Goal: Task Accomplishment & Management: Manage account settings

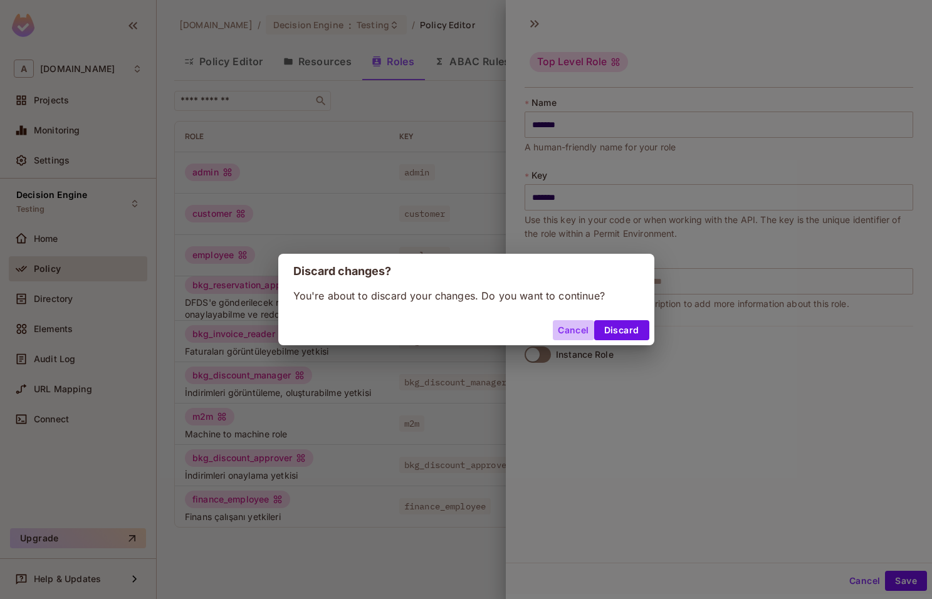
click at [577, 327] on button "Cancel" at bounding box center [573, 330] width 41 height 20
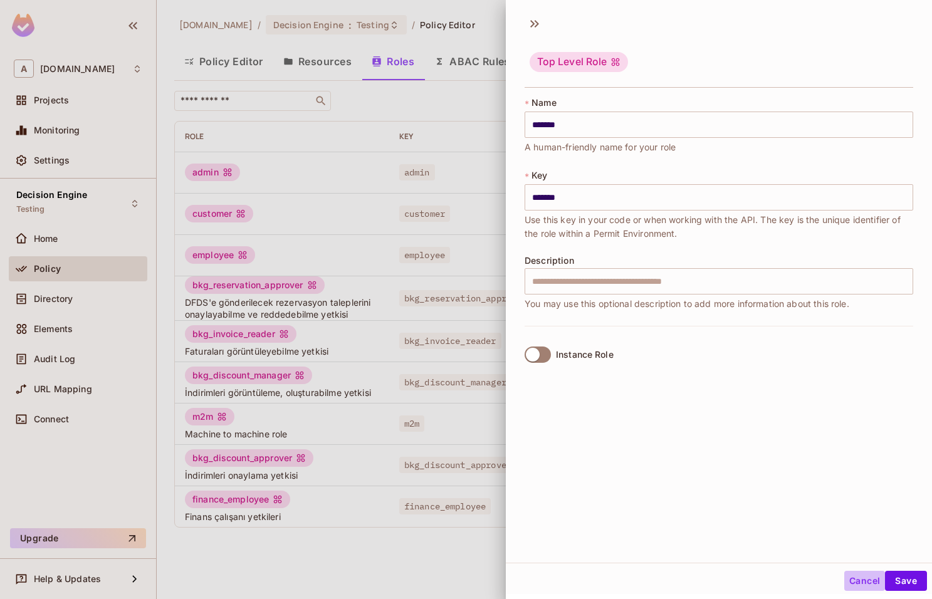
click at [858, 589] on button "Cancel" at bounding box center [864, 581] width 41 height 20
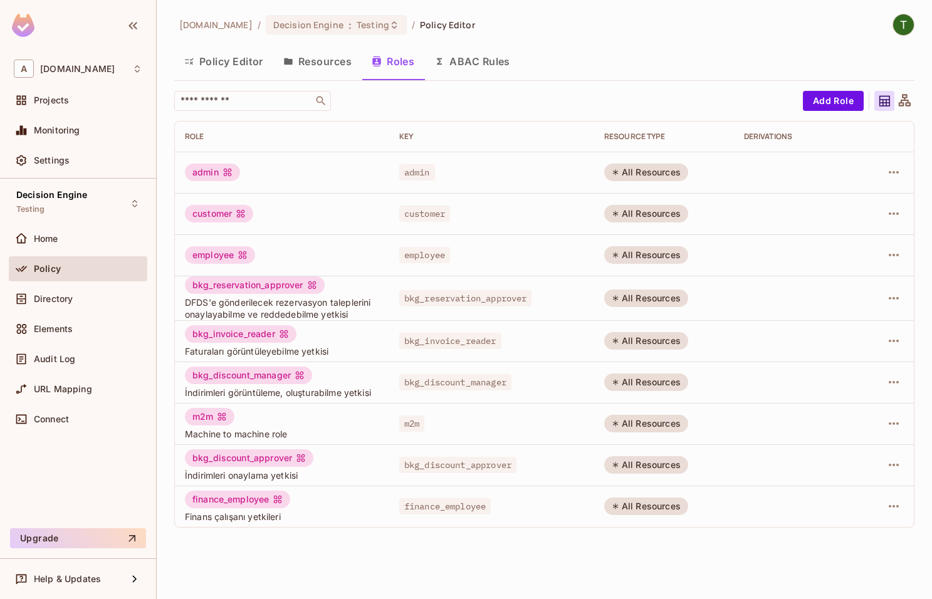
click at [460, 58] on button "ABAC Rules" at bounding box center [472, 61] width 96 height 31
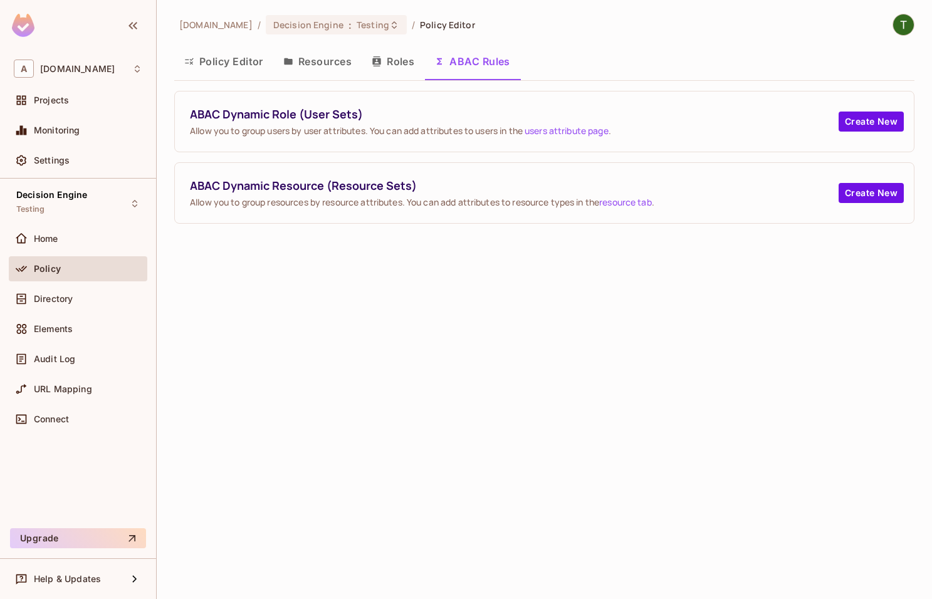
click at [233, 50] on button "Policy Editor" at bounding box center [223, 61] width 99 height 31
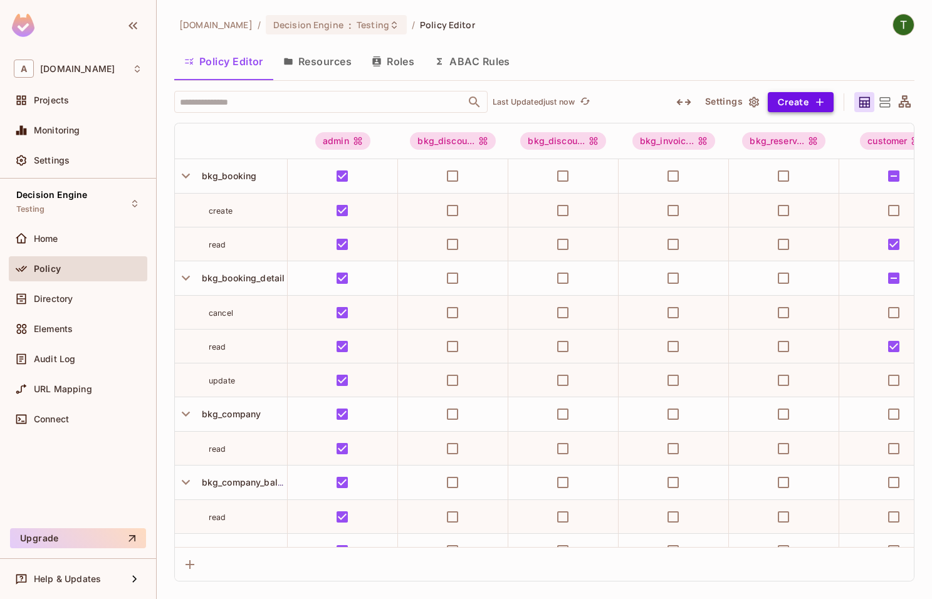
click at [790, 100] on button "Create" at bounding box center [801, 102] width 66 height 20
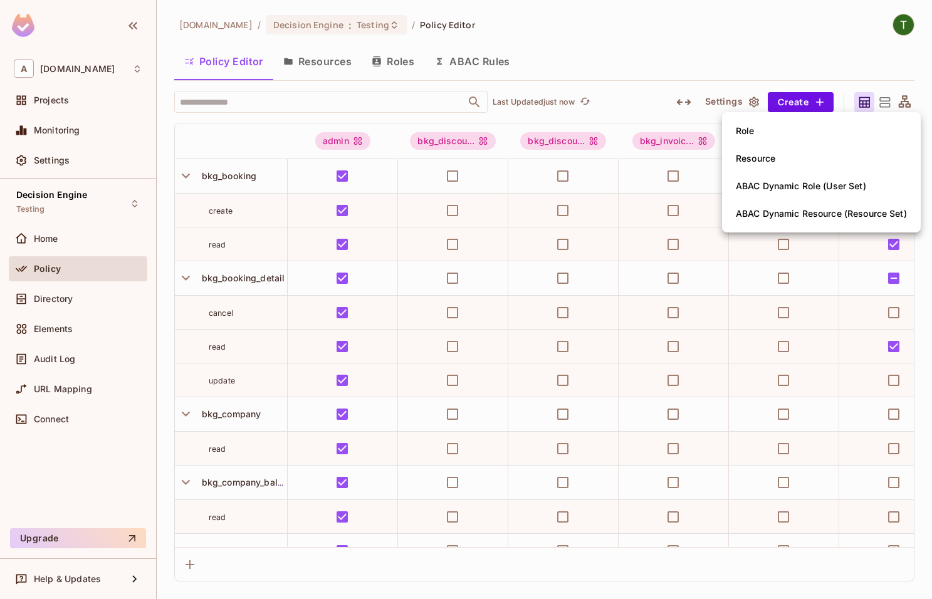
click at [782, 72] on div at bounding box center [466, 299] width 932 height 599
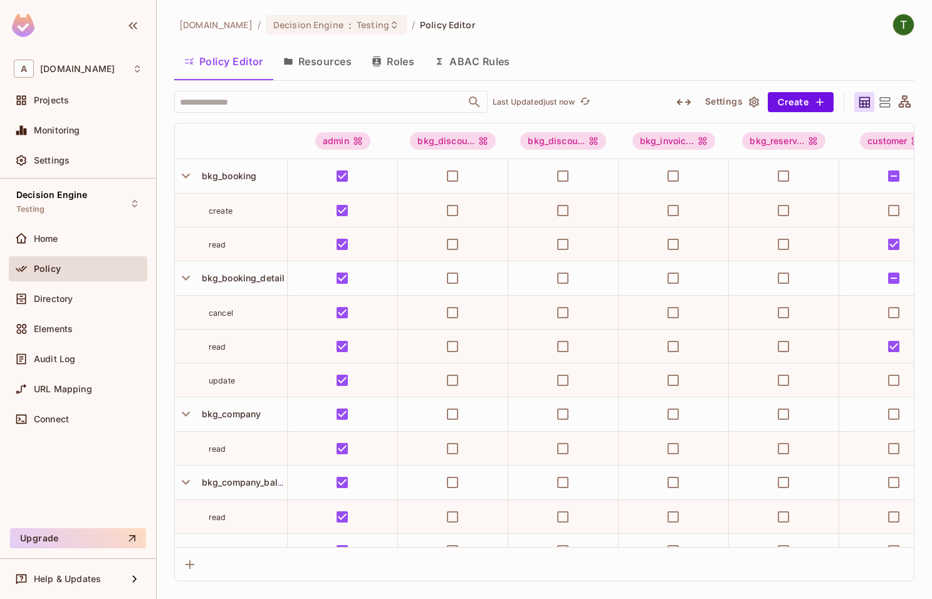
click at [740, 96] on button "Settings" at bounding box center [731, 102] width 63 height 20
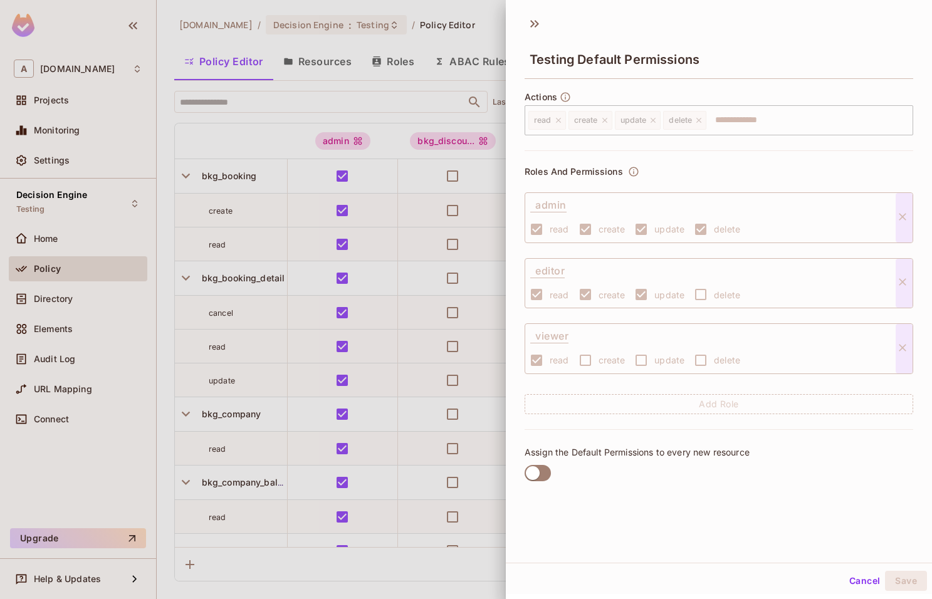
click at [406, 103] on div at bounding box center [466, 299] width 932 height 599
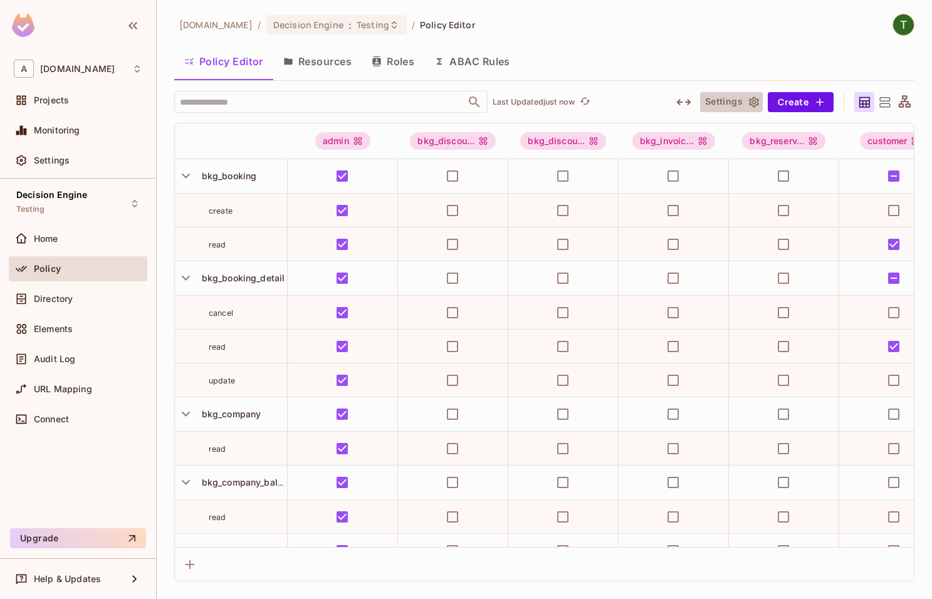
click at [756, 97] on icon "button" at bounding box center [754, 102] width 13 height 13
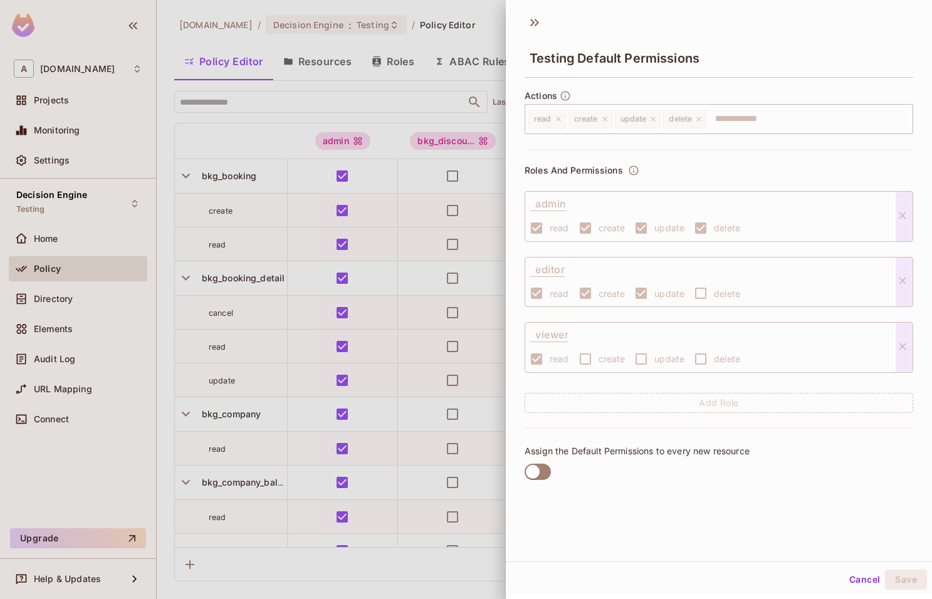
scroll to position [2, 0]
click at [391, 113] on div at bounding box center [466, 299] width 932 height 599
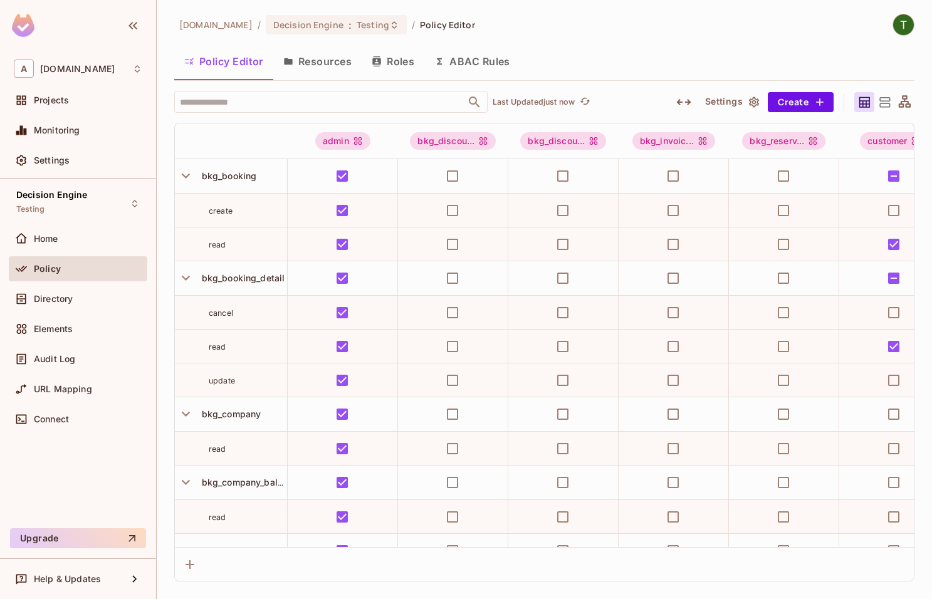
click at [327, 52] on button "Resources" at bounding box center [317, 61] width 88 height 31
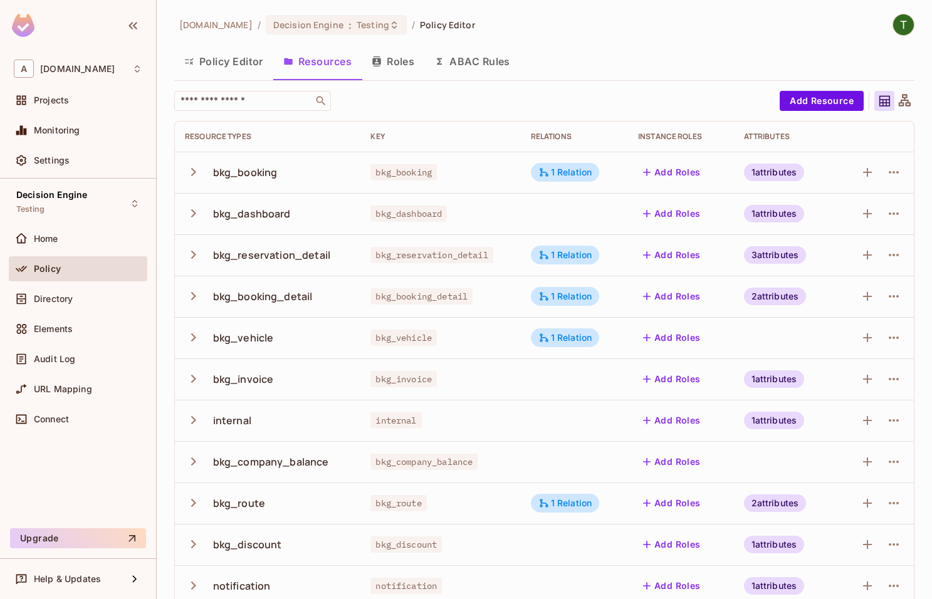
click at [384, 59] on button "Roles" at bounding box center [393, 61] width 63 height 31
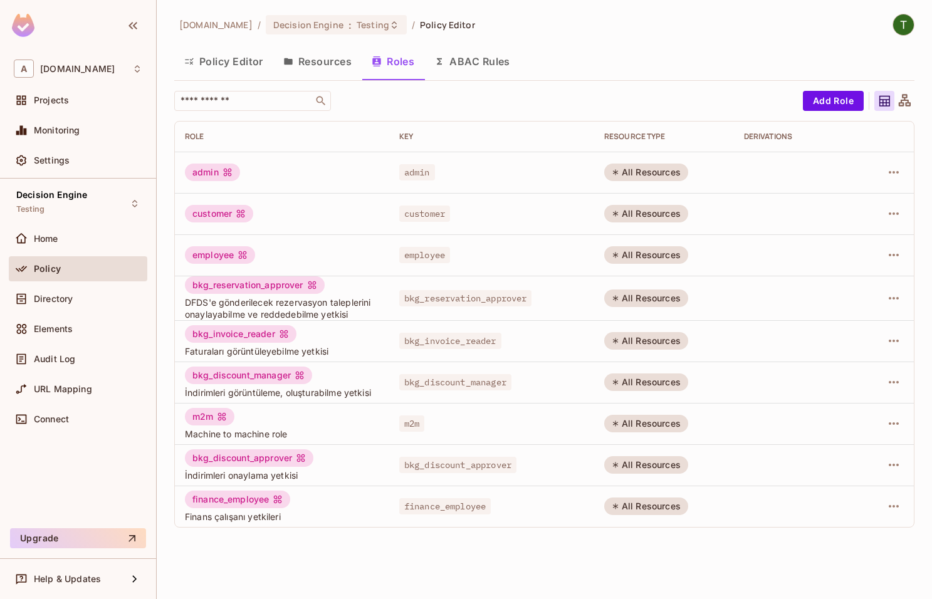
click at [453, 60] on button "ABAC Rules" at bounding box center [472, 61] width 96 height 31
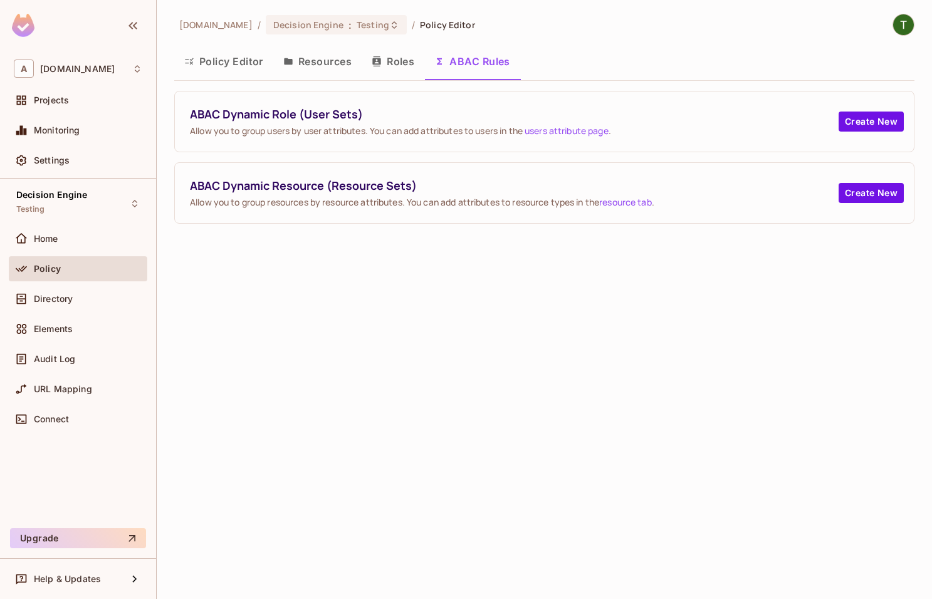
click at [290, 56] on button "Resources" at bounding box center [317, 61] width 88 height 31
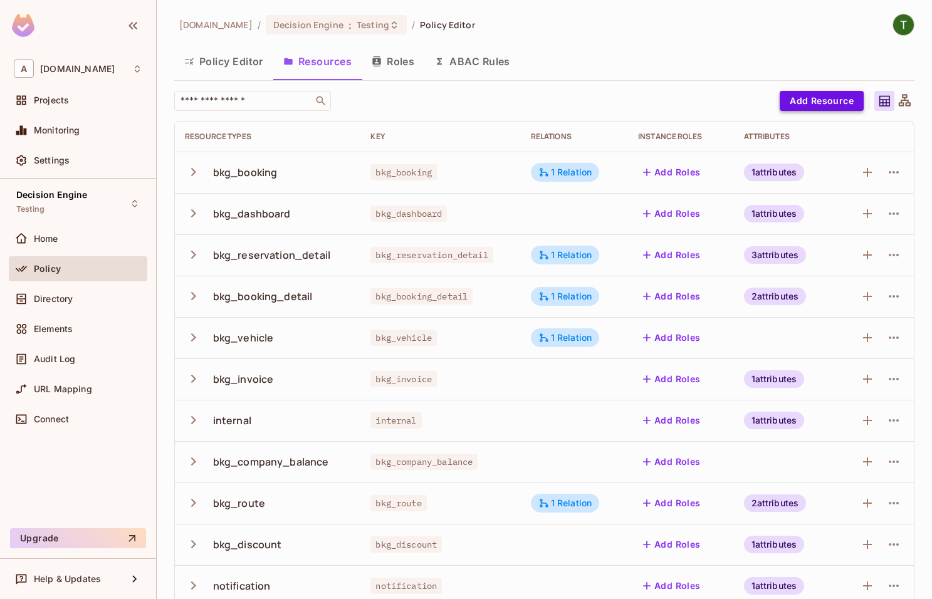
click at [836, 94] on button "Add Resource" at bounding box center [822, 101] width 84 height 20
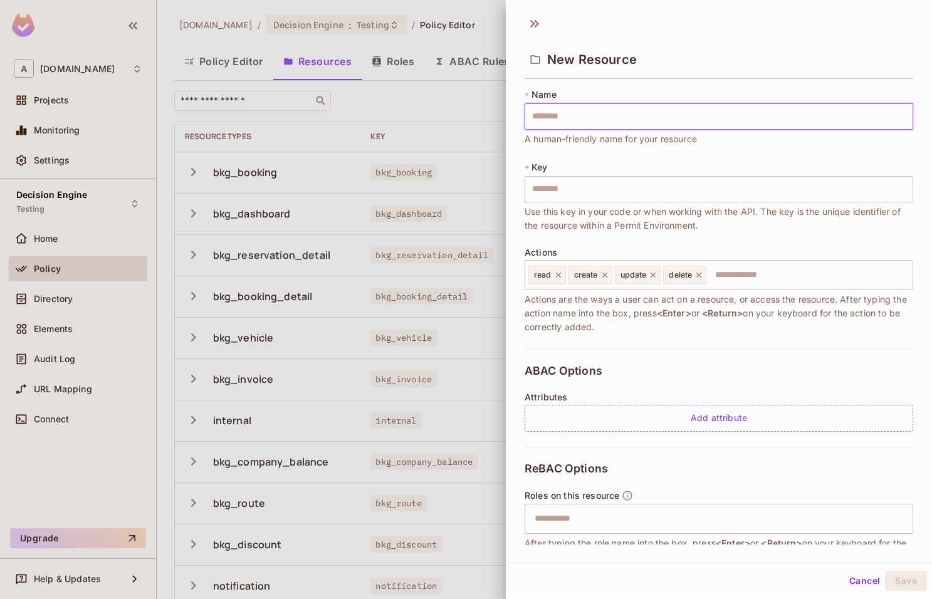
click at [306, 118] on div at bounding box center [466, 299] width 932 height 599
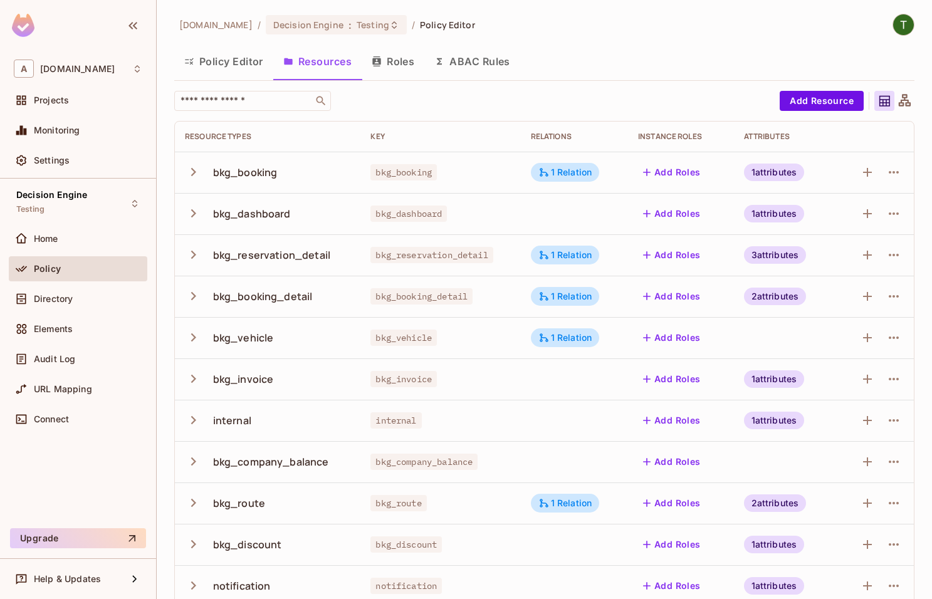
click at [213, 64] on button "Policy Editor" at bounding box center [223, 61] width 99 height 31
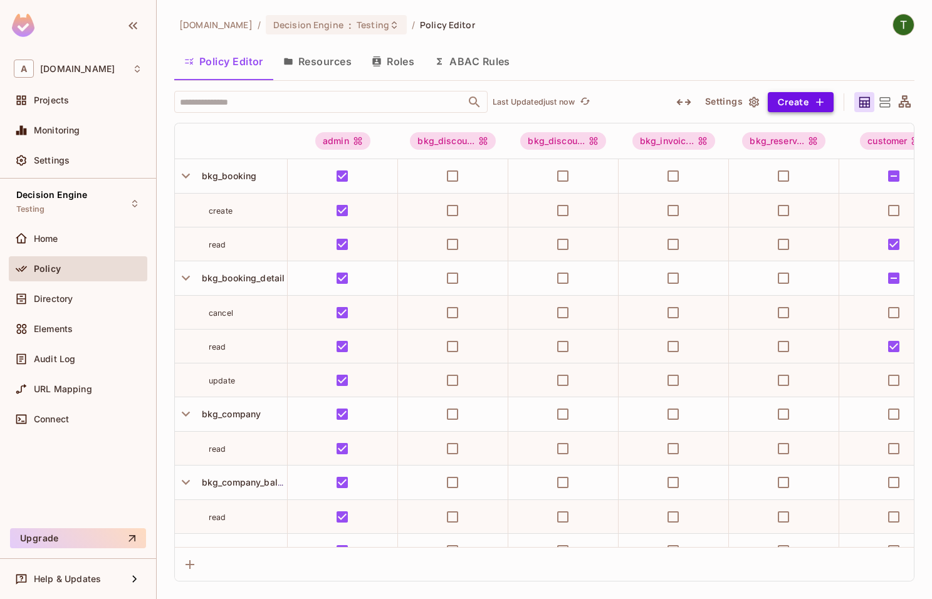
click at [792, 98] on button "Create" at bounding box center [801, 102] width 66 height 20
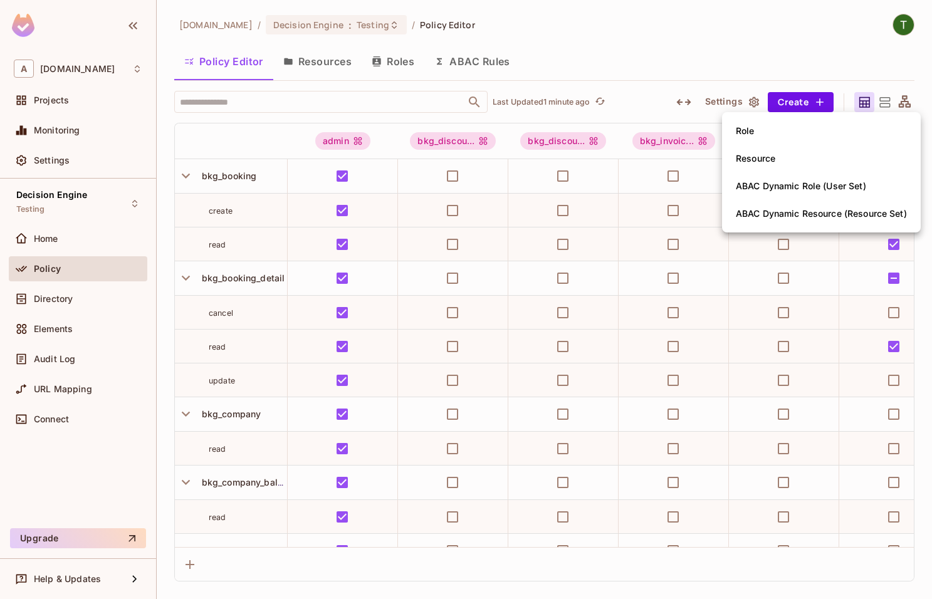
click at [782, 148] on li "Resource" at bounding box center [821, 159] width 199 height 28
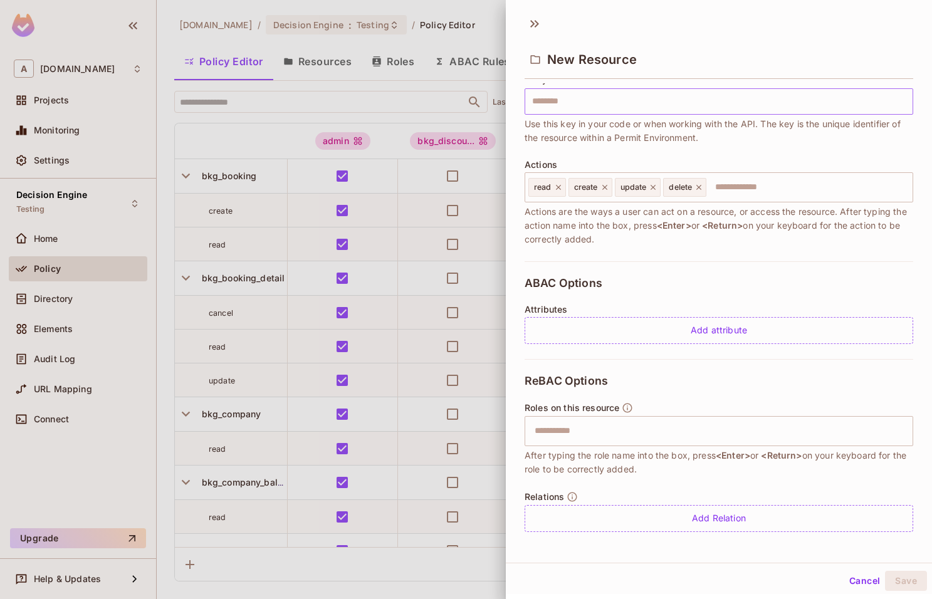
scroll to position [90, 0]
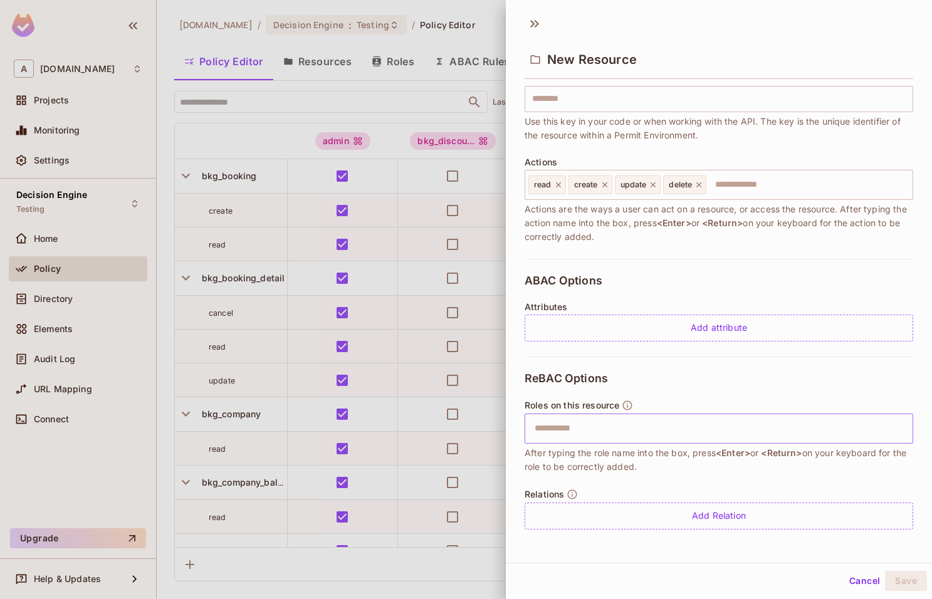
click at [621, 428] on input "text" at bounding box center [717, 428] width 380 height 25
click at [618, 422] on input "text" at bounding box center [717, 428] width 380 height 25
click at [686, 321] on div "Add attribute" at bounding box center [719, 328] width 389 height 27
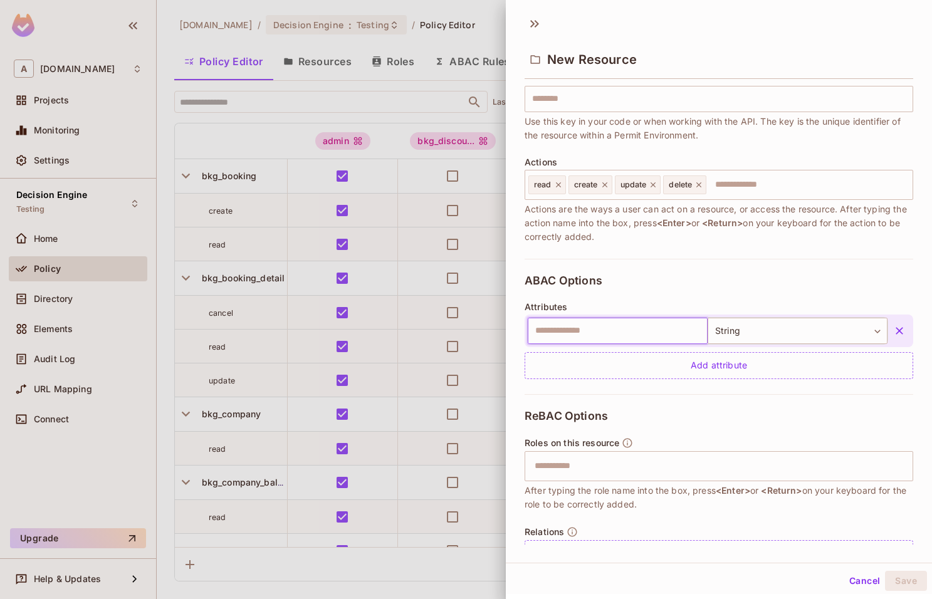
click at [680, 326] on input "text" at bounding box center [618, 331] width 180 height 26
click at [769, 333] on body "A [DOMAIN_NAME] Projects Monitoring Settings Decision Engine Testing Home Polic…" at bounding box center [466, 299] width 932 height 599
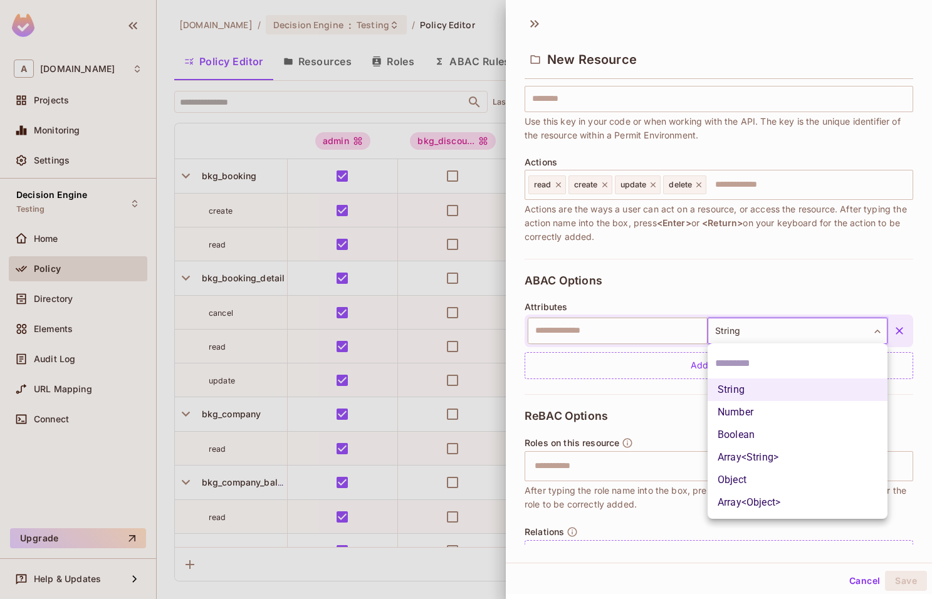
click at [720, 280] on div at bounding box center [466, 299] width 932 height 599
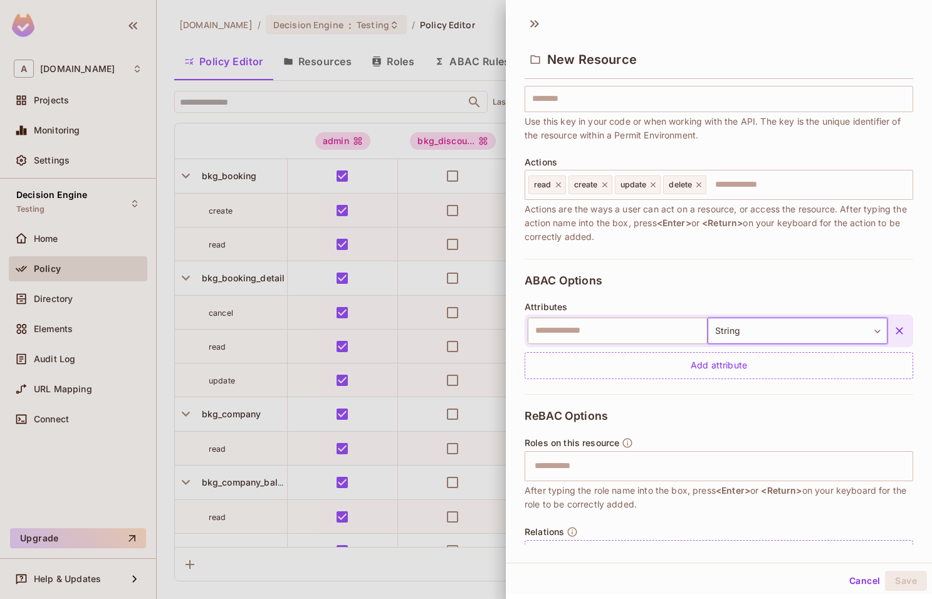
click at [899, 327] on icon "button" at bounding box center [899, 331] width 13 height 13
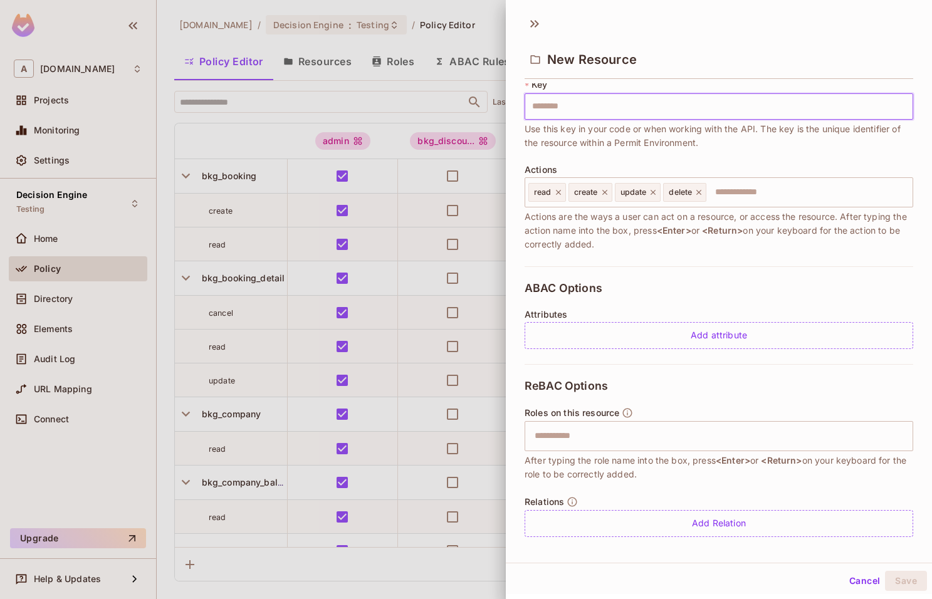
scroll to position [76, 0]
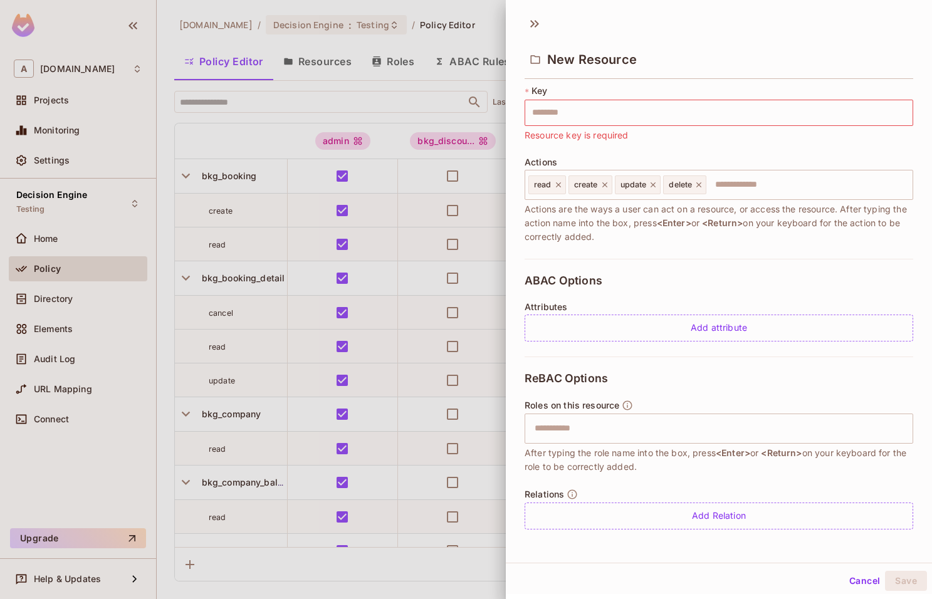
click at [375, 118] on div at bounding box center [466, 299] width 932 height 599
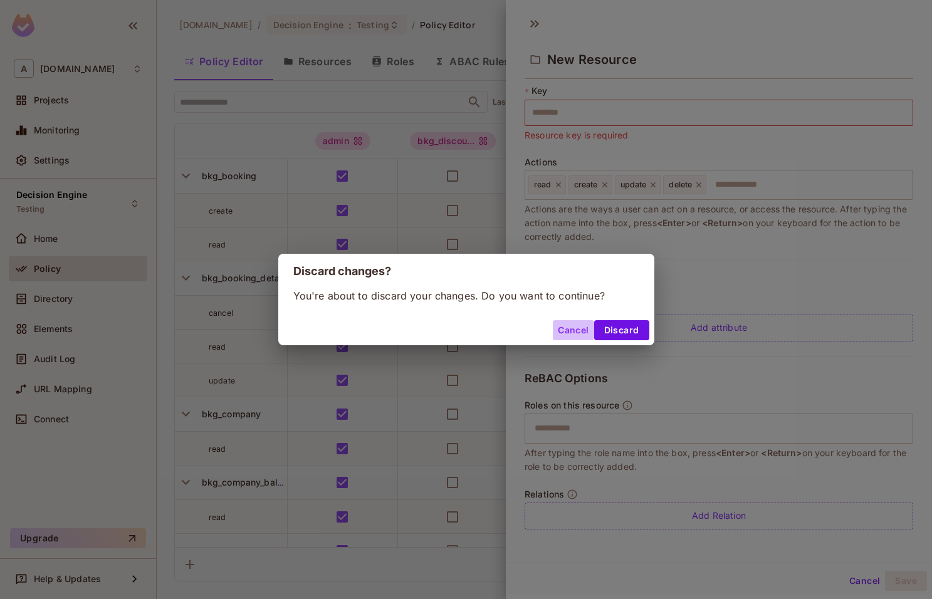
click at [584, 327] on button "Cancel" at bounding box center [573, 330] width 41 height 20
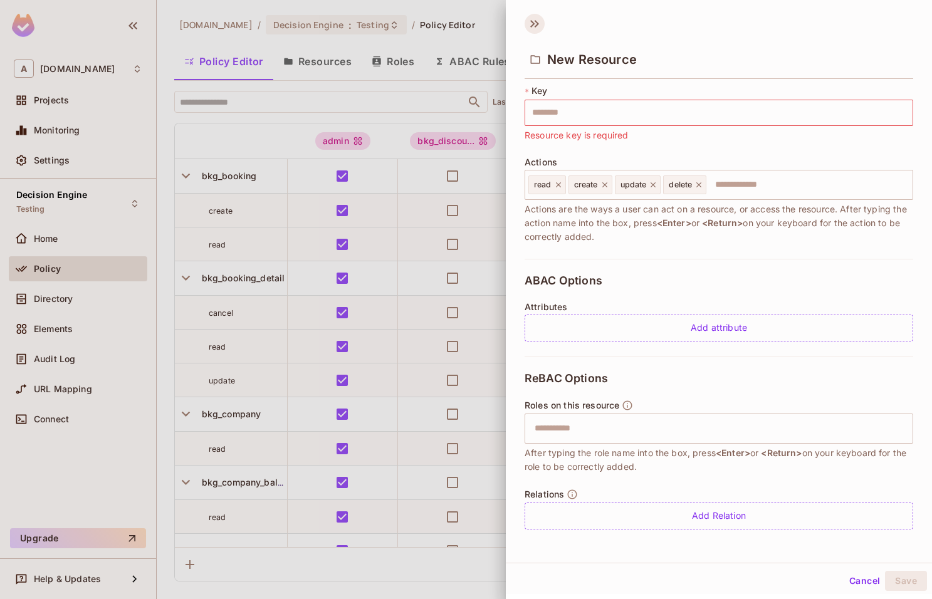
click at [537, 23] on icon at bounding box center [535, 24] width 20 height 20
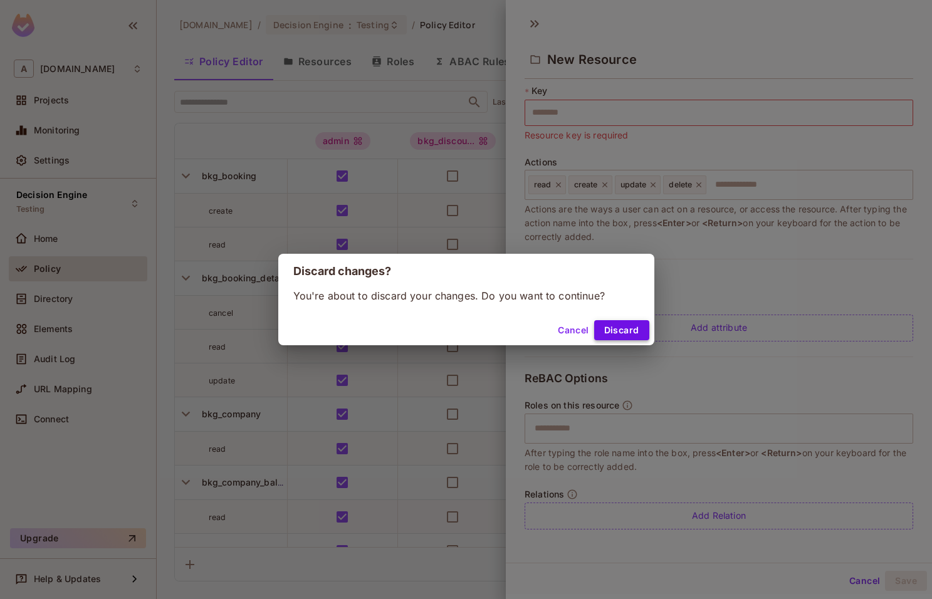
click at [619, 337] on button "Discard" at bounding box center [621, 330] width 55 height 20
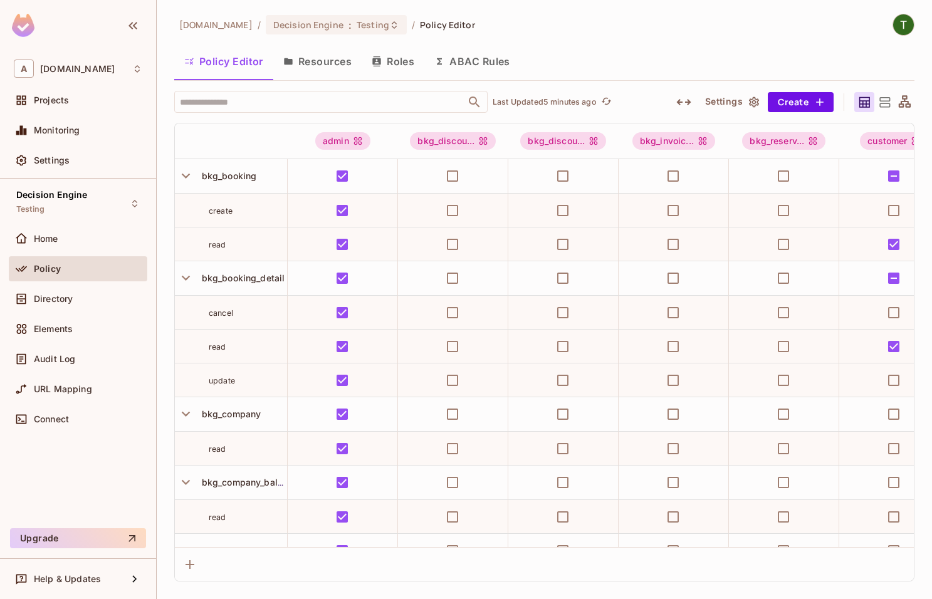
click at [298, 59] on button "Resources" at bounding box center [317, 61] width 88 height 31
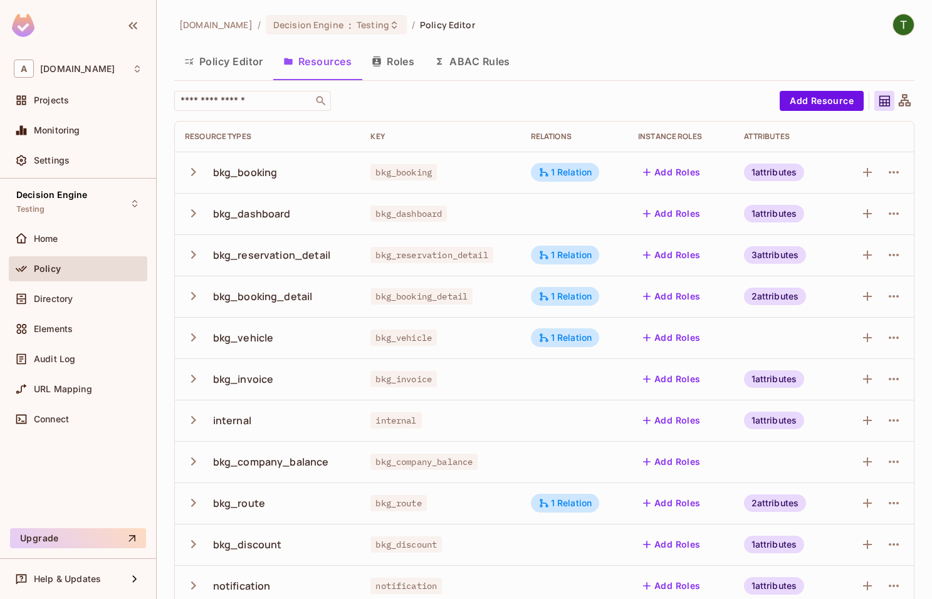
click at [392, 68] on button "Roles" at bounding box center [393, 61] width 63 height 31
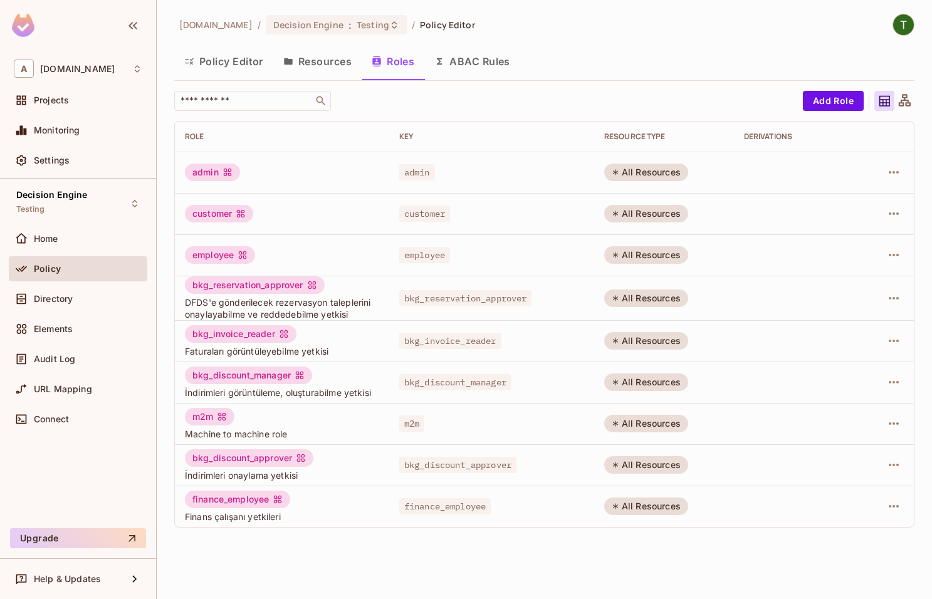
drag, startPoint x: 426, startPoint y: 68, endPoint x: 469, endPoint y: 65, distance: 42.8
click at [427, 68] on button "ABAC Rules" at bounding box center [472, 61] width 96 height 31
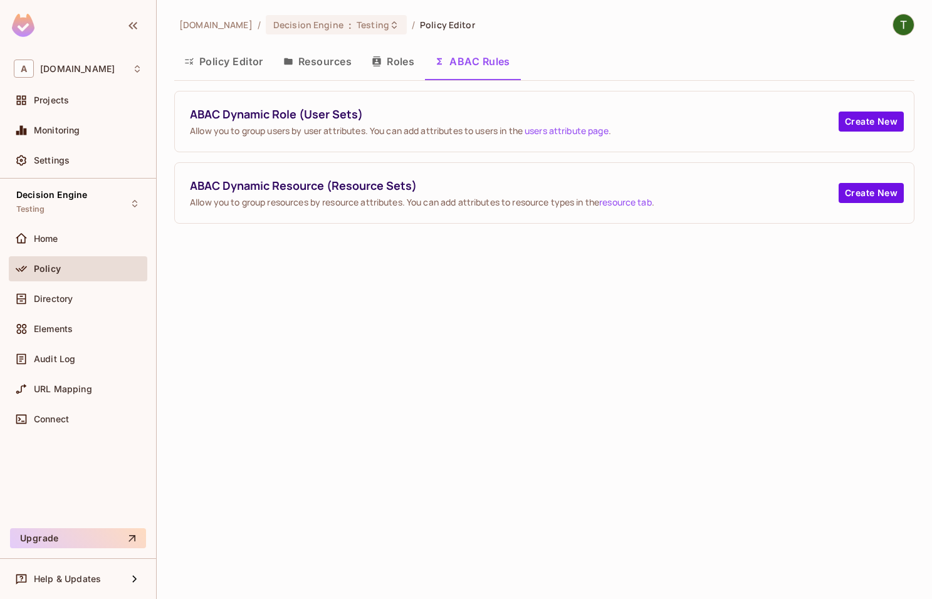
click at [346, 113] on span "ABAC Dynamic Role (User Sets)" at bounding box center [514, 115] width 649 height 16
click at [397, 100] on div "ABAC Dynamic Role (User Sets) Allow you to group users by user attributes. You …" at bounding box center [544, 122] width 739 height 60
click at [863, 124] on button "Create New" at bounding box center [871, 122] width 65 height 20
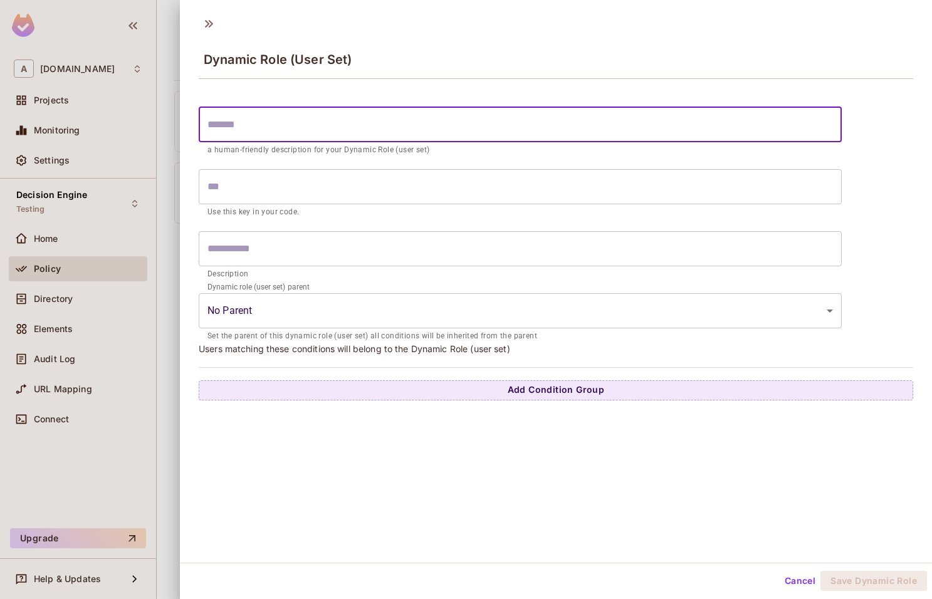
click at [842, 124] on input "text" at bounding box center [520, 124] width 643 height 35
click at [431, 120] on input "text" at bounding box center [520, 124] width 643 height 35
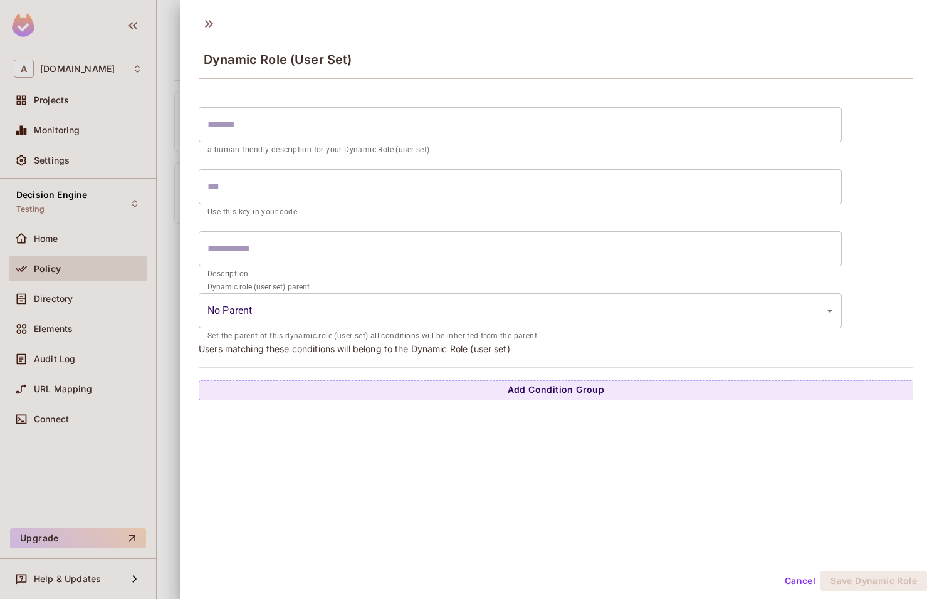
click at [160, 56] on div at bounding box center [466, 299] width 932 height 599
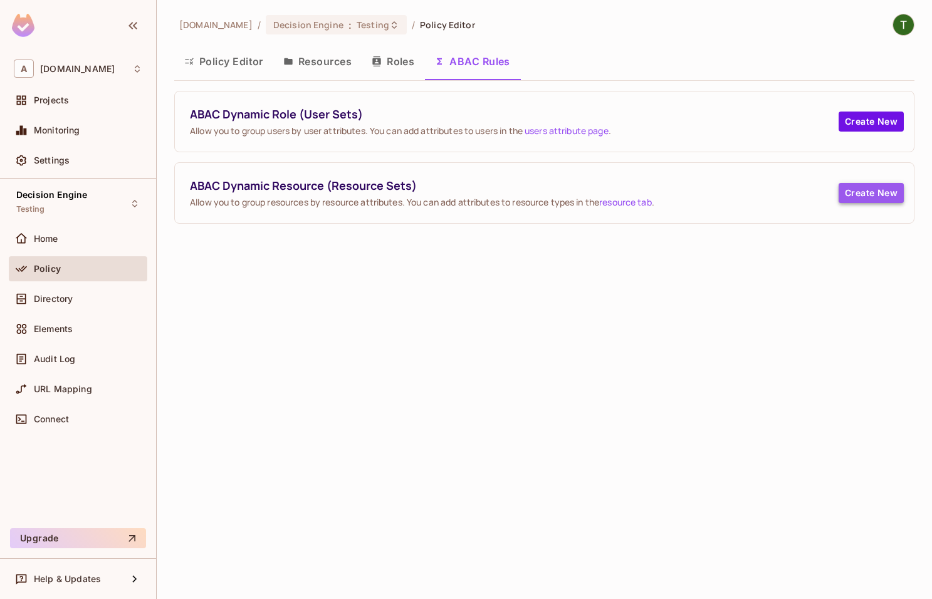
click at [863, 194] on button "Create New" at bounding box center [871, 193] width 65 height 20
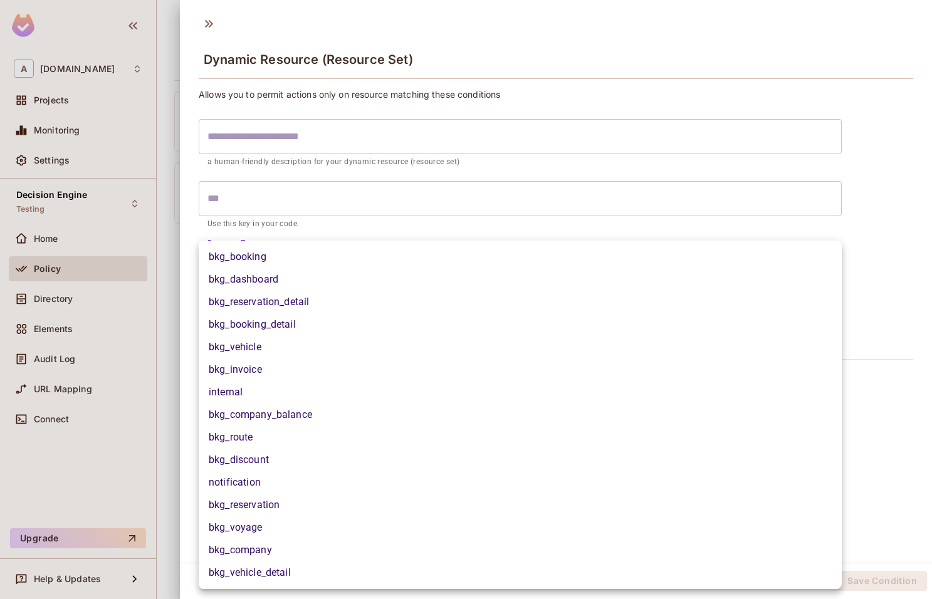
click at [270, 265] on body "A abclojistik.com Projects Monitoring Settings Decision Engine Testing Home Pol…" at bounding box center [466, 299] width 932 height 599
click at [283, 225] on div at bounding box center [466, 299] width 932 height 599
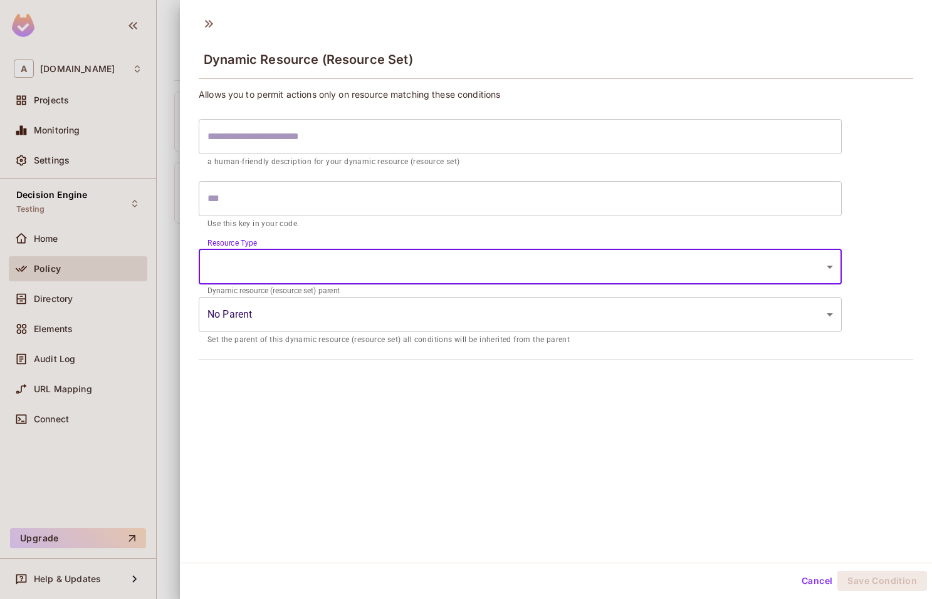
click at [275, 323] on body "A abclojistik.com Projects Monitoring Settings Decision Engine Testing Home Pol…" at bounding box center [466, 299] width 932 height 599
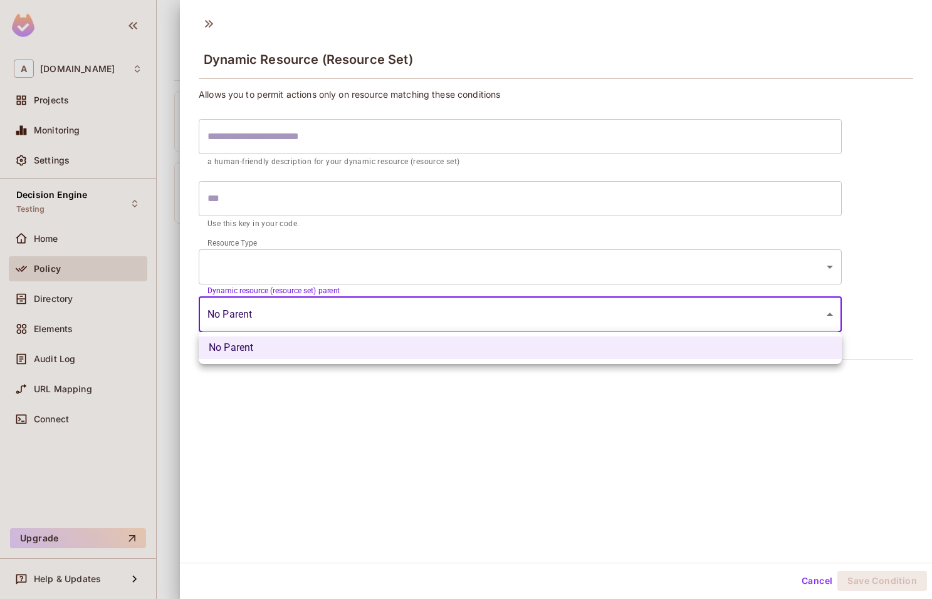
click at [274, 410] on div at bounding box center [466, 299] width 932 height 599
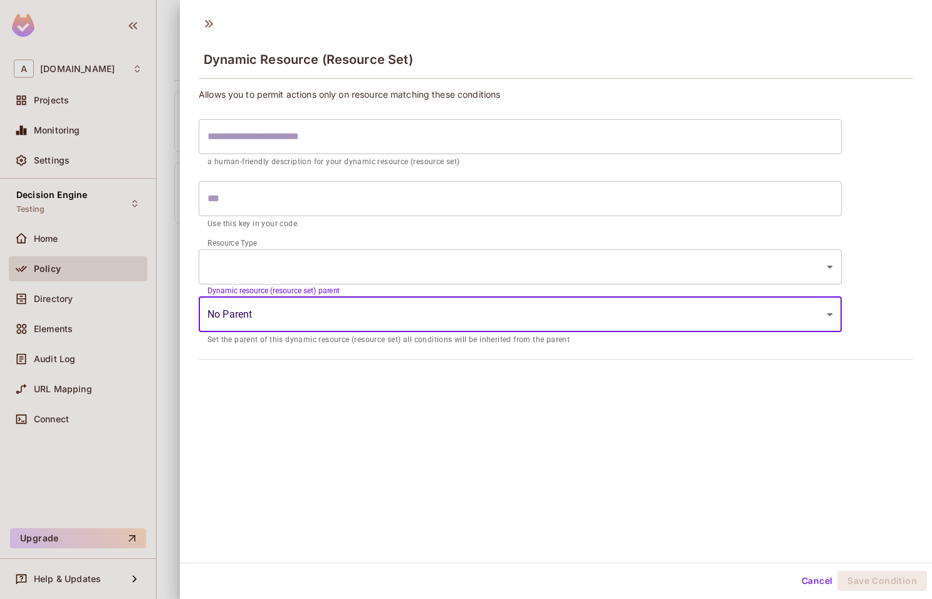
click at [271, 197] on input "text" at bounding box center [520, 198] width 643 height 35
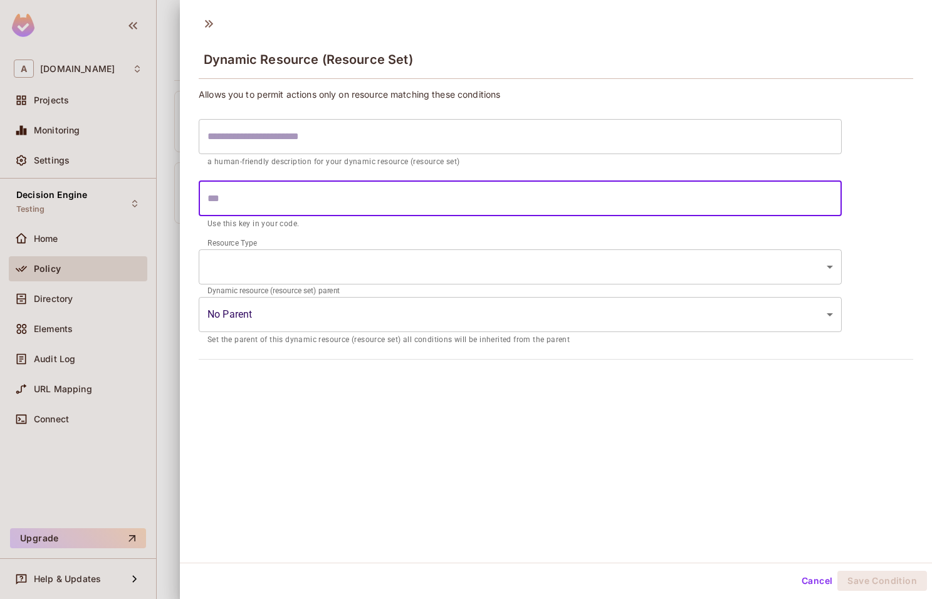
click at [274, 144] on input "text" at bounding box center [520, 136] width 643 height 35
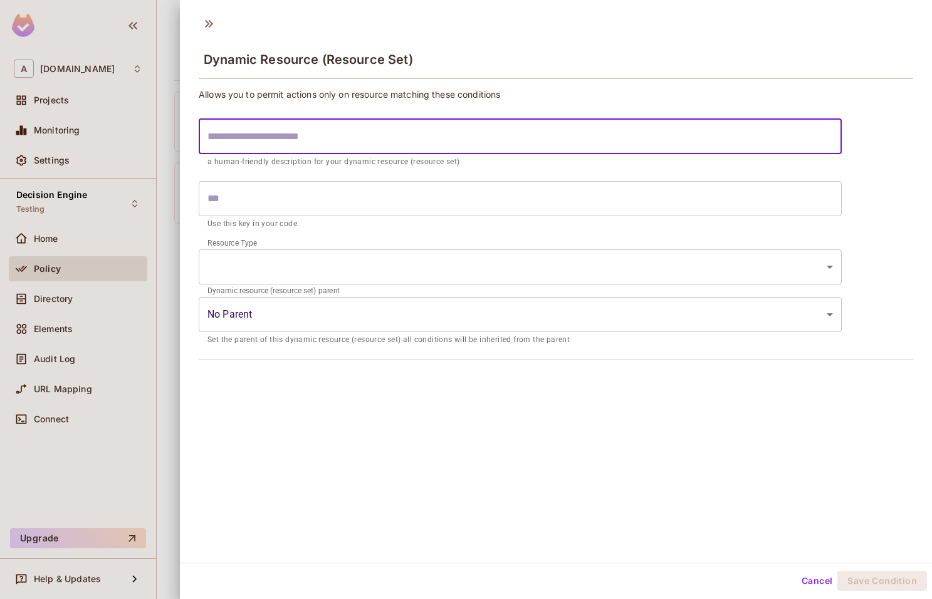
click at [184, 149] on div "Allows you to permit actions only on resource matching these conditions ​ a hum…" at bounding box center [556, 227] width 752 height 289
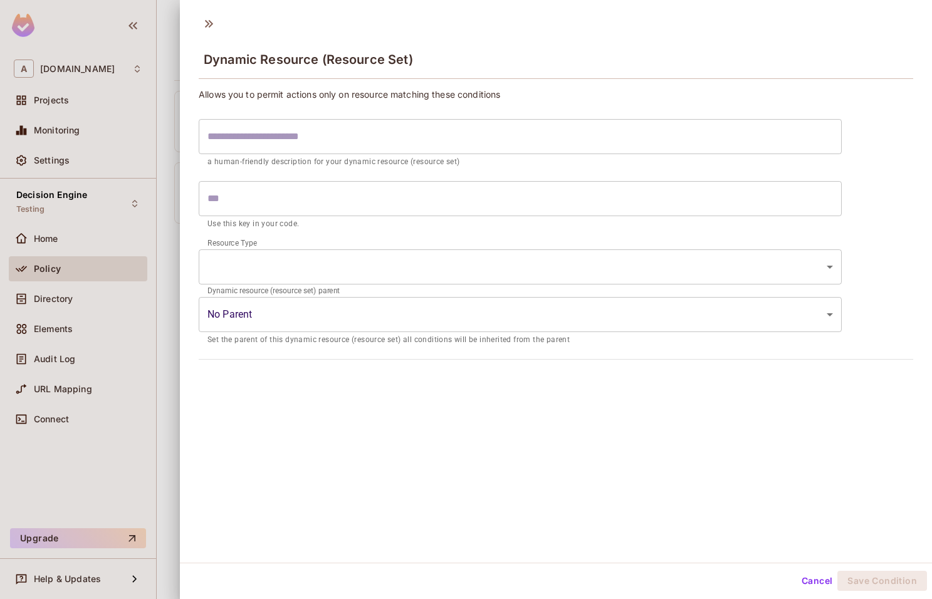
click at [169, 145] on div at bounding box center [466, 299] width 932 height 599
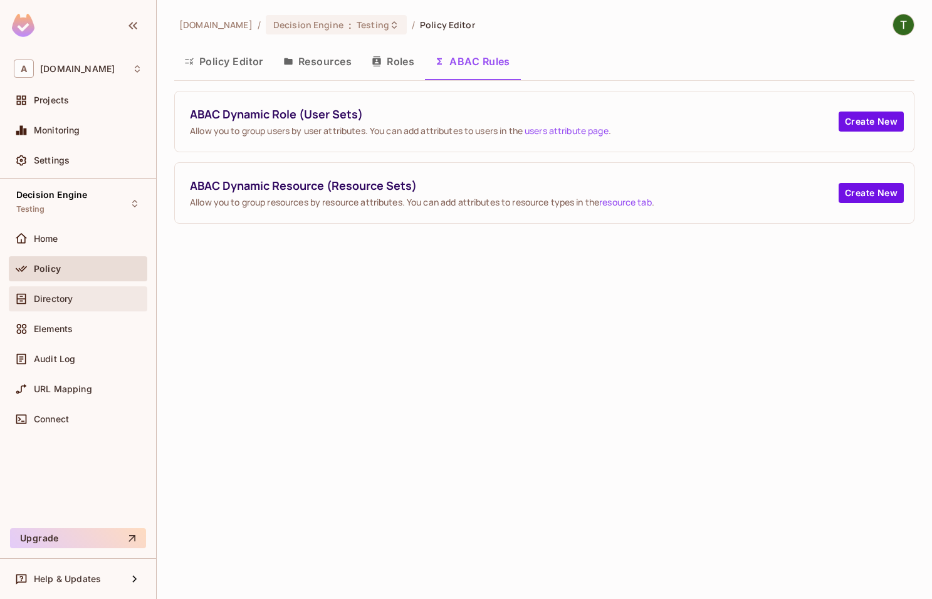
click at [56, 307] on div "Directory" at bounding box center [78, 298] width 139 height 25
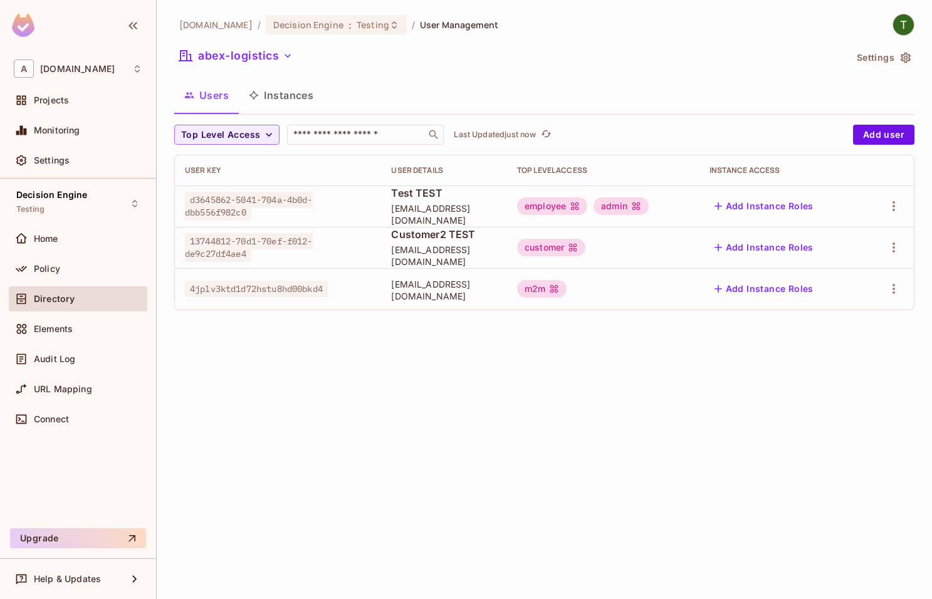
click at [567, 293] on div "m2m" at bounding box center [542, 289] width 50 height 18
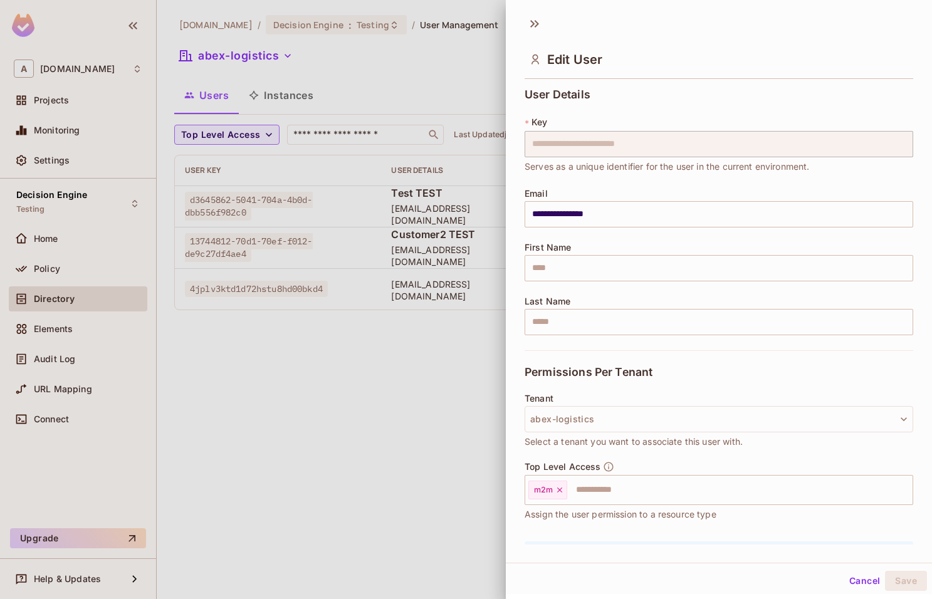
click at [377, 373] on div at bounding box center [466, 299] width 932 height 599
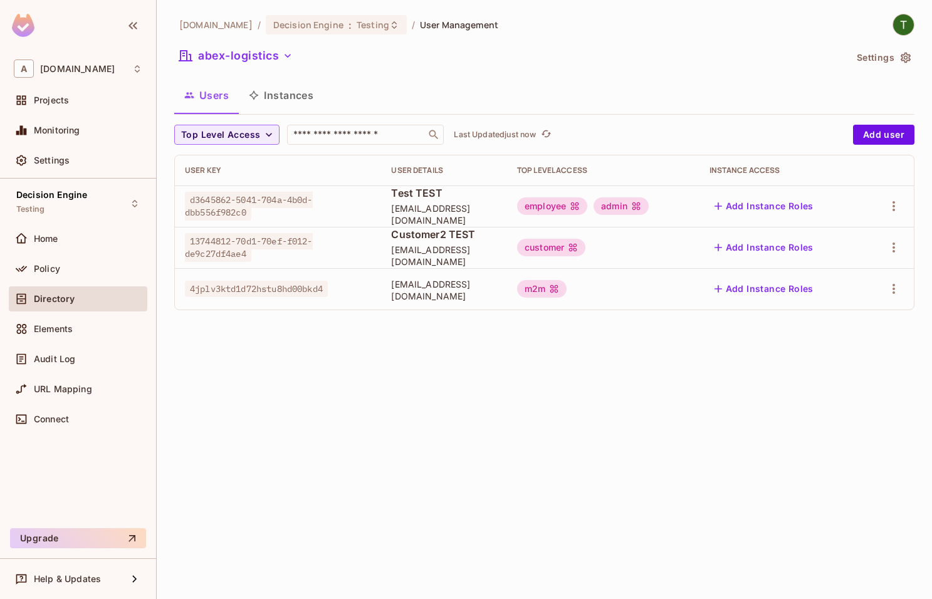
click at [879, 283] on div at bounding box center [888, 289] width 31 height 20
click at [889, 285] on icon "button" at bounding box center [893, 288] width 15 height 15
click at [841, 325] on li "Edit" at bounding box center [839, 318] width 111 height 28
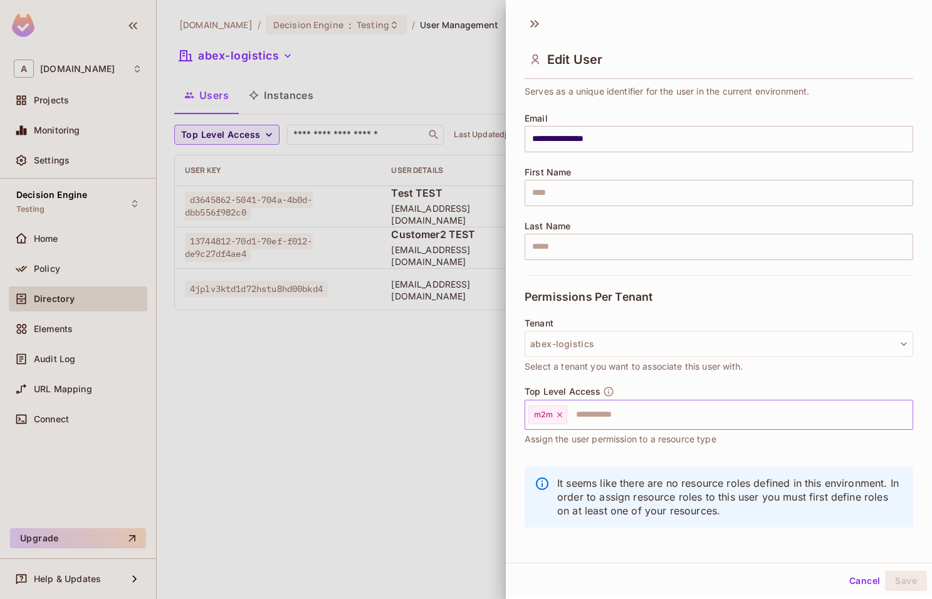
scroll to position [78, 0]
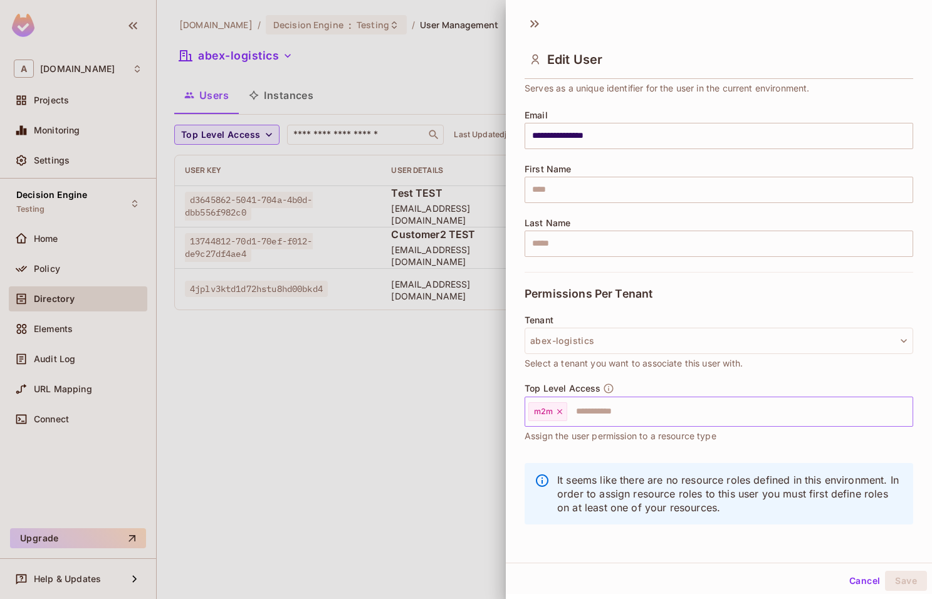
click at [560, 411] on icon at bounding box center [559, 411] width 5 height 5
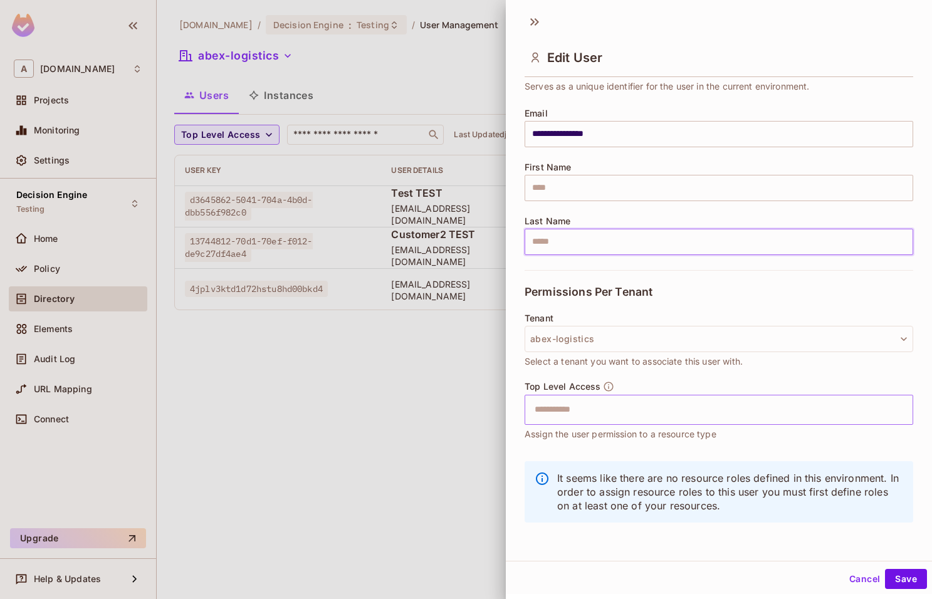
click at [565, 240] on input "text" at bounding box center [719, 242] width 389 height 26
click at [896, 576] on button "Save" at bounding box center [906, 579] width 42 height 20
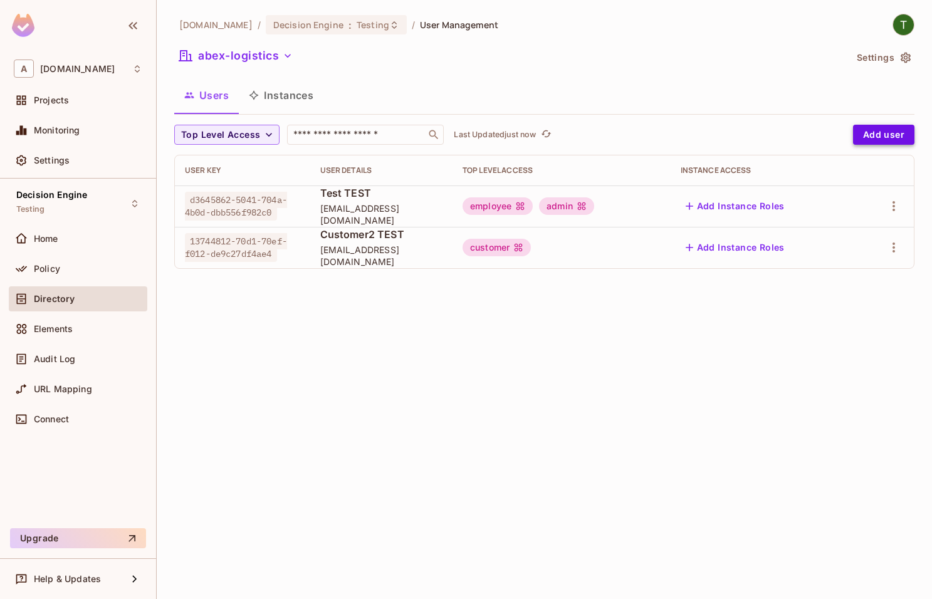
click at [881, 130] on button "Add user" at bounding box center [883, 135] width 61 height 20
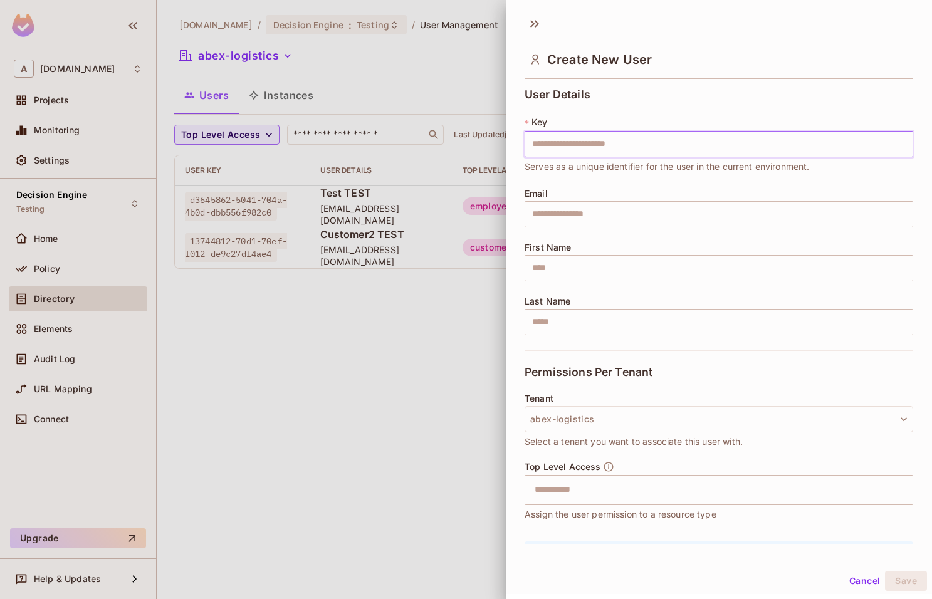
click at [701, 139] on input "text" at bounding box center [719, 144] width 389 height 26
drag, startPoint x: 210, startPoint y: 347, endPoint x: 216, endPoint y: 343, distance: 7.1
click at [209, 347] on div at bounding box center [466, 299] width 932 height 599
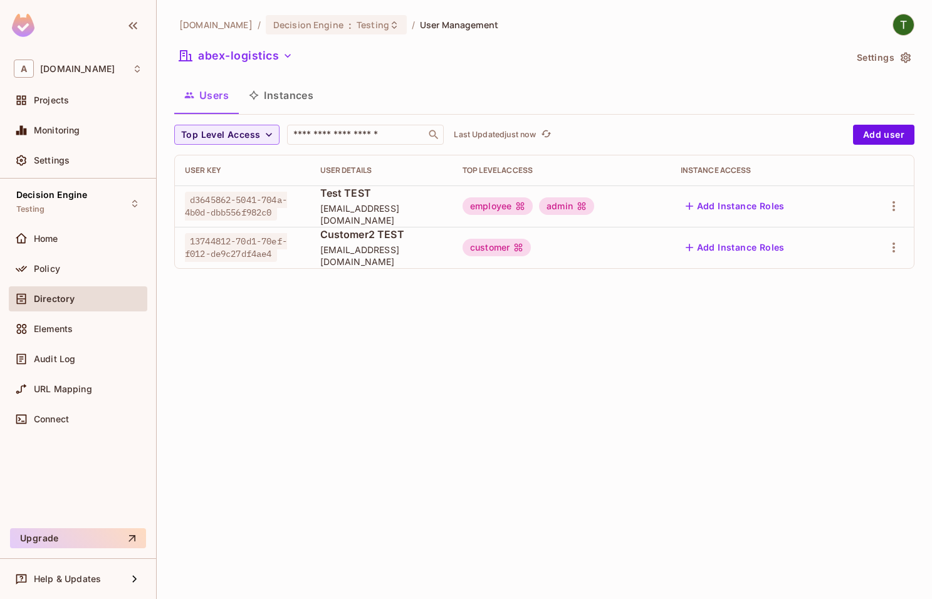
click at [892, 130] on button "Add user" at bounding box center [883, 135] width 61 height 20
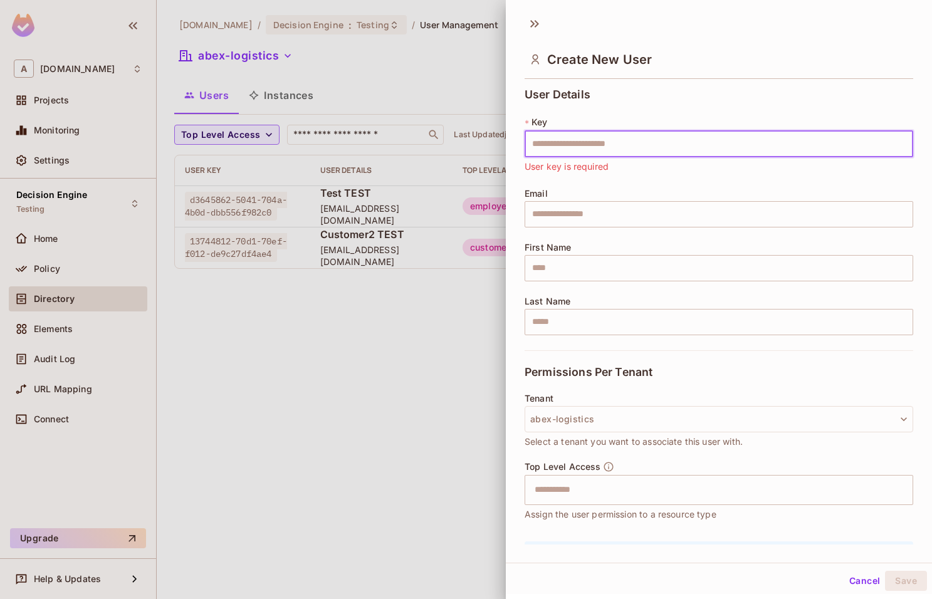
paste input "**********"
type input "**********"
click at [666, 210] on input "text" at bounding box center [719, 214] width 389 height 26
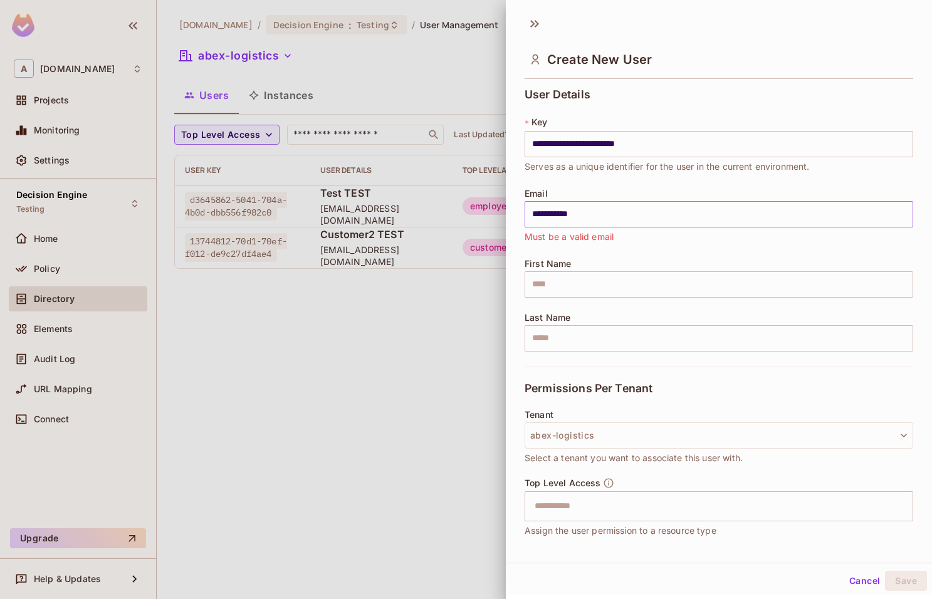
click at [641, 215] on input "**********" at bounding box center [719, 214] width 389 height 26
paste input "*****"
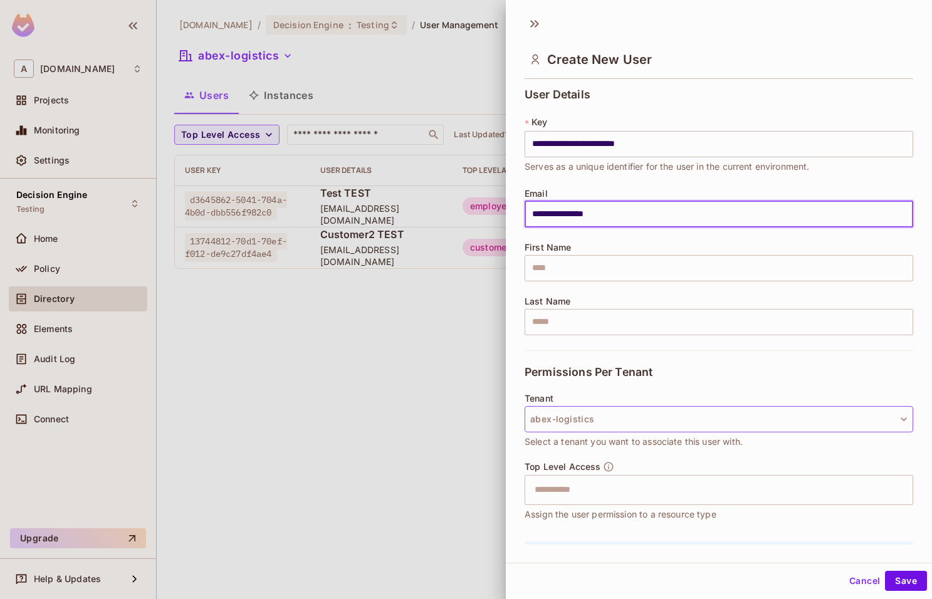
type input "**********"
click at [622, 416] on button "abex-logistics" at bounding box center [719, 419] width 389 height 26
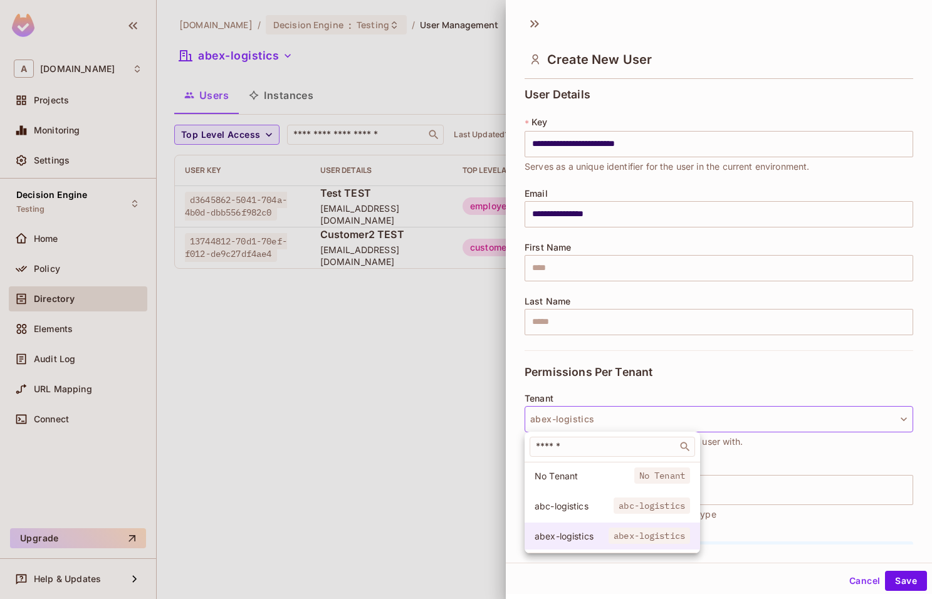
click at [611, 538] on span "abex-logistics" at bounding box center [649, 536] width 81 height 16
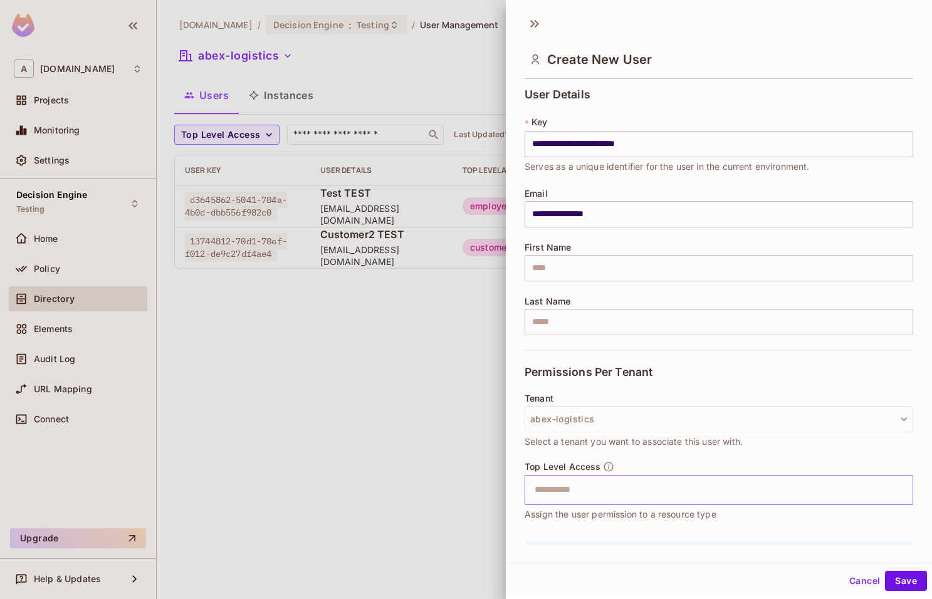
click at [631, 495] on input "text" at bounding box center [708, 490] width 362 height 25
click at [696, 572] on div "Cancel Save" at bounding box center [719, 581] width 426 height 30
click at [902, 581] on button "Save" at bounding box center [906, 581] width 42 height 20
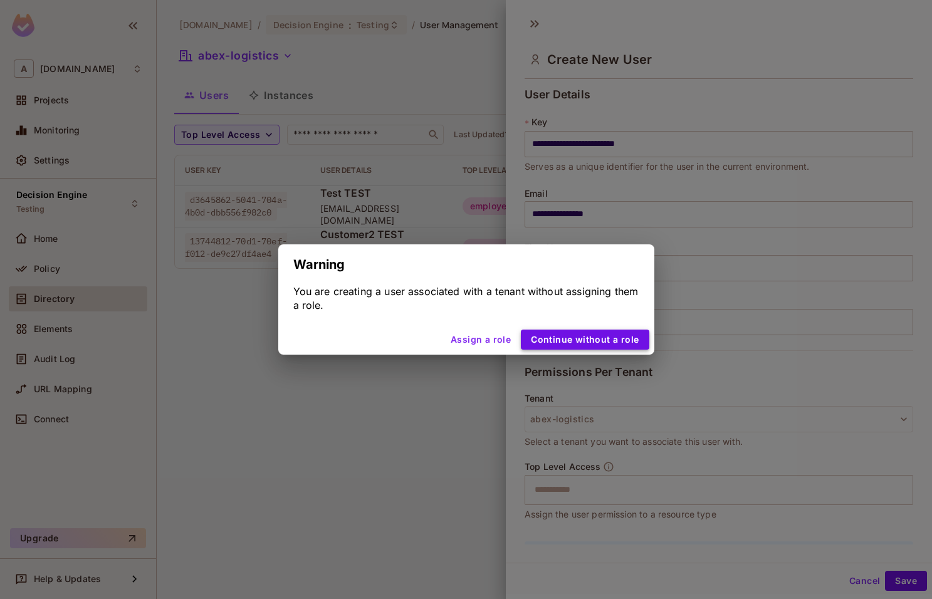
click at [624, 342] on button "Continue without a role" at bounding box center [585, 340] width 128 height 20
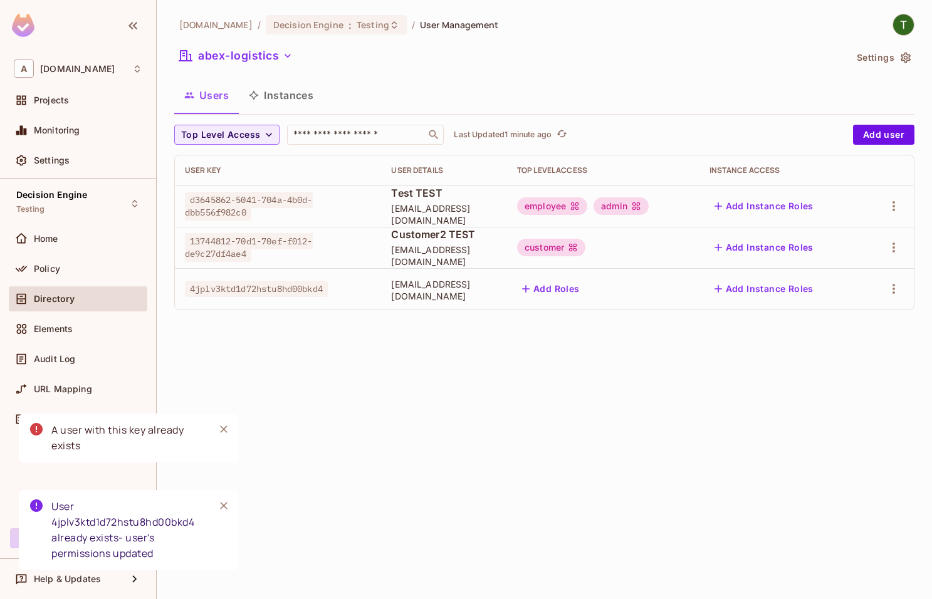
click at [733, 365] on div "abclojistik.com / Decision Engine : Testing / User Management abex-logistics Se…" at bounding box center [544, 299] width 775 height 599
click at [580, 345] on div "abclojistik.com / Decision Engine : Testing / User Management abex-logistics Se…" at bounding box center [544, 299] width 775 height 599
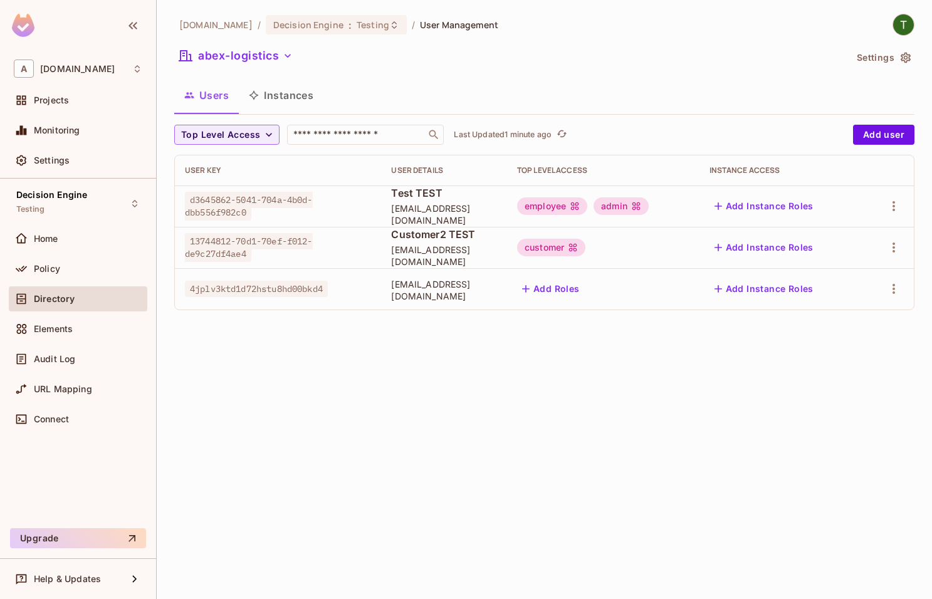
click at [312, 92] on button "Instances" at bounding box center [281, 95] width 85 height 31
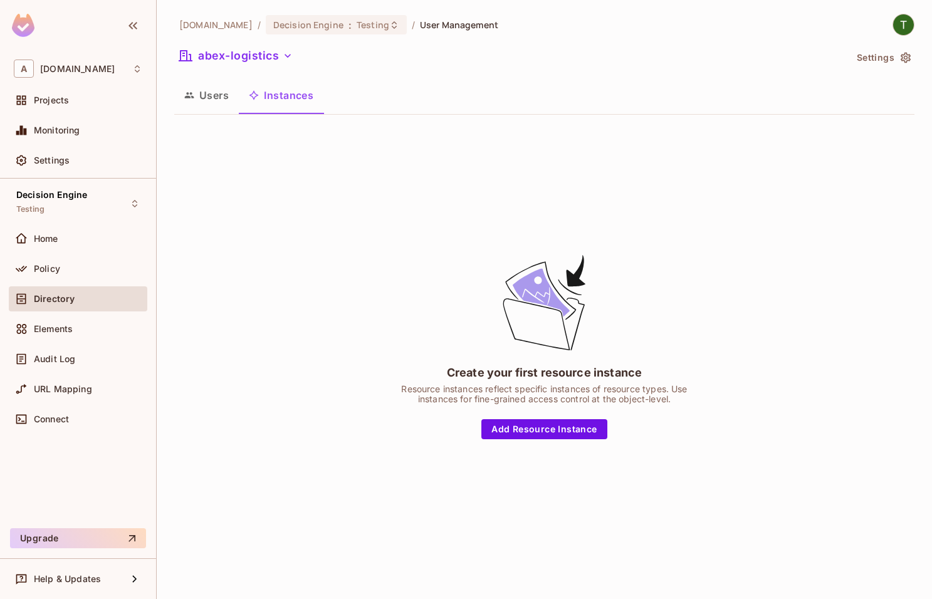
click at [464, 370] on div "Create your first resource instance" at bounding box center [544, 373] width 195 height 16
click at [403, 244] on div "Create your first resource instance Resource instances reflect specific instanc…" at bounding box center [544, 346] width 740 height 443
click at [65, 295] on span "Directory" at bounding box center [54, 299] width 41 height 10
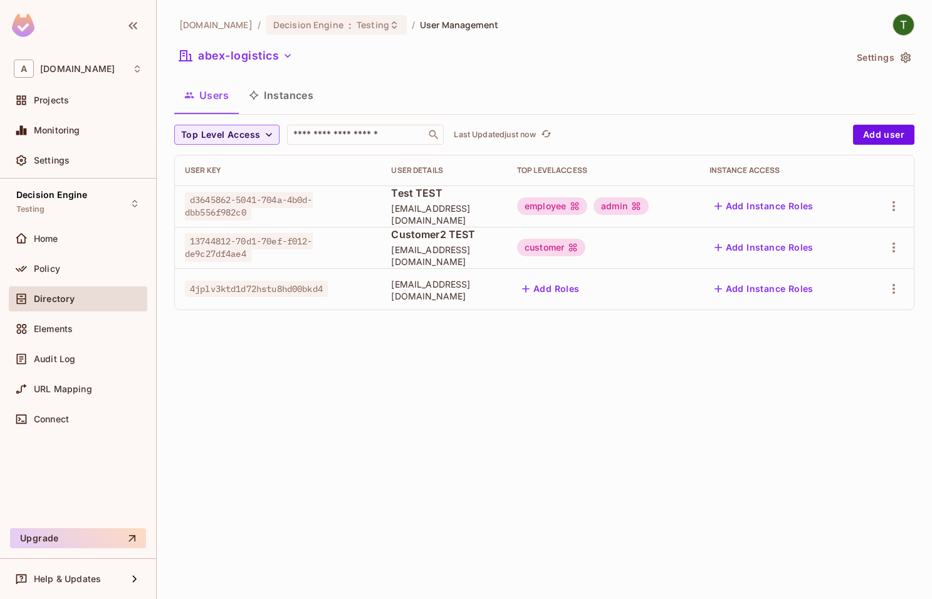
click at [88, 283] on div "Policy" at bounding box center [78, 271] width 139 height 30
click at [95, 268] on div "Policy" at bounding box center [88, 269] width 108 height 10
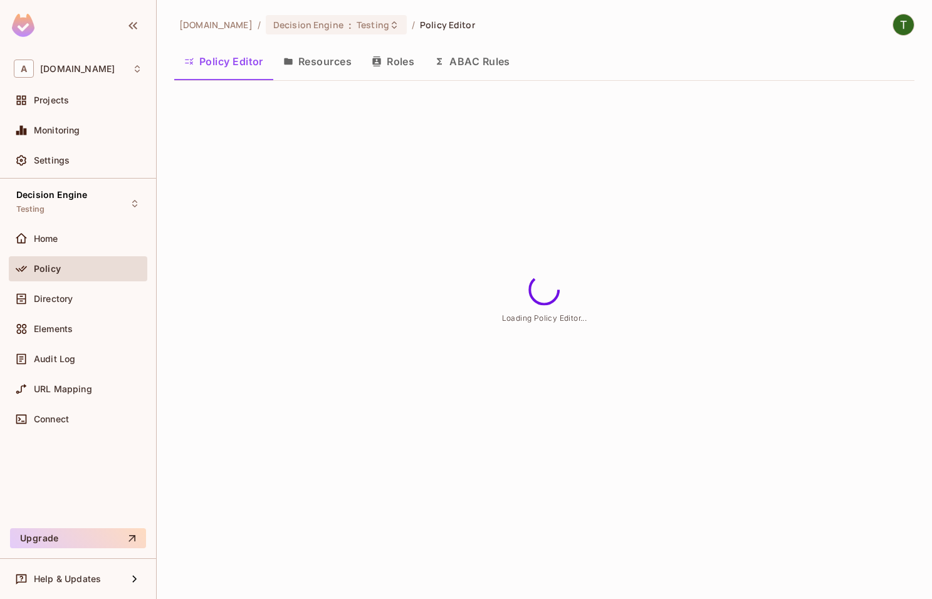
click at [307, 63] on button "Resources" at bounding box center [317, 61] width 88 height 31
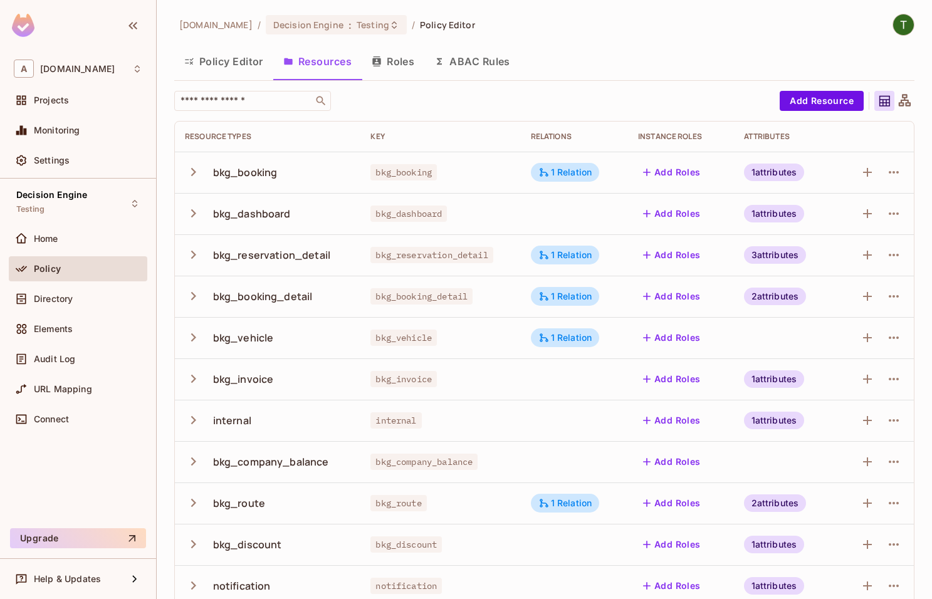
click at [203, 172] on button "button" at bounding box center [196, 172] width 22 height 27
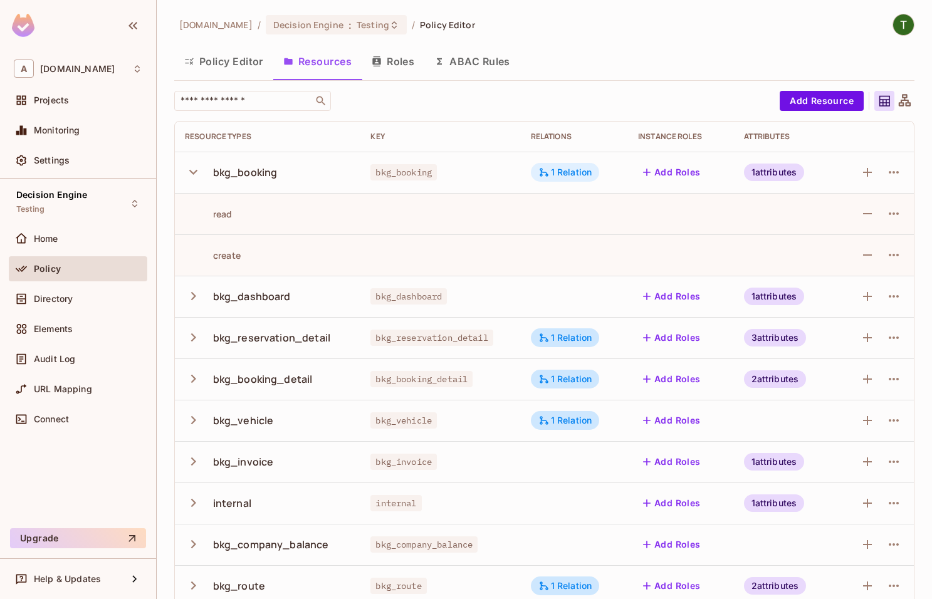
click at [566, 178] on div "1 Relation" at bounding box center [565, 172] width 69 height 19
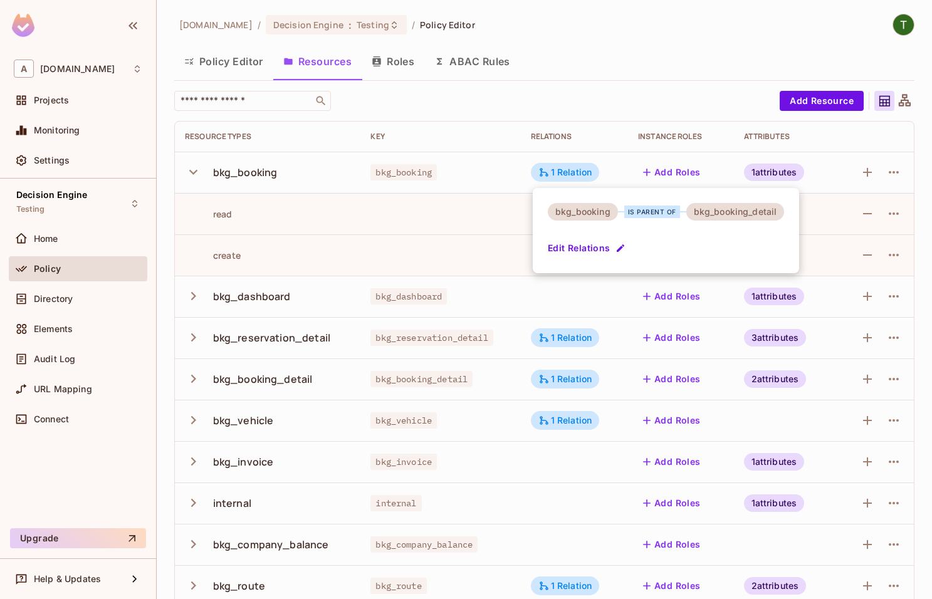
click at [497, 207] on div at bounding box center [466, 299] width 932 height 599
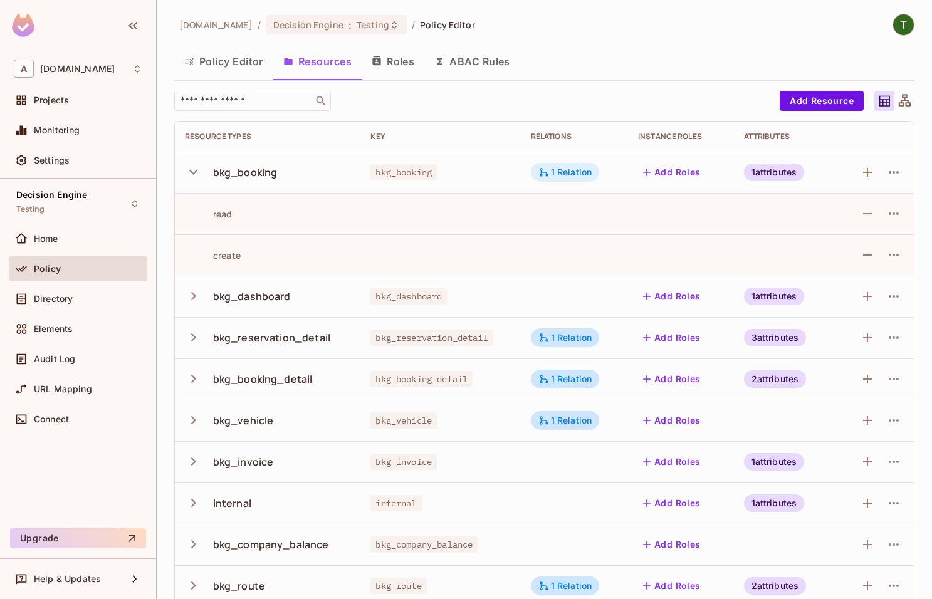
click at [589, 174] on div "1 Relation" at bounding box center [565, 172] width 54 height 11
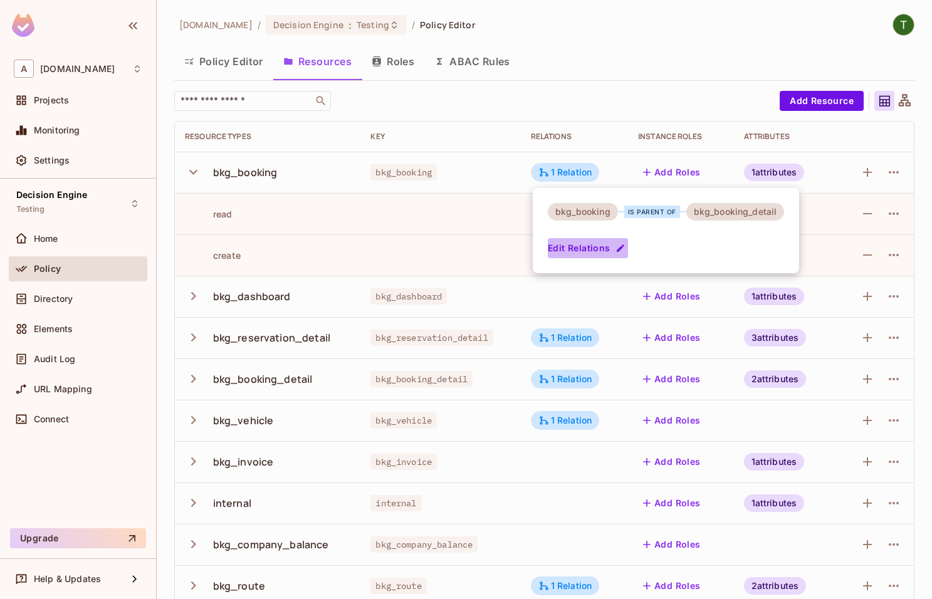
click at [601, 251] on button "Edit Relations" at bounding box center [588, 248] width 80 height 20
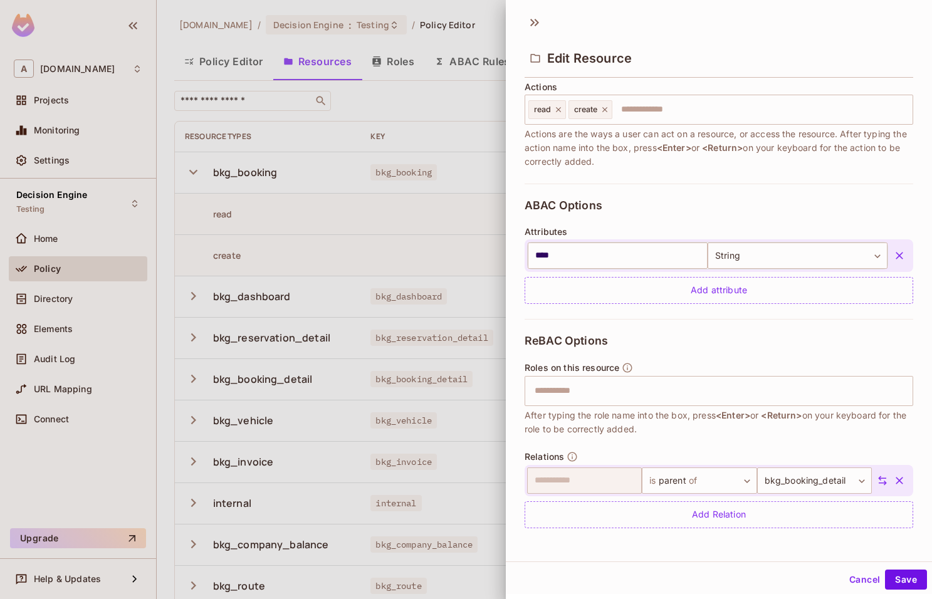
scroll to position [2, 0]
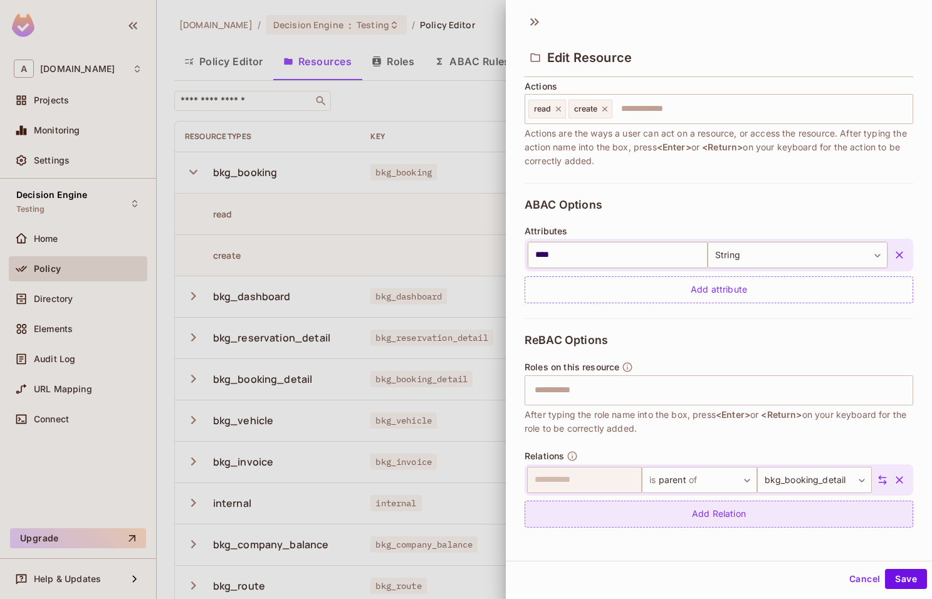
click at [743, 528] on div "**********" at bounding box center [719, 430] width 389 height 224
click at [736, 515] on div "Add Relation" at bounding box center [719, 514] width 389 height 27
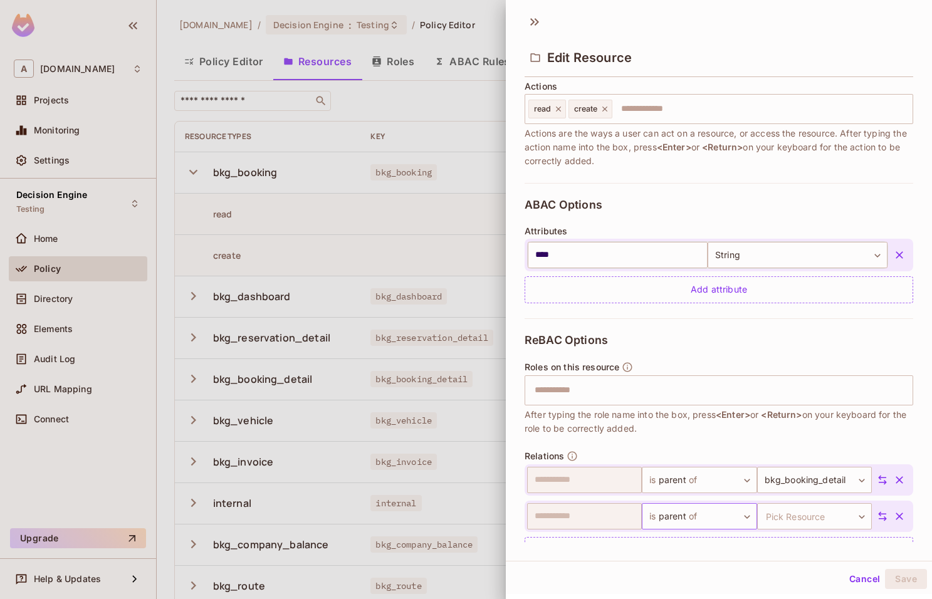
click at [728, 509] on body "A abclojistik.com Projects Monitoring Settings Decision Engine Testing Home Pol…" at bounding box center [466, 299] width 932 height 599
click at [724, 560] on ul "is parent of is owner of Add Custom Relation" at bounding box center [688, 530] width 115 height 118
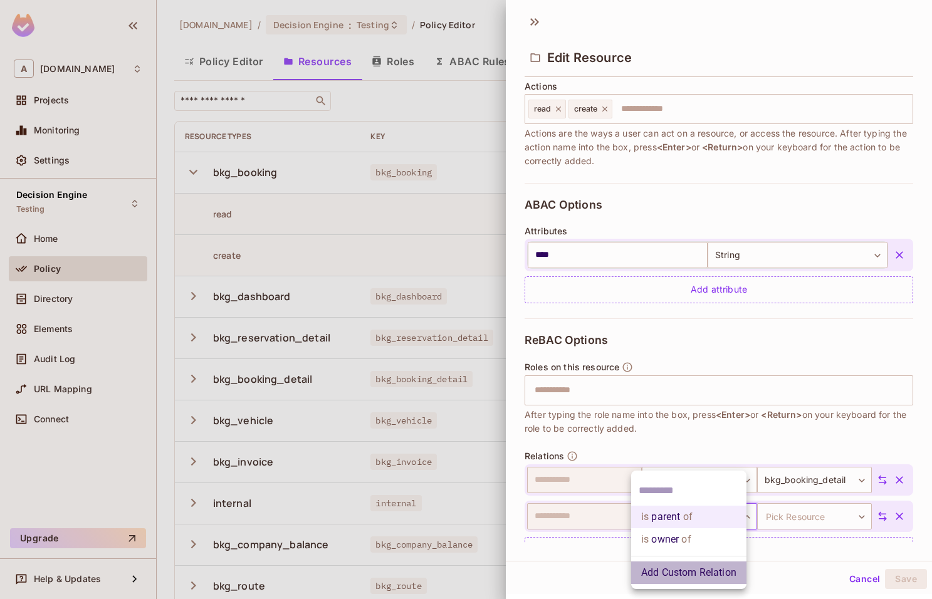
click at [727, 574] on li "Add Custom Relation" at bounding box center [688, 573] width 115 height 23
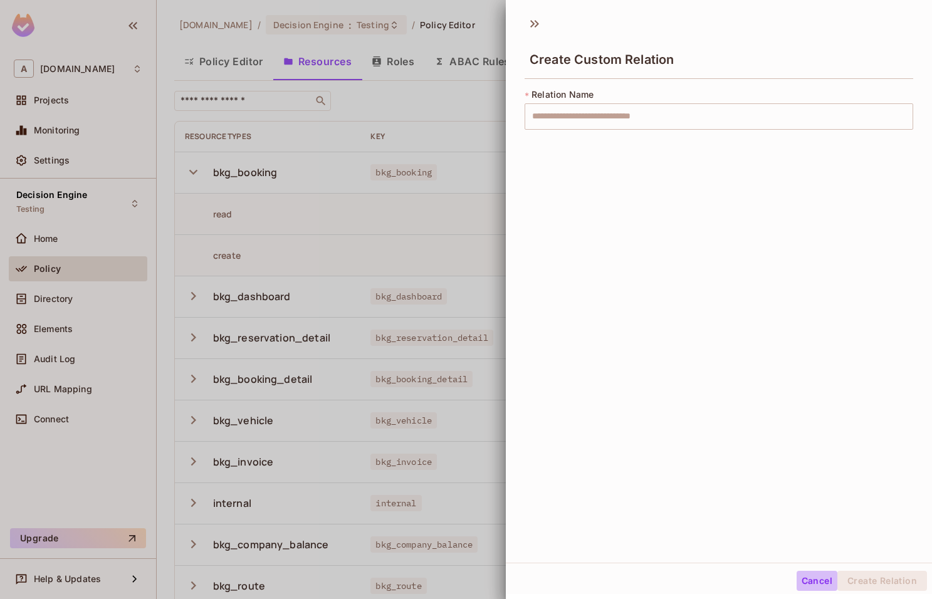
click at [817, 577] on button "Cancel" at bounding box center [817, 581] width 41 height 20
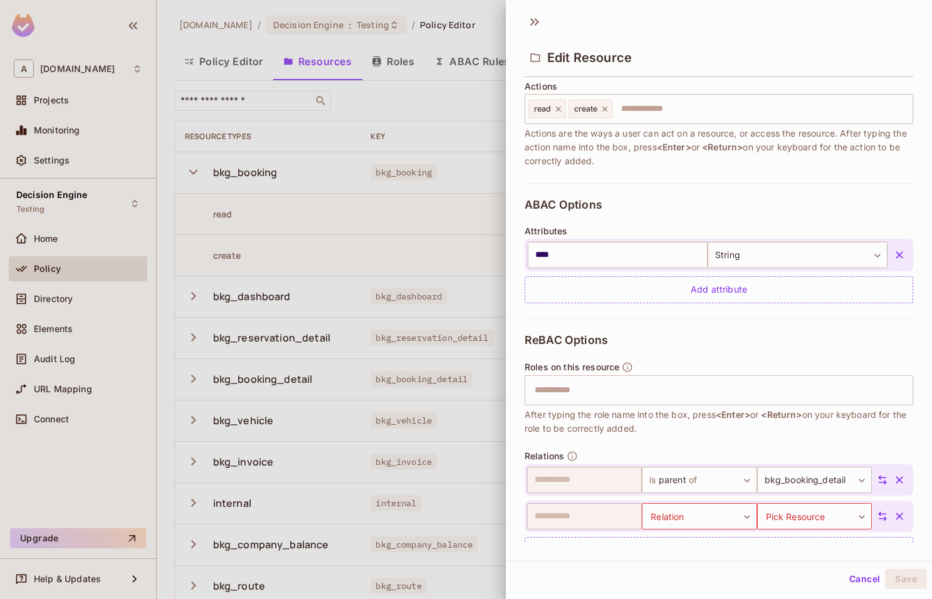
click at [859, 580] on button "Cancel" at bounding box center [864, 579] width 41 height 20
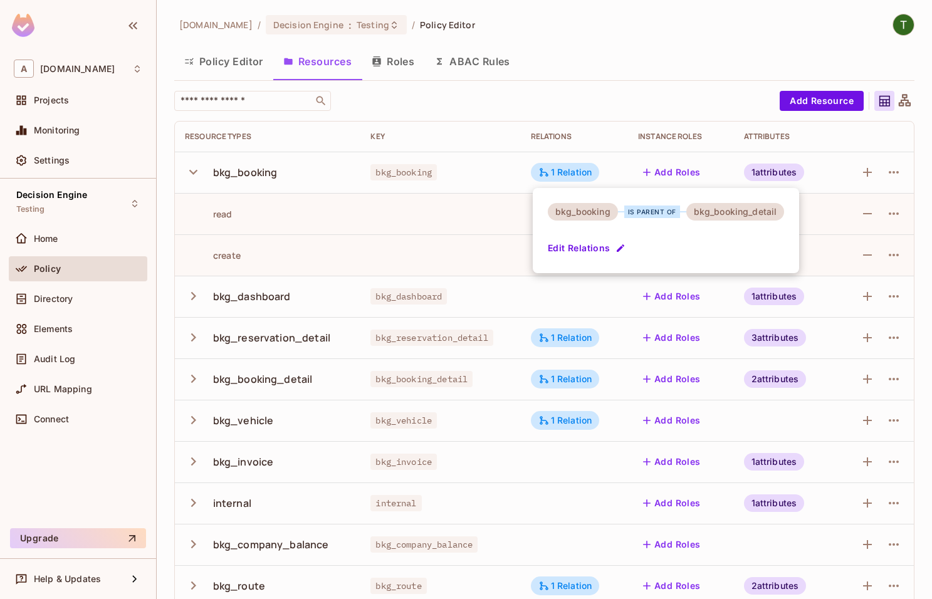
click at [616, 242] on button "Edit Relations" at bounding box center [588, 248] width 80 height 20
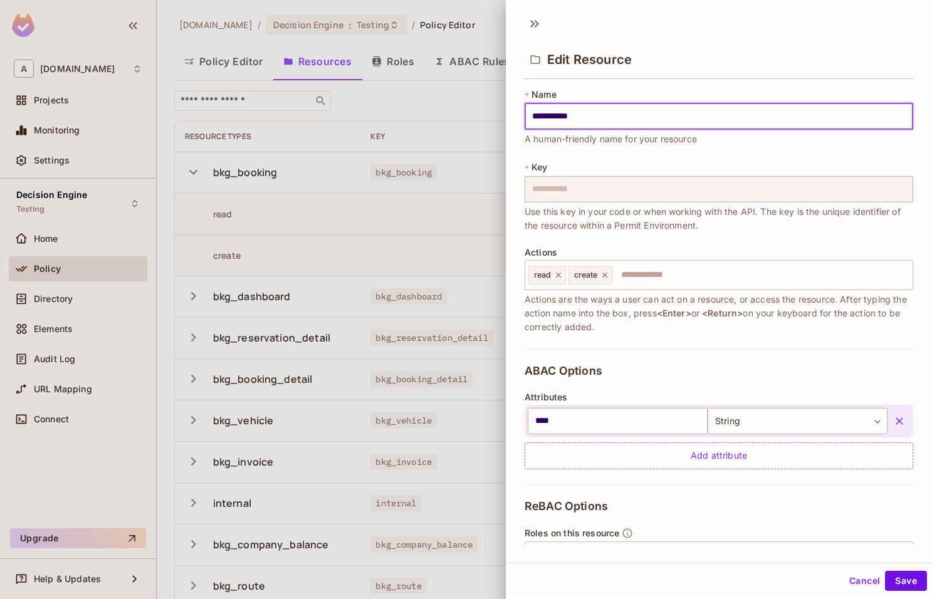
click at [668, 305] on span "Actions are the ways a user can act on a resource, or access the resource. Afte…" at bounding box center [719, 313] width 389 height 41
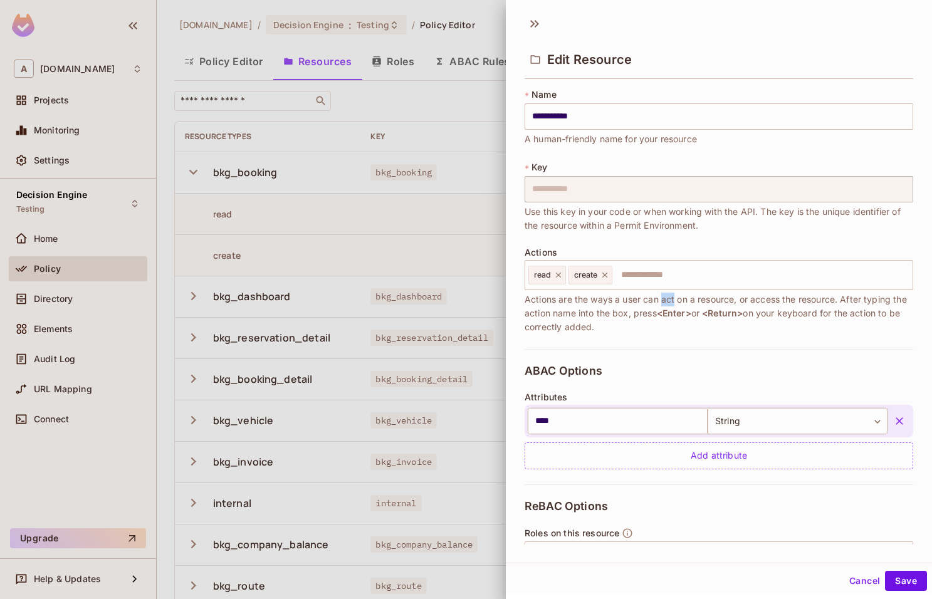
click at [668, 305] on span "Actions are the ways a user can act on a resource, or access the resource. Afte…" at bounding box center [719, 313] width 389 height 41
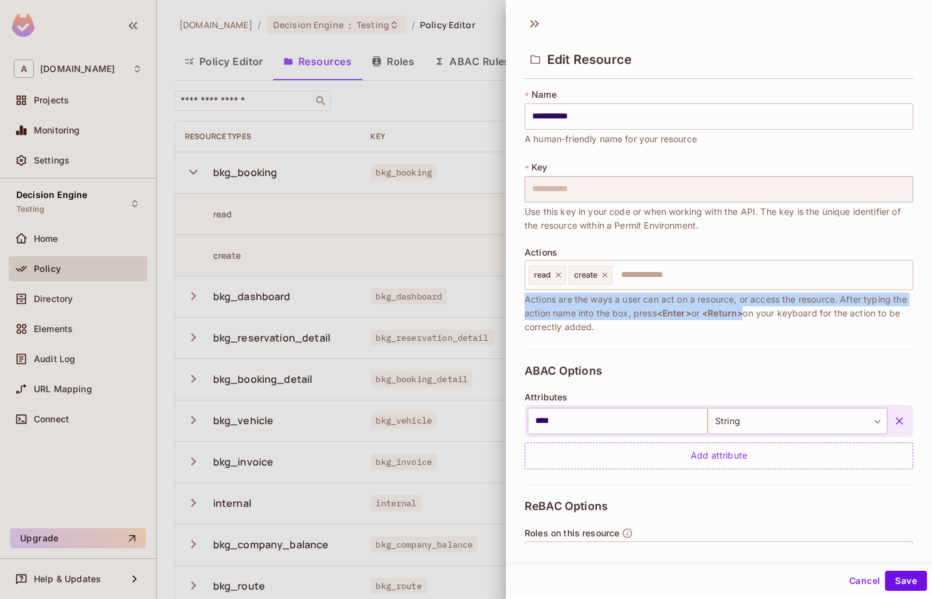
click at [668, 305] on span "Actions are the ways a user can act on a resource, or access the resource. Afte…" at bounding box center [719, 313] width 389 height 41
click at [668, 307] on span "Actions are the ways a user can act on a resource, or access the resource. Afte…" at bounding box center [719, 313] width 389 height 41
click at [668, 313] on span "<Enter>" at bounding box center [674, 313] width 34 height 11
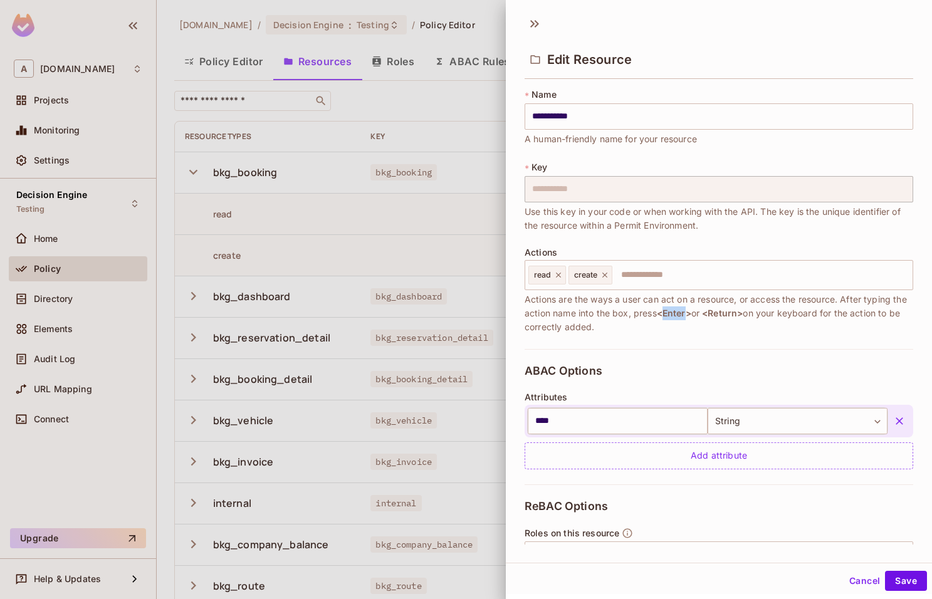
click at [668, 313] on span "<Enter>" at bounding box center [674, 313] width 34 height 11
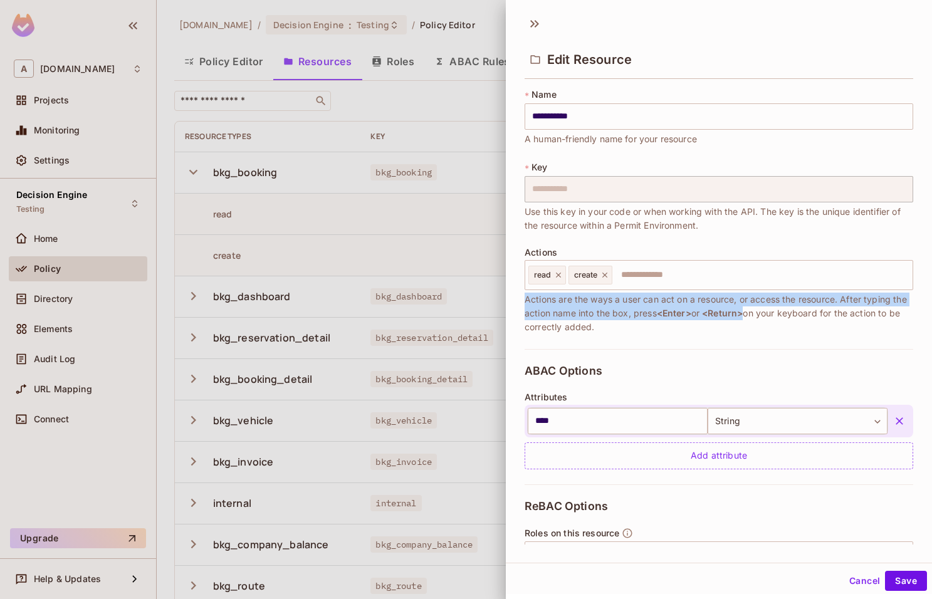
click at [668, 313] on span "<Enter>" at bounding box center [674, 313] width 34 height 11
click at [663, 298] on span "Actions are the ways a user can act on a resource, or access the resource. Afte…" at bounding box center [719, 313] width 389 height 41
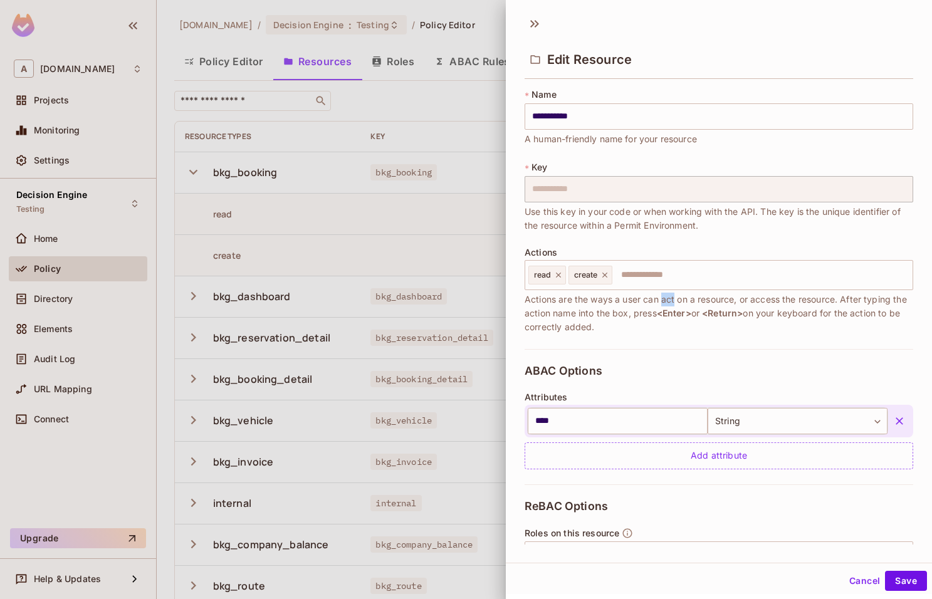
click at [663, 298] on span "Actions are the ways a user can act on a resource, or access the resource. Afte…" at bounding box center [719, 313] width 389 height 41
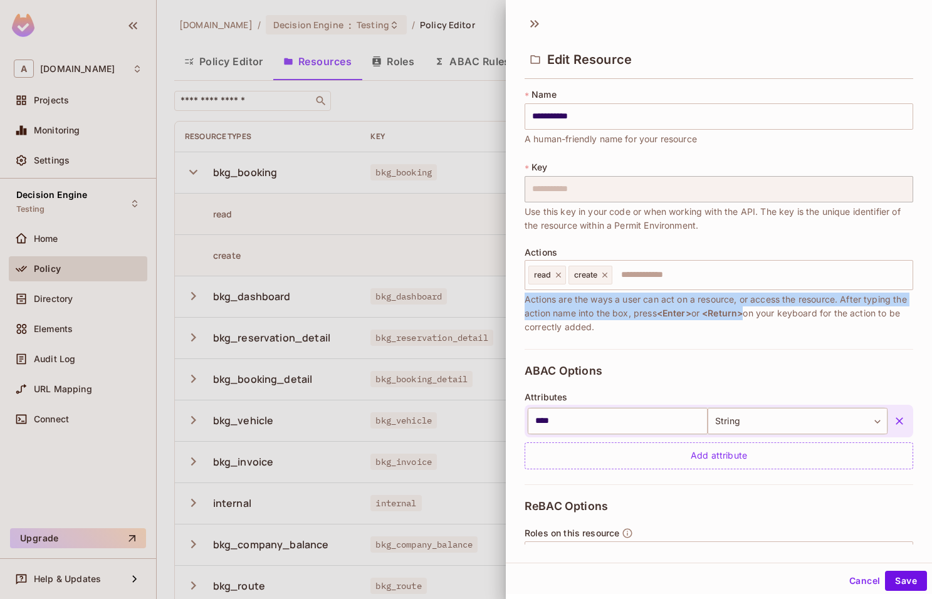
click at [663, 298] on span "Actions are the ways a user can act on a resource, or access the resource. Afte…" at bounding box center [719, 313] width 389 height 41
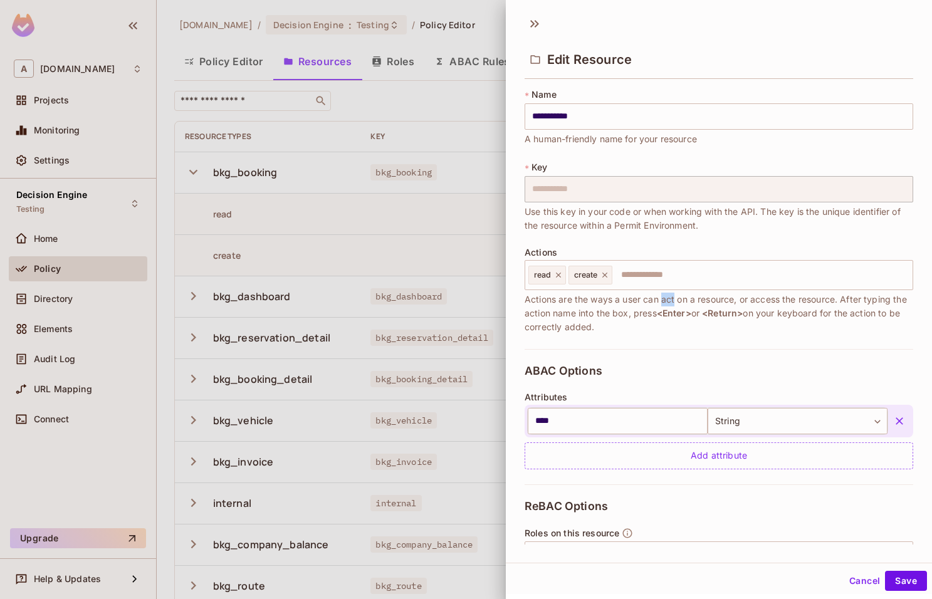
click at [663, 298] on span "Actions are the ways a user can act on a resource, or access the resource. Afte…" at bounding box center [719, 313] width 389 height 41
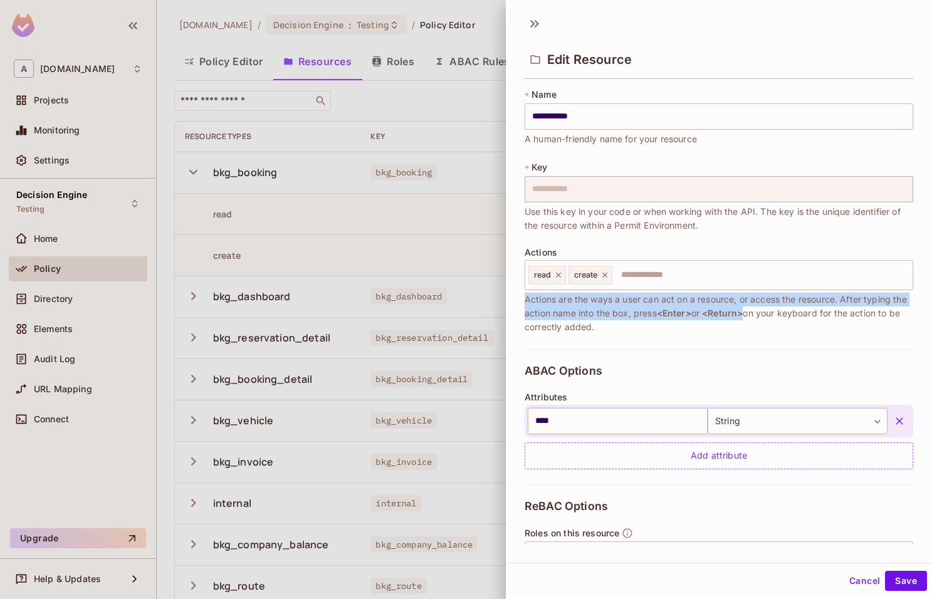
click at [663, 298] on span "Actions are the ways a user can act on a resource, or access the resource. Afte…" at bounding box center [719, 313] width 389 height 41
click at [696, 306] on span "Actions are the ways a user can act on a resource, or access the resource. Afte…" at bounding box center [719, 313] width 389 height 41
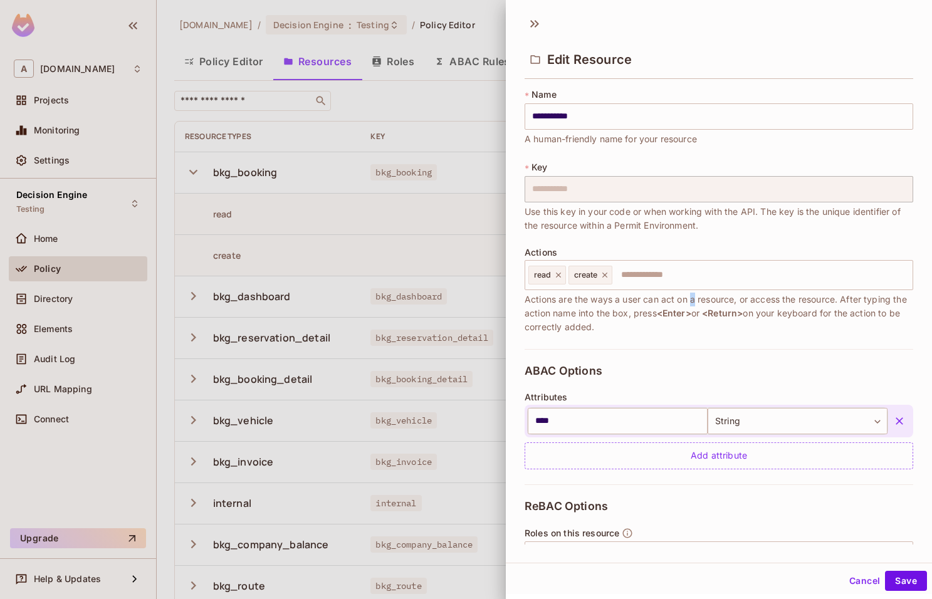
click at [696, 306] on span "Actions are the ways a user can act on a resource, or access the resource. Afte…" at bounding box center [719, 313] width 389 height 41
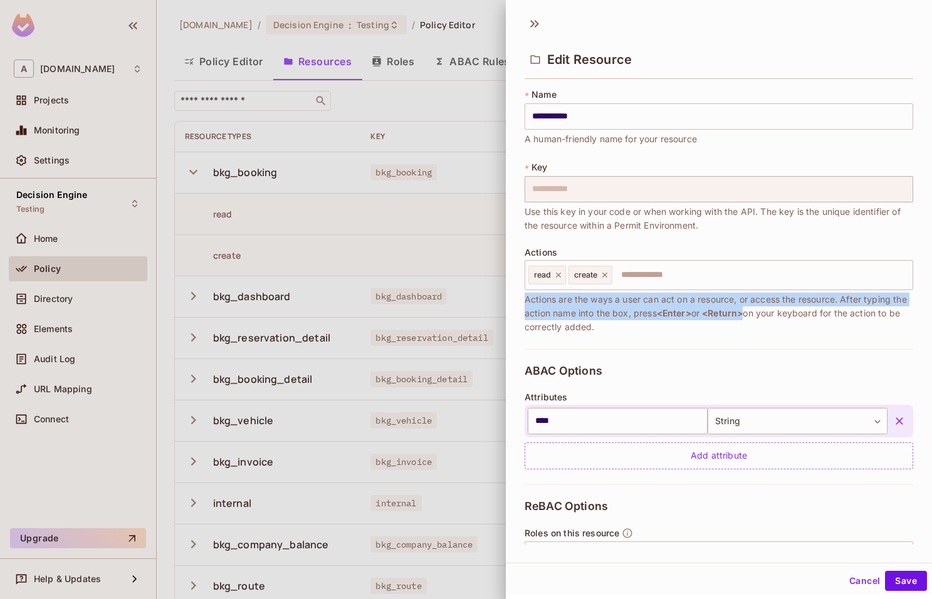
click at [695, 304] on span "Actions are the ways a user can act on a resource, or access the resource. Afte…" at bounding box center [719, 313] width 389 height 41
click at [668, 321] on span "Actions are the ways a user can act on a resource, or access the resource. Afte…" at bounding box center [719, 313] width 389 height 41
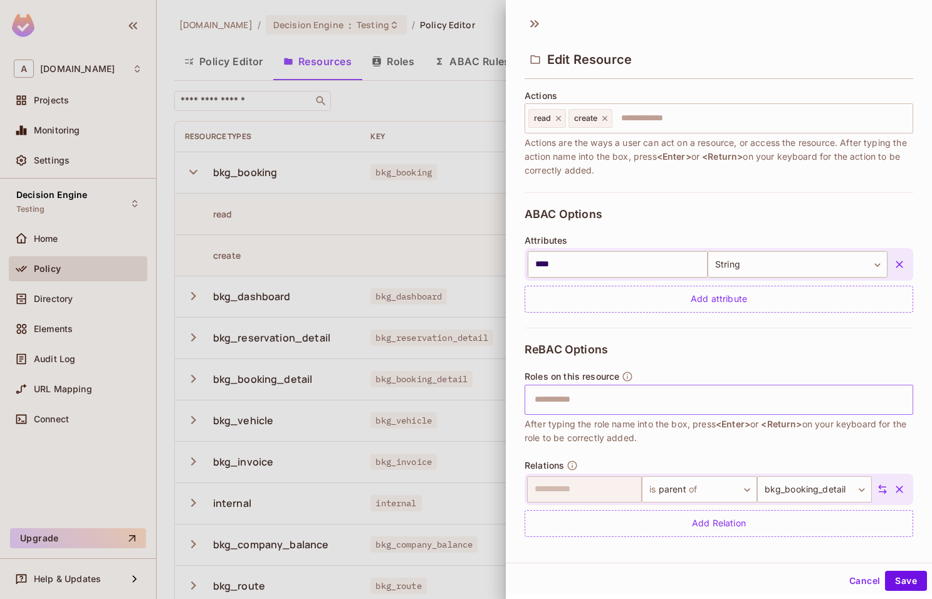
scroll to position [164, 0]
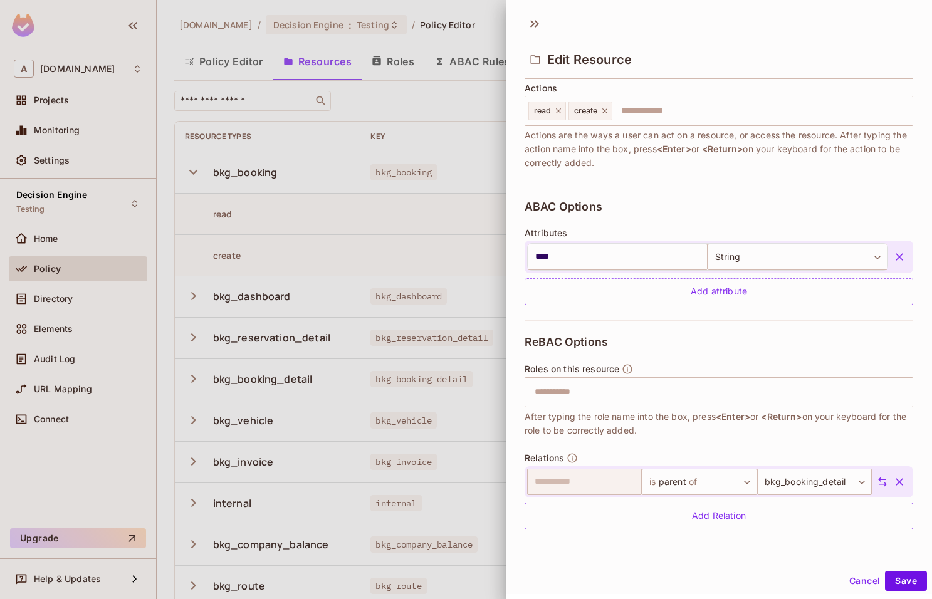
click at [640, 347] on div "**********" at bounding box center [719, 432] width 389 height 224
click at [639, 384] on input "text" at bounding box center [717, 392] width 380 height 25
click at [666, 352] on div "**********" at bounding box center [719, 432] width 389 height 224
click at [630, 391] on input "text" at bounding box center [717, 392] width 380 height 25
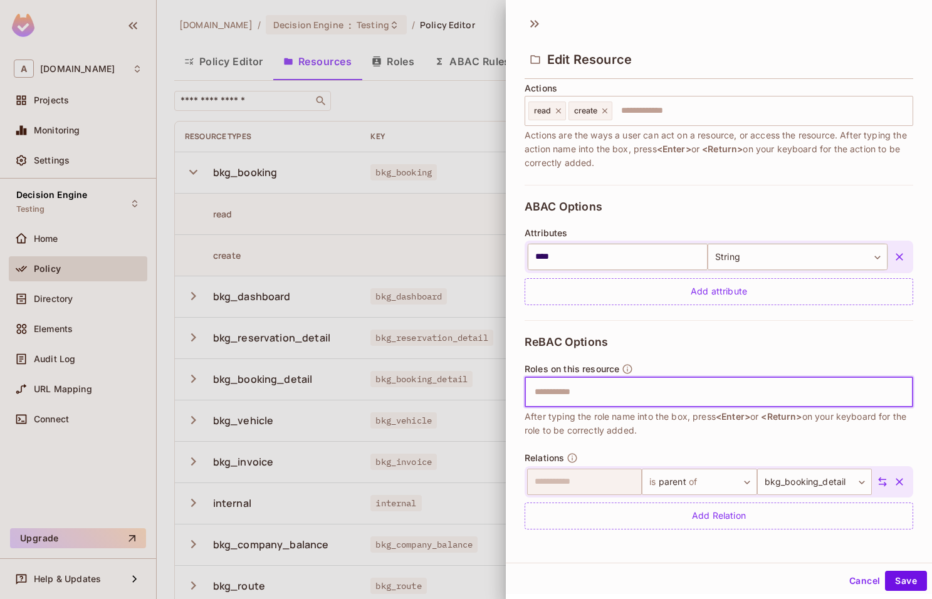
type input "*"
click at [684, 433] on span "After typing the role name into the box, press <Enter> or <Return> on your keyb…" at bounding box center [719, 424] width 389 height 28
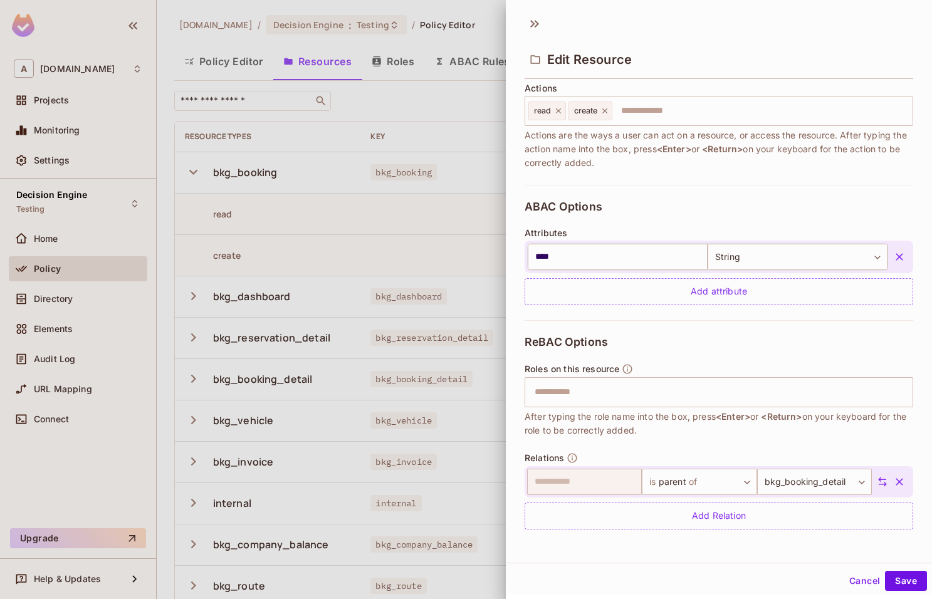
click at [518, 414] on div "**********" at bounding box center [719, 313] width 426 height 461
click at [733, 442] on div "**********" at bounding box center [719, 432] width 389 height 224
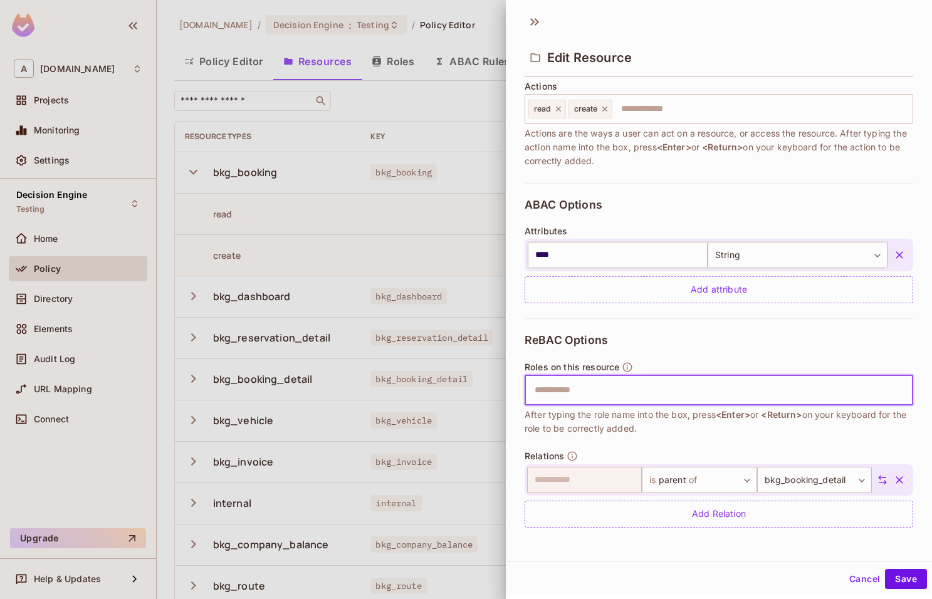
click at [598, 396] on input "text" at bounding box center [717, 390] width 380 height 25
type input "***"
click at [763, 208] on div "ABAC Options Attributes **** ​ String ****** ​ Add attribute" at bounding box center [719, 250] width 389 height 135
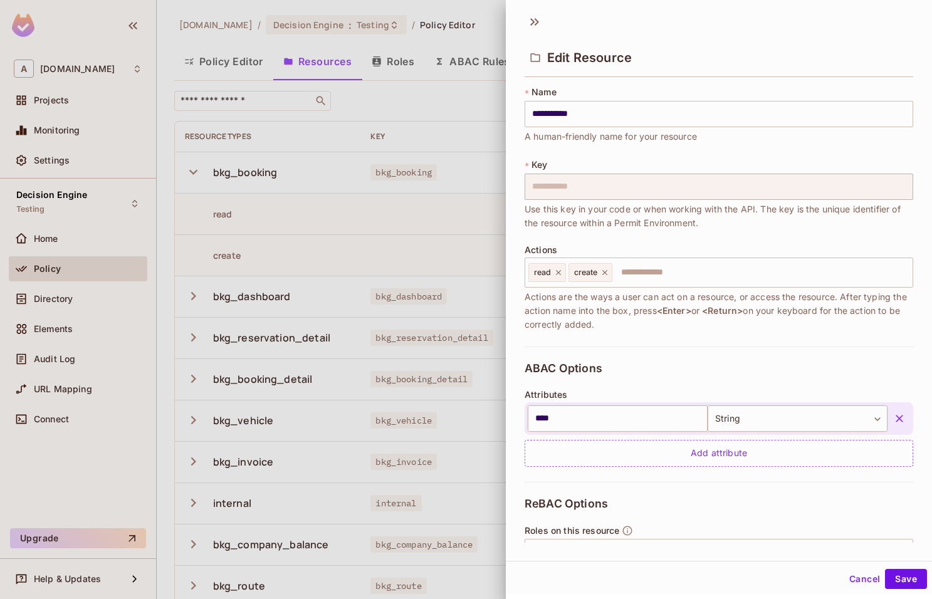
scroll to position [0, 0]
click at [874, 578] on button "Cancel" at bounding box center [864, 579] width 41 height 20
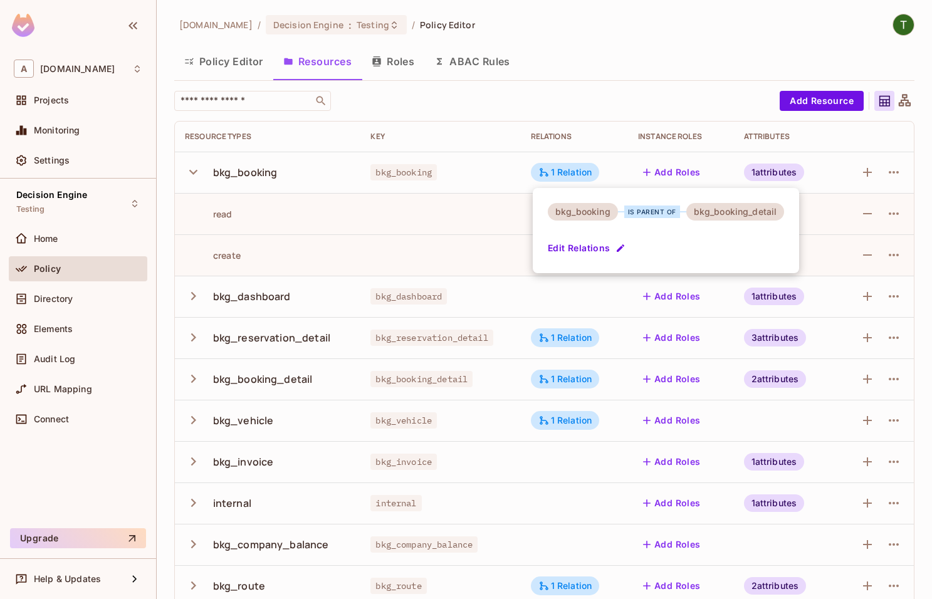
click at [638, 89] on div at bounding box center [466, 299] width 932 height 599
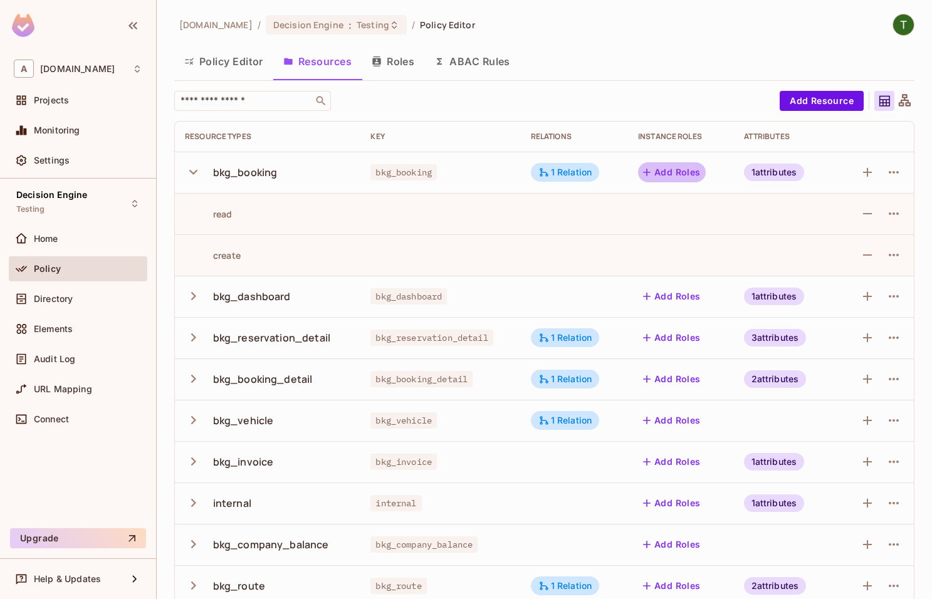
click at [684, 170] on button "Add Roles" at bounding box center [672, 172] width 68 height 20
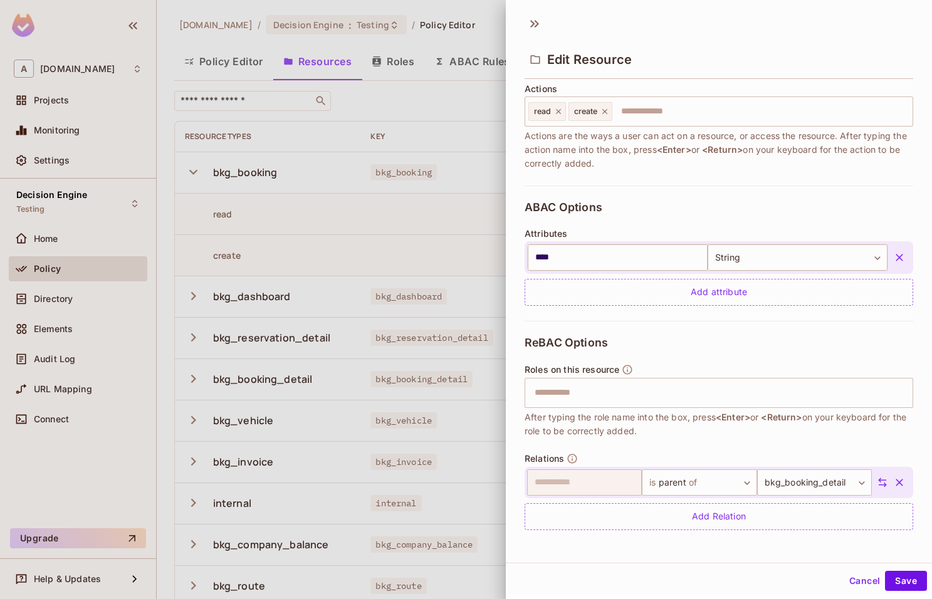
scroll to position [164, 0]
click at [859, 585] on button "Cancel" at bounding box center [864, 581] width 41 height 20
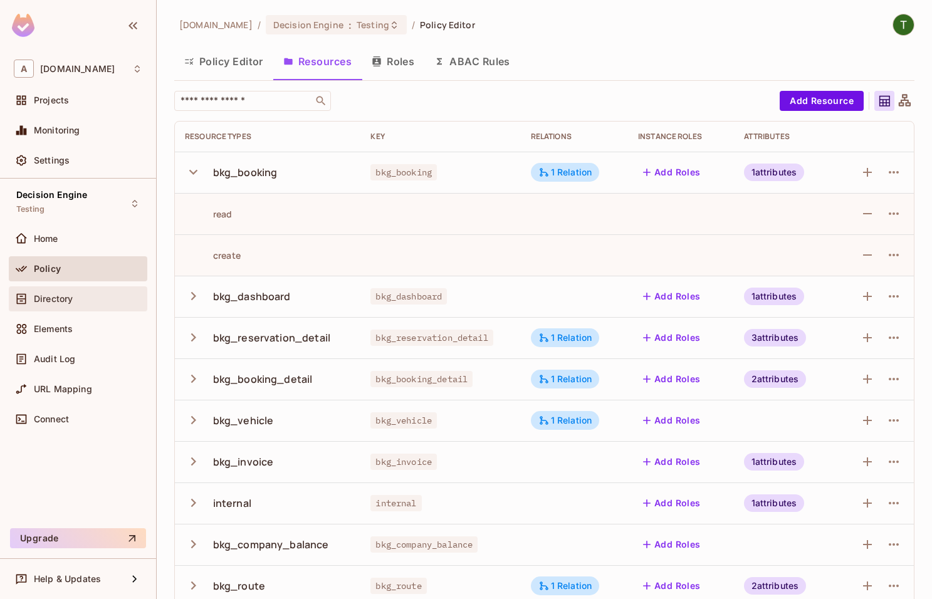
click at [66, 290] on div "Directory" at bounding box center [78, 298] width 139 height 25
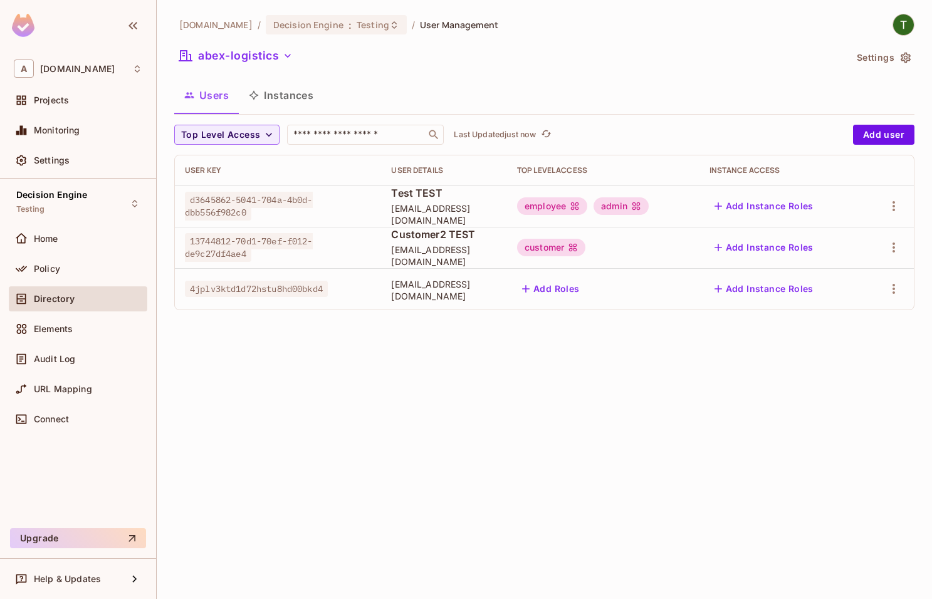
click at [268, 290] on span "4jplv3ktd1d72hstu8hd00bkd4" at bounding box center [256, 289] width 143 height 16
copy span "4jplv3ktd1d72hstu8hd00bkd4"
click at [311, 333] on div "abclojistik.com / Decision Engine : Testing / User Management abex-logistics Se…" at bounding box center [544, 299] width 775 height 599
drag, startPoint x: 871, startPoint y: 288, endPoint x: 180, endPoint y: 281, distance: 691.5
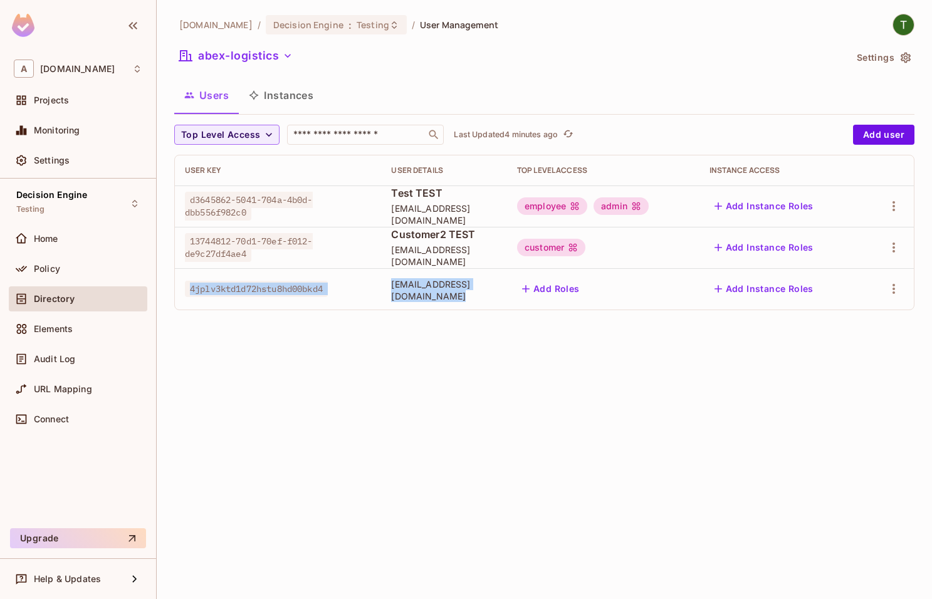
click at [180, 281] on tr "4jplv3ktd1d72hstu8hd00bkd4 services@n8n.app Add Roles Add Instance Roles" at bounding box center [544, 288] width 739 height 41
click at [322, 297] on span "4jplv3ktd1d72hstu8hd00bkd4" at bounding box center [256, 289] width 143 height 16
click at [277, 291] on span "4jplv3ktd1d72hstu8hd00bkd4" at bounding box center [256, 289] width 143 height 16
copy span "4jplv3ktd1d72hstu8hd00bkd4"
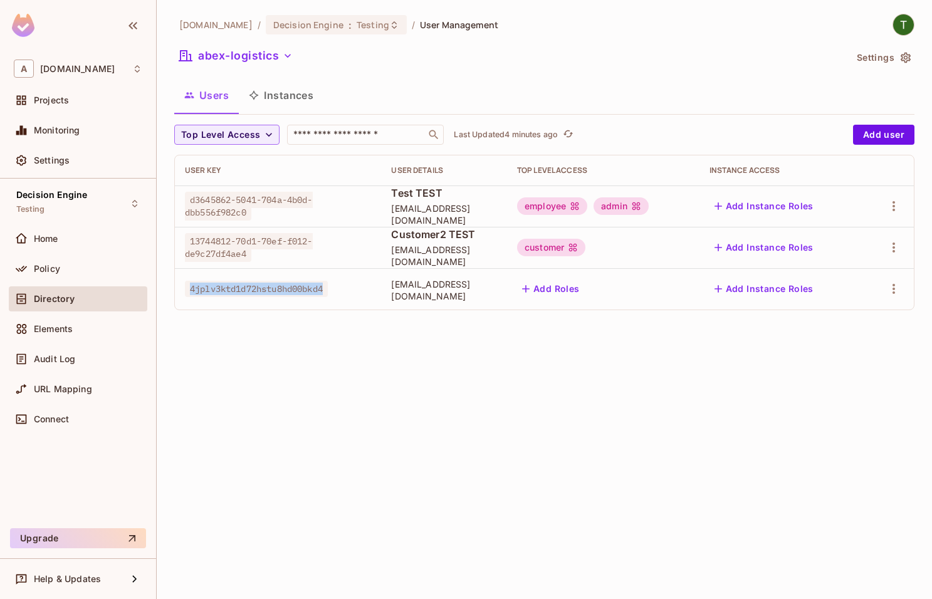
click at [313, 290] on span "4jplv3ktd1d72hstu8hd00bkd4" at bounding box center [256, 289] width 143 height 16
click at [431, 286] on span "[EMAIL_ADDRESS][DOMAIN_NAME]" at bounding box center [444, 290] width 106 height 24
click at [501, 382] on div "abclojistik.com / Decision Engine : Testing / User Management abex-logistics Se…" at bounding box center [544, 299] width 775 height 599
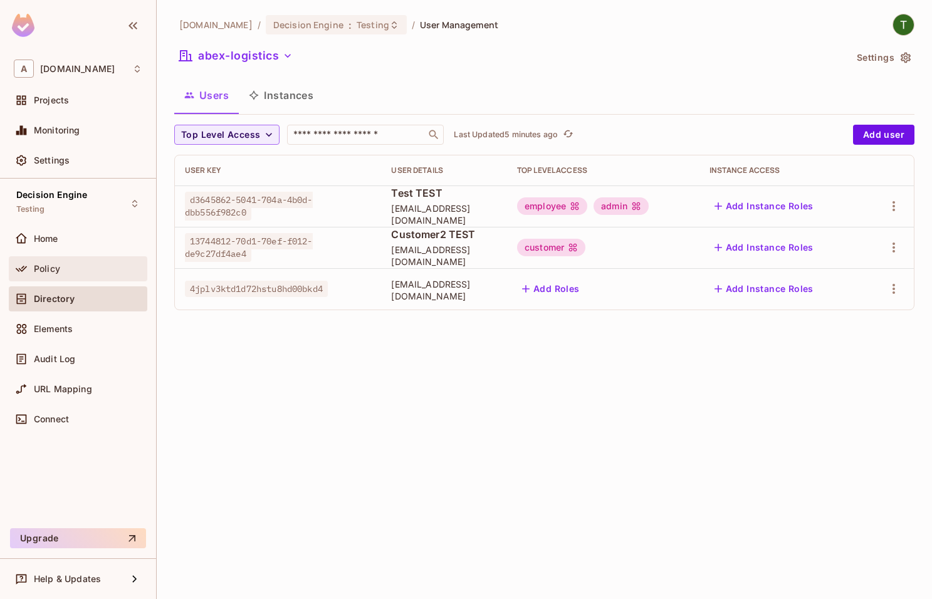
click at [80, 270] on div "Policy" at bounding box center [88, 269] width 108 height 10
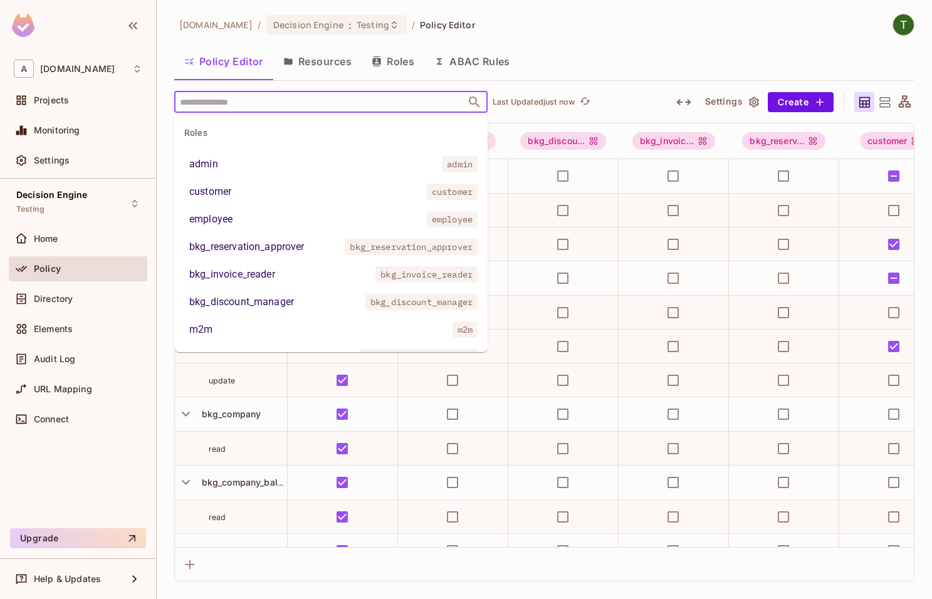
click at [380, 98] on input "text" at bounding box center [320, 102] width 286 height 22
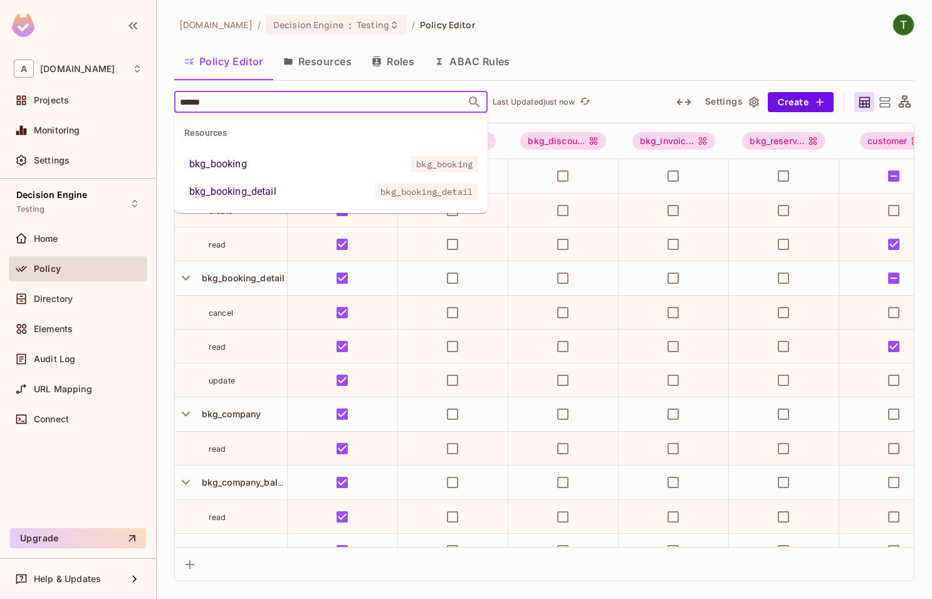
type input "*******"
click at [337, 170] on li "bkg_booking bkg_booking" at bounding box center [330, 164] width 313 height 23
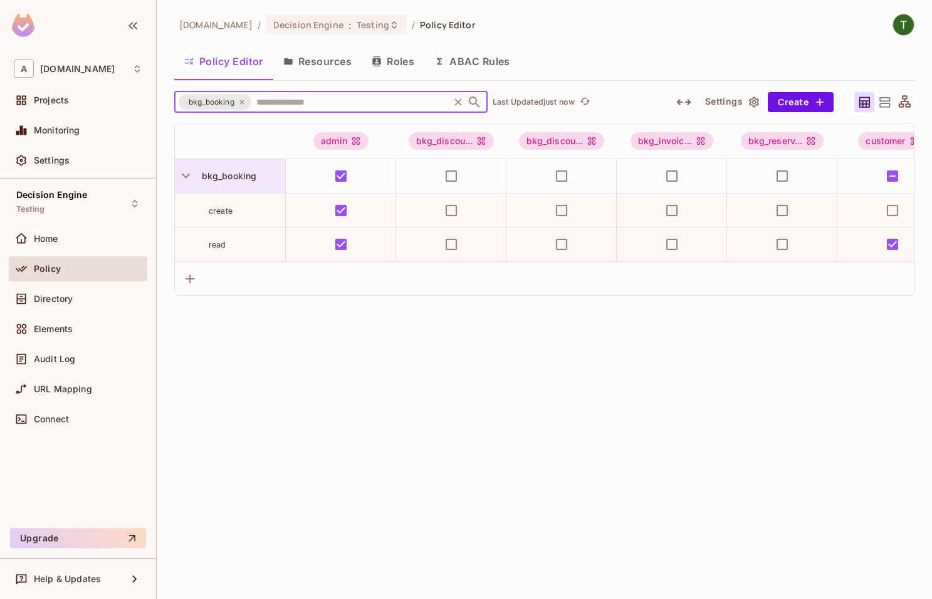
click at [227, 177] on span "bkg_booking" at bounding box center [227, 176] width 60 height 11
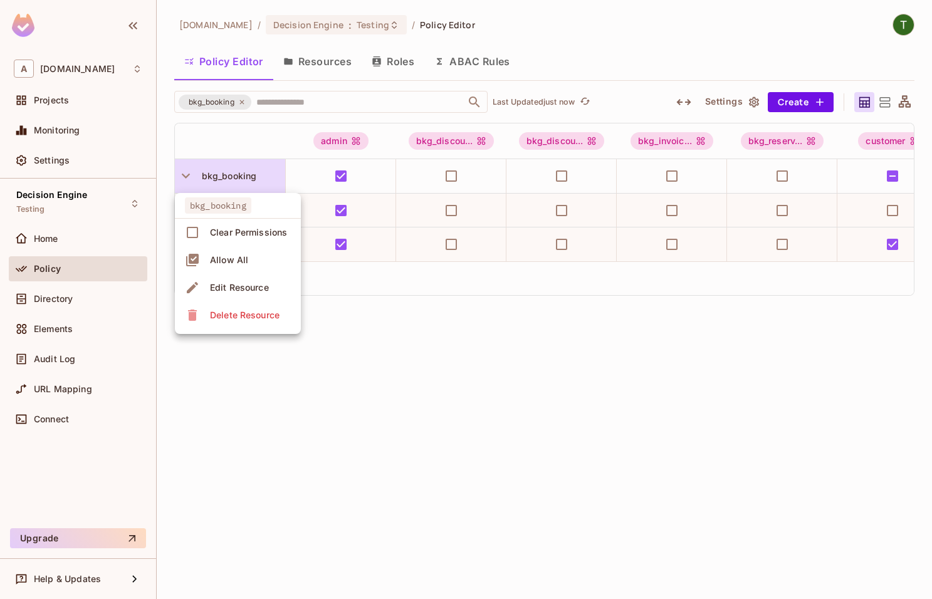
click at [227, 177] on div at bounding box center [466, 299] width 932 height 599
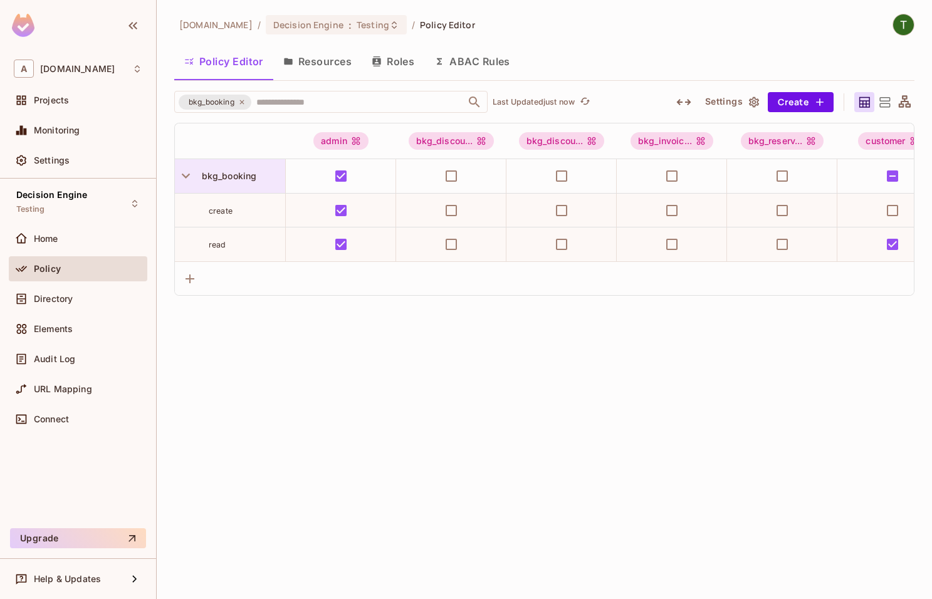
click at [228, 176] on span "bkg_booking" at bounding box center [227, 176] width 60 height 11
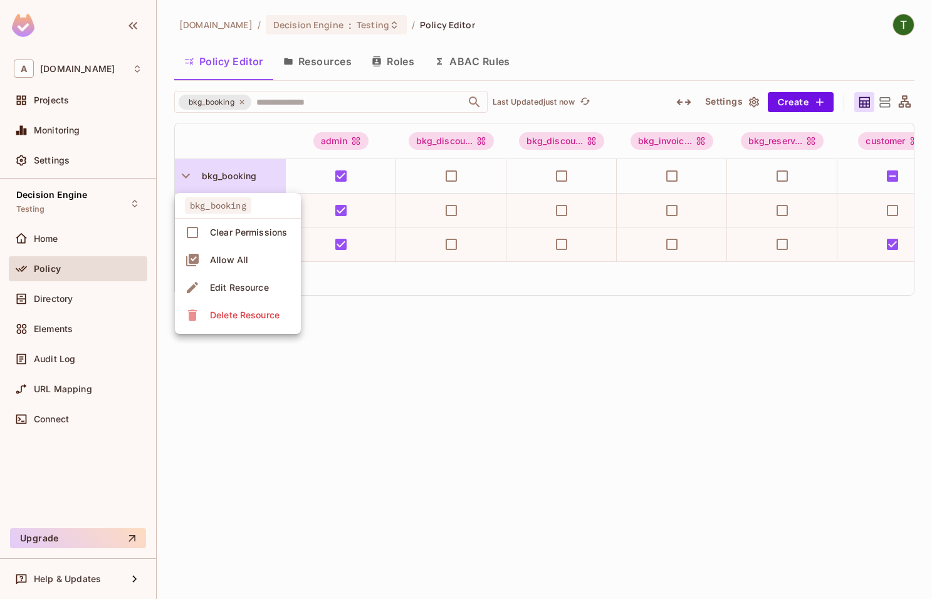
click at [248, 283] on div "Edit Resource" at bounding box center [239, 287] width 59 height 13
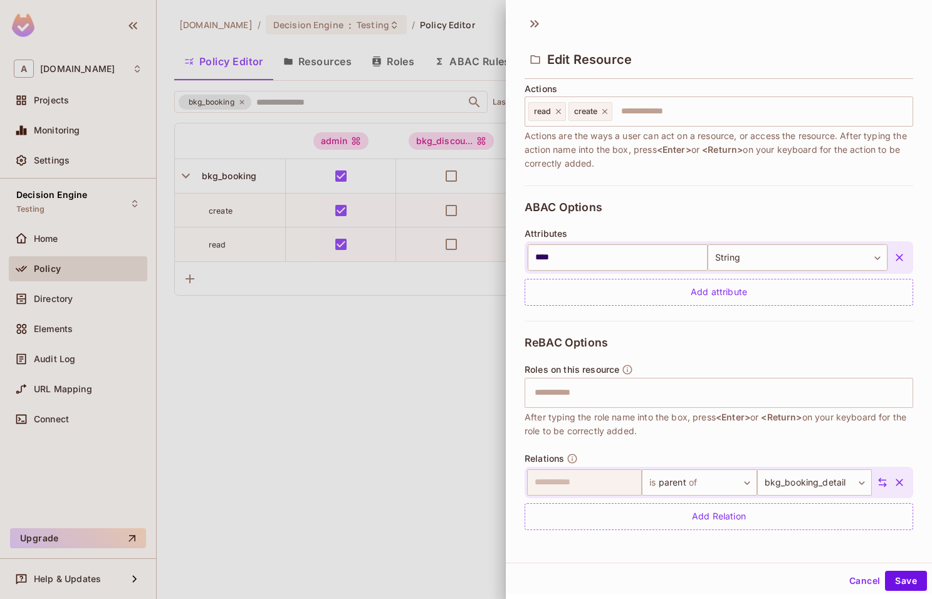
scroll to position [164, 0]
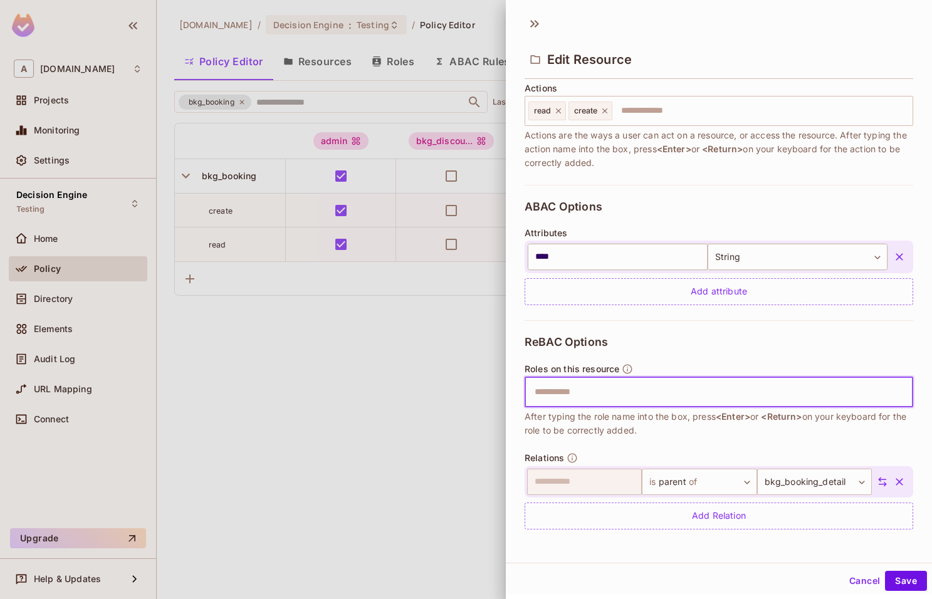
click at [641, 395] on input "text" at bounding box center [717, 392] width 380 height 25
type input "******"
click at [916, 578] on button "Save" at bounding box center [906, 581] width 42 height 20
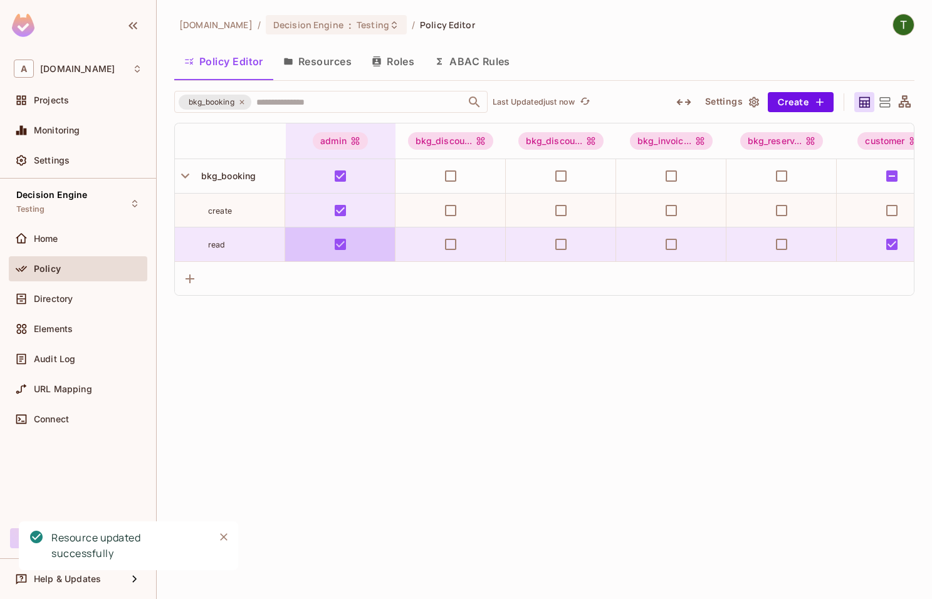
scroll to position [0, 0]
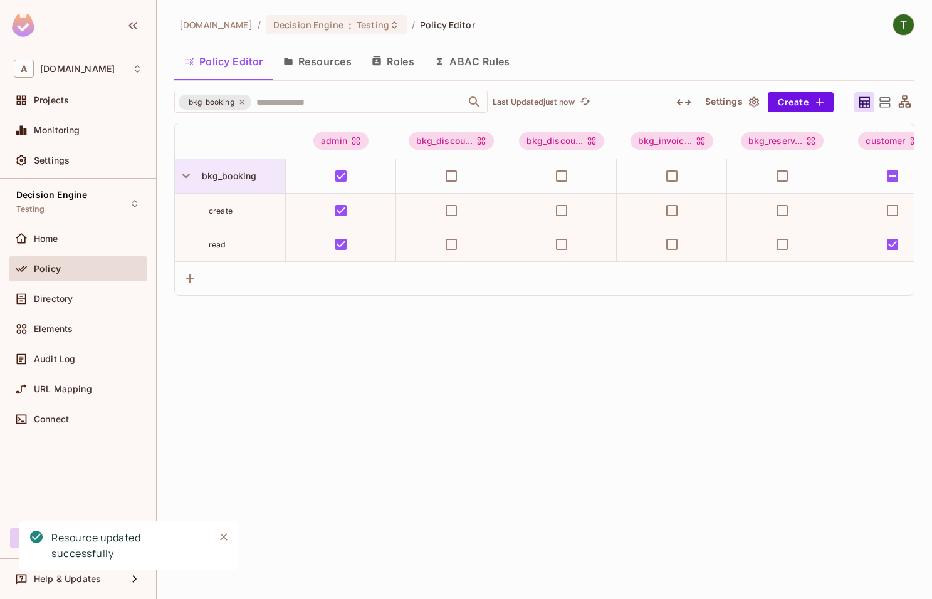
click at [244, 179] on span "bkg_booking" at bounding box center [227, 176] width 60 height 11
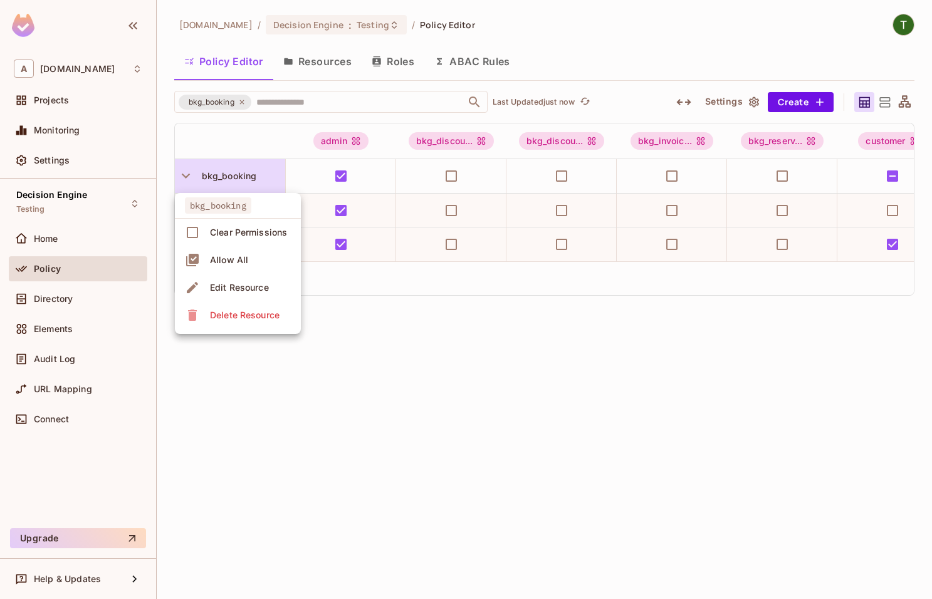
click at [248, 290] on div "Edit Resource" at bounding box center [239, 287] width 59 height 13
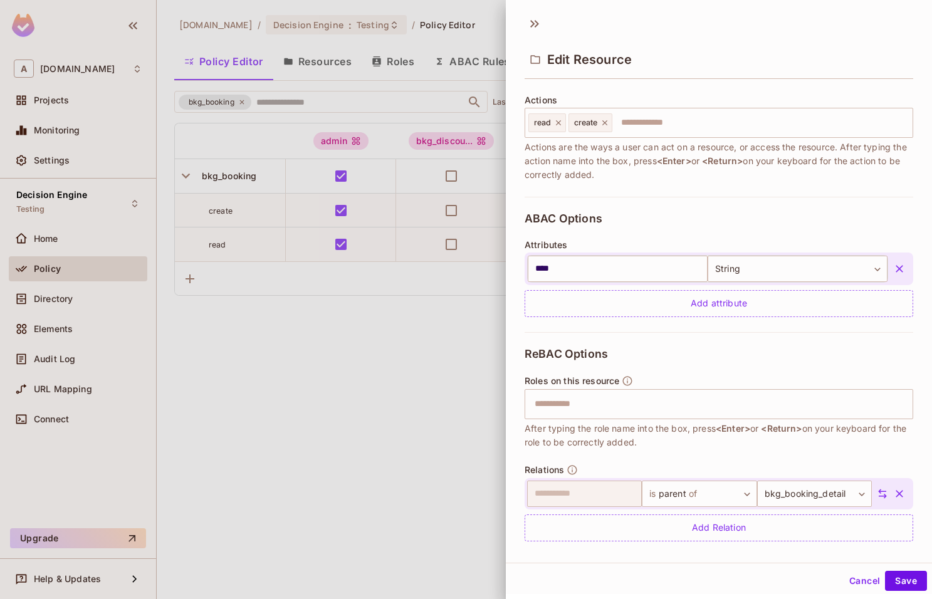
scroll to position [164, 0]
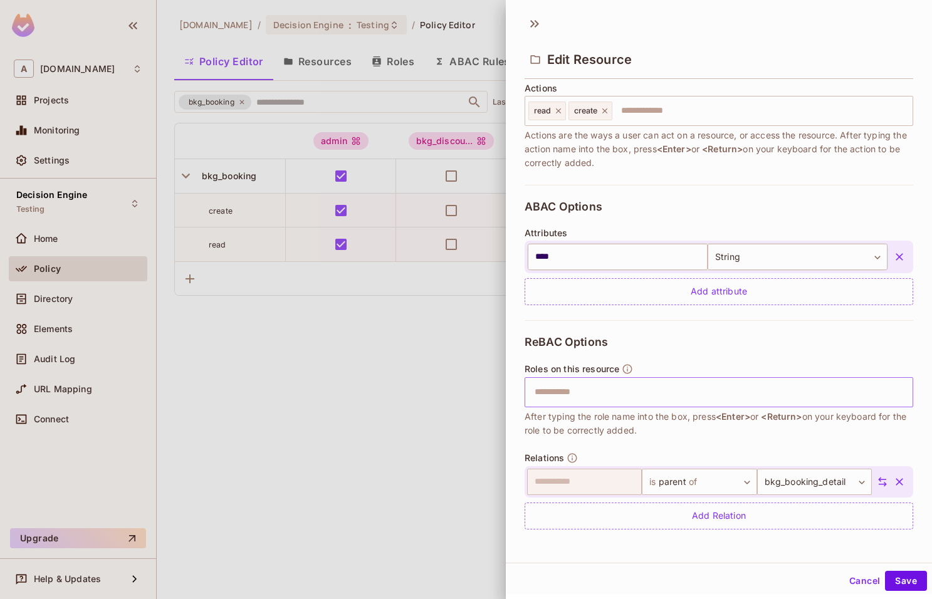
click at [624, 379] on div "​" at bounding box center [719, 392] width 389 height 30
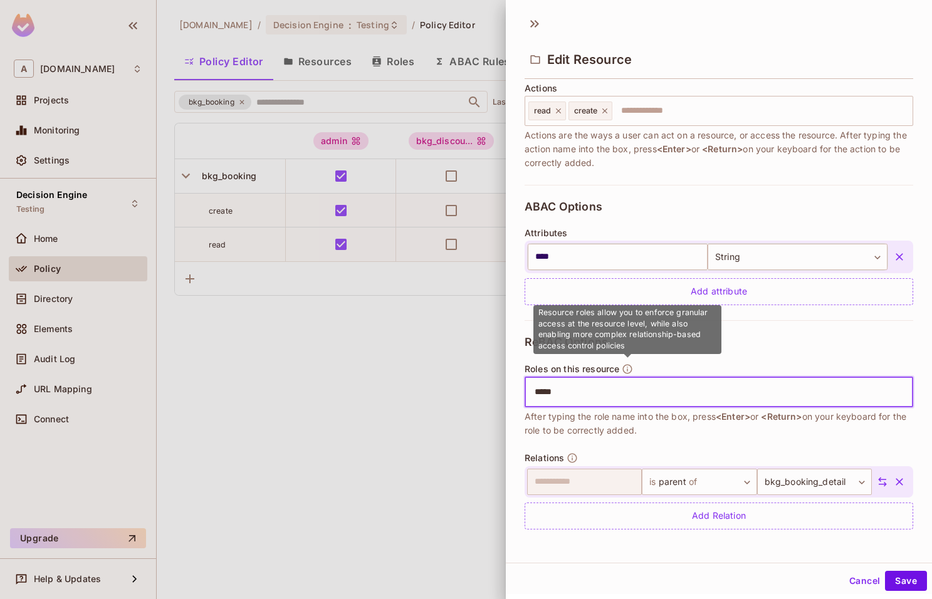
type input "******"
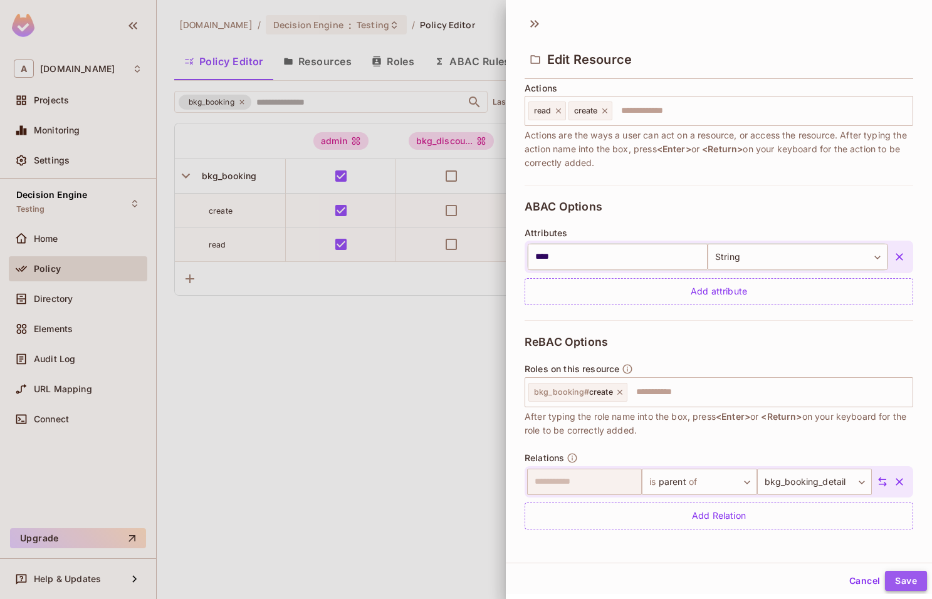
click at [896, 573] on button "Save" at bounding box center [906, 581] width 42 height 20
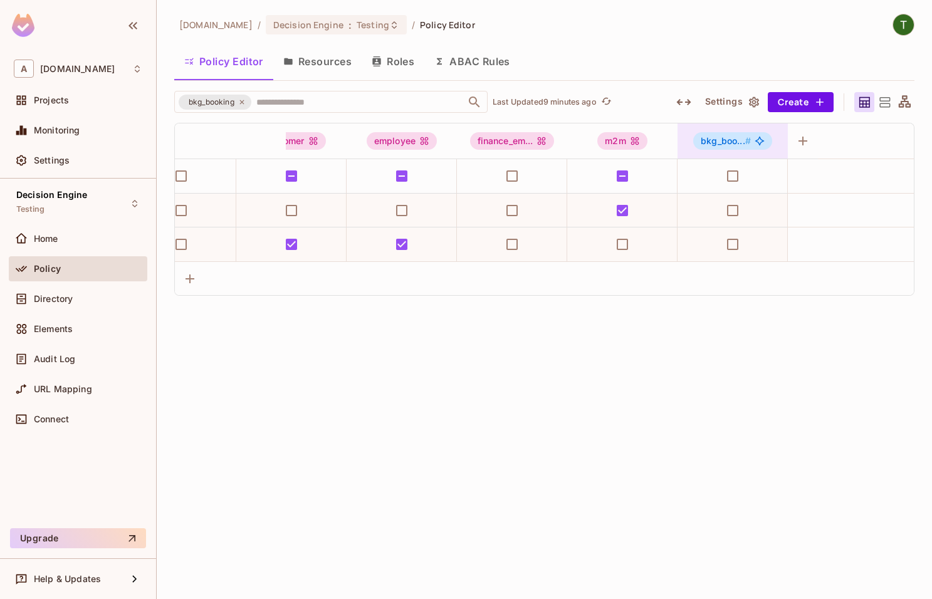
scroll to position [0, 602]
click at [753, 142] on div "bkg_boo... #" at bounding box center [732, 141] width 79 height 18
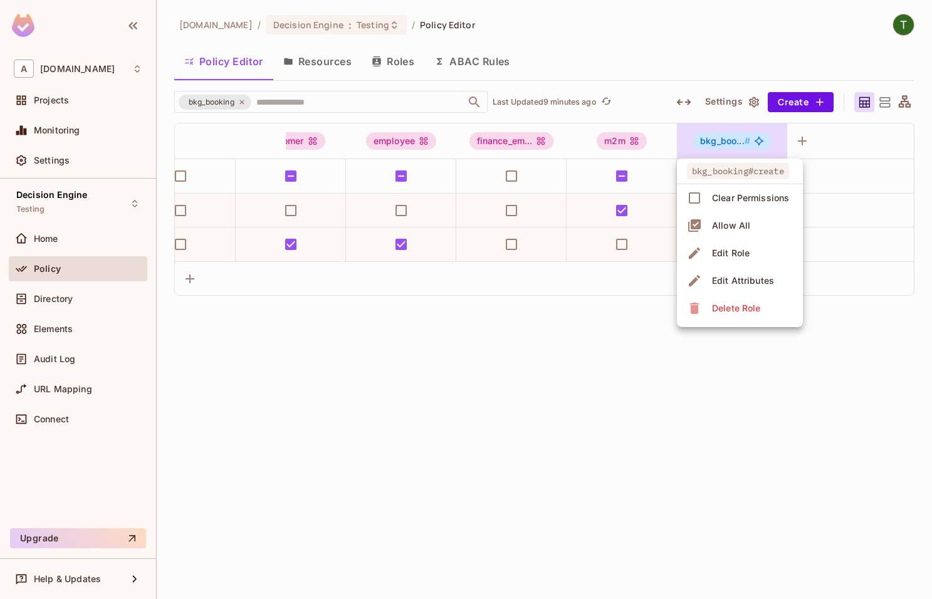
click at [725, 302] on div "Delete Role" at bounding box center [736, 308] width 48 height 13
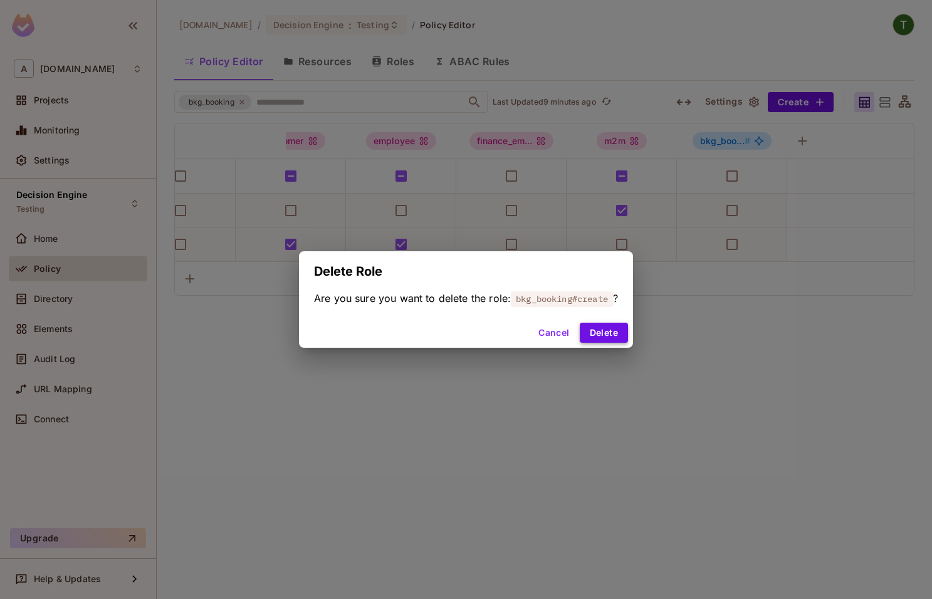
click at [619, 342] on button "Delete" at bounding box center [604, 333] width 48 height 20
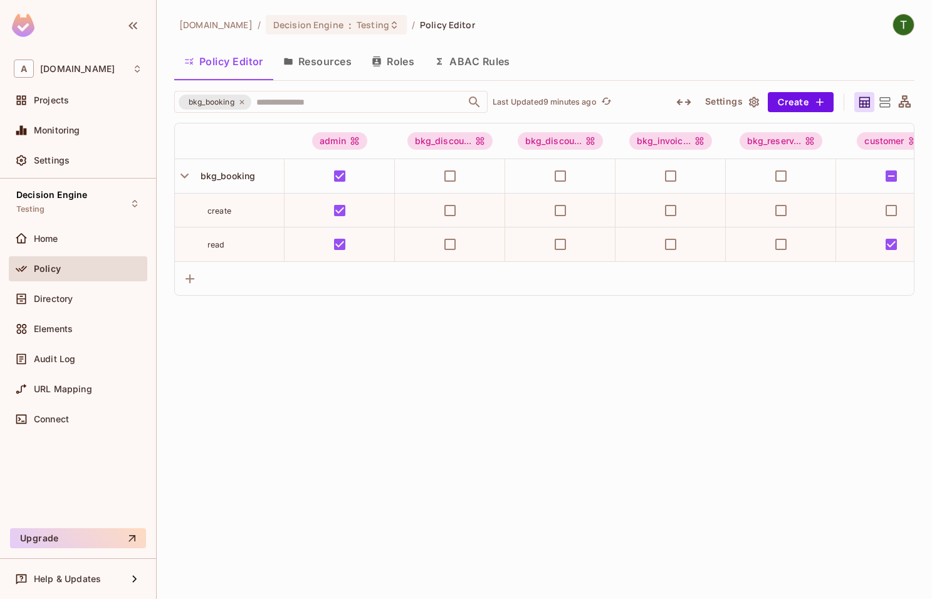
scroll to position [0, 0]
click at [800, 93] on button "Create" at bounding box center [801, 102] width 66 height 20
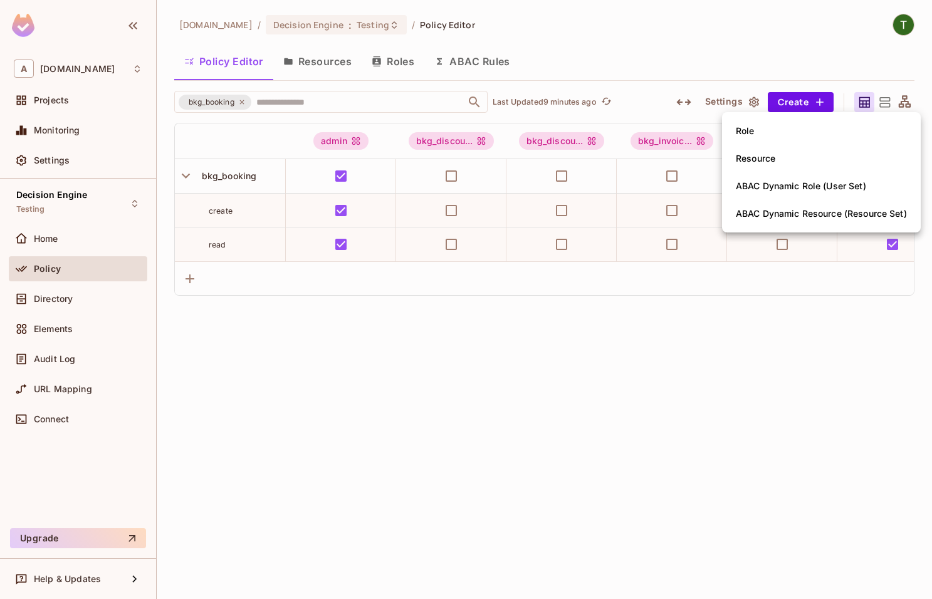
click at [663, 302] on div at bounding box center [466, 299] width 932 height 599
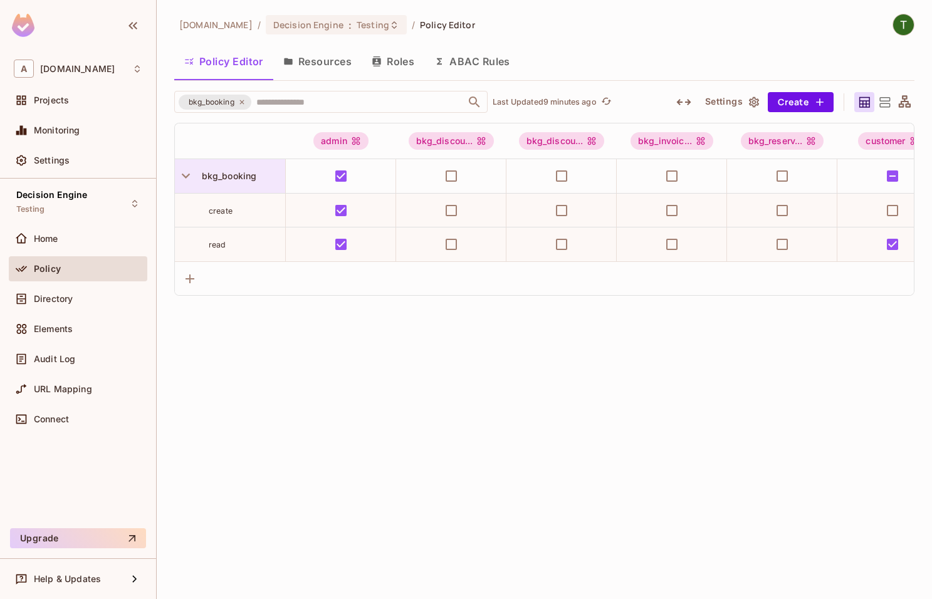
click at [234, 171] on span "bkg_booking" at bounding box center [227, 176] width 60 height 11
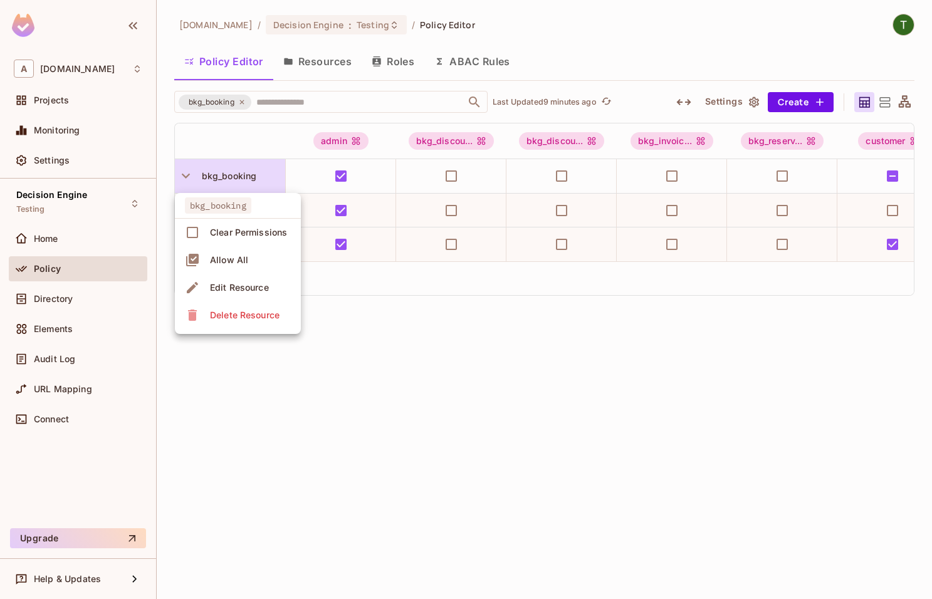
click at [243, 280] on span "Edit Resource" at bounding box center [239, 288] width 66 height 20
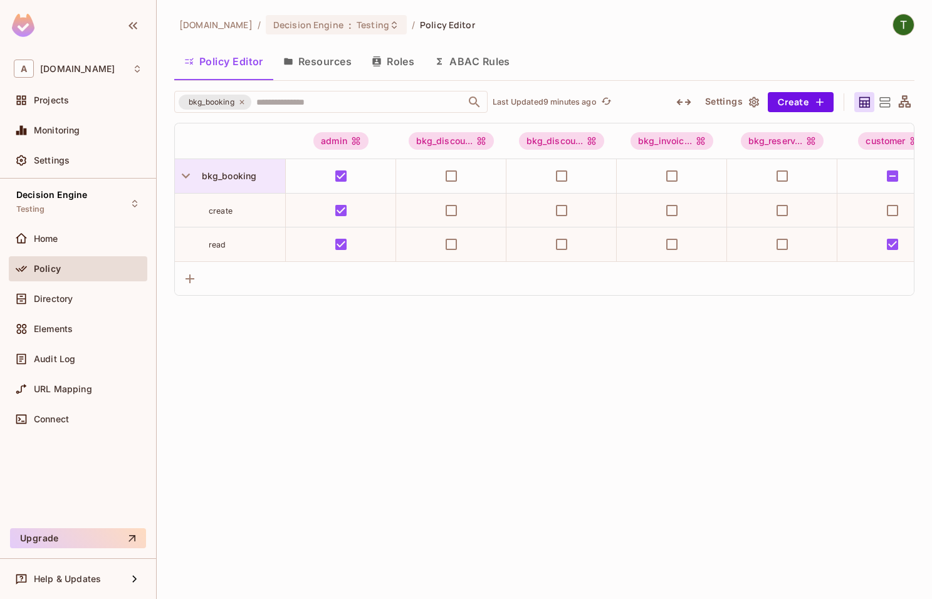
click at [227, 177] on span "bkg_booking" at bounding box center [227, 176] width 60 height 11
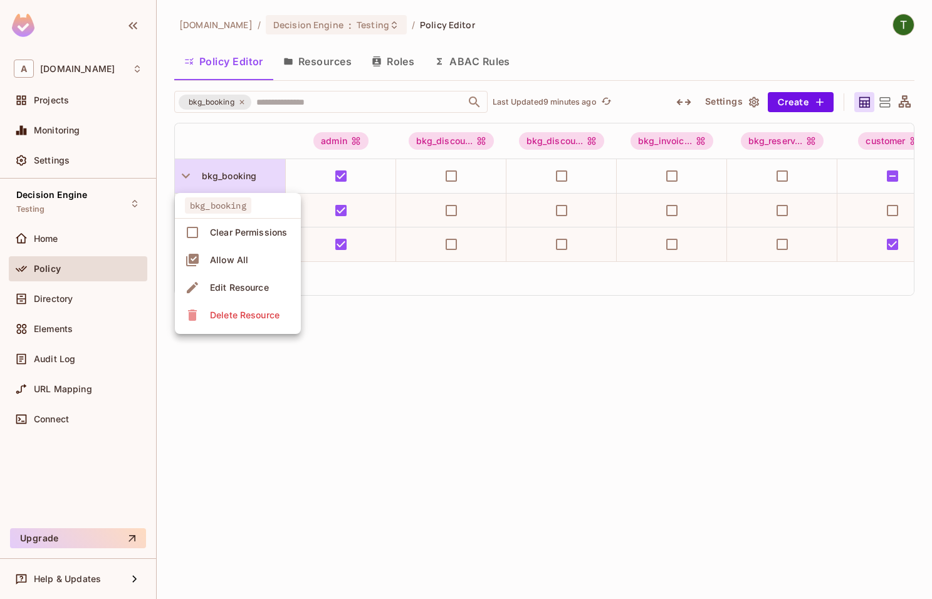
click at [251, 285] on div "Edit Resource" at bounding box center [239, 287] width 59 height 13
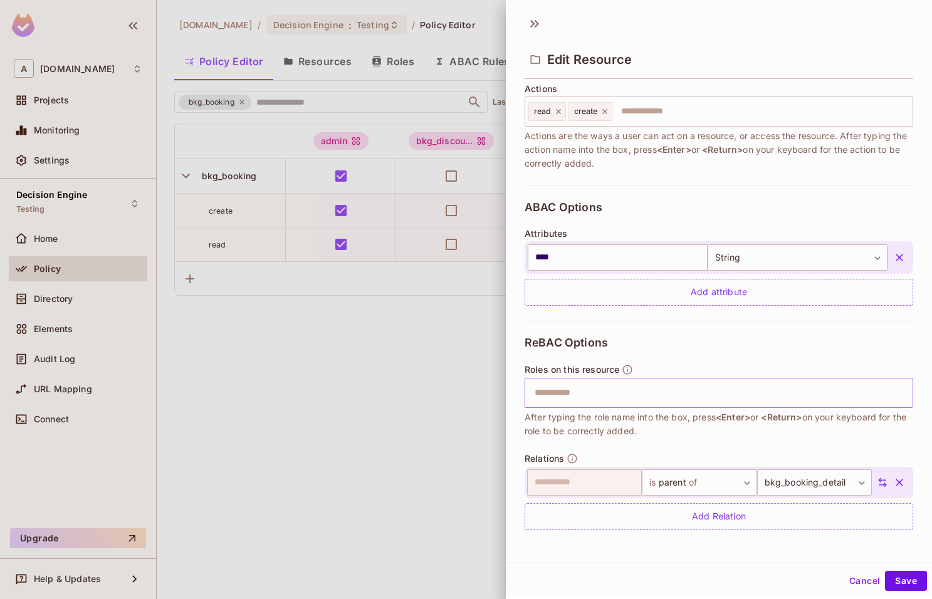
scroll to position [164, 0]
click at [641, 398] on input "text" at bounding box center [717, 392] width 380 height 25
paste input "**********"
type input "**********"
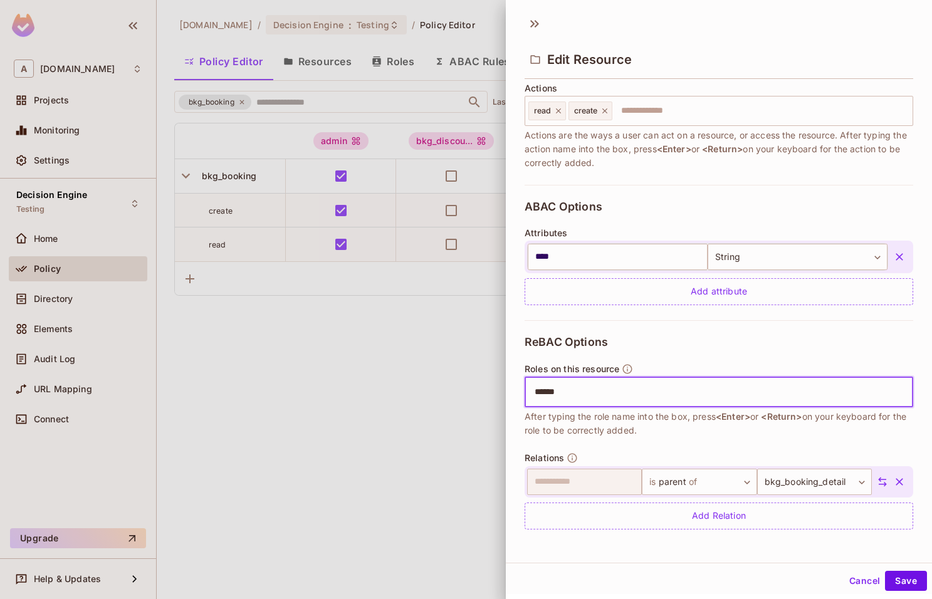
type input "******"
paste input "******"
type input "******"
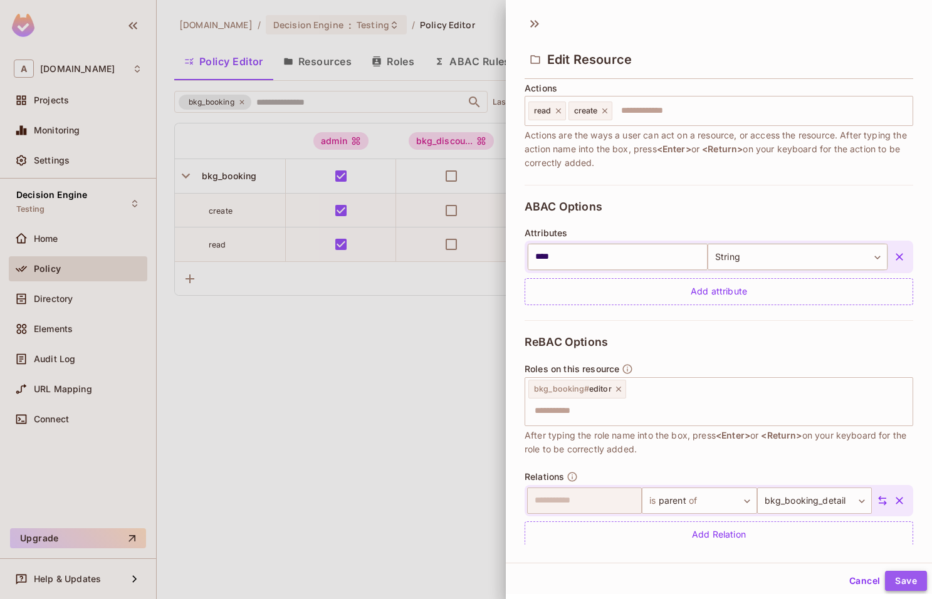
click at [916, 586] on button "Save" at bounding box center [906, 581] width 42 height 20
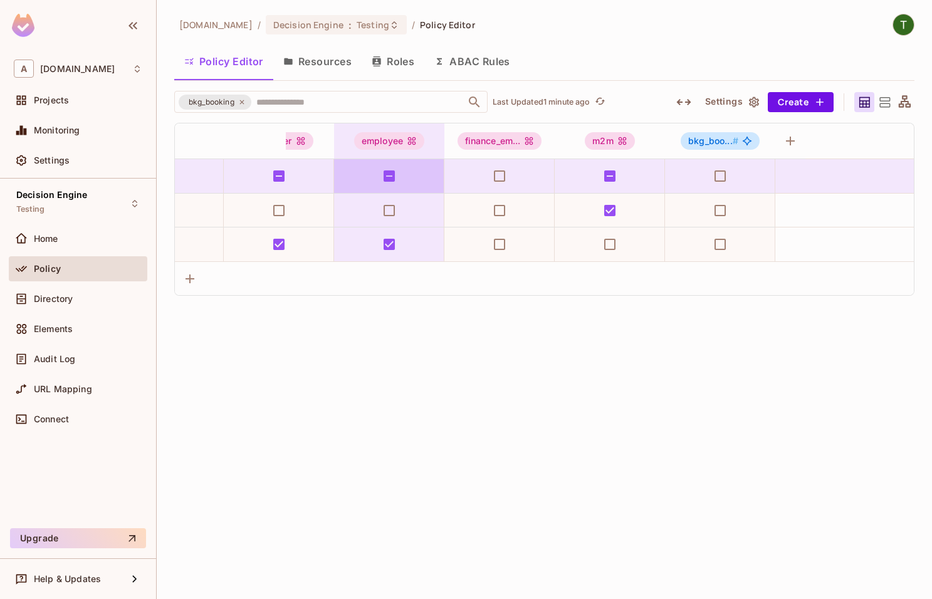
scroll to position [0, 616]
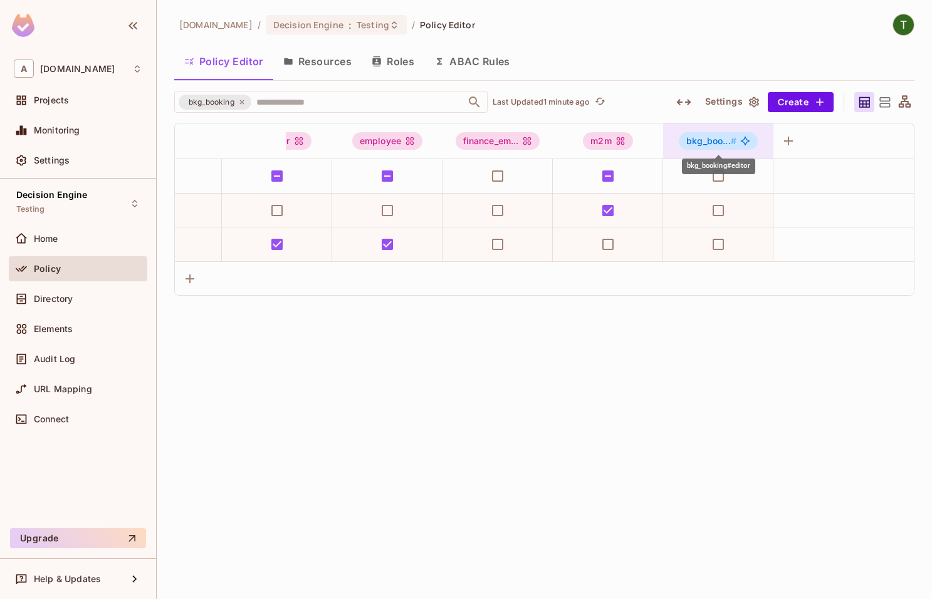
click at [747, 140] on icon "bkg_booking#editor" at bounding box center [744, 140] width 9 height 9
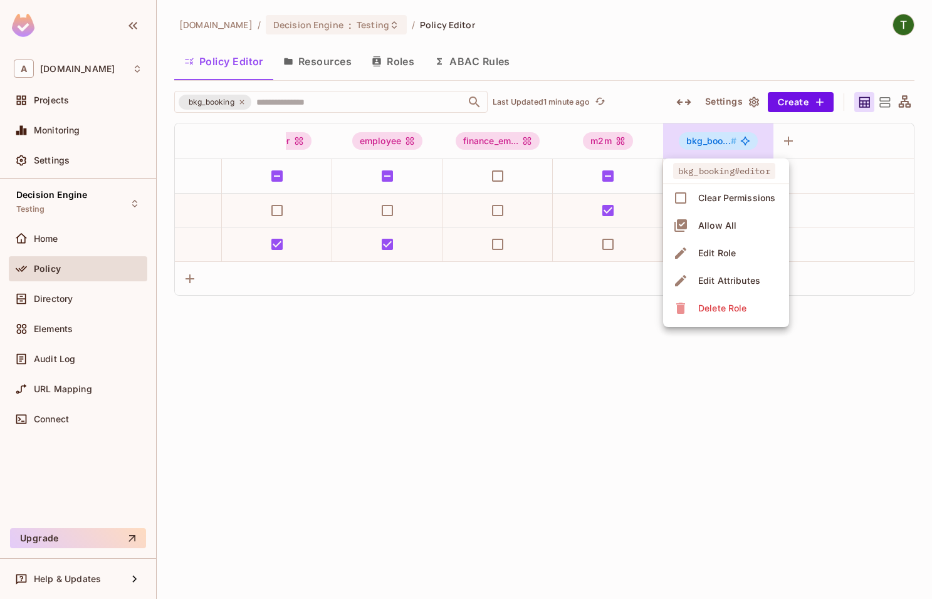
click at [742, 274] on span "Edit Attributes" at bounding box center [730, 281] width 70 height 20
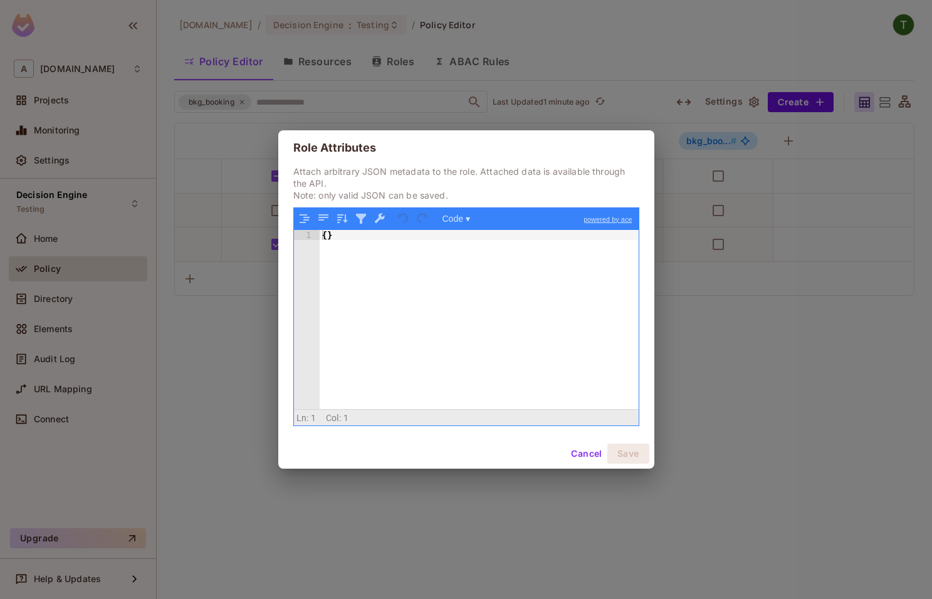
click at [710, 258] on div "Role Attributes Attach arbitrary JSON metadata to the role. Attached data is av…" at bounding box center [466, 299] width 932 height 599
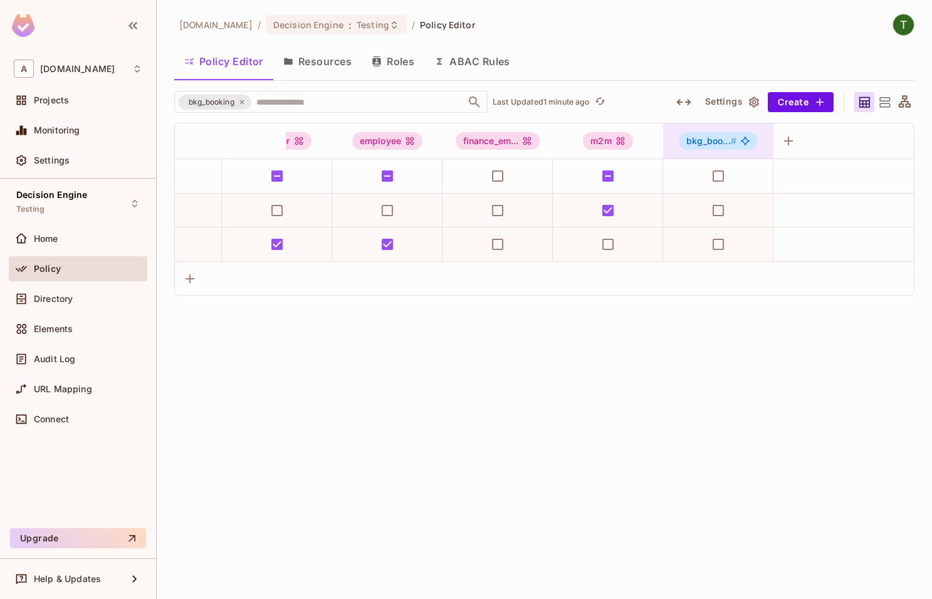
click at [745, 139] on icon "bkg_booking#editor" at bounding box center [745, 141] width 10 height 10
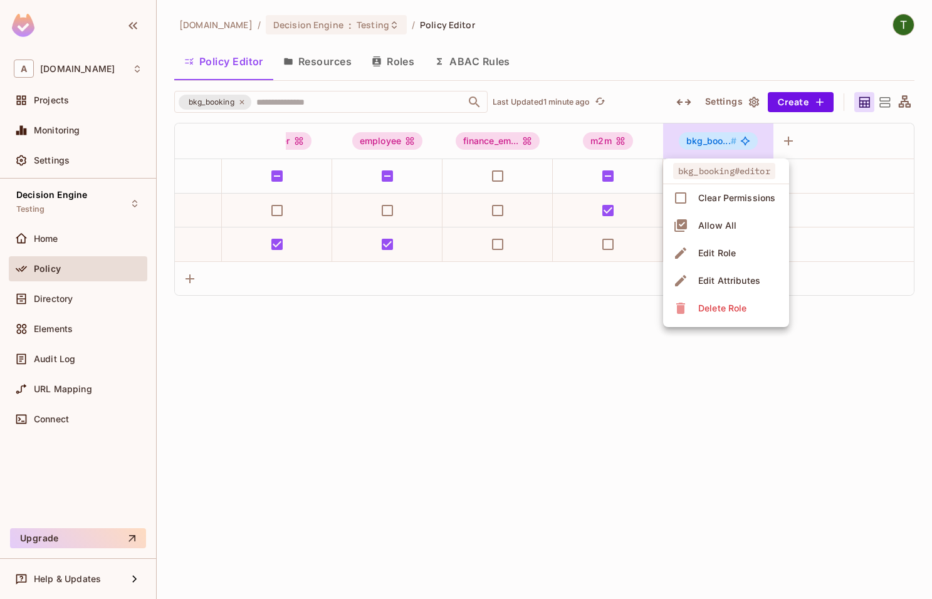
click at [745, 247] on li "Edit Role" at bounding box center [726, 253] width 126 height 28
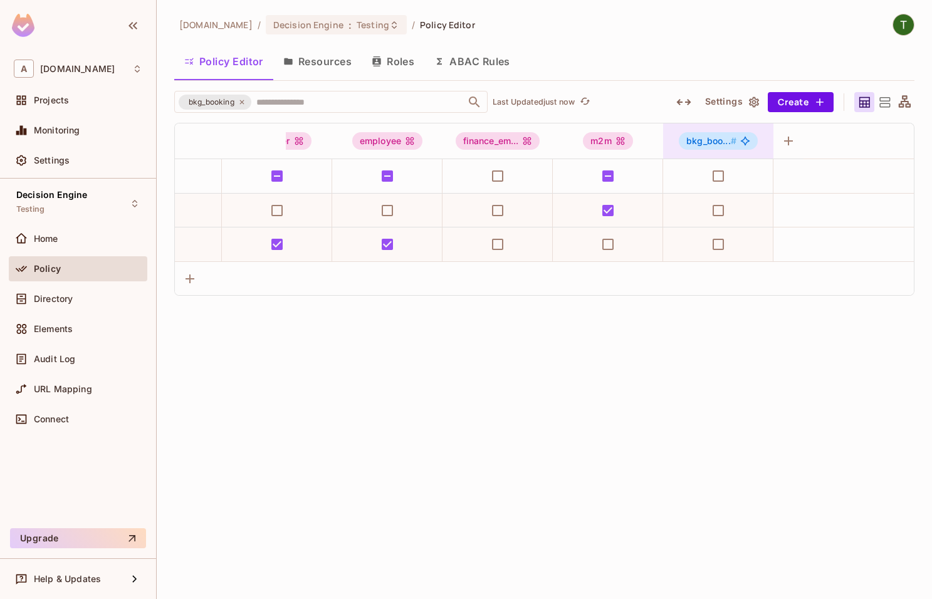
click at [742, 139] on icon "bkg_booking#editor" at bounding box center [745, 141] width 10 height 10
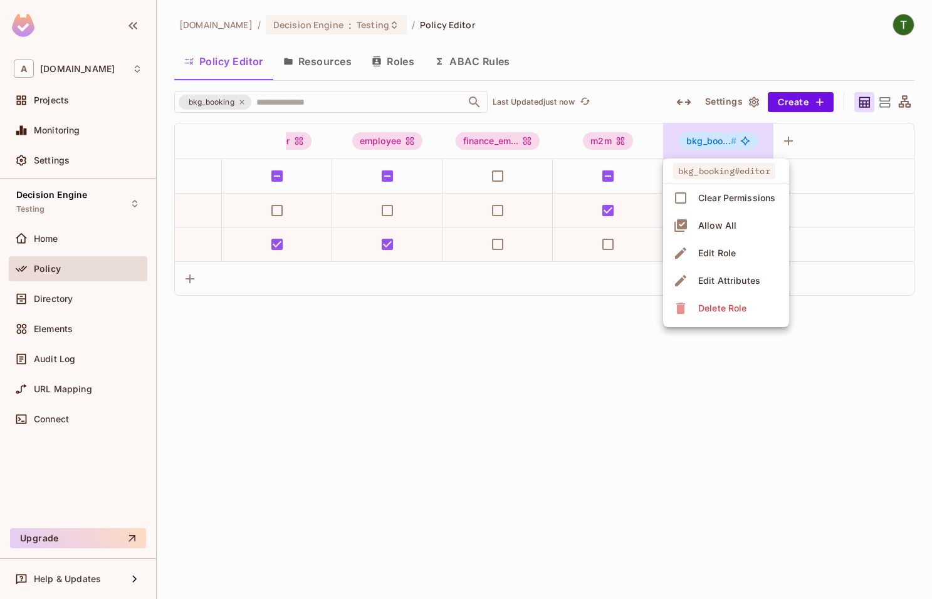
click at [726, 248] on div "Edit Role" at bounding box center [717, 253] width 38 height 13
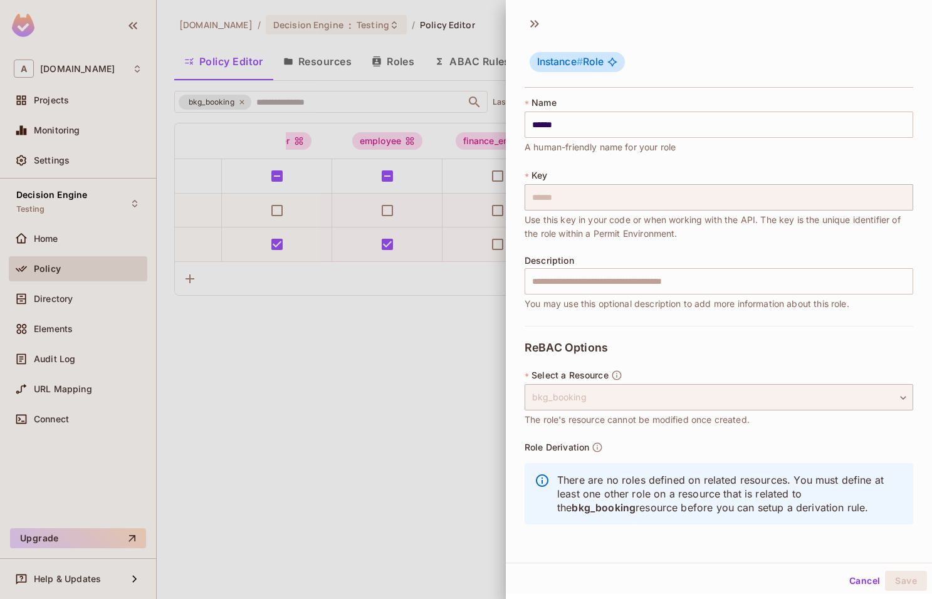
click at [468, 308] on div at bounding box center [466, 299] width 932 height 599
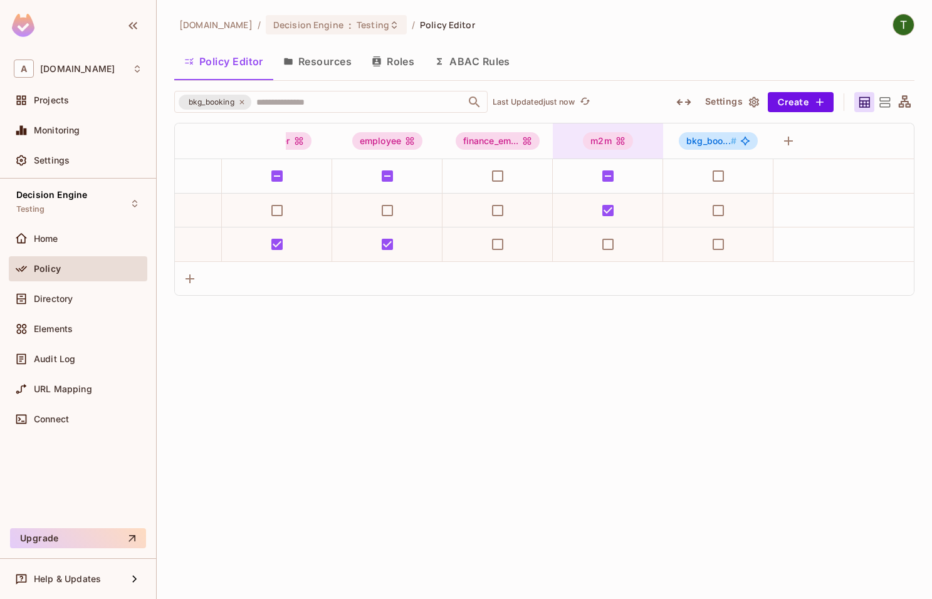
click at [607, 139] on div "m2m" at bounding box center [608, 141] width 50 height 18
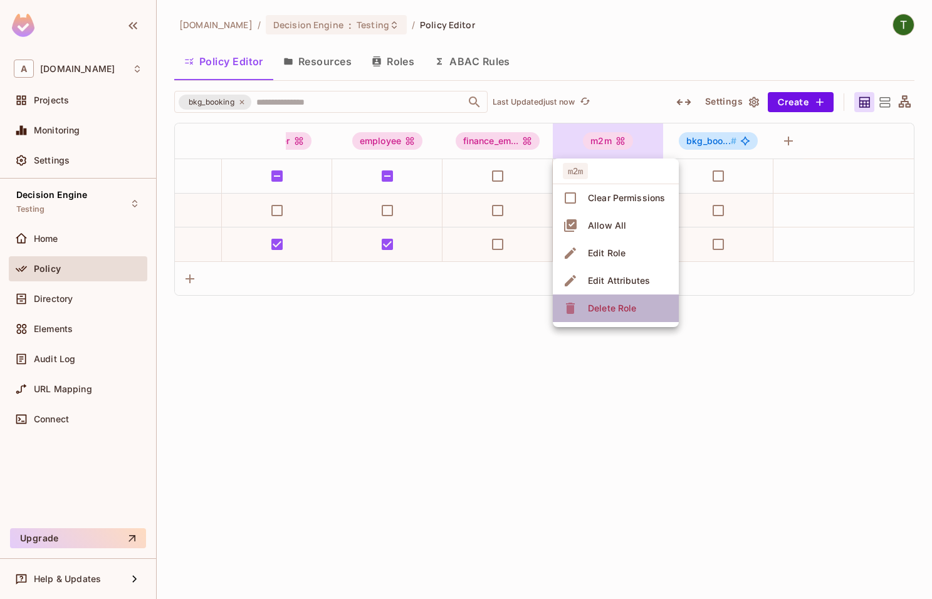
click at [629, 318] on li "Delete Role" at bounding box center [616, 309] width 126 height 28
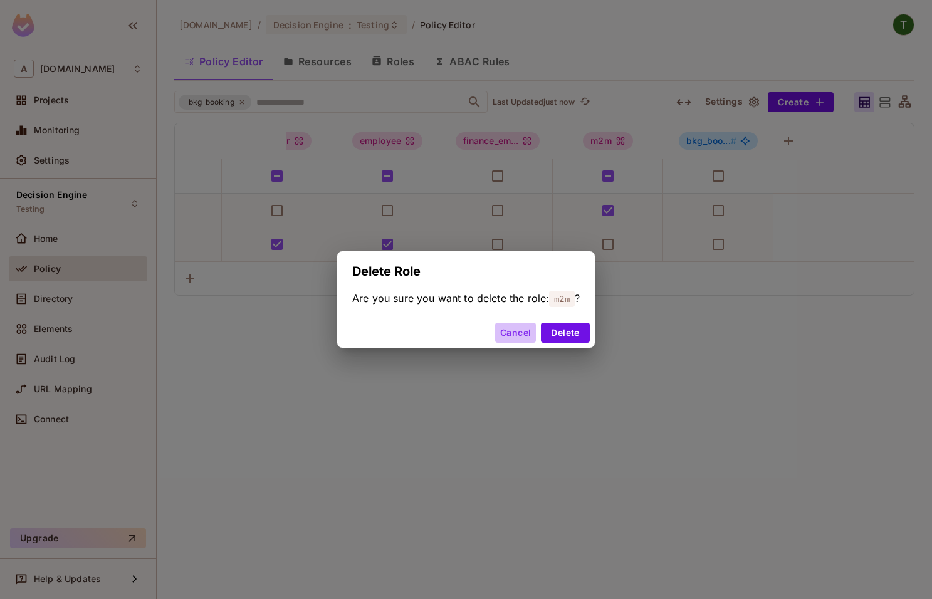
click at [505, 332] on button "Cancel" at bounding box center [515, 333] width 41 height 20
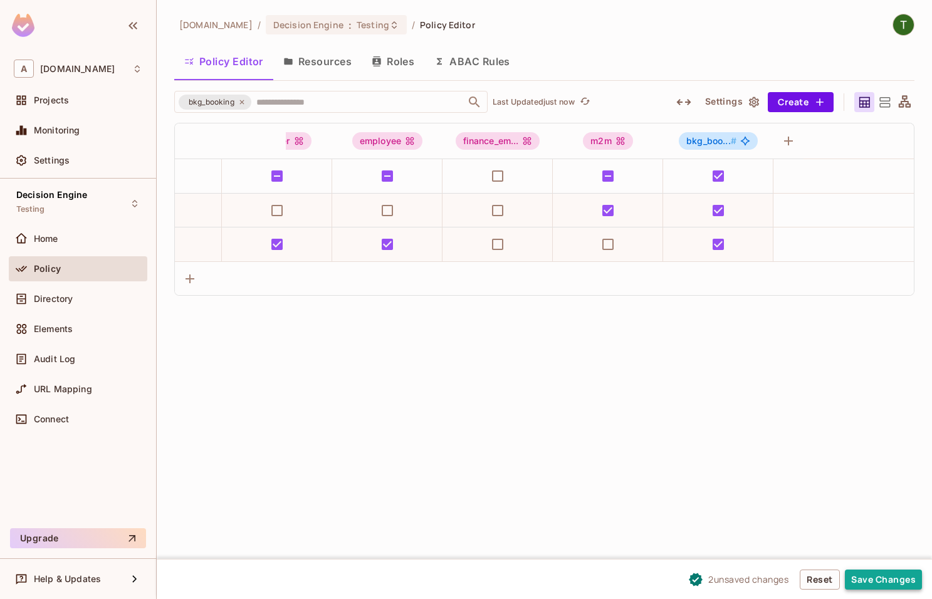
click at [883, 582] on button "Save Changes" at bounding box center [883, 580] width 77 height 20
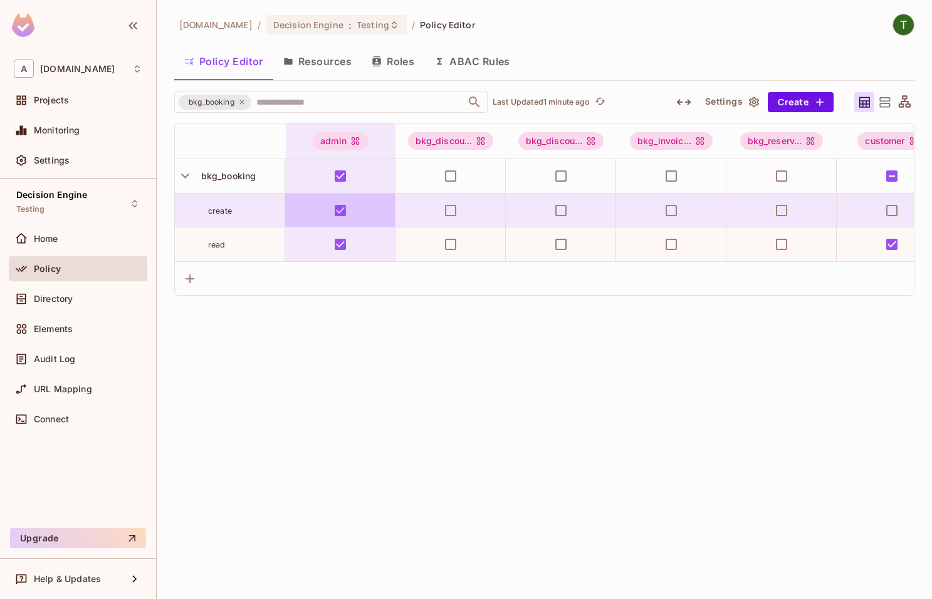
scroll to position [0, 0]
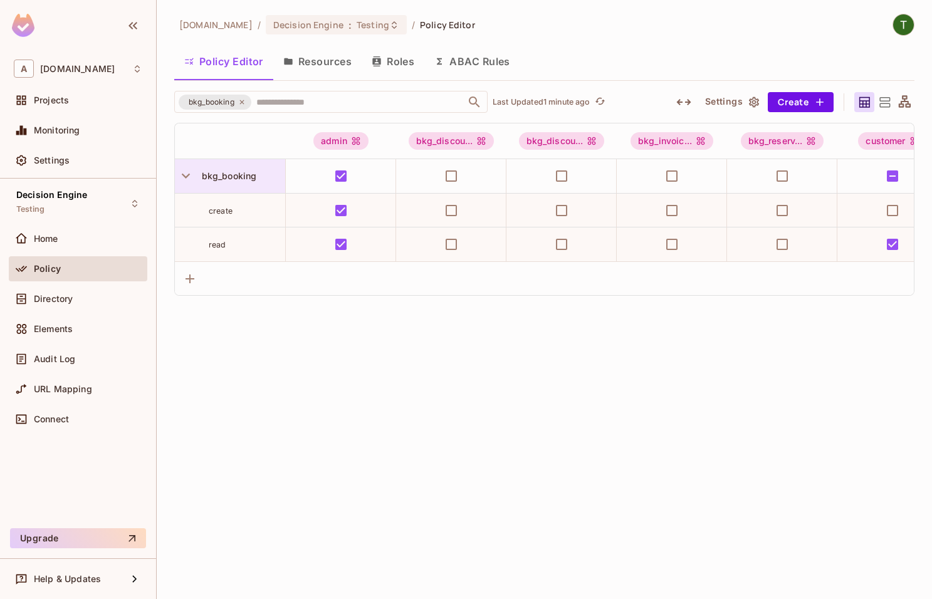
click at [233, 180] on span "bkg_booking" at bounding box center [227, 176] width 60 height 11
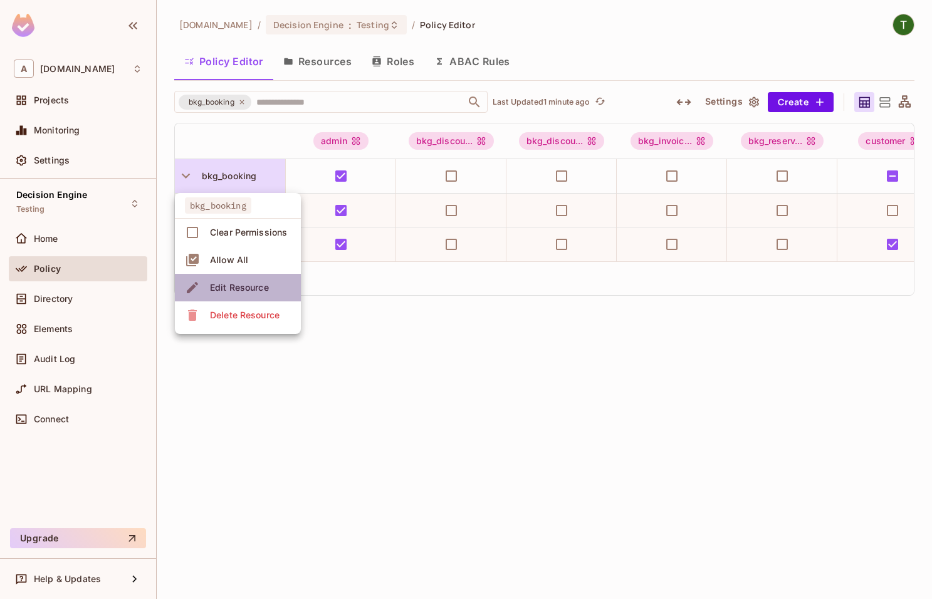
click at [244, 284] on div "Edit Resource" at bounding box center [239, 287] width 59 height 13
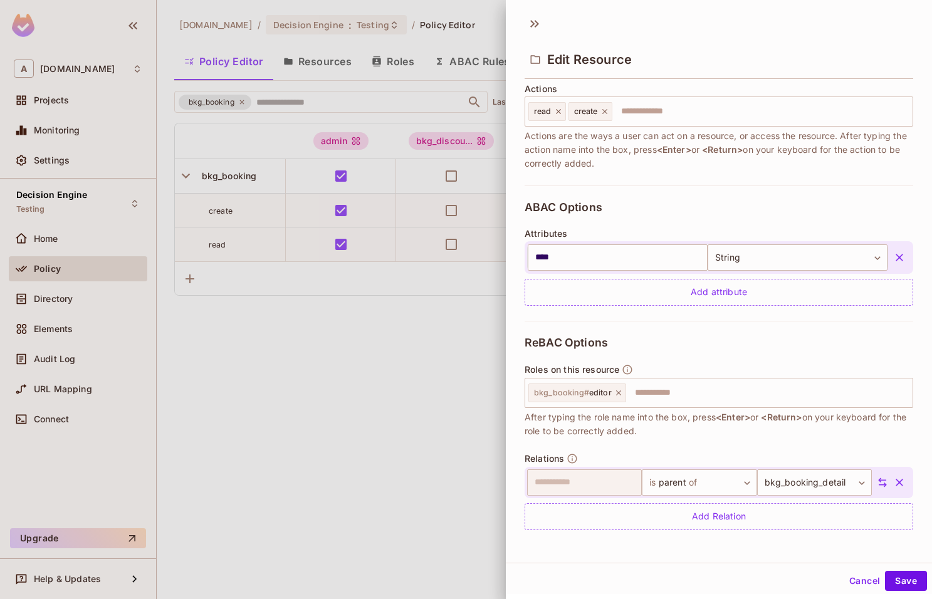
scroll to position [164, 0]
click at [858, 577] on button "Cancel" at bounding box center [864, 581] width 41 height 20
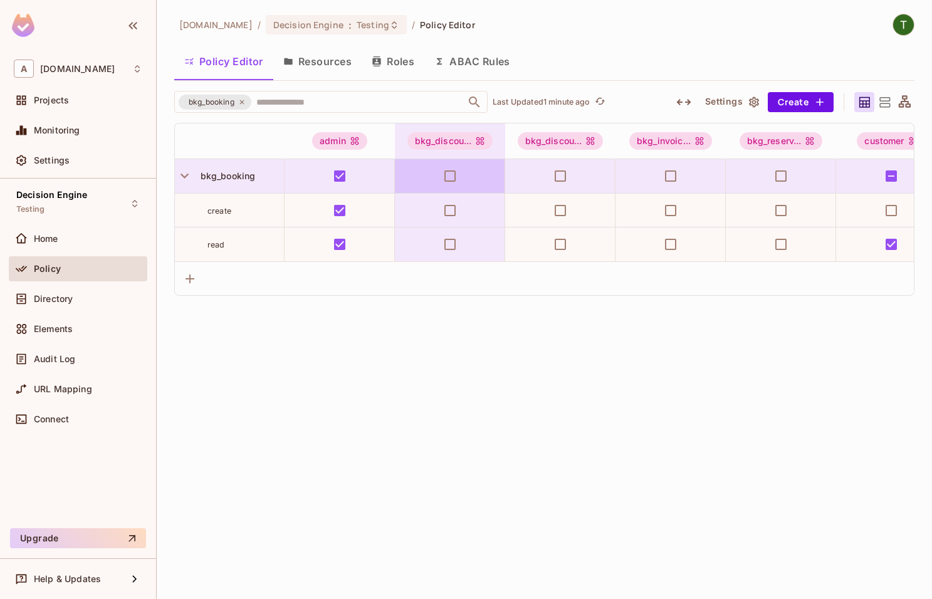
scroll to position [0, 0]
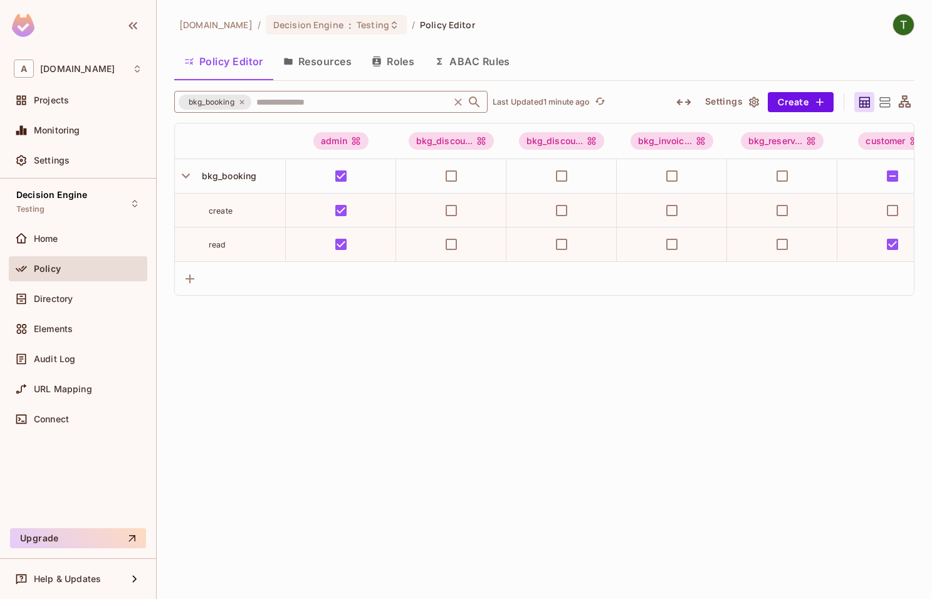
click at [243, 99] on icon at bounding box center [242, 102] width 8 height 8
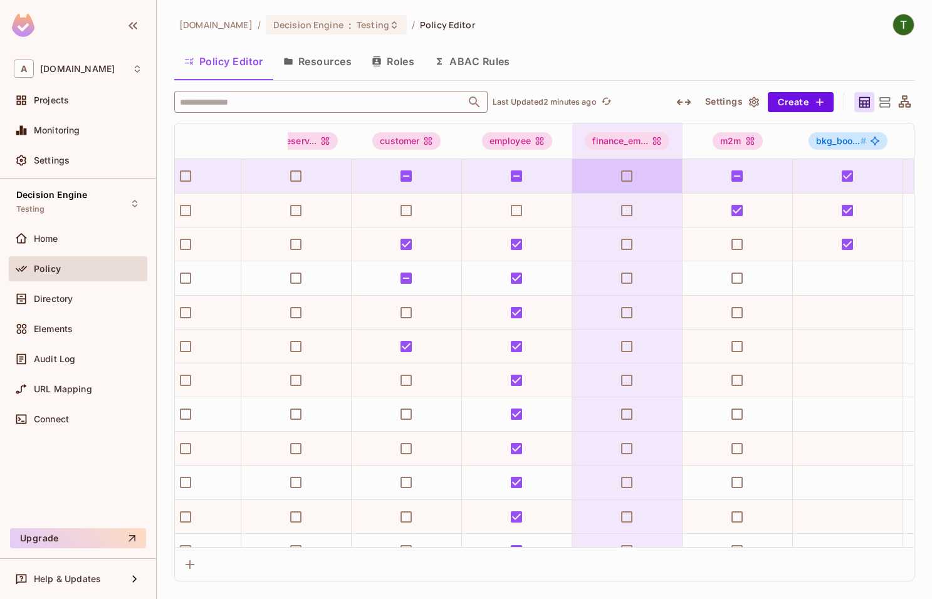
scroll to position [0, 489]
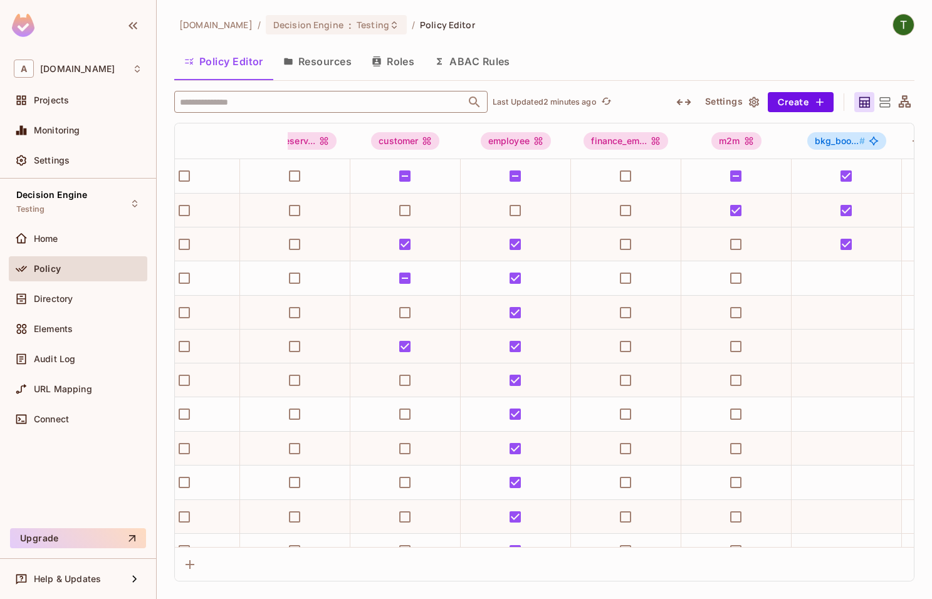
click at [690, 97] on icon "button" at bounding box center [683, 102] width 15 height 15
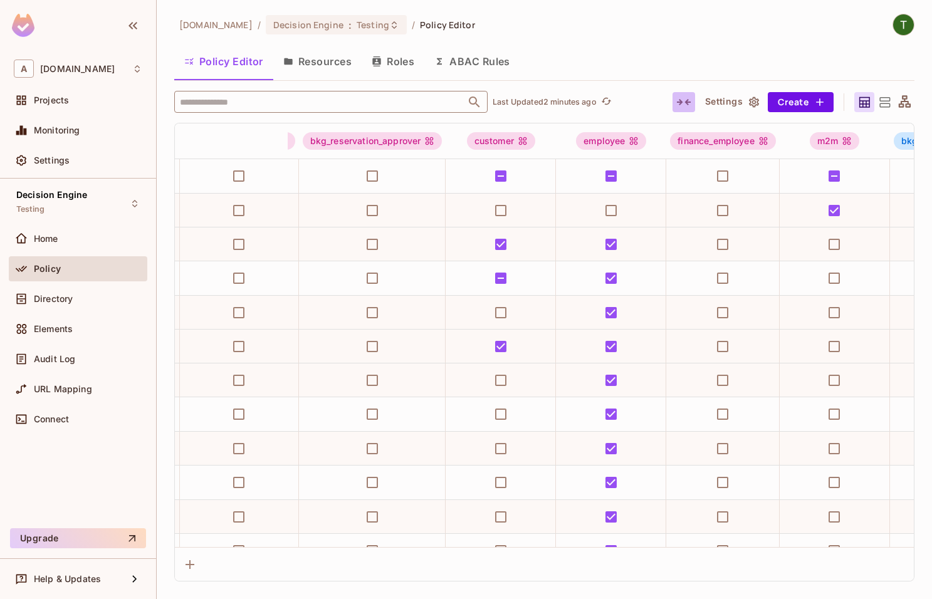
click at [690, 103] on icon "button" at bounding box center [683, 102] width 15 height 15
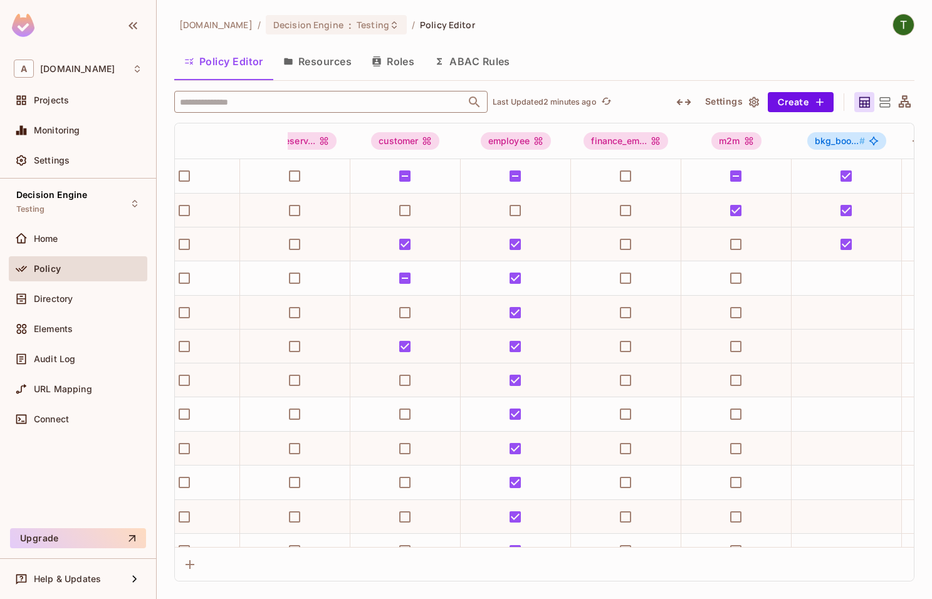
click at [690, 103] on icon "button" at bounding box center [683, 102] width 14 height 6
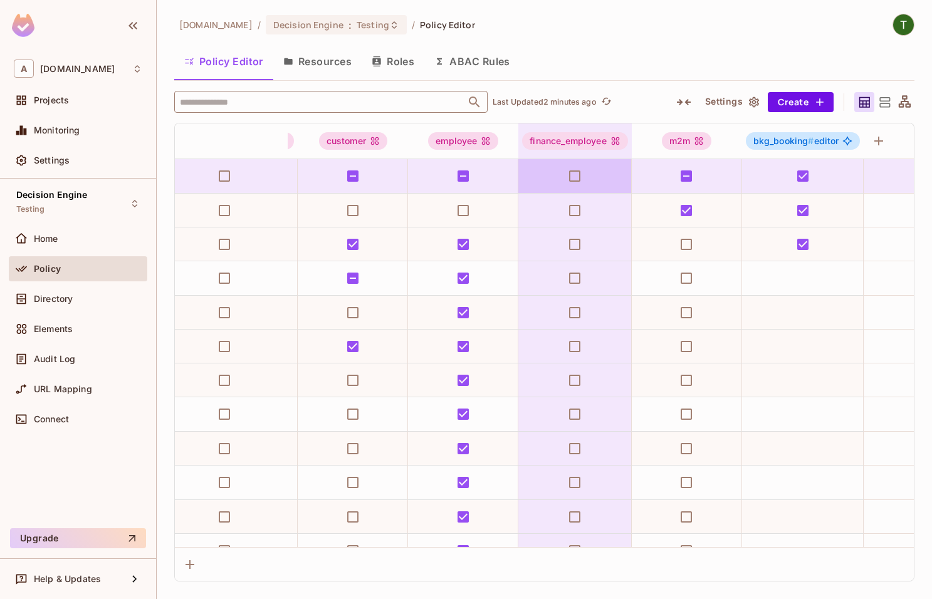
scroll to position [0, 639]
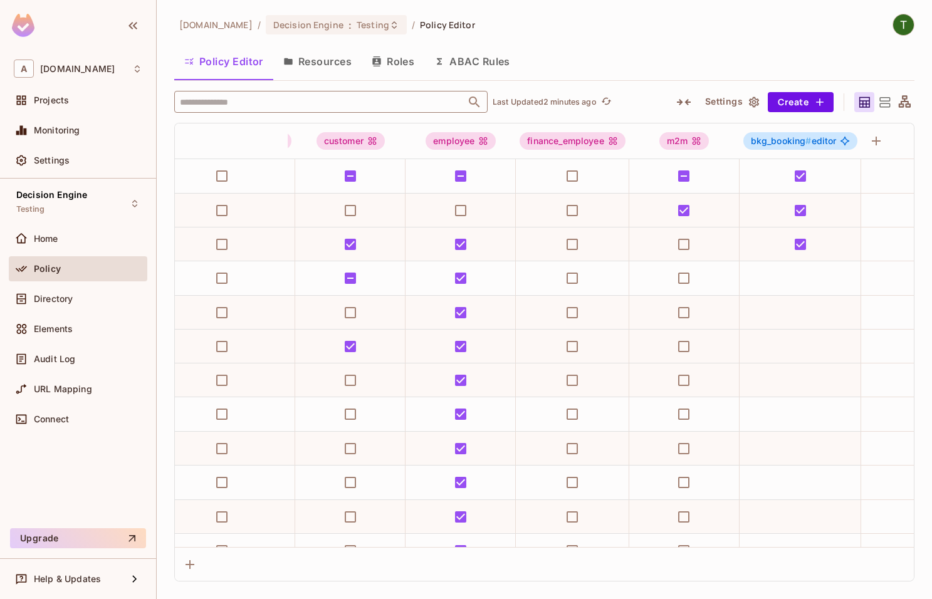
click at [693, 97] on button "button" at bounding box center [684, 102] width 23 height 20
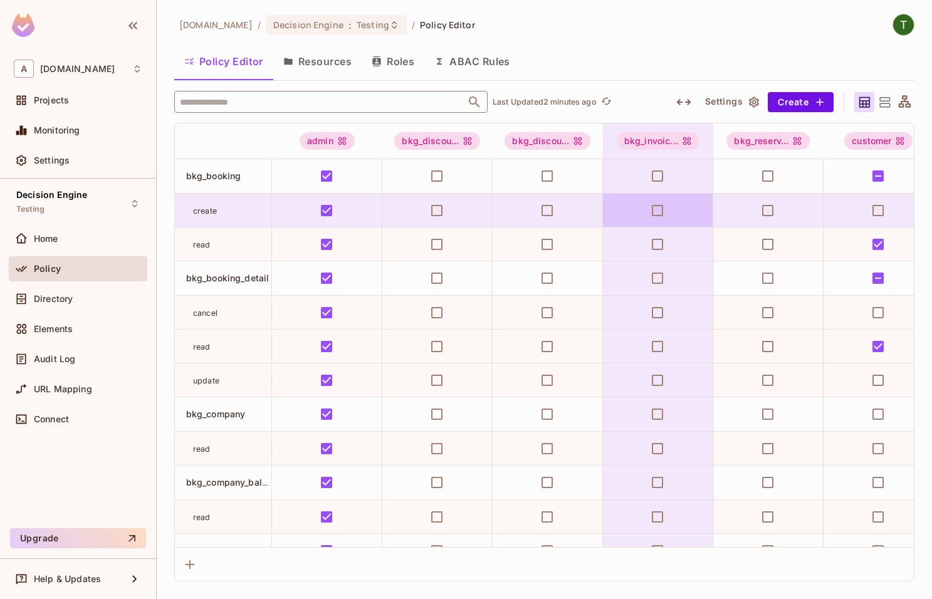
scroll to position [0, 0]
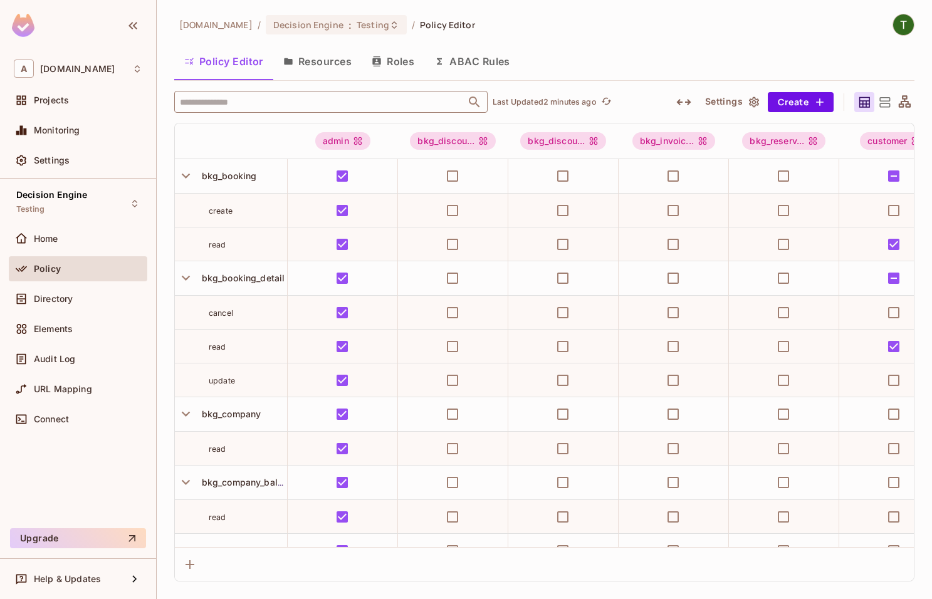
click at [686, 98] on icon "button" at bounding box center [683, 102] width 15 height 15
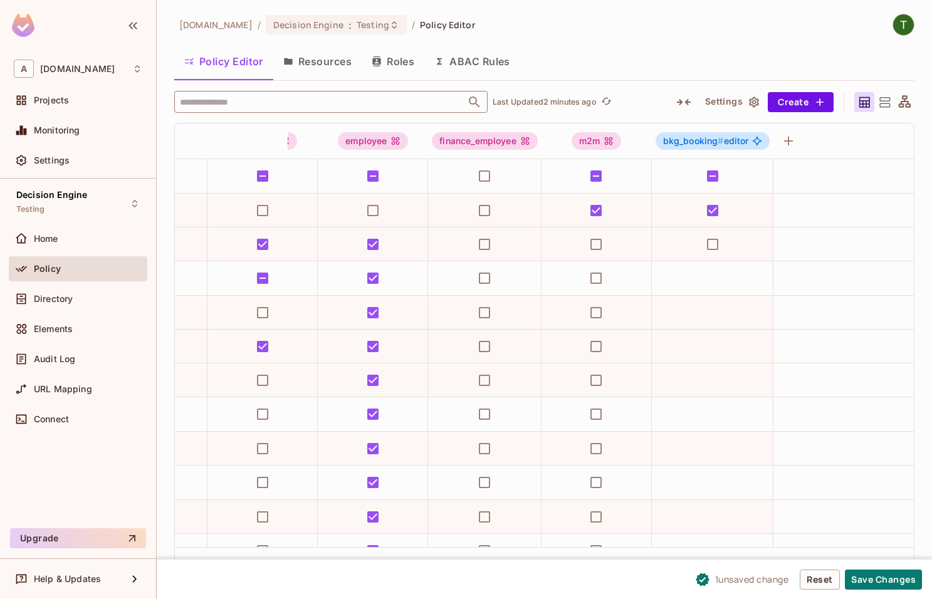
scroll to position [0, 730]
click at [888, 577] on button "Save Changes" at bounding box center [883, 580] width 77 height 20
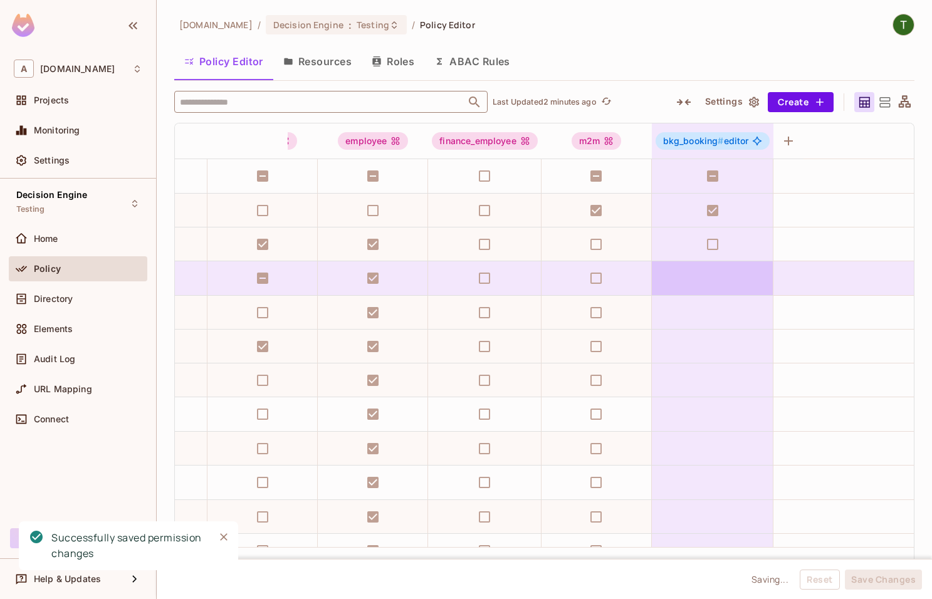
click at [713, 280] on td at bounding box center [713, 278] width 122 height 34
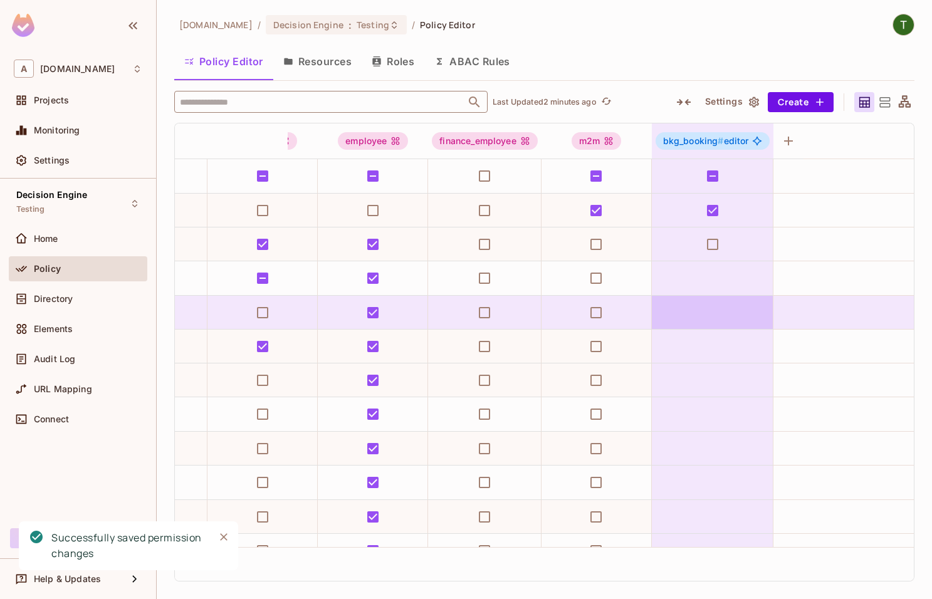
click at [715, 318] on td at bounding box center [713, 313] width 122 height 34
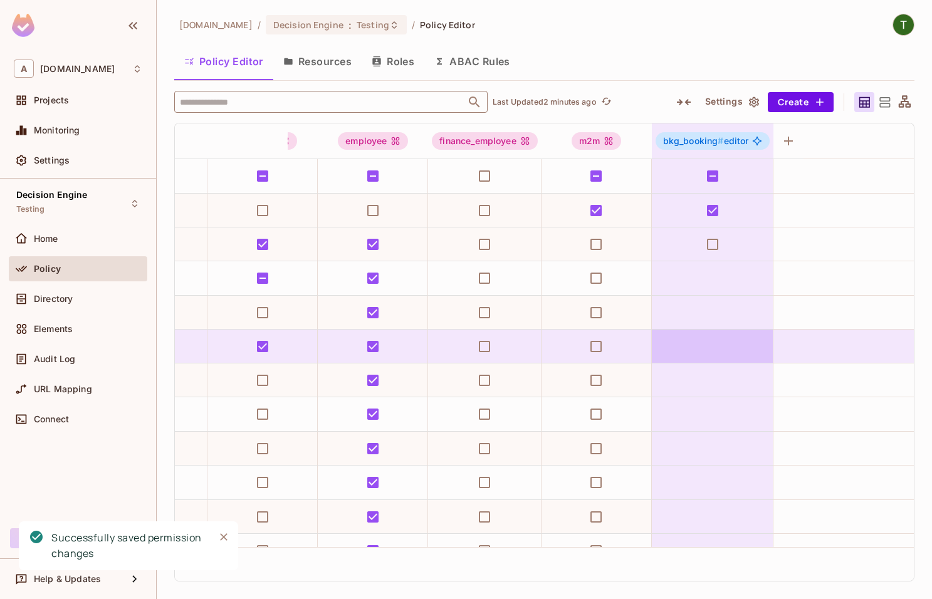
click at [712, 345] on td at bounding box center [713, 347] width 122 height 34
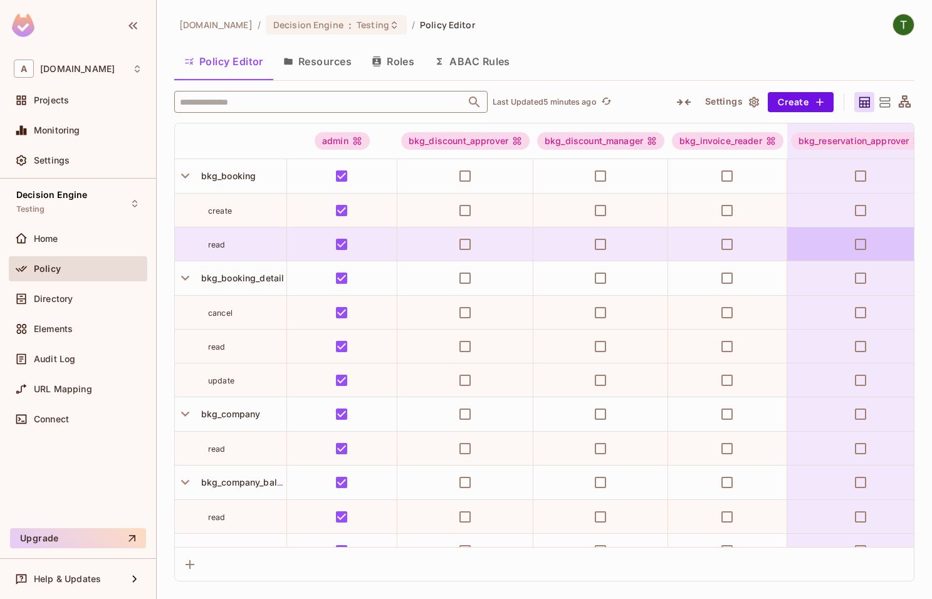
scroll to position [0, 0]
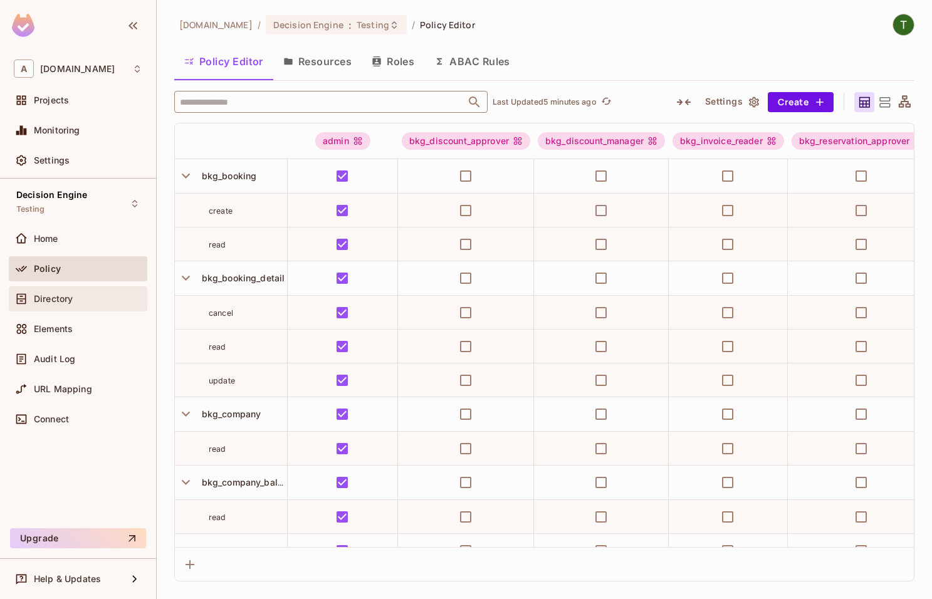
click at [78, 300] on div "Directory" at bounding box center [88, 299] width 108 height 10
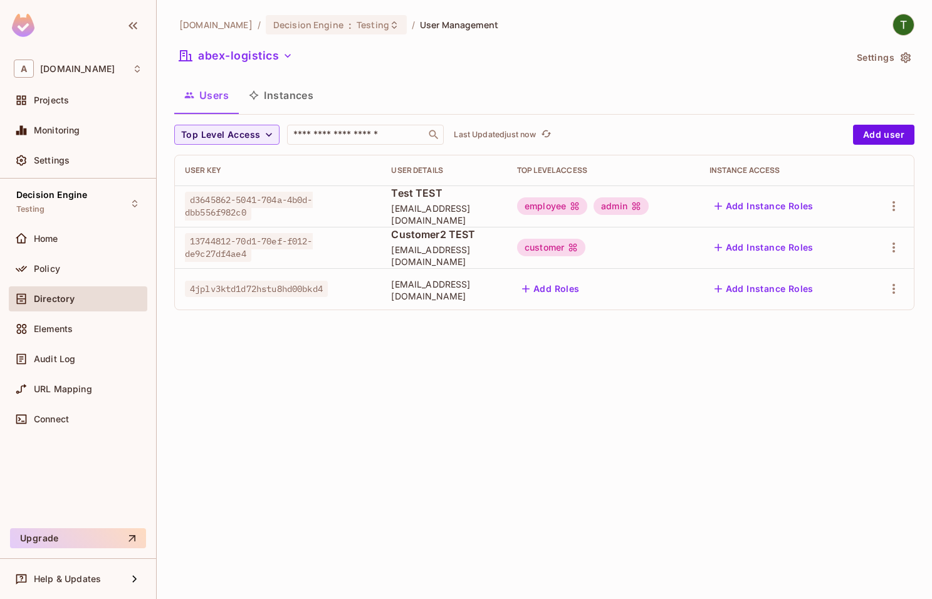
click at [585, 285] on button "Add Roles" at bounding box center [551, 289] width 68 height 20
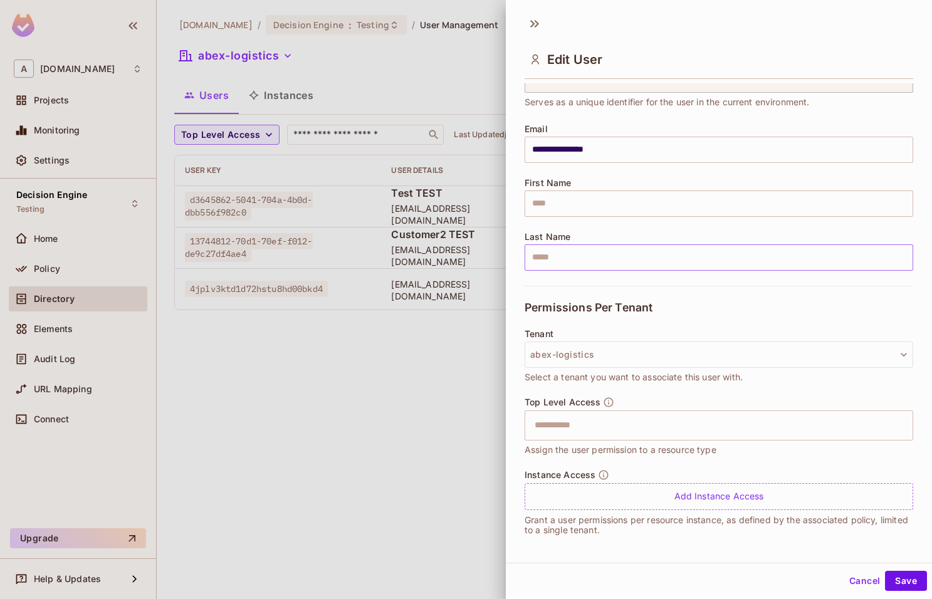
scroll to position [68, 0]
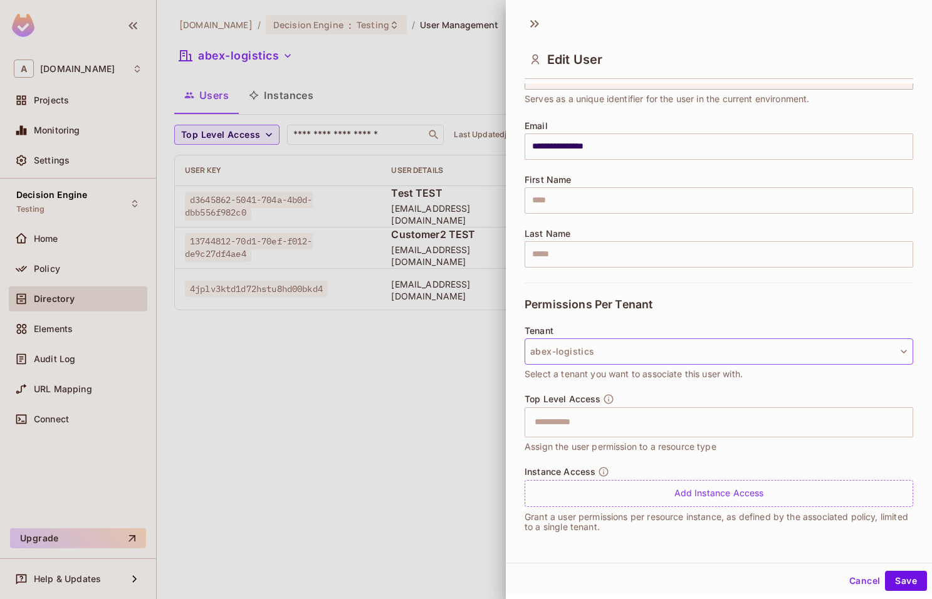
click at [634, 349] on button "abex-logistics" at bounding box center [719, 351] width 389 height 26
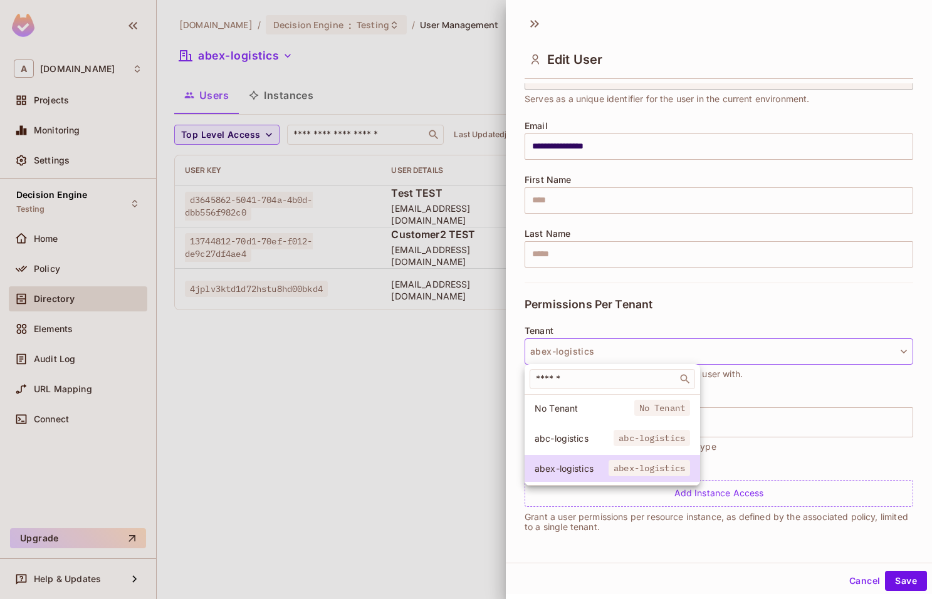
click at [644, 318] on div at bounding box center [466, 299] width 932 height 599
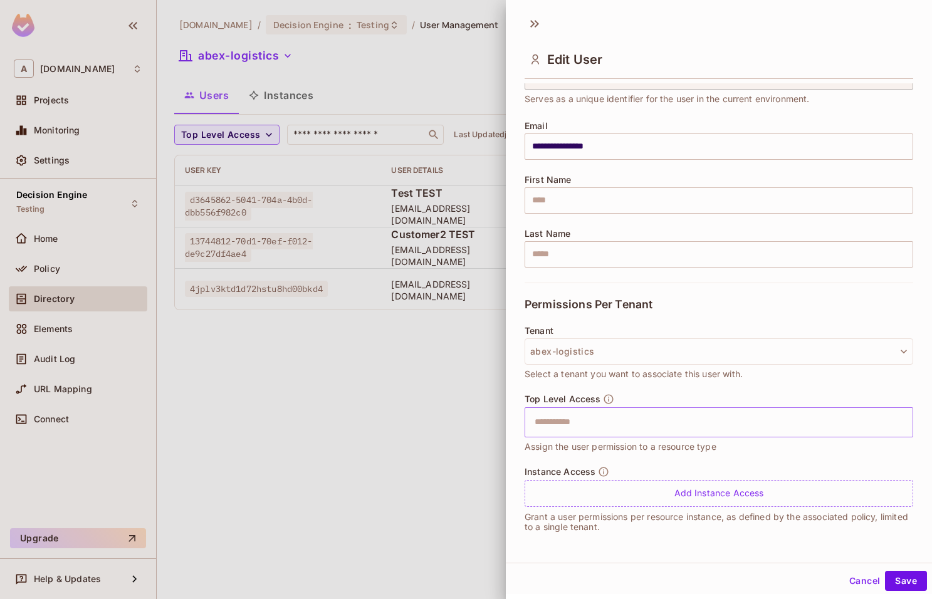
click at [644, 417] on input "text" at bounding box center [708, 422] width 362 height 25
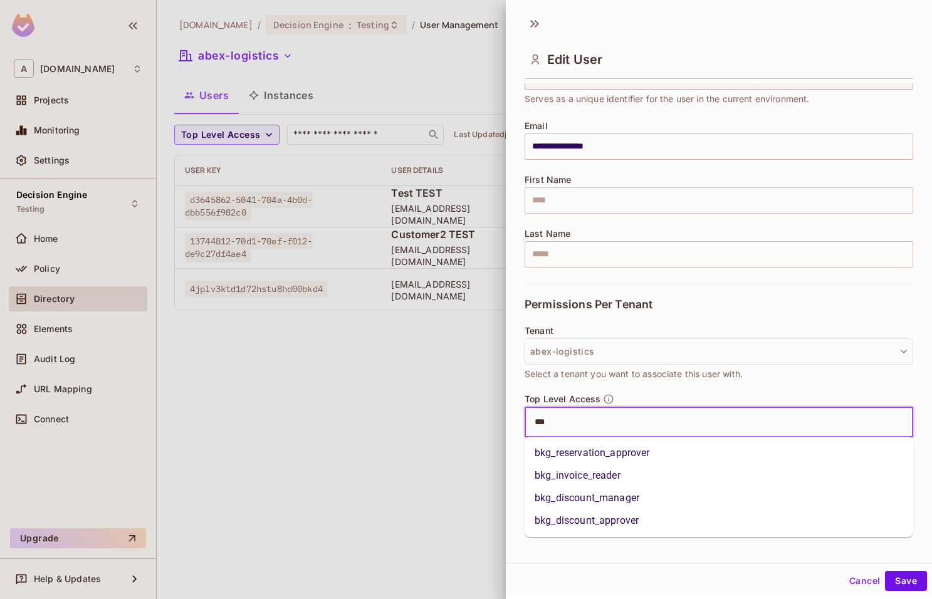
type input "***"
click at [722, 365] on div "Tenant abex-logistics Select a tenant you want to associate this user with." at bounding box center [719, 353] width 389 height 55
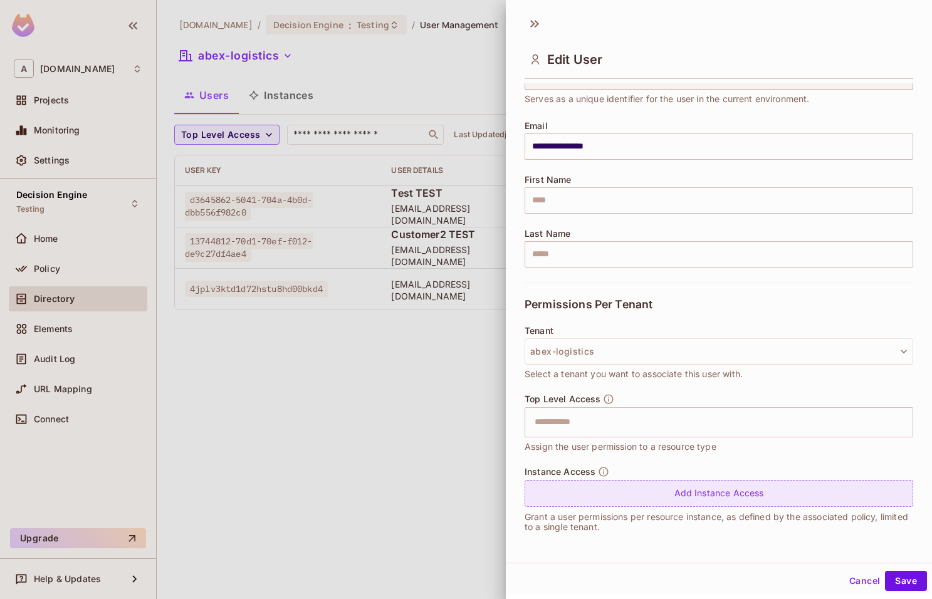
click at [639, 491] on div "Add Instance Access" at bounding box center [719, 493] width 389 height 27
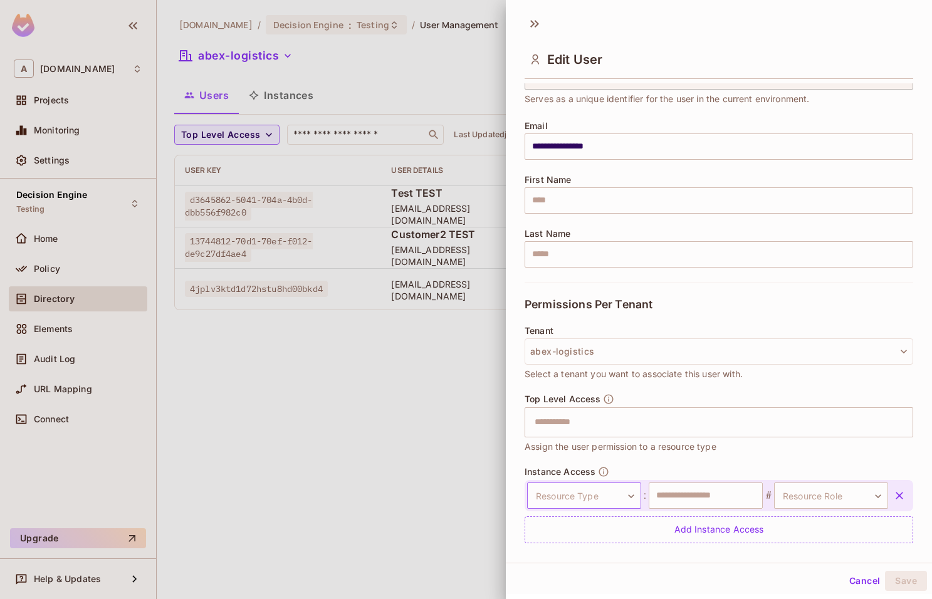
click at [629, 498] on body "**********" at bounding box center [466, 299] width 932 height 599
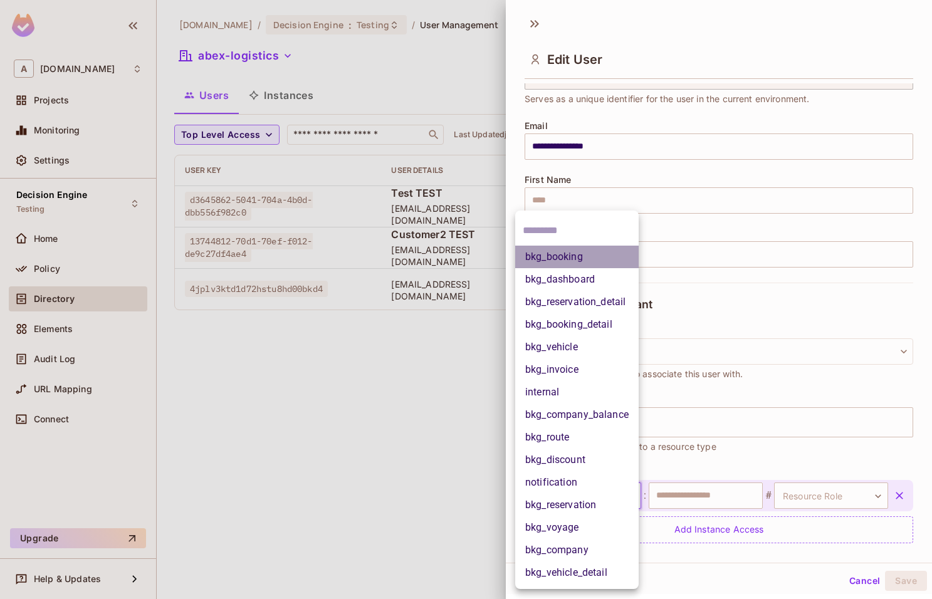
click at [580, 262] on li "bkg_booking" at bounding box center [576, 257] width 123 height 23
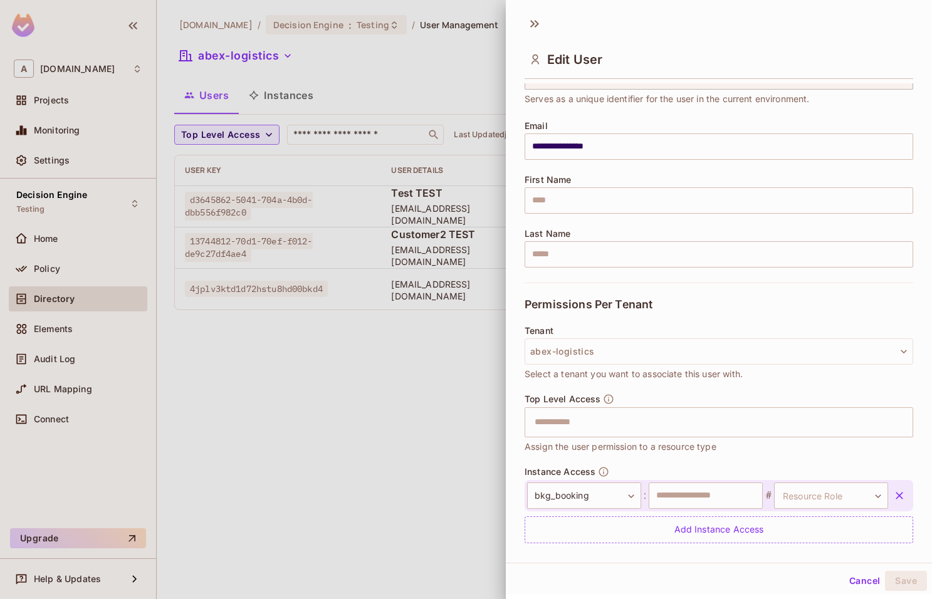
click at [720, 513] on div "**********" at bounding box center [719, 511] width 389 height 63
click at [717, 498] on input "text" at bounding box center [706, 496] width 114 height 26
click at [876, 498] on body "**********" at bounding box center [466, 299] width 932 height 599
click at [826, 555] on li "editor" at bounding box center [820, 554] width 115 height 23
type input "******"
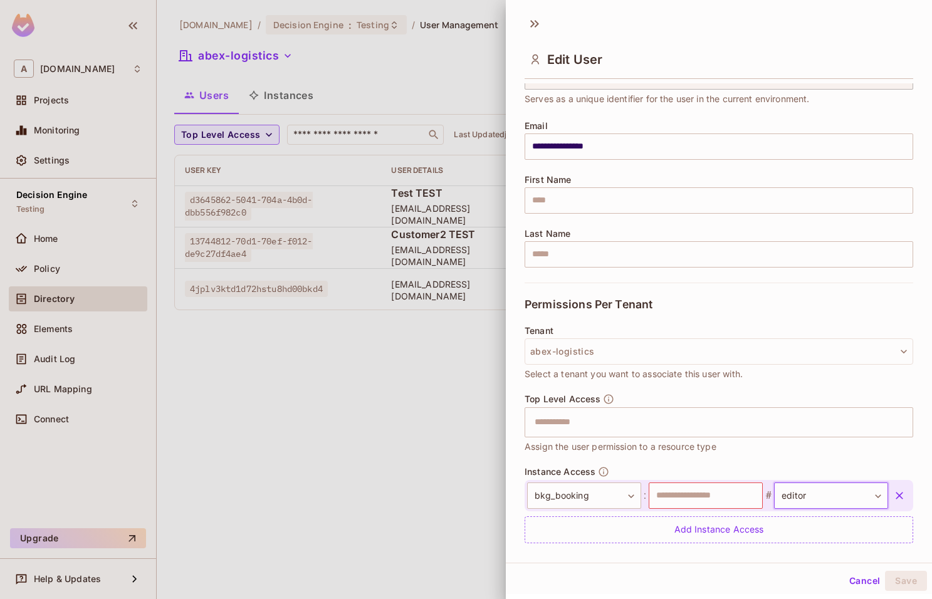
click at [775, 449] on div "Top Level Access ​ Assign the user permission to a resource type" at bounding box center [719, 424] width 389 height 60
click at [715, 490] on input "text" at bounding box center [706, 496] width 114 height 26
click at [735, 580] on div "Cancel Save" at bounding box center [719, 581] width 426 height 30
click at [683, 459] on div "Top Level Access ​ Assign the user permission to a resource type" at bounding box center [719, 430] width 389 height 73
click at [680, 445] on span "Assign the user permission to a resource type" at bounding box center [621, 447] width 192 height 14
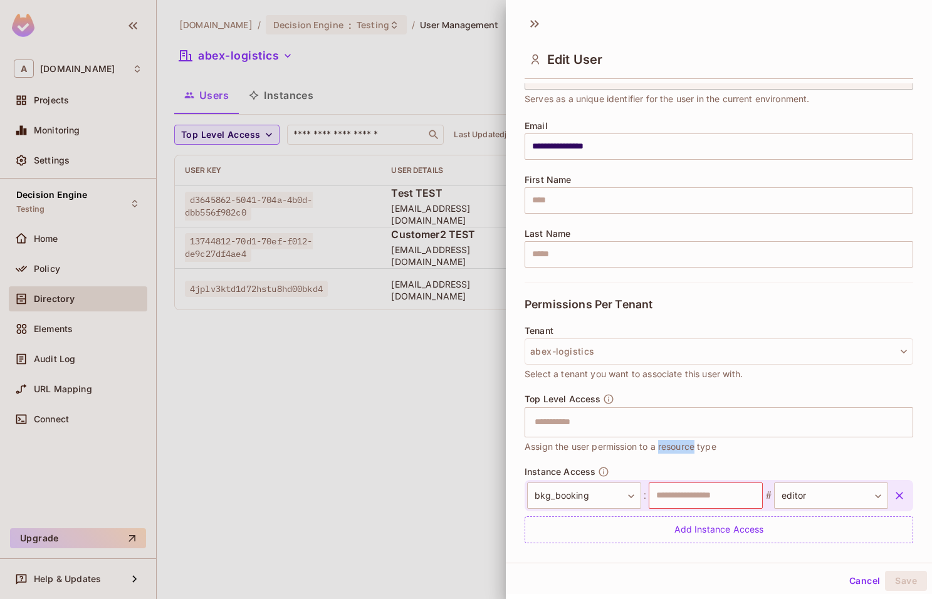
click at [680, 445] on span "Assign the user permission to a resource type" at bounding box center [621, 447] width 192 height 14
click at [642, 401] on div "Top Level Access ​ Assign the user permission to a resource type" at bounding box center [719, 424] width 389 height 60
click at [645, 416] on input "text" at bounding box center [708, 422] width 362 height 25
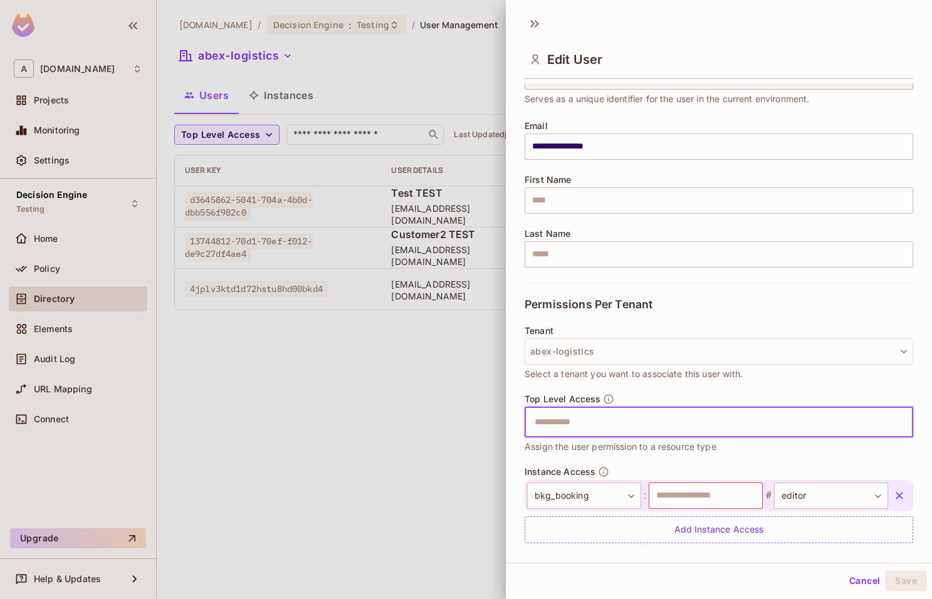
click at [645, 416] on input "text" at bounding box center [708, 422] width 362 height 25
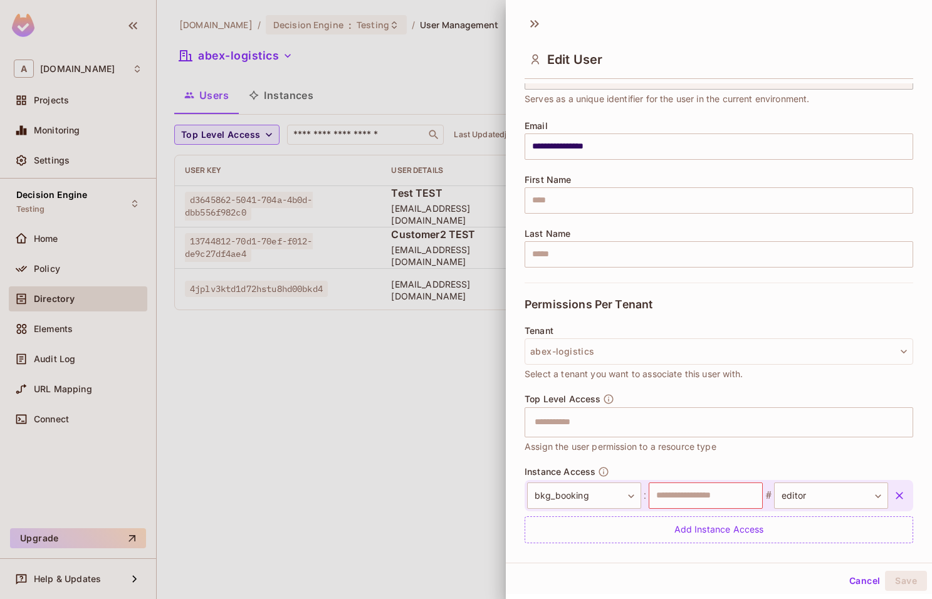
click at [668, 462] on div "Top Level Access ​ Assign the user permission to a resource type" at bounding box center [719, 430] width 389 height 73
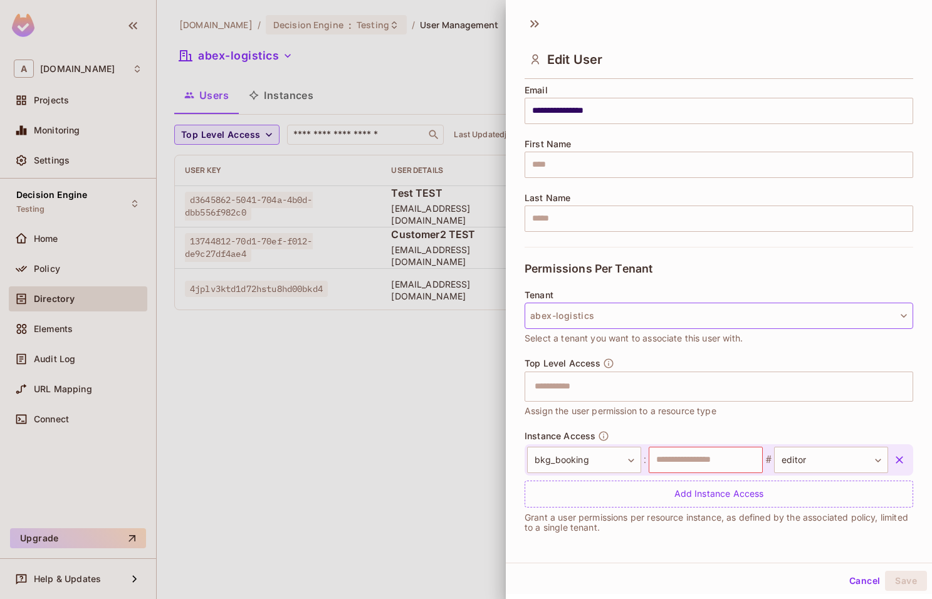
scroll to position [104, 0]
click at [283, 85] on div at bounding box center [466, 299] width 932 height 599
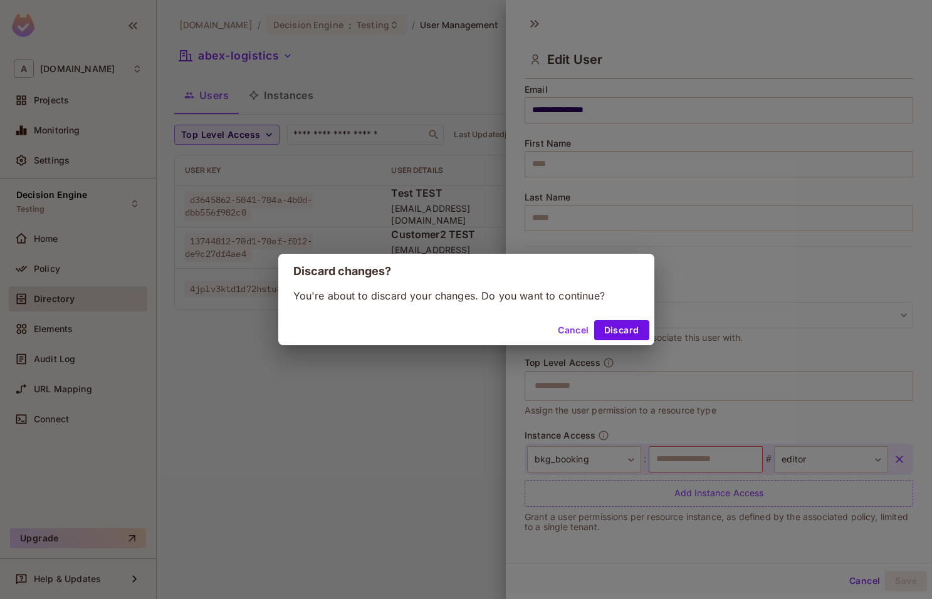
click at [573, 327] on button "Cancel" at bounding box center [573, 330] width 41 height 20
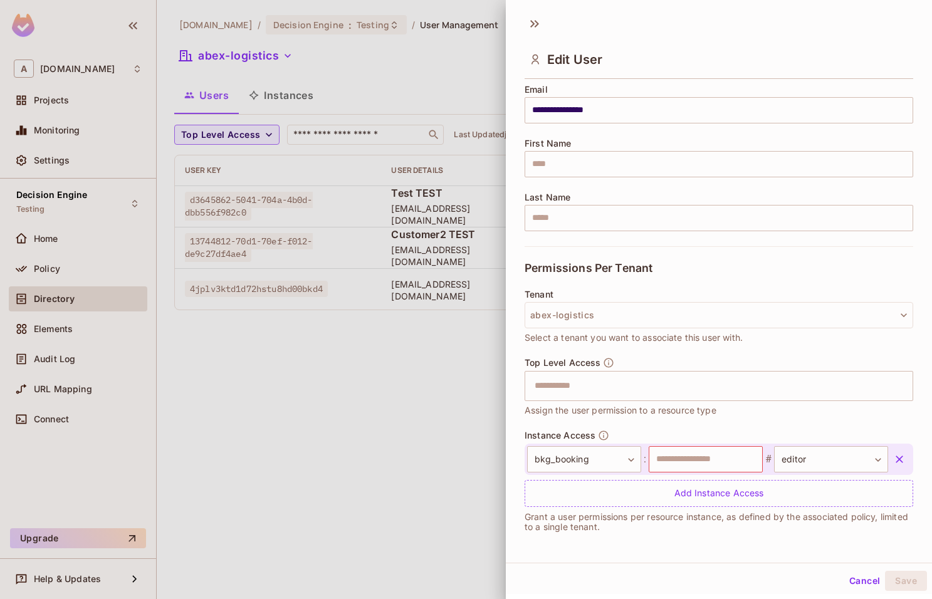
click at [281, 95] on div at bounding box center [466, 299] width 932 height 599
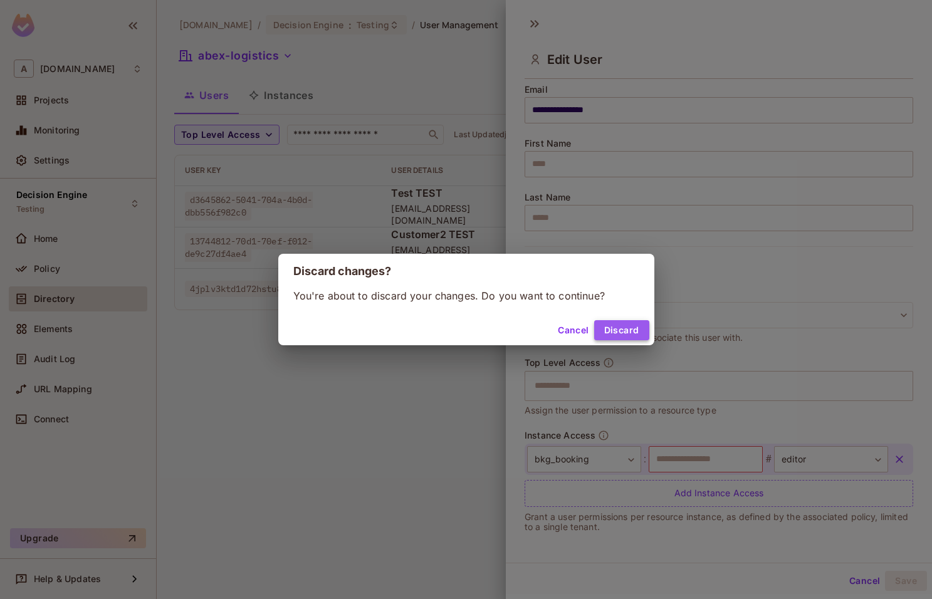
click at [609, 325] on button "Discard" at bounding box center [621, 330] width 55 height 20
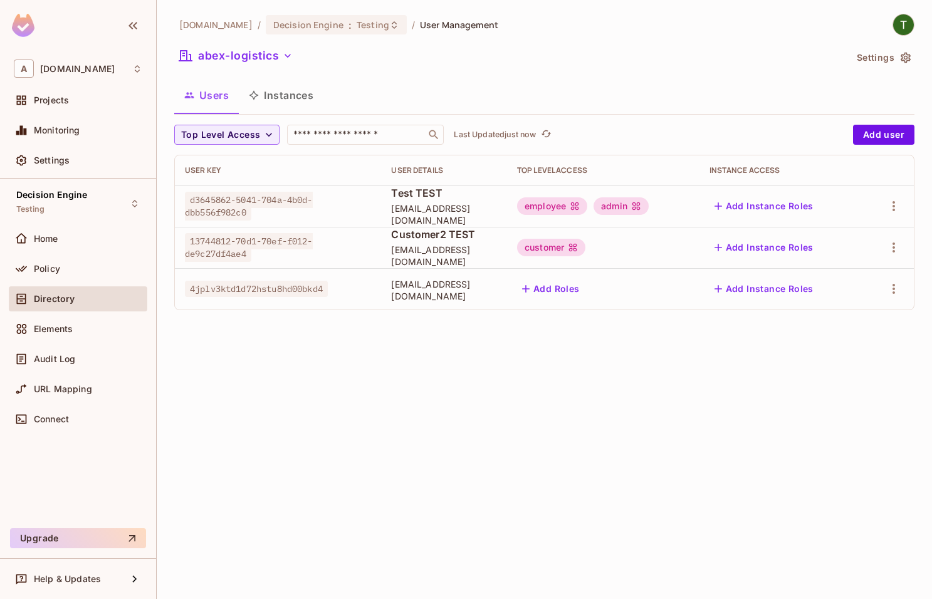
click at [280, 100] on button "Instances" at bounding box center [281, 95] width 85 height 31
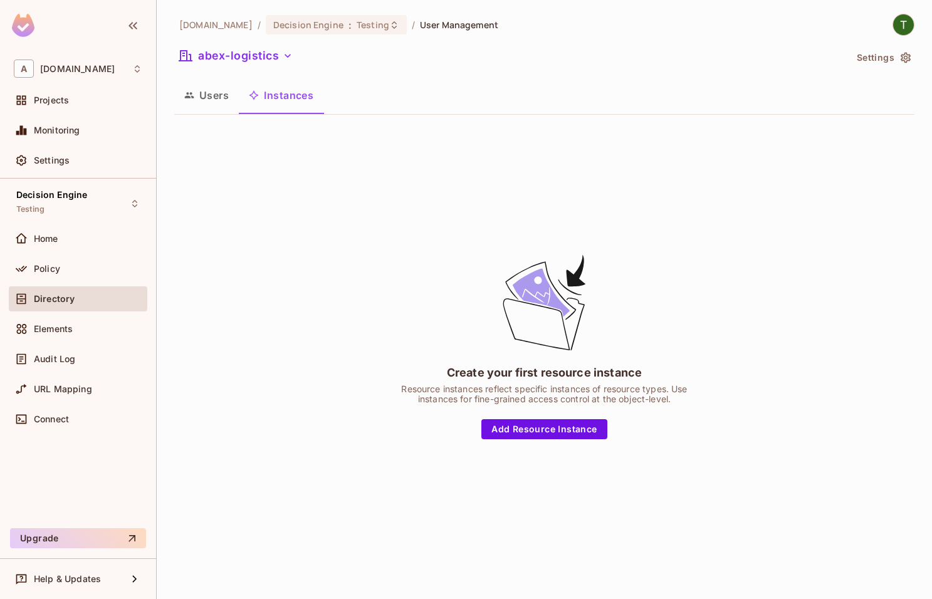
click at [209, 93] on button "Users" at bounding box center [206, 95] width 65 height 31
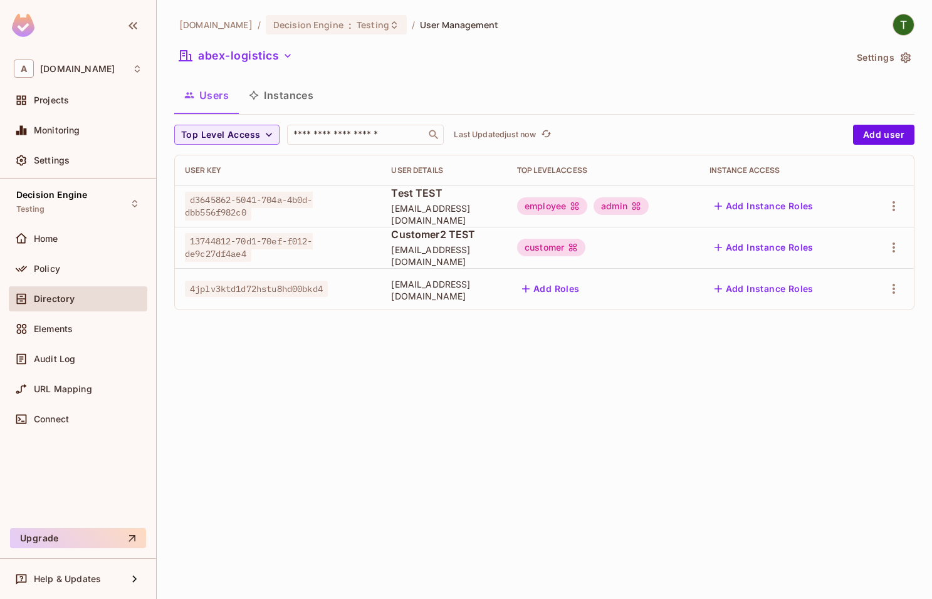
click at [765, 297] on button "Add Instance Roles" at bounding box center [764, 289] width 109 height 20
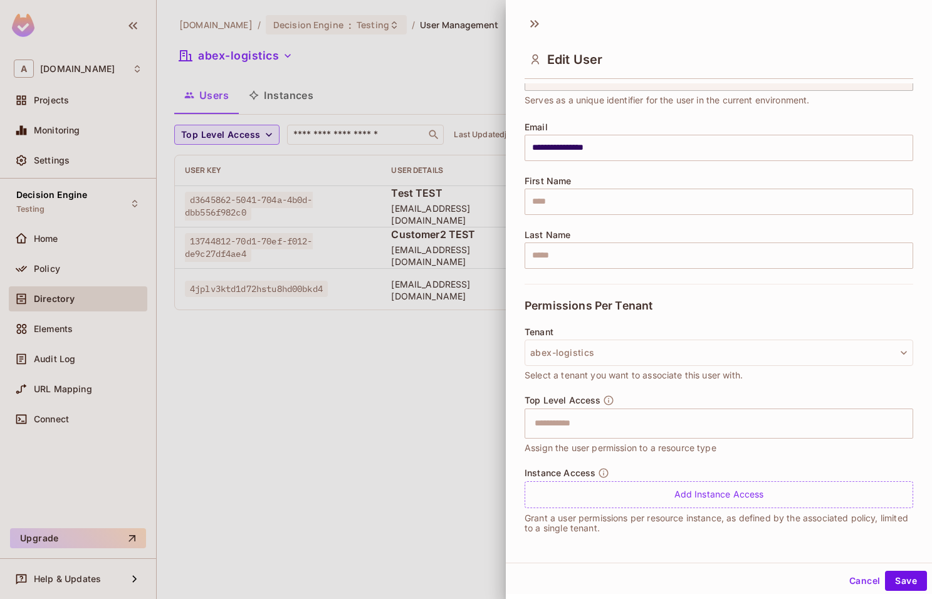
scroll to position [68, 0]
click at [635, 421] on input "text" at bounding box center [708, 422] width 362 height 25
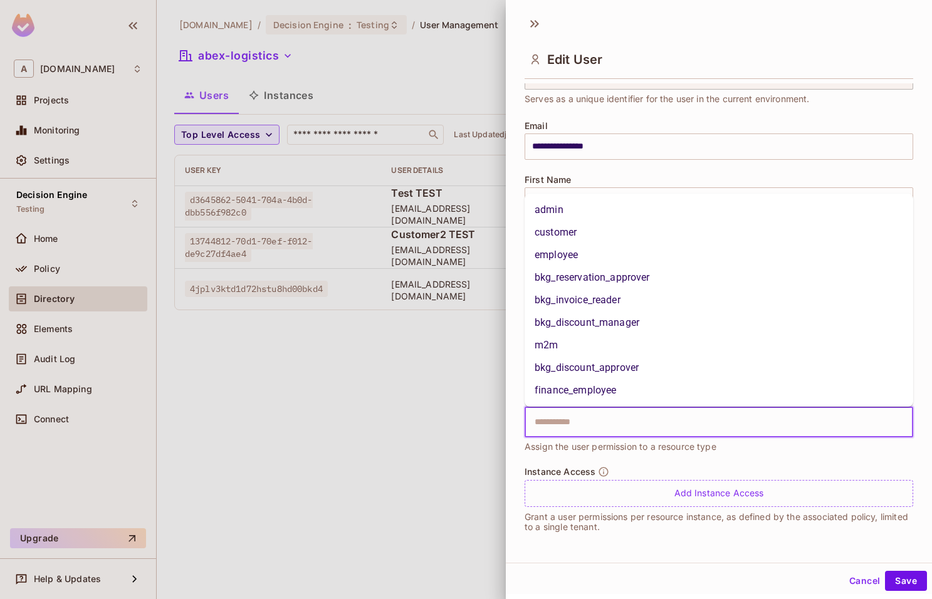
click at [635, 444] on span "Assign the user permission to a resource type" at bounding box center [621, 447] width 192 height 14
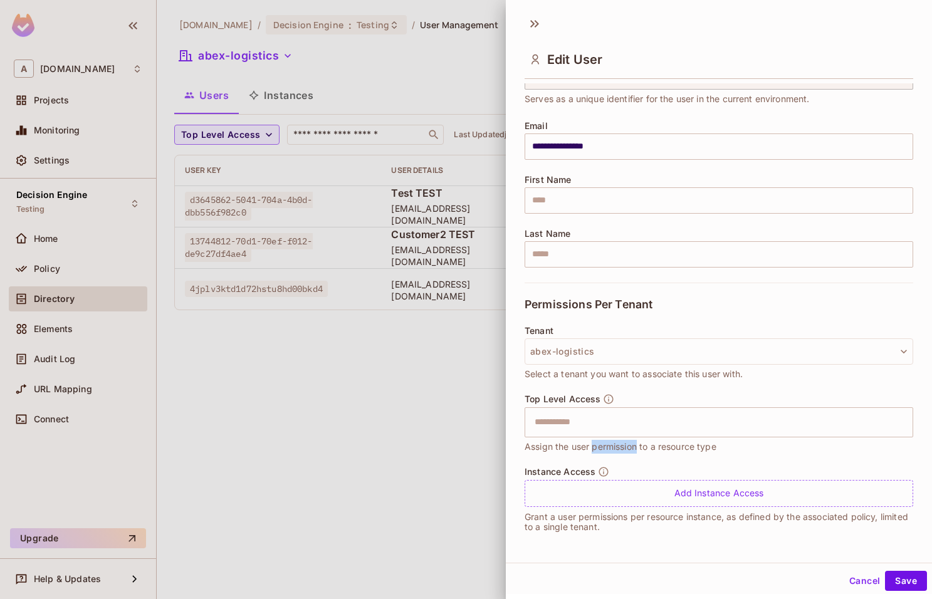
click at [635, 444] on span "Assign the user permission to a resource type" at bounding box center [621, 447] width 192 height 14
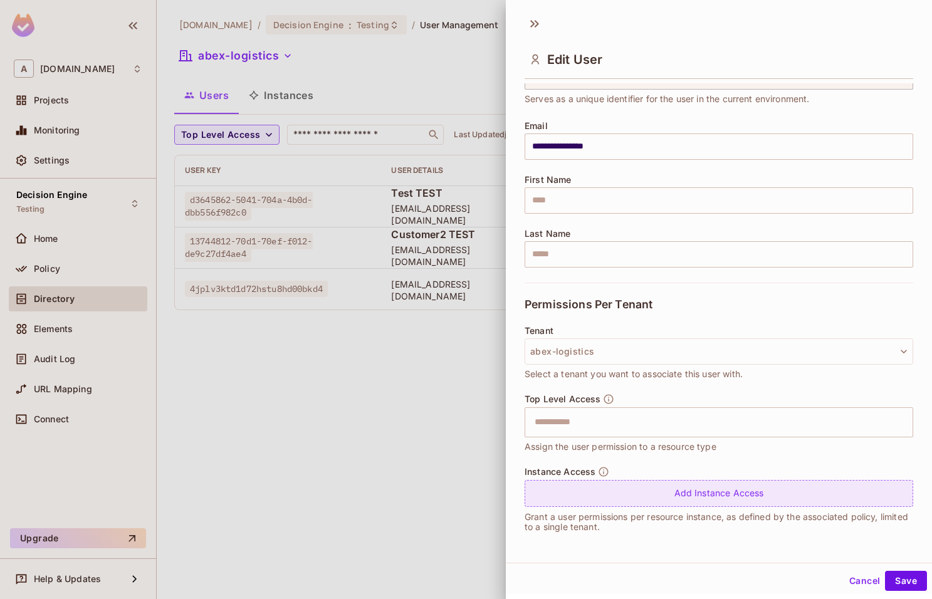
click at [658, 493] on div "Add Instance Access" at bounding box center [719, 493] width 389 height 27
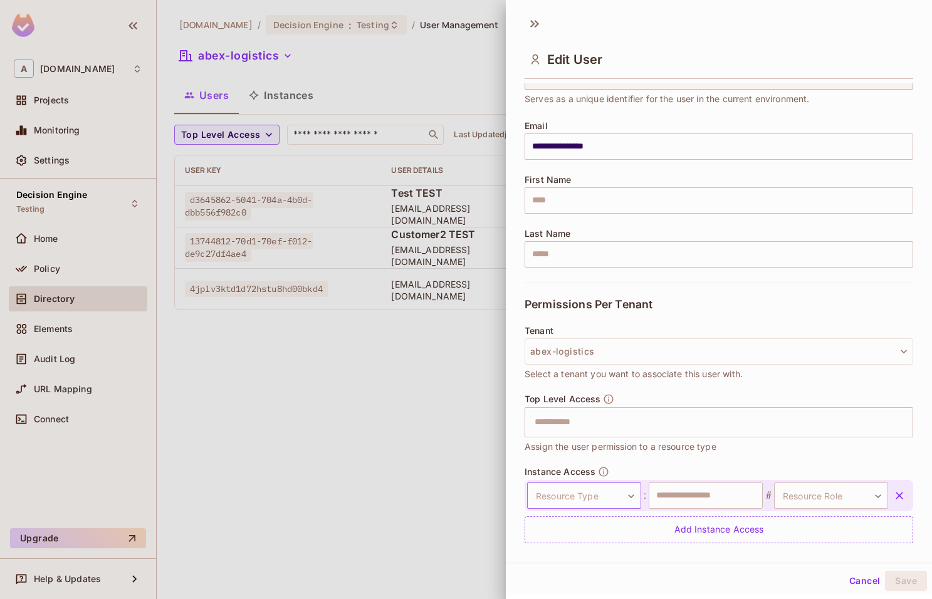
click at [611, 488] on body "**********" at bounding box center [466, 299] width 932 height 599
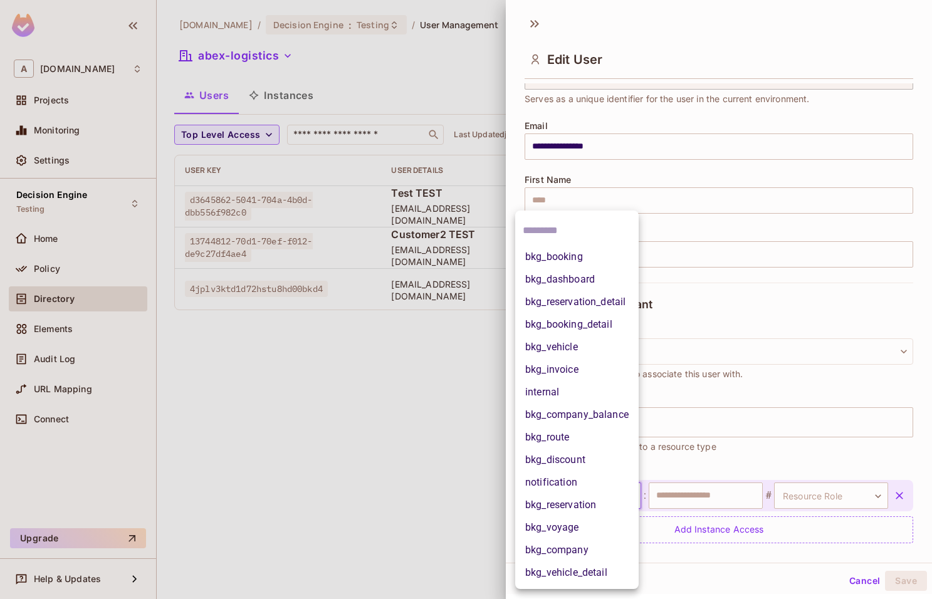
click at [580, 249] on li "bkg_booking" at bounding box center [576, 257] width 123 height 23
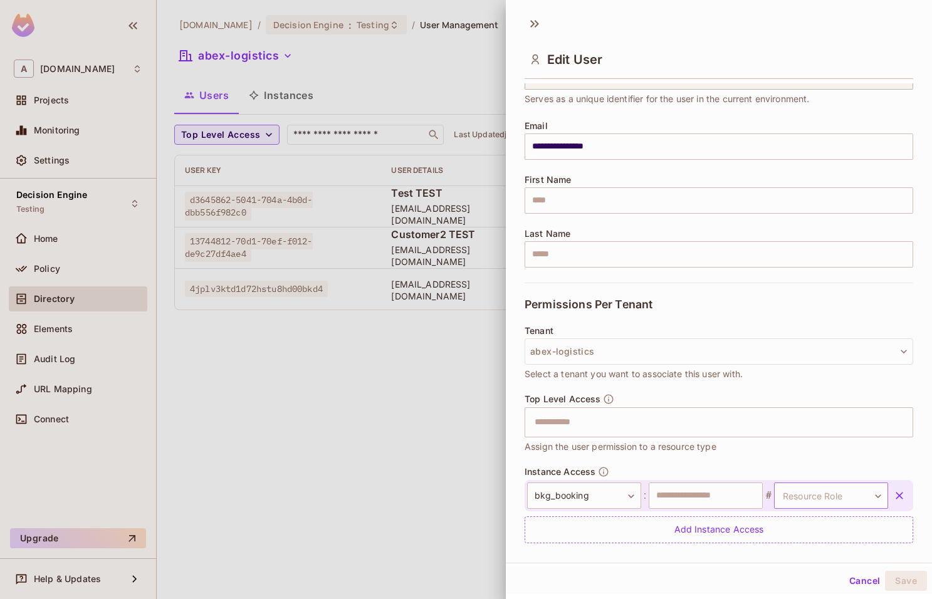
click at [791, 491] on body "**********" at bounding box center [466, 299] width 932 height 599
click at [807, 555] on li "editor" at bounding box center [820, 554] width 115 height 23
type input "******"
click at [684, 501] on input "text" at bounding box center [706, 496] width 114 height 26
click at [762, 458] on div "Top Level Access ​ Assign the user permission to a resource type" at bounding box center [719, 430] width 389 height 73
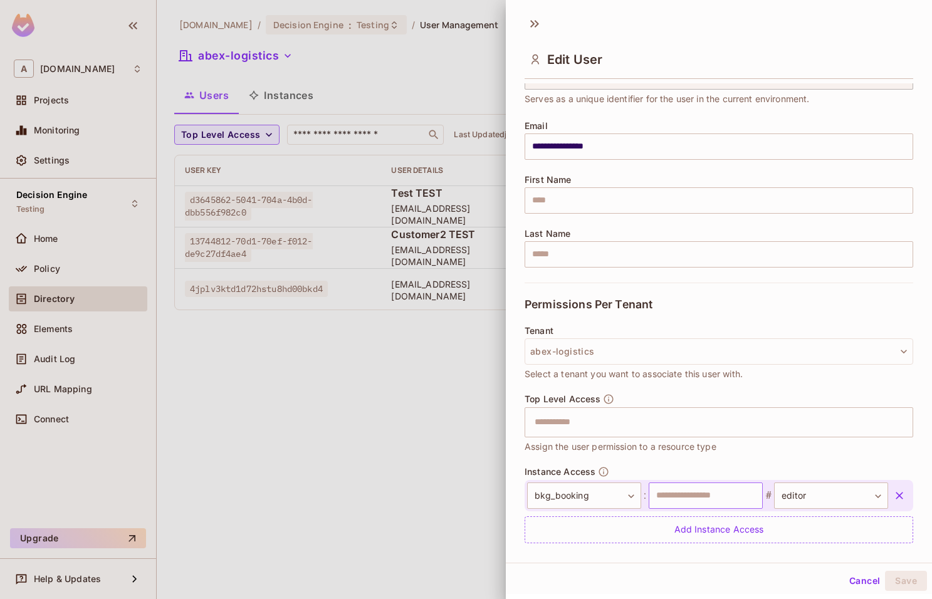
click at [727, 486] on input "text" at bounding box center [706, 496] width 114 height 26
click at [871, 586] on button "Cancel" at bounding box center [864, 581] width 41 height 20
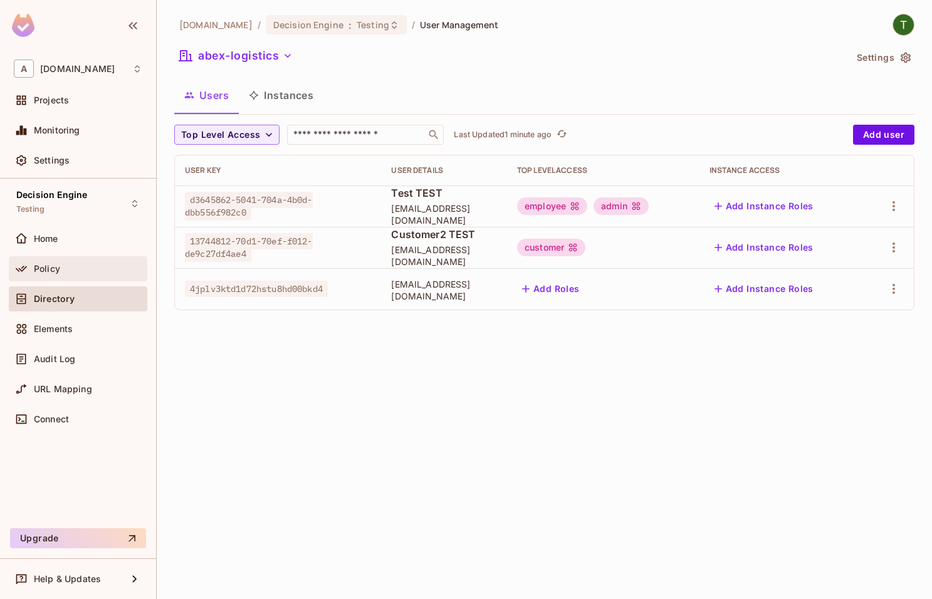
click at [56, 264] on span "Policy" at bounding box center [47, 269] width 26 height 10
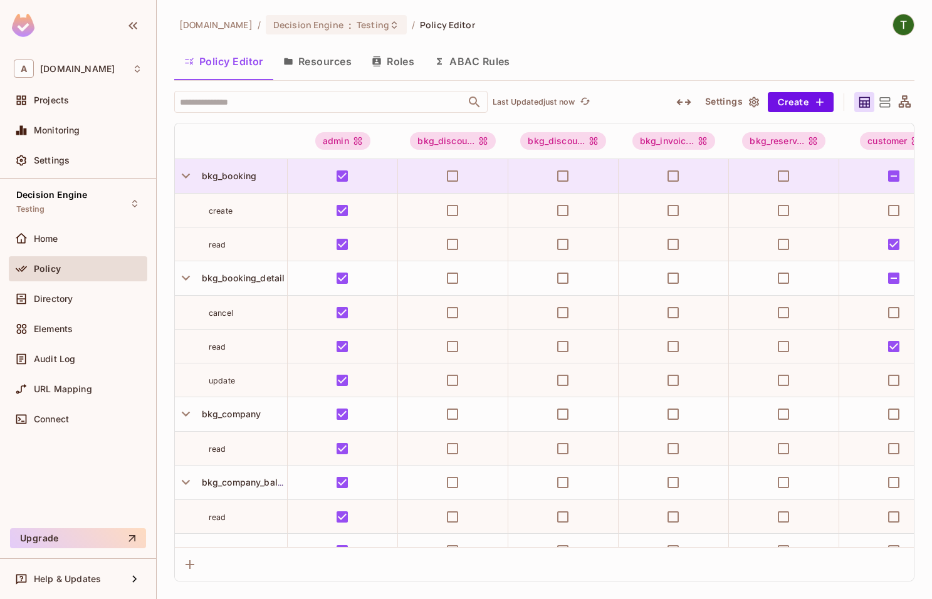
scroll to position [0, 617]
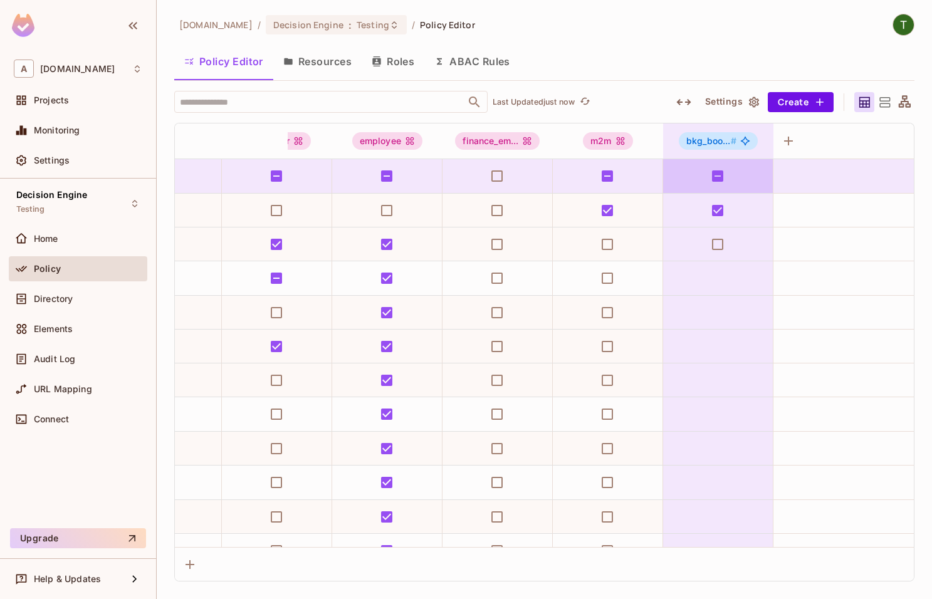
click at [713, 132] on div "bkg_boo... #" at bounding box center [718, 140] width 110 height 35
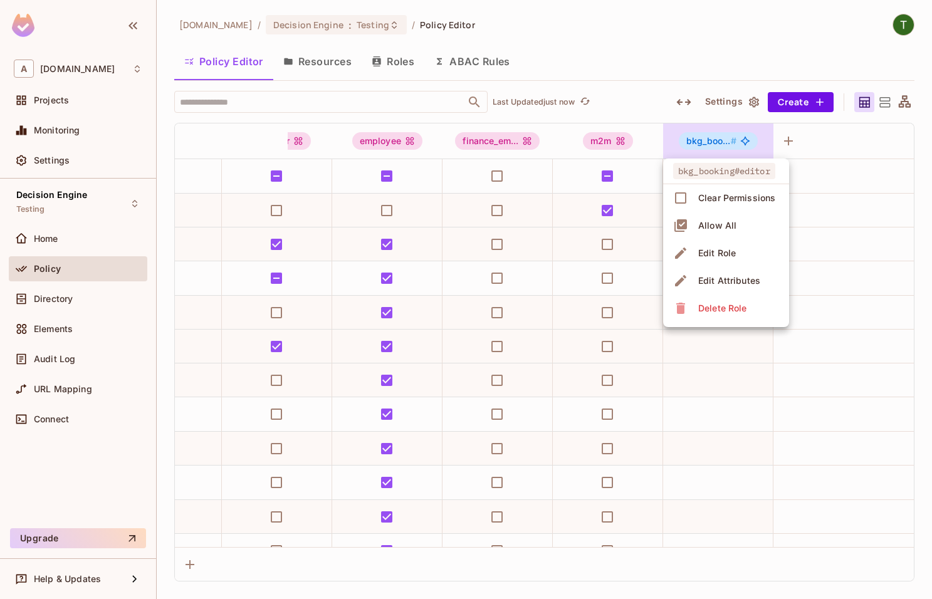
click at [735, 260] on span "Edit Role" at bounding box center [717, 253] width 45 height 20
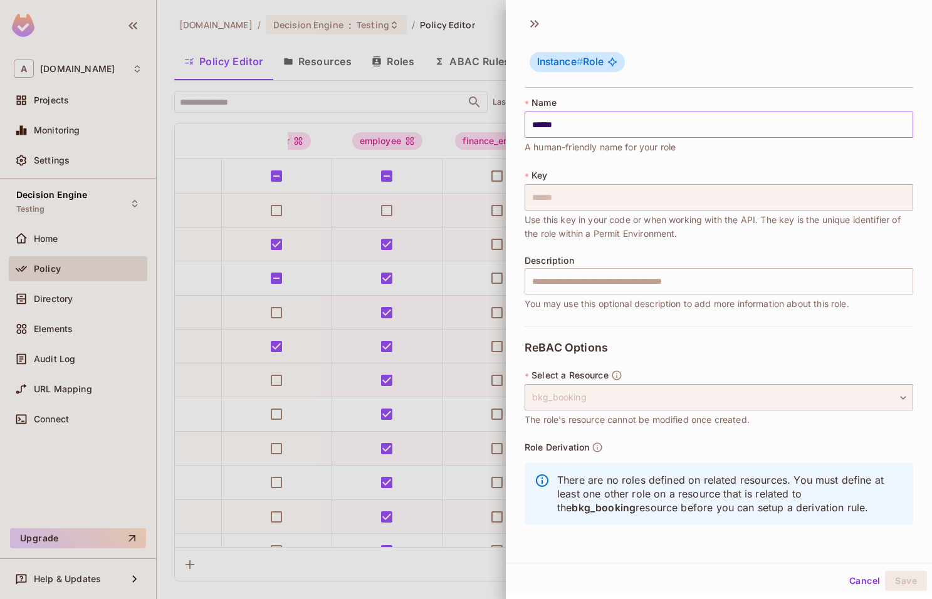
click at [594, 124] on input "******" at bounding box center [719, 125] width 389 height 26
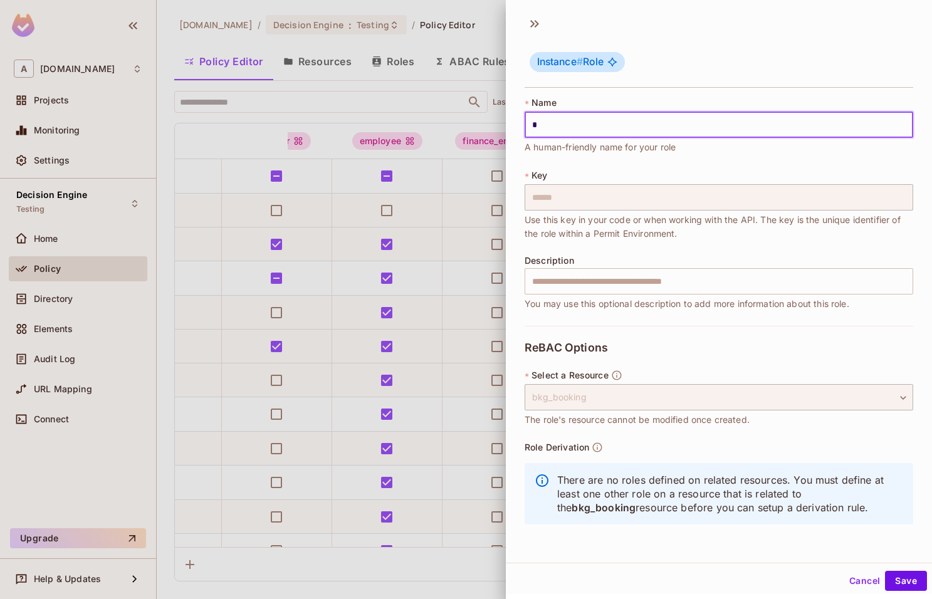
type input "*"
click at [865, 582] on button "Cancel" at bounding box center [864, 581] width 41 height 20
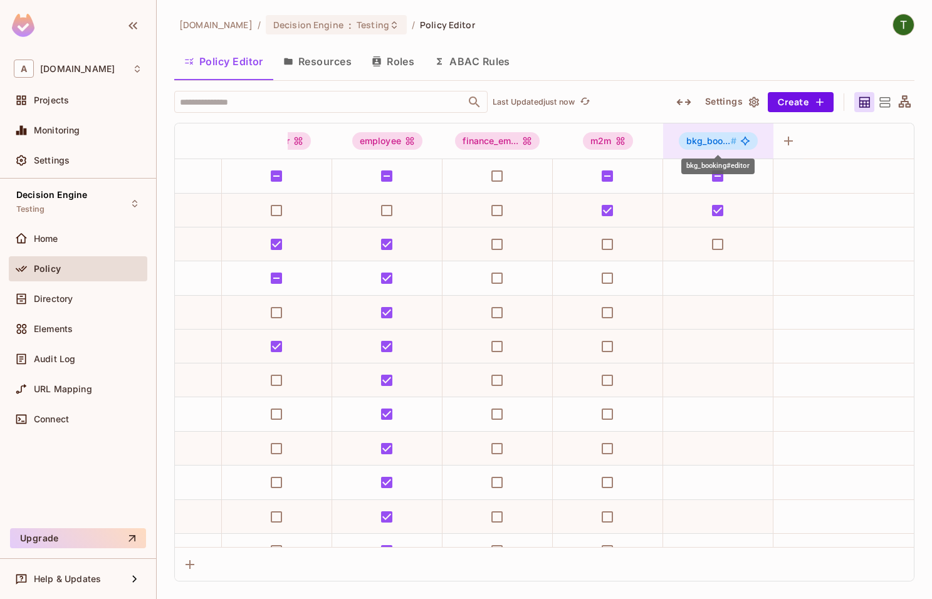
click at [736, 140] on span "#" at bounding box center [734, 140] width 6 height 11
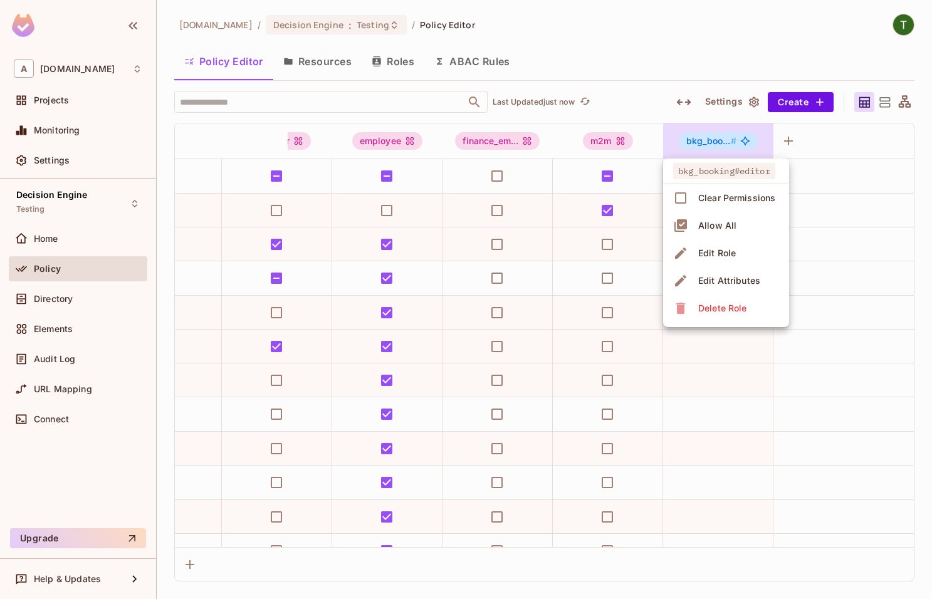
click at [714, 303] on div "Delete Role" at bounding box center [722, 308] width 48 height 13
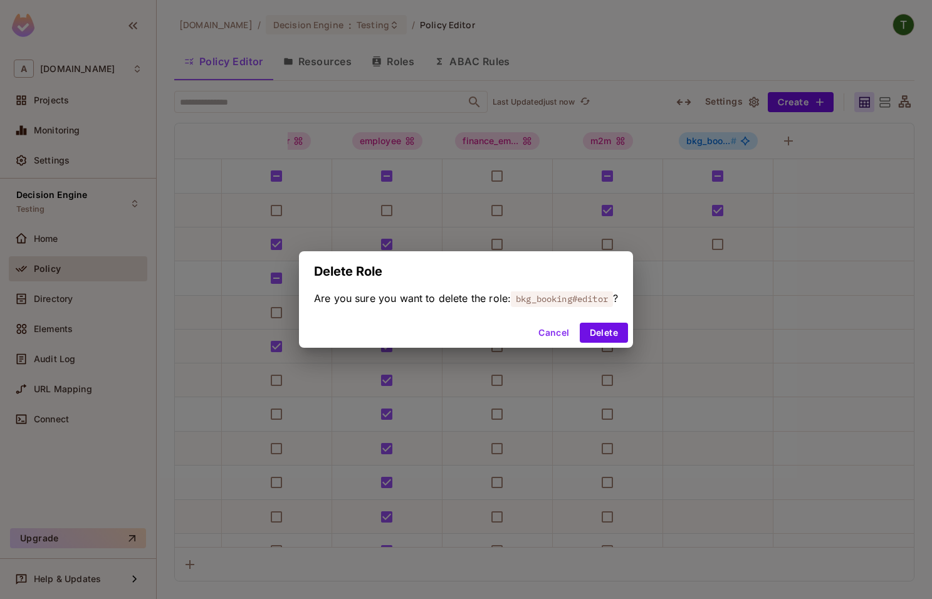
drag, startPoint x: 642, startPoint y: 327, endPoint x: 617, endPoint y: 332, distance: 25.5
click at [641, 328] on div "Delete Role Are you sure you want to delete the role: bkg_booking#editor ? Canc…" at bounding box center [466, 299] width 932 height 599
click at [617, 332] on button "Delete" at bounding box center [604, 333] width 48 height 20
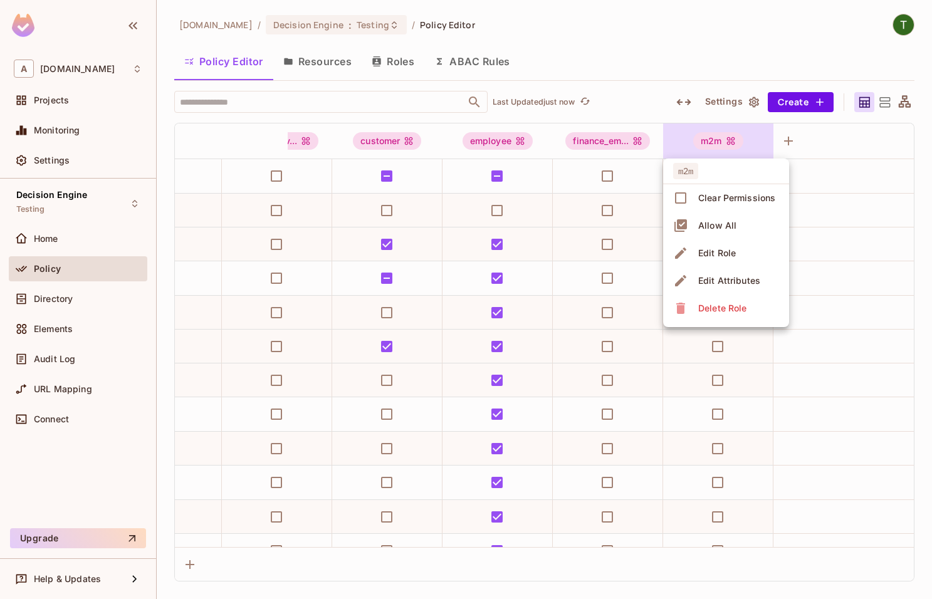
scroll to position [0, 507]
click at [893, 201] on div at bounding box center [466, 299] width 932 height 599
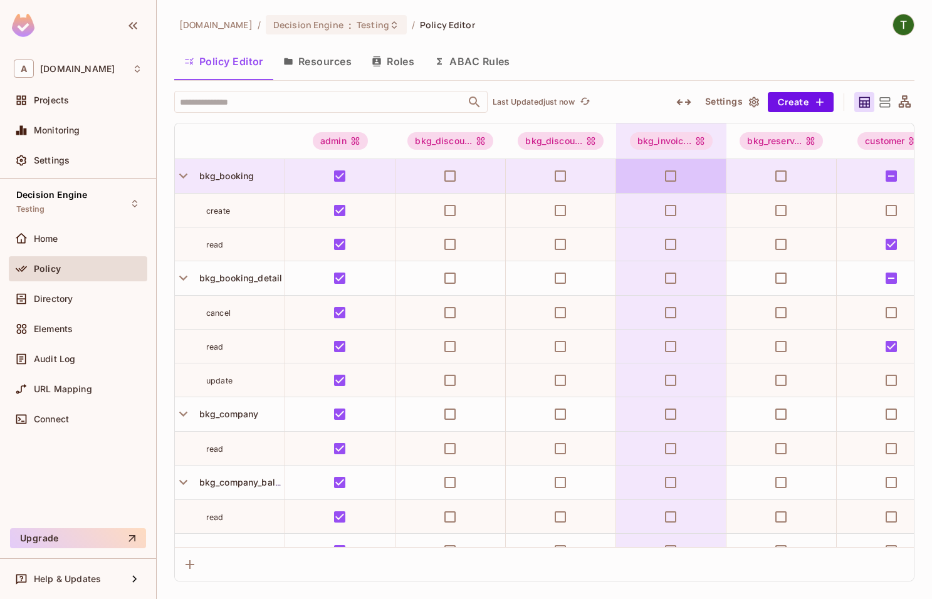
scroll to position [0, 0]
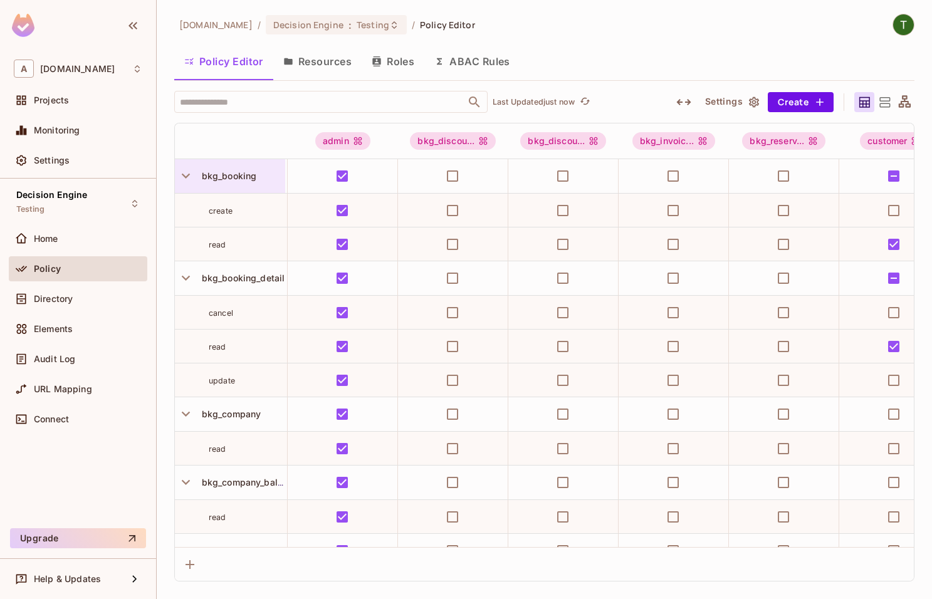
click at [215, 169] on div "bkg_booking" at bounding box center [230, 176] width 110 height 34
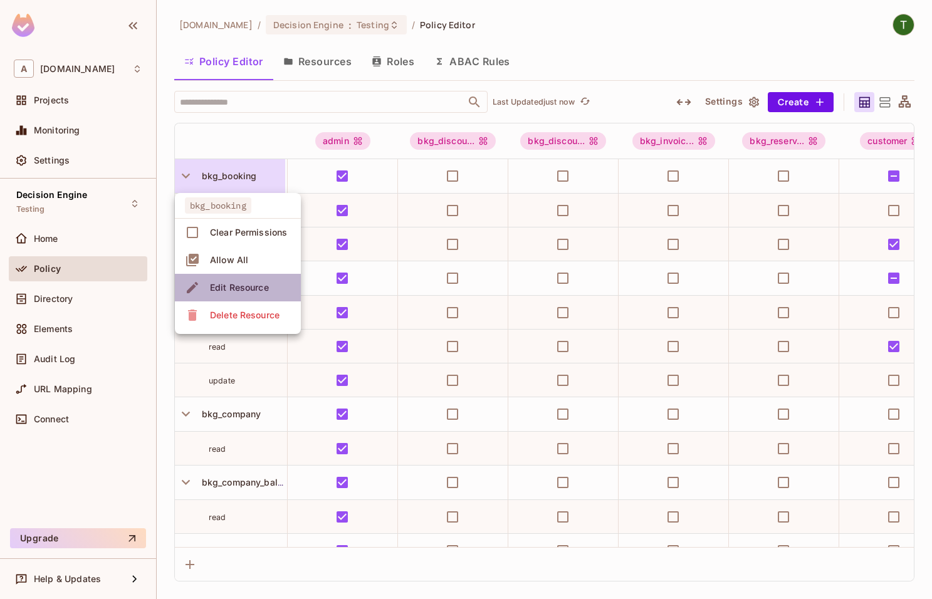
click at [236, 288] on div "Edit Resource" at bounding box center [239, 287] width 59 height 13
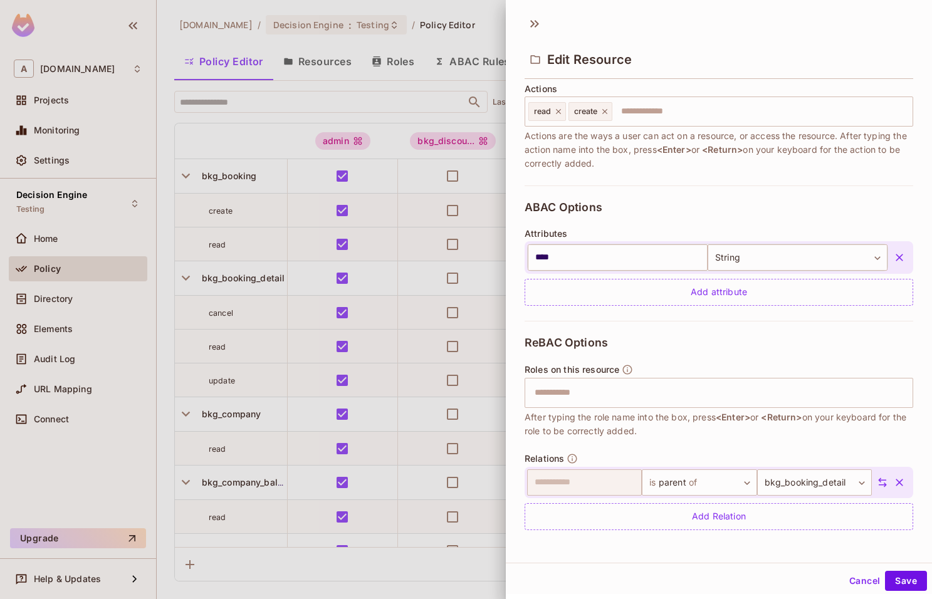
scroll to position [164, 0]
click at [649, 383] on input "text" at bounding box center [717, 392] width 380 height 25
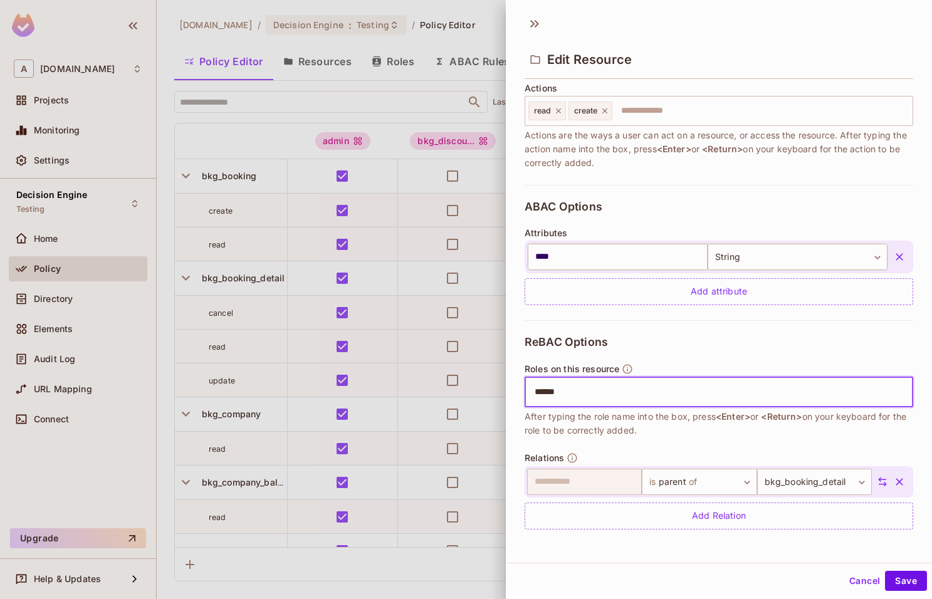
type input "*******"
click at [920, 577] on button "Save" at bounding box center [906, 581] width 42 height 20
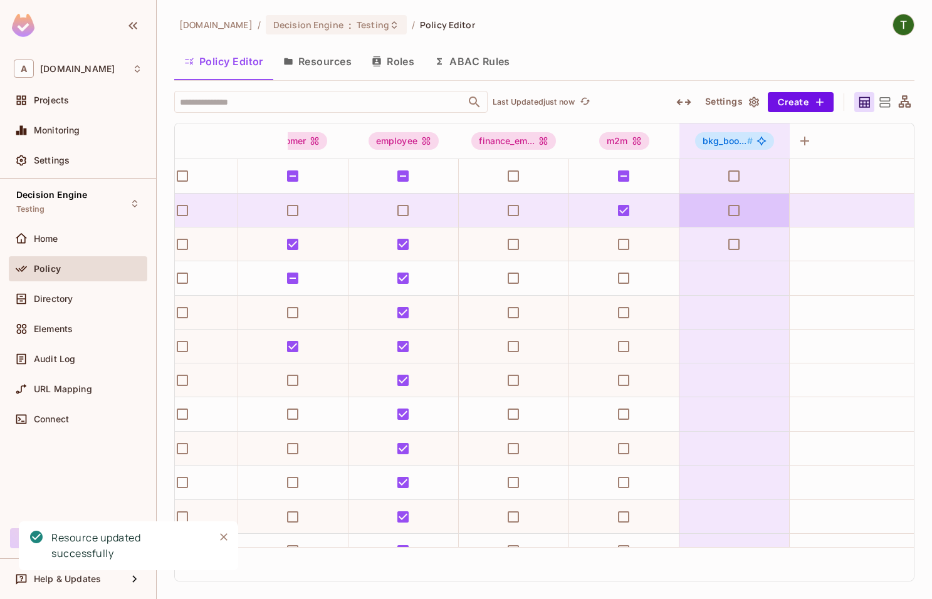
scroll to position [0, 602]
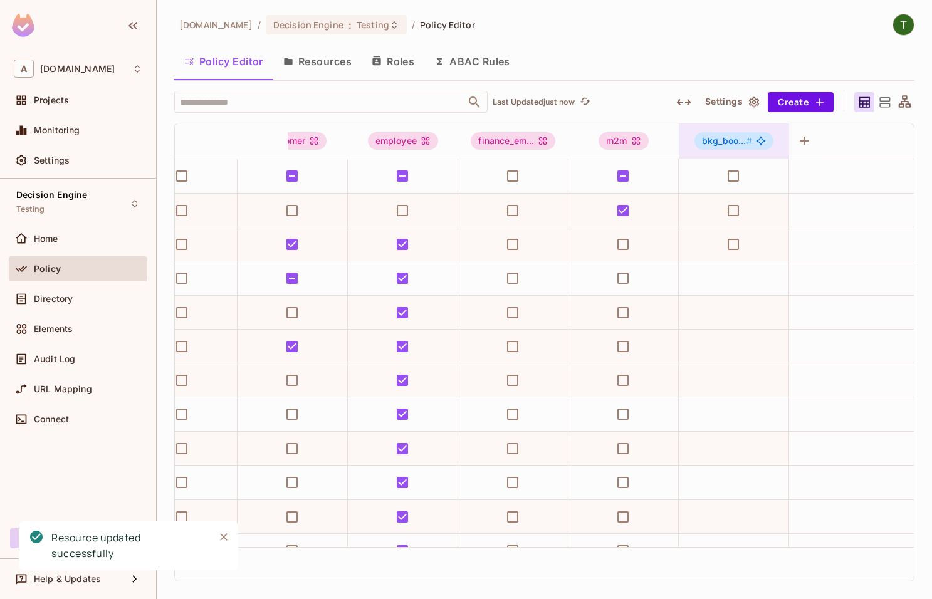
click at [729, 140] on span "bkg_boo... #" at bounding box center [727, 140] width 50 height 11
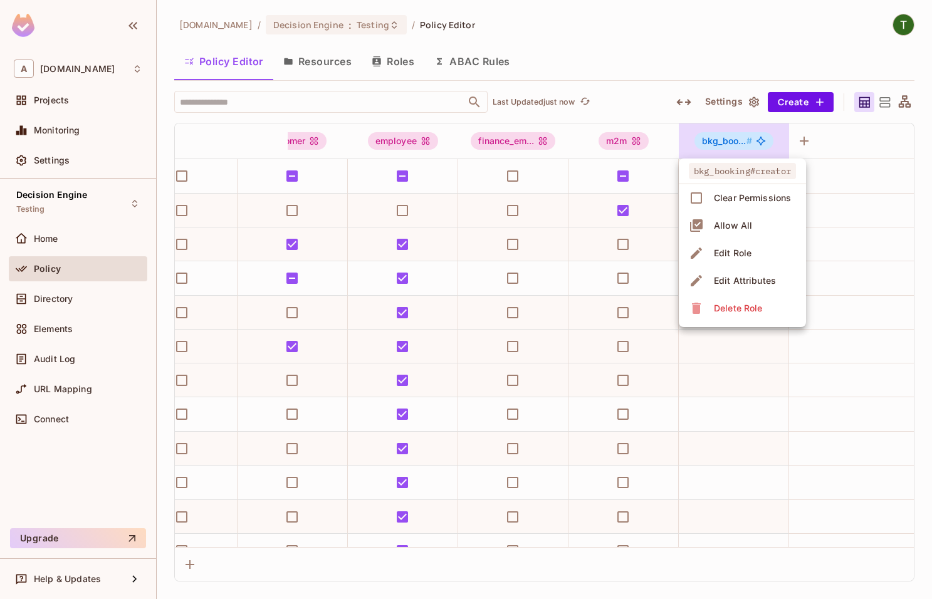
click at [834, 142] on div at bounding box center [466, 299] width 932 height 599
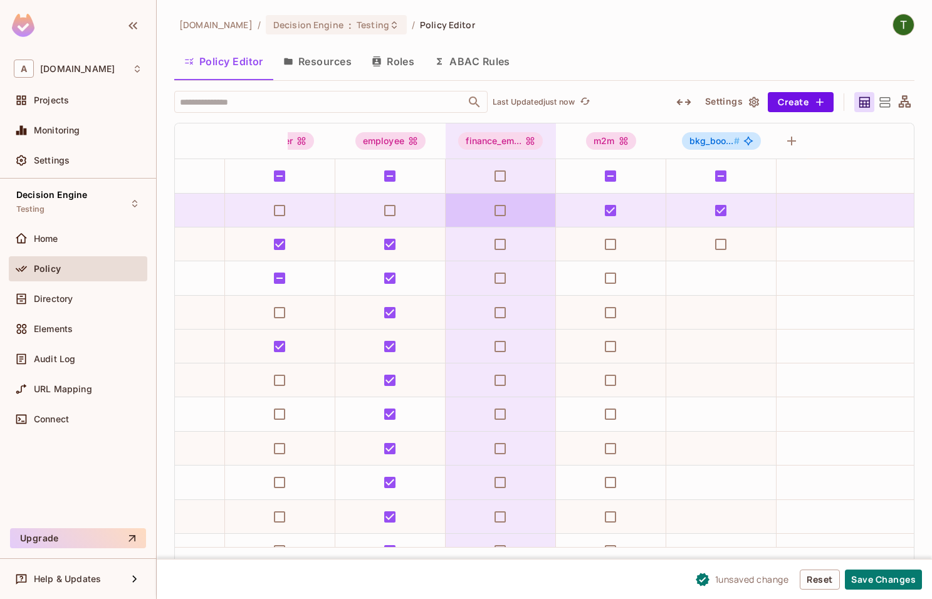
scroll to position [0, 617]
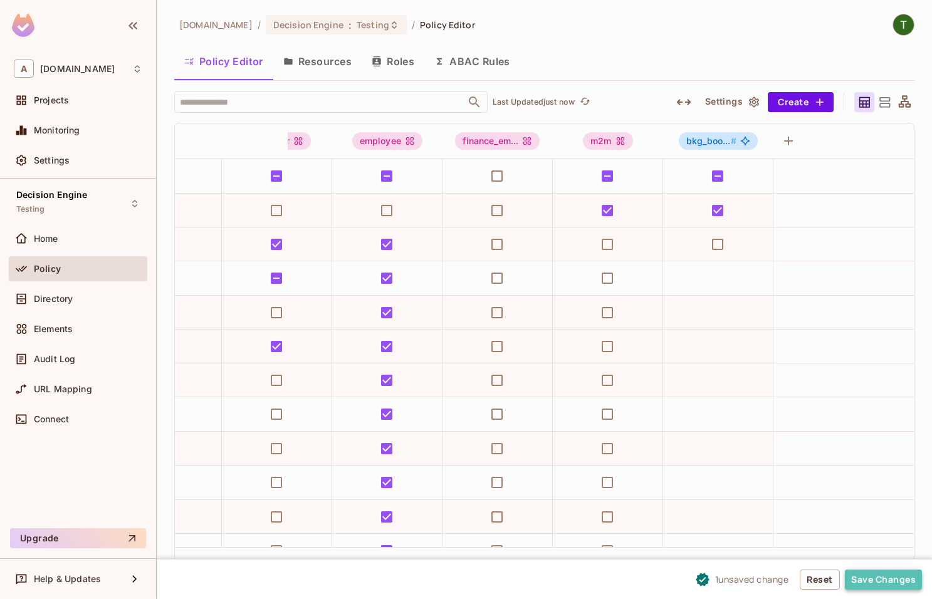
click at [889, 585] on button "Save Changes" at bounding box center [883, 580] width 77 height 20
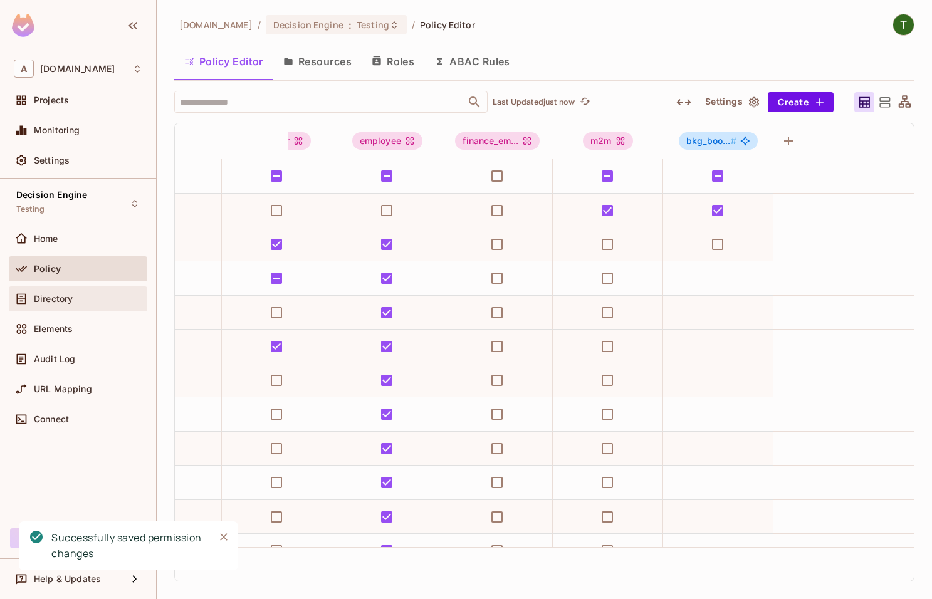
click at [92, 300] on div "Directory" at bounding box center [88, 299] width 108 height 10
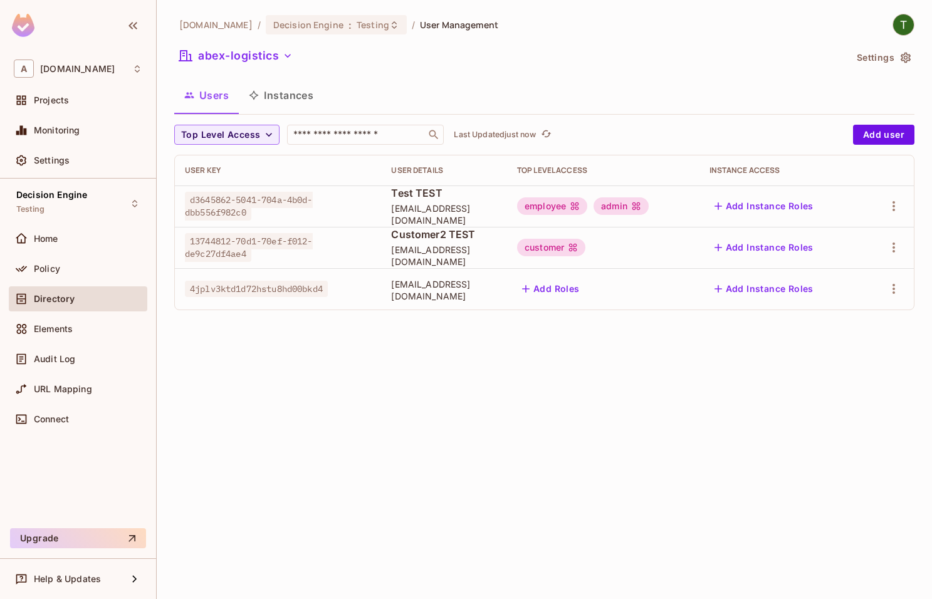
click at [623, 286] on div "Add Roles" at bounding box center [603, 289] width 172 height 20
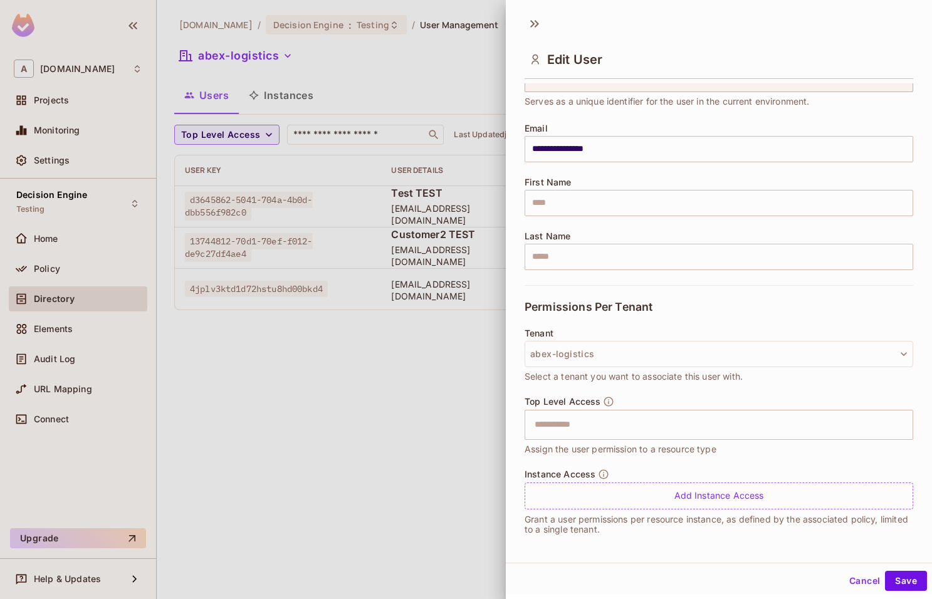
scroll to position [68, 0]
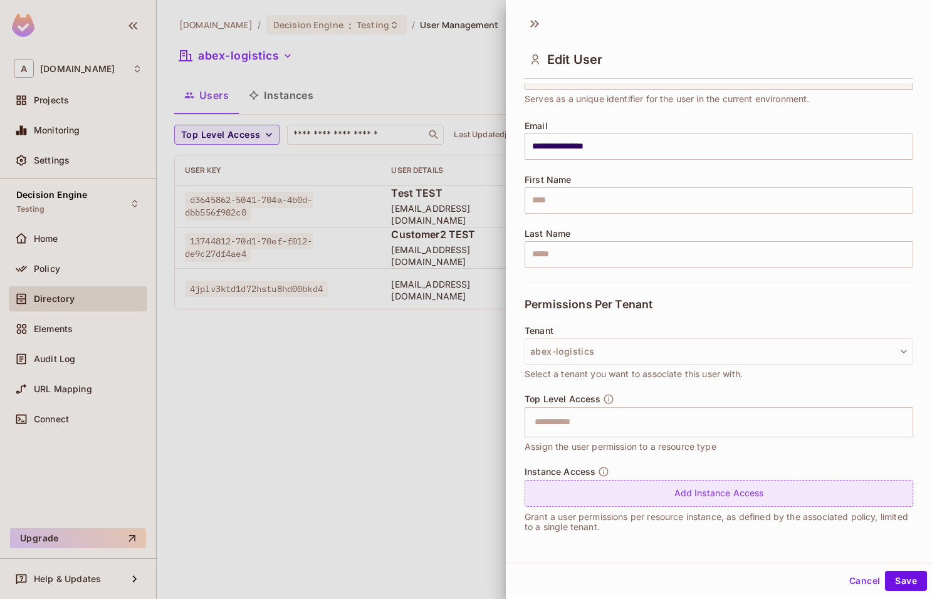
click at [661, 488] on div "Add Instance Access" at bounding box center [719, 493] width 389 height 27
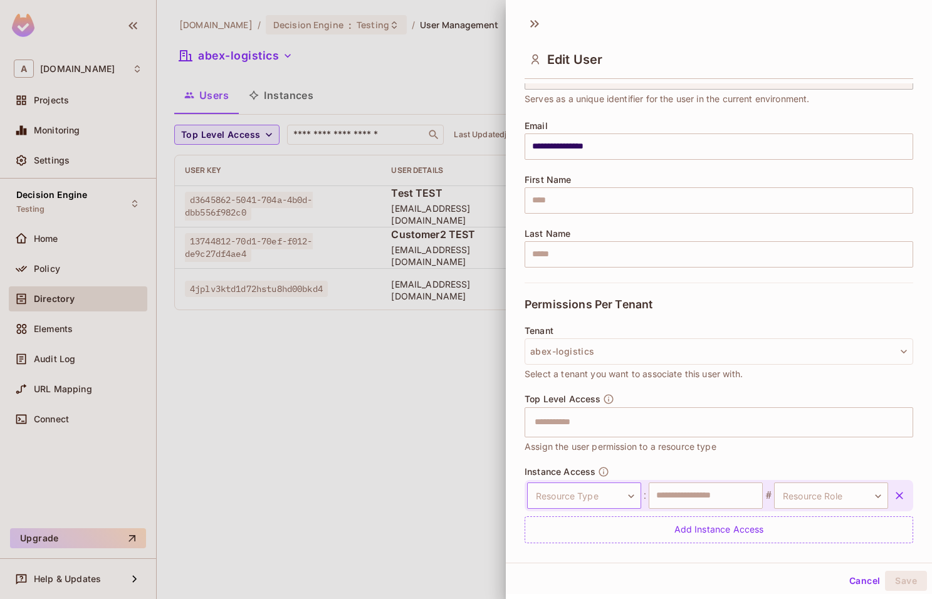
click at [599, 495] on body "**********" at bounding box center [466, 299] width 932 height 599
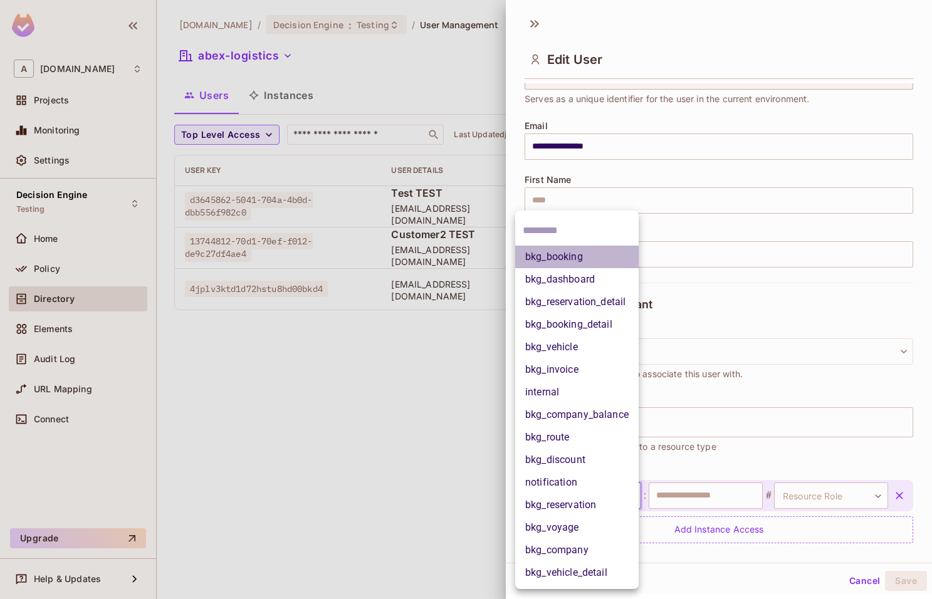
click at [579, 255] on li "bkg_booking" at bounding box center [576, 257] width 123 height 23
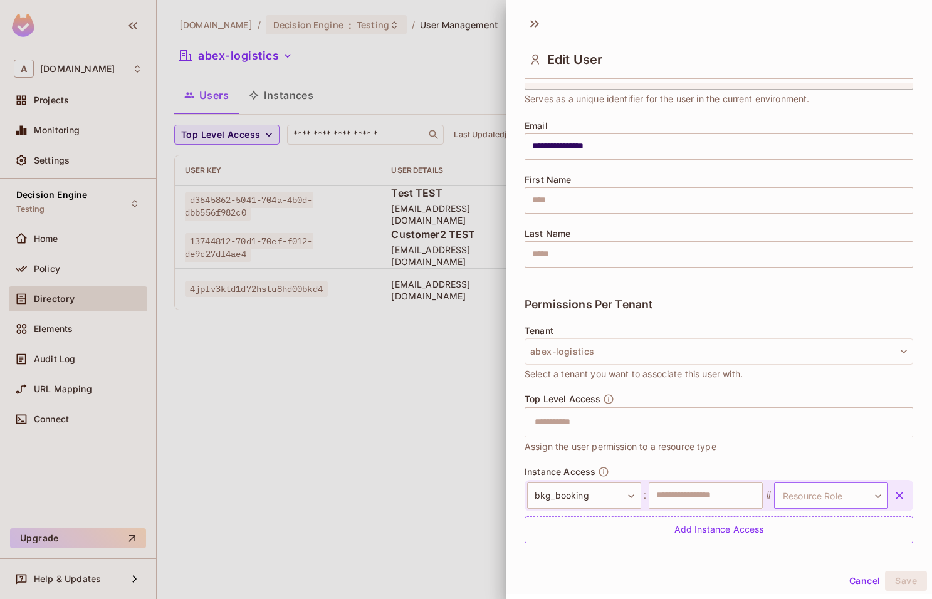
click at [849, 503] on body "**********" at bounding box center [466, 299] width 932 height 599
click at [828, 558] on li "creator" at bounding box center [820, 554] width 115 height 23
type input "*******"
click at [726, 490] on input "text" at bounding box center [706, 496] width 114 height 26
click at [765, 559] on div "**********" at bounding box center [719, 286] width 426 height 554
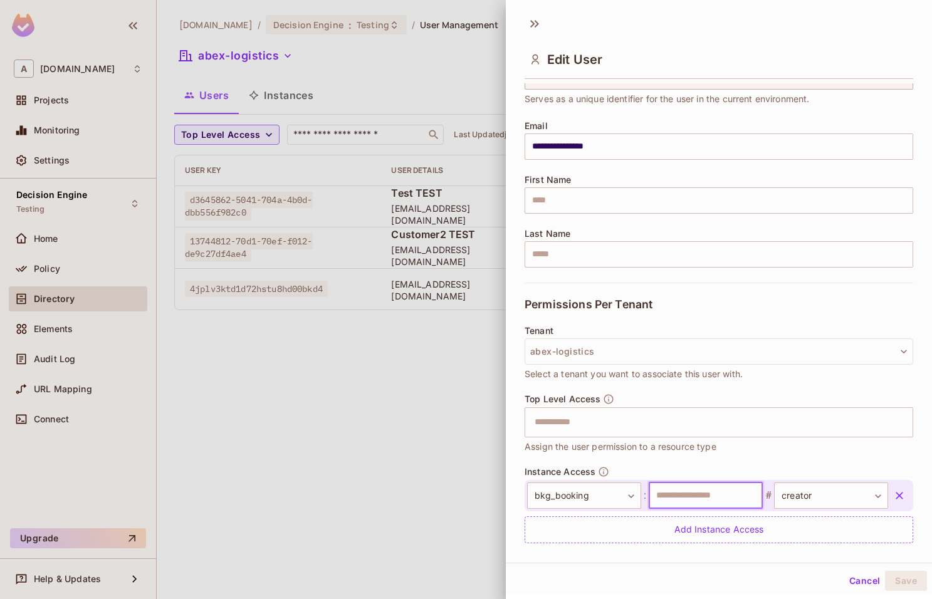
click at [715, 501] on input "text" at bounding box center [706, 496] width 114 height 26
click at [715, 501] on input "*" at bounding box center [706, 496] width 114 height 26
type input "**"
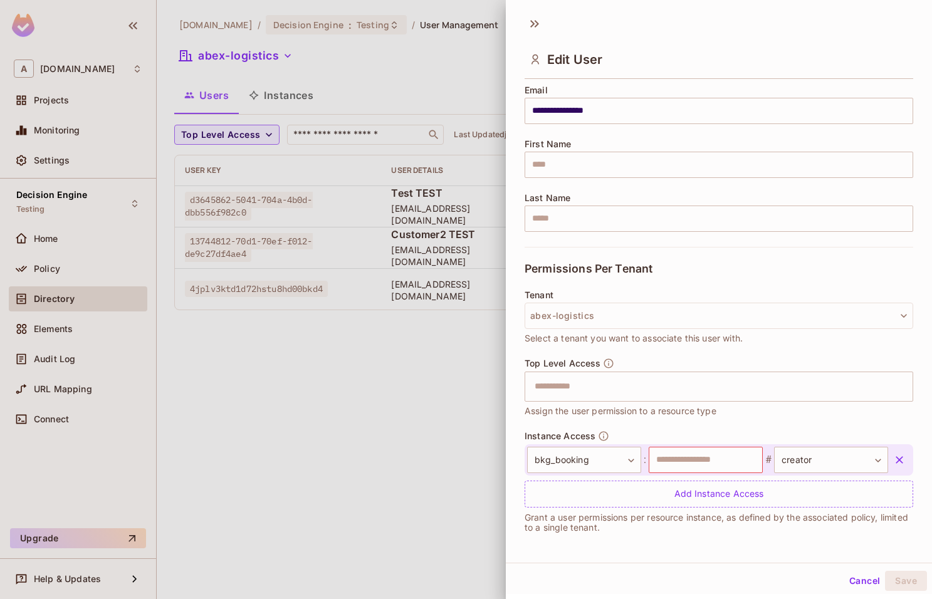
scroll to position [104, 0]
click at [735, 461] on input "text" at bounding box center [706, 459] width 114 height 26
click at [710, 465] on input "text" at bounding box center [706, 459] width 114 height 26
click at [698, 471] on input "*" at bounding box center [706, 459] width 114 height 26
type input "***"
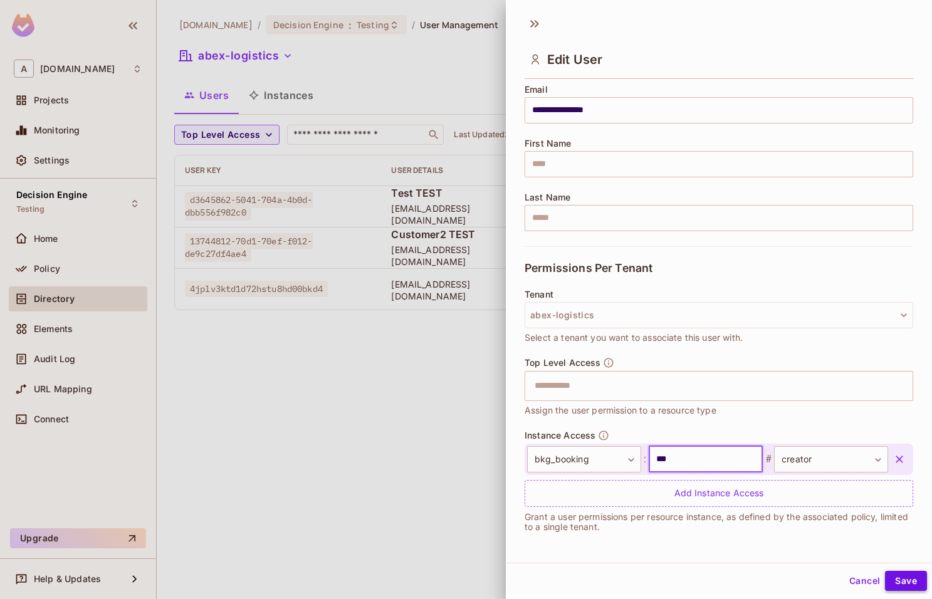
click at [908, 580] on button "Save" at bounding box center [906, 581] width 42 height 20
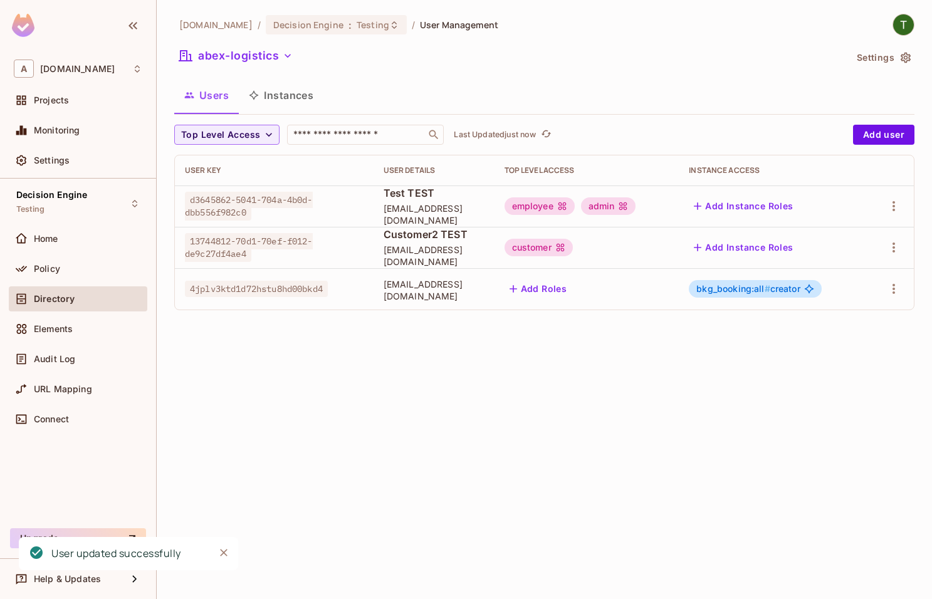
click at [754, 291] on span "bkg_booking:all #" at bounding box center [732, 288] width 73 height 11
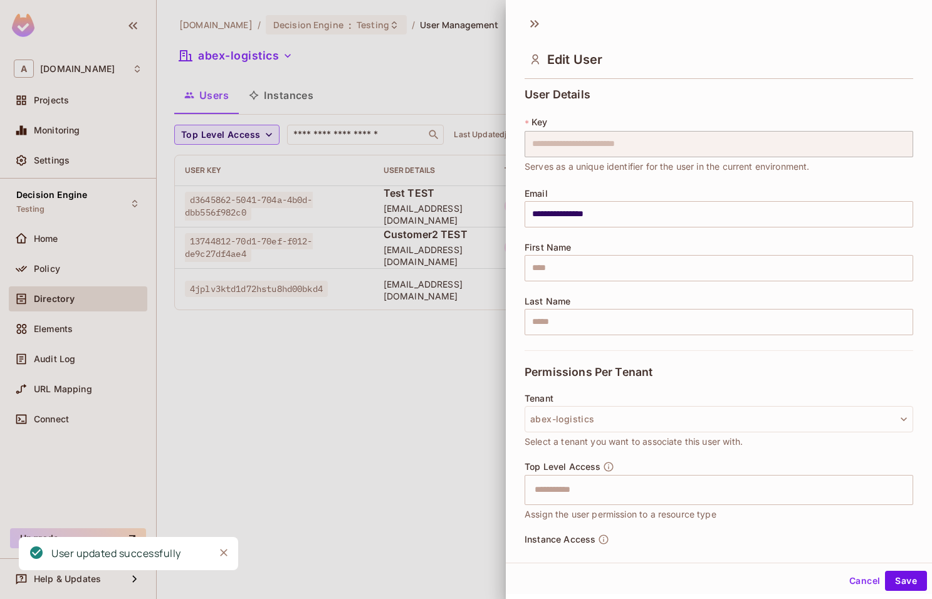
click at [754, 291] on div "**********" at bounding box center [719, 219] width 389 height 262
click at [420, 338] on div at bounding box center [466, 299] width 932 height 599
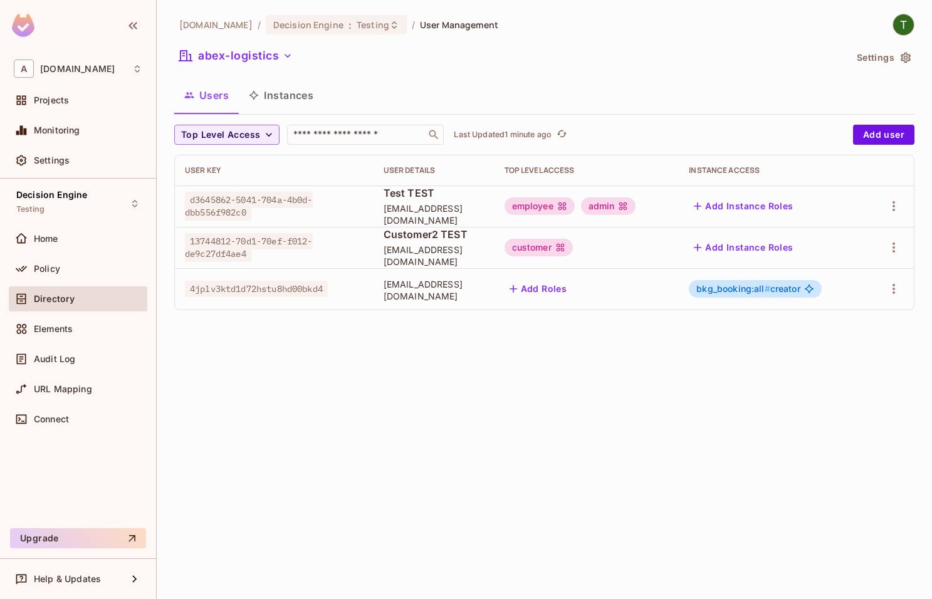
click at [790, 290] on span "bkg_booking:all # creator" at bounding box center [747, 289] width 103 height 10
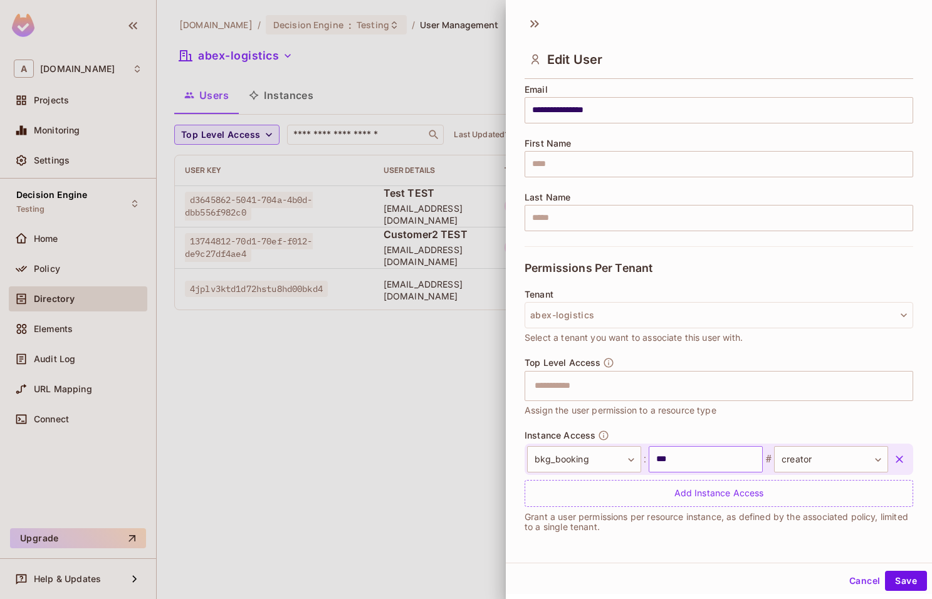
click at [676, 453] on input "***" at bounding box center [706, 459] width 114 height 26
click at [384, 415] on div at bounding box center [466, 299] width 932 height 599
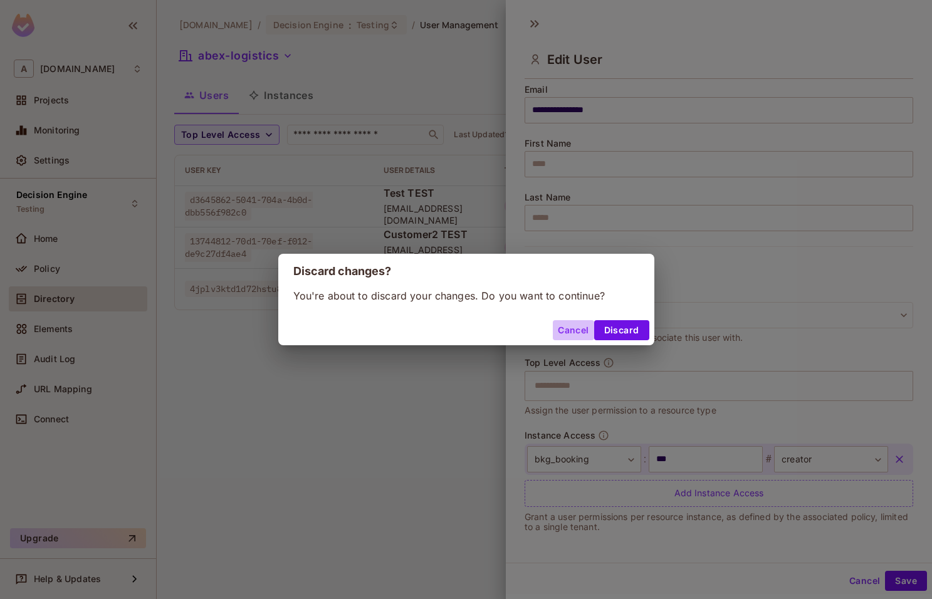
click at [577, 327] on button "Cancel" at bounding box center [573, 330] width 41 height 20
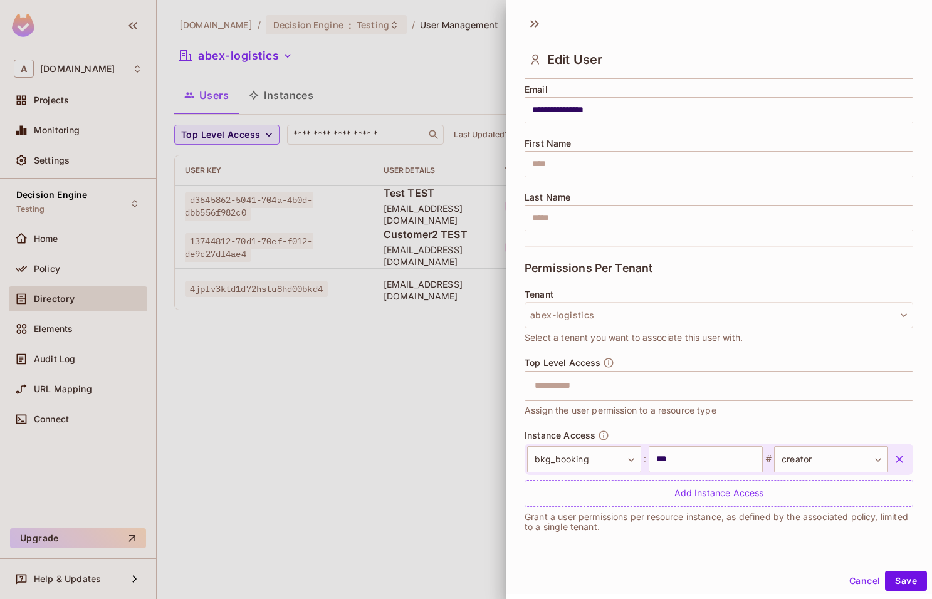
click at [458, 322] on div at bounding box center [466, 299] width 932 height 599
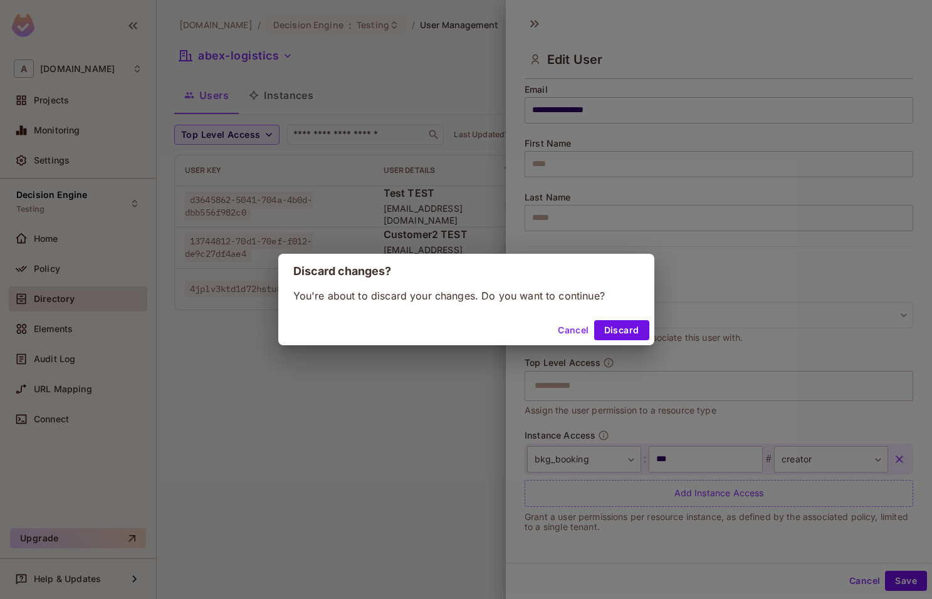
click at [617, 335] on button "Discard" at bounding box center [621, 330] width 55 height 20
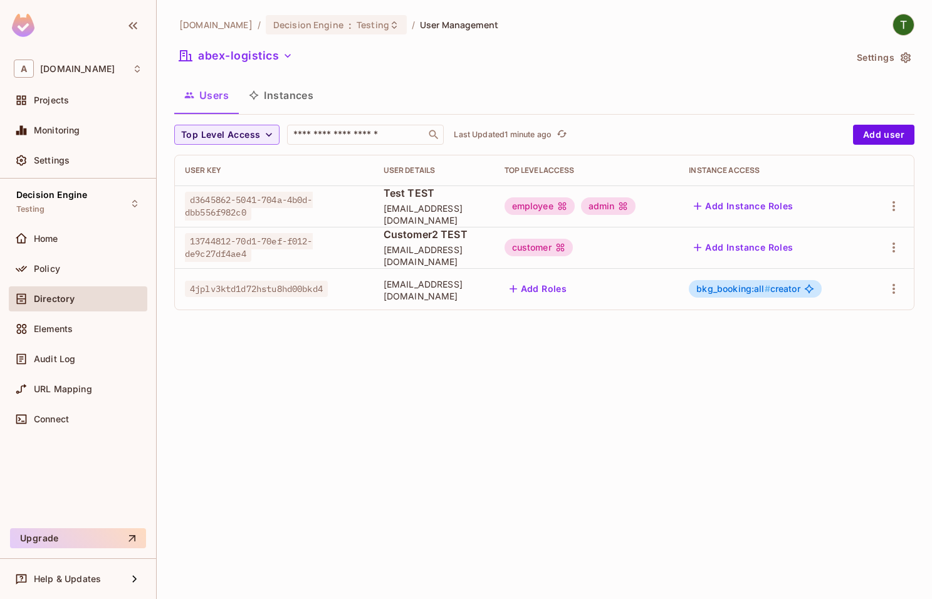
click at [286, 103] on button "Instances" at bounding box center [281, 95] width 85 height 31
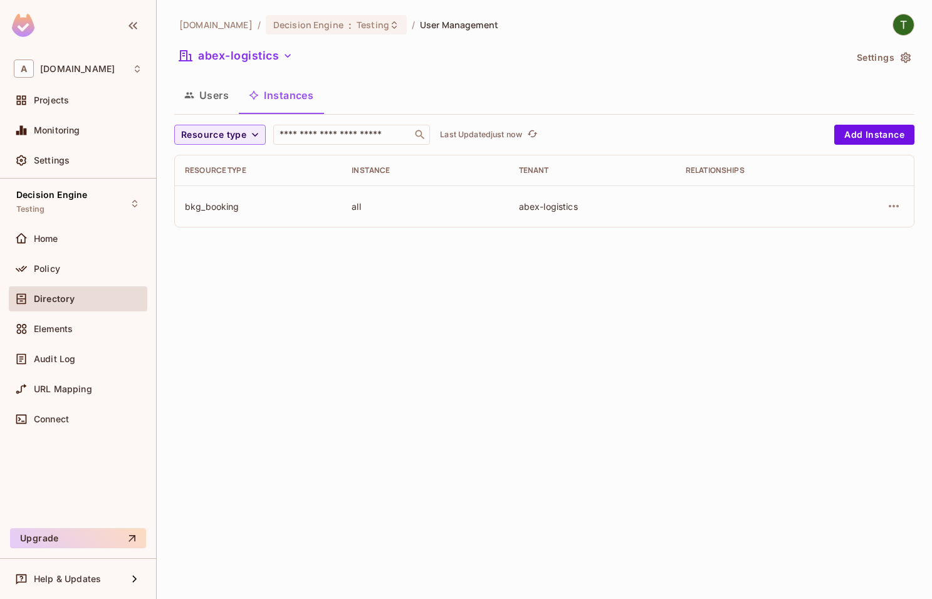
click at [355, 213] on td "all" at bounding box center [425, 206] width 167 height 41
click at [799, 205] on td at bounding box center [759, 206] width 167 height 41
click at [895, 202] on icon "button" at bounding box center [893, 206] width 15 height 15
click at [844, 242] on span "Edit Resource Instance" at bounding box center [819, 235] width 105 height 20
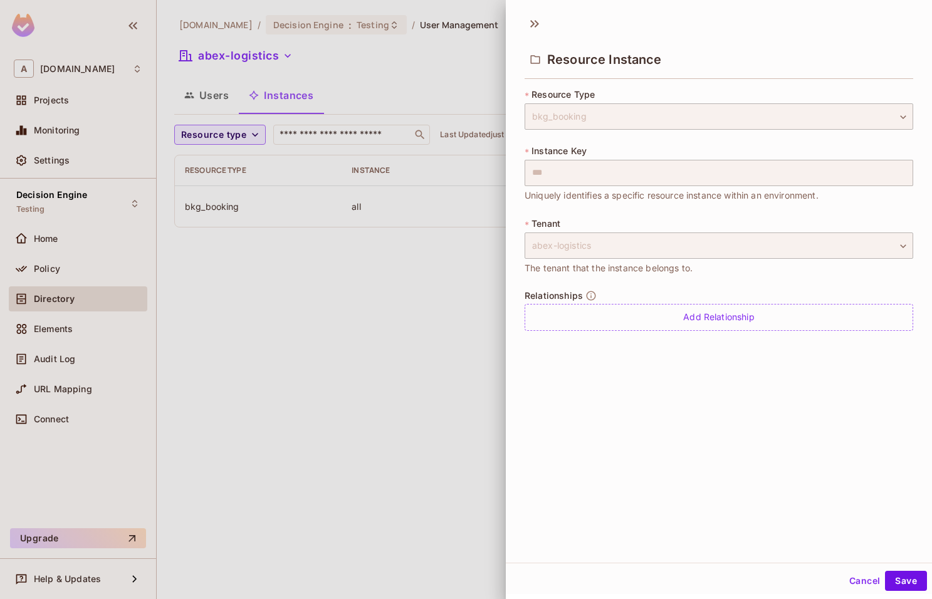
click at [567, 194] on span "Uniquely identifies a specific resource instance within an environment." at bounding box center [672, 196] width 294 height 14
click at [611, 194] on span "Uniquely identifies a specific resource instance within an environment." at bounding box center [672, 196] width 294 height 14
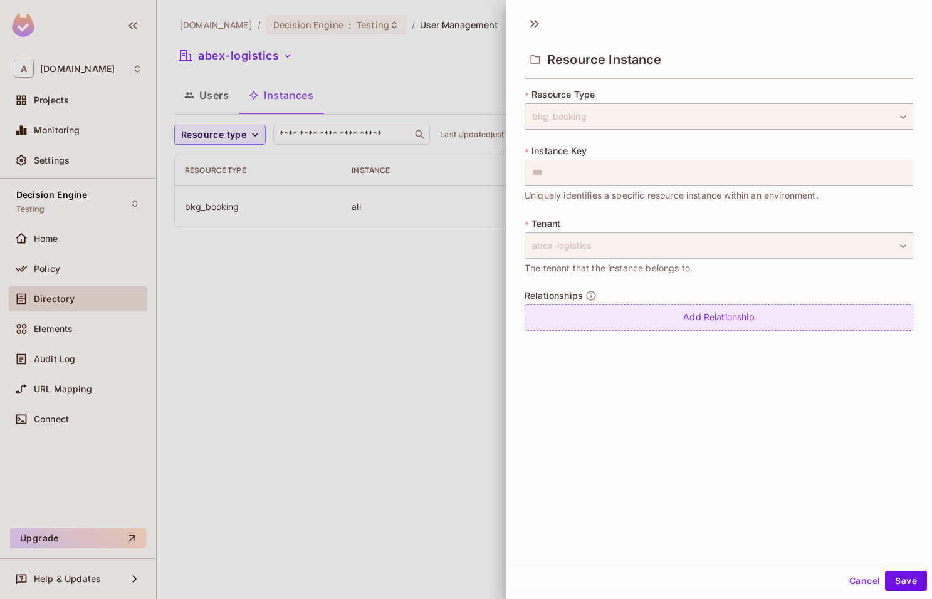
click at [718, 317] on div "Add Relationship" at bounding box center [719, 317] width 389 height 27
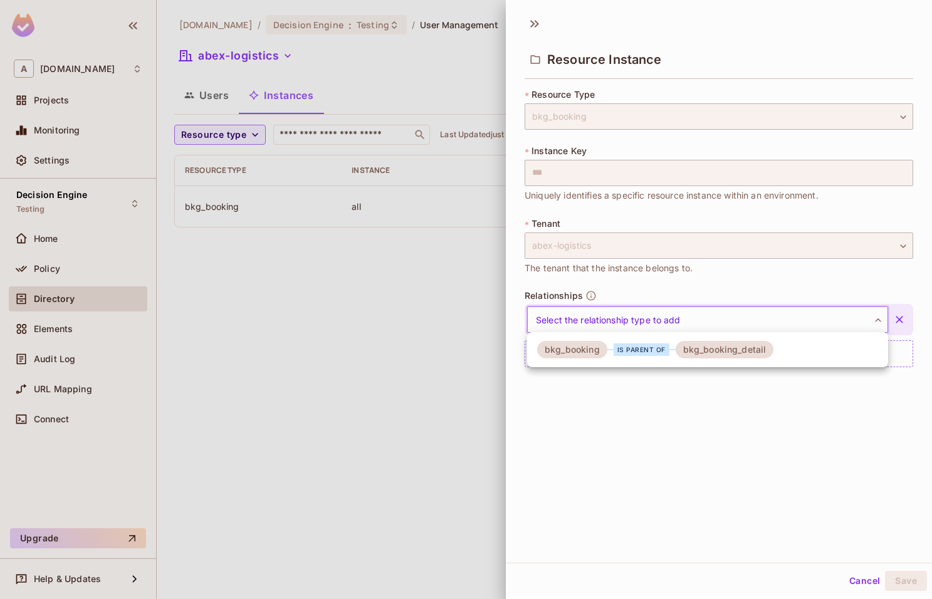
click at [755, 321] on body "**********" at bounding box center [466, 369] width 932 height 738
click at [802, 402] on div at bounding box center [466, 299] width 932 height 599
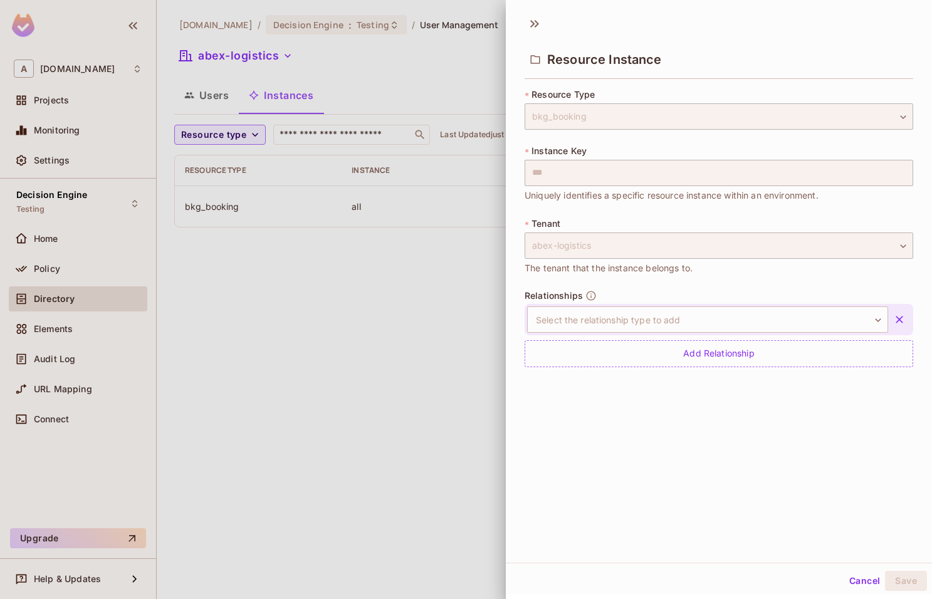
click at [900, 318] on icon "button" at bounding box center [899, 319] width 13 height 13
click at [856, 578] on button "Cancel" at bounding box center [864, 581] width 41 height 20
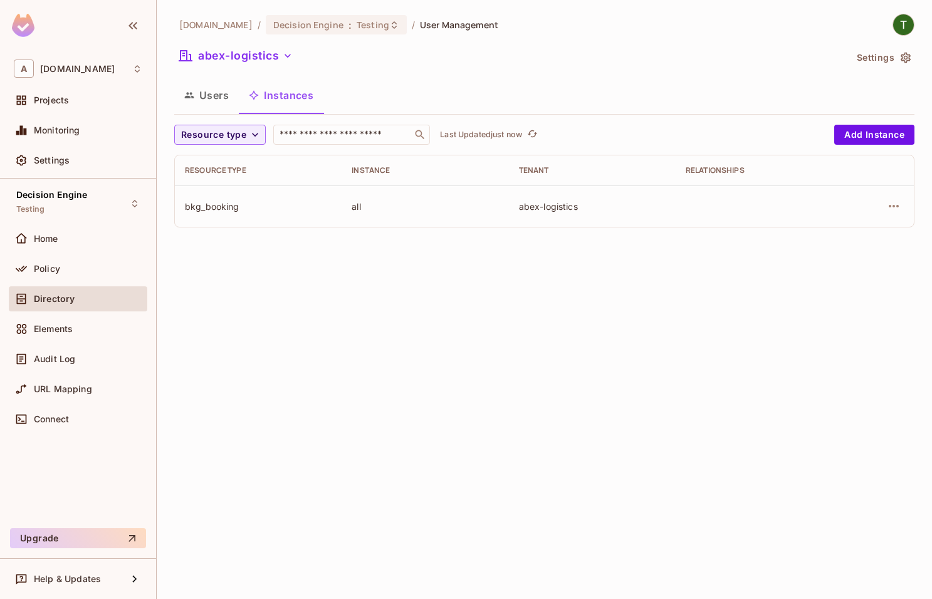
click at [536, 207] on div "abex-logistics" at bounding box center [592, 207] width 147 height 12
click at [589, 219] on td "abex-logistics" at bounding box center [592, 206] width 167 height 41
click at [221, 90] on button "Users" at bounding box center [206, 95] width 65 height 31
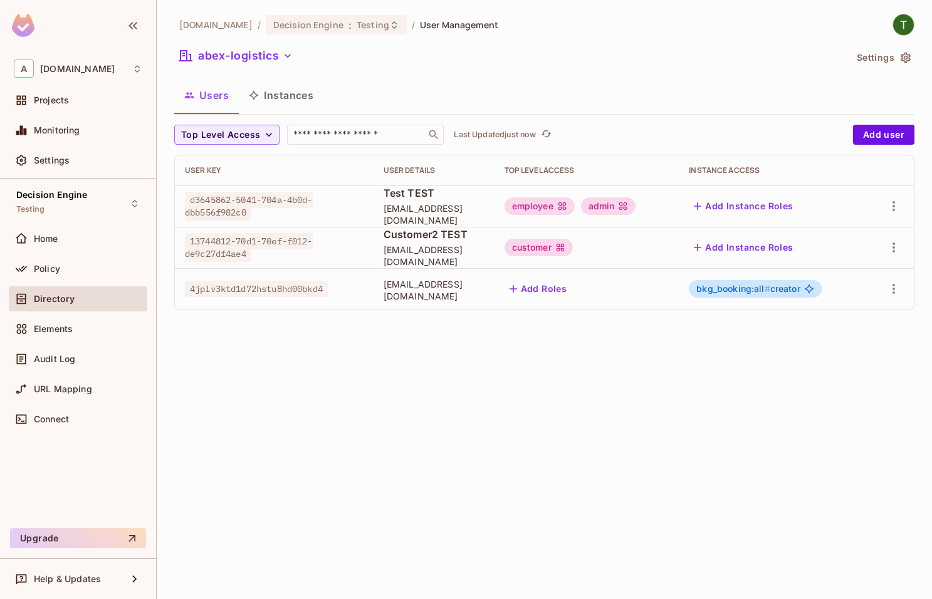
click at [292, 82] on button "Instances" at bounding box center [281, 95] width 85 height 31
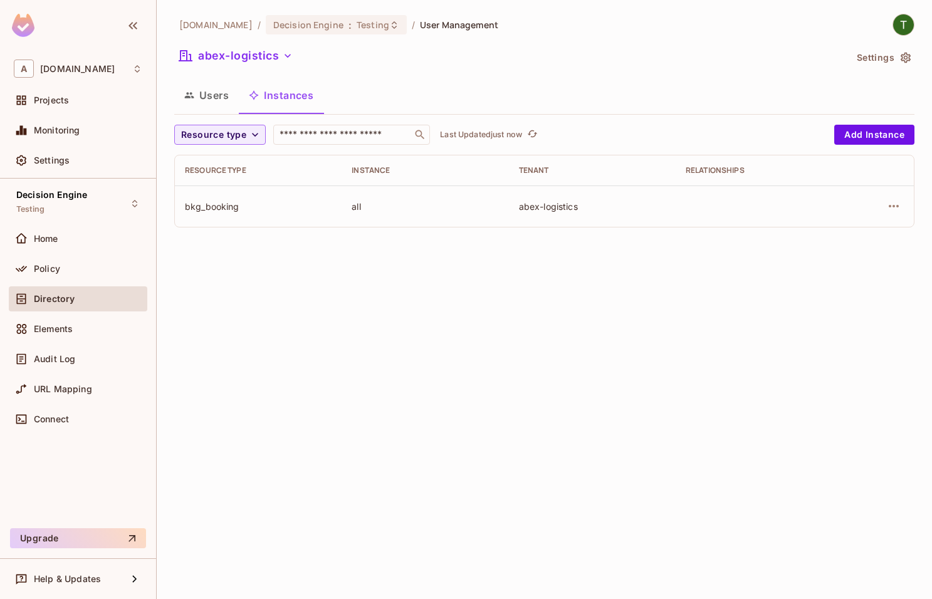
click at [218, 88] on button "Users" at bounding box center [206, 95] width 65 height 31
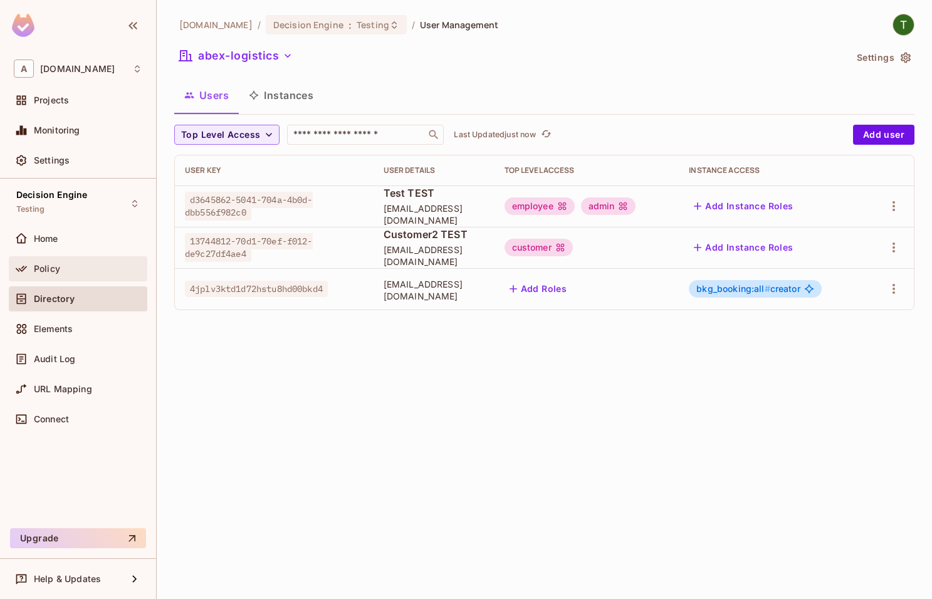
click at [52, 263] on div "Policy" at bounding box center [78, 268] width 129 height 15
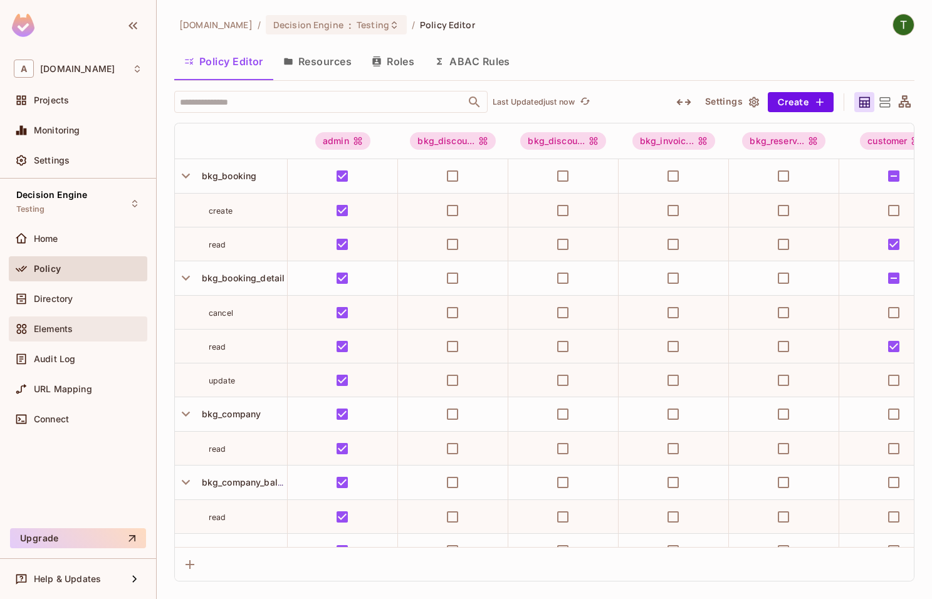
click at [102, 328] on div "Elements" at bounding box center [88, 329] width 108 height 10
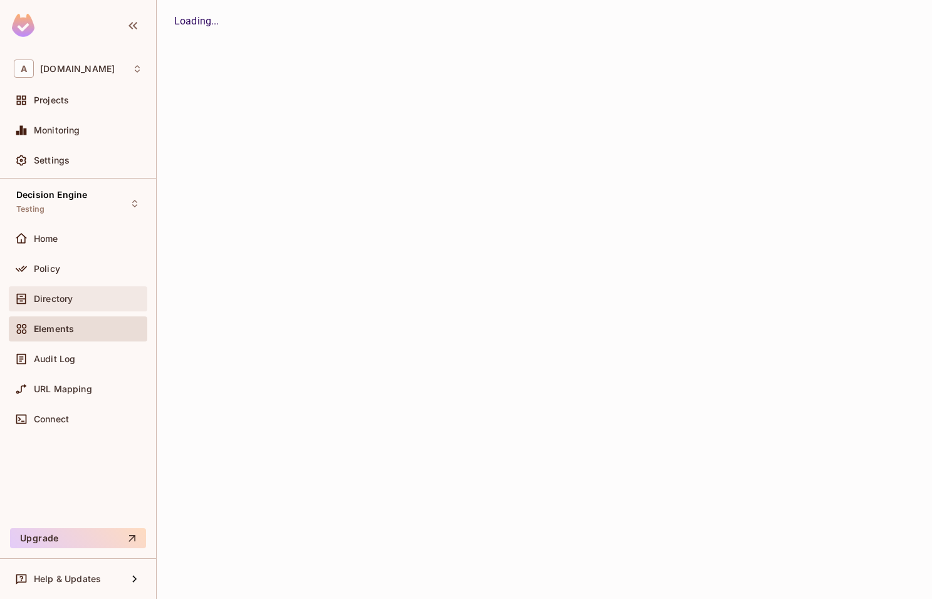
click at [100, 303] on div "Directory" at bounding box center [88, 299] width 108 height 10
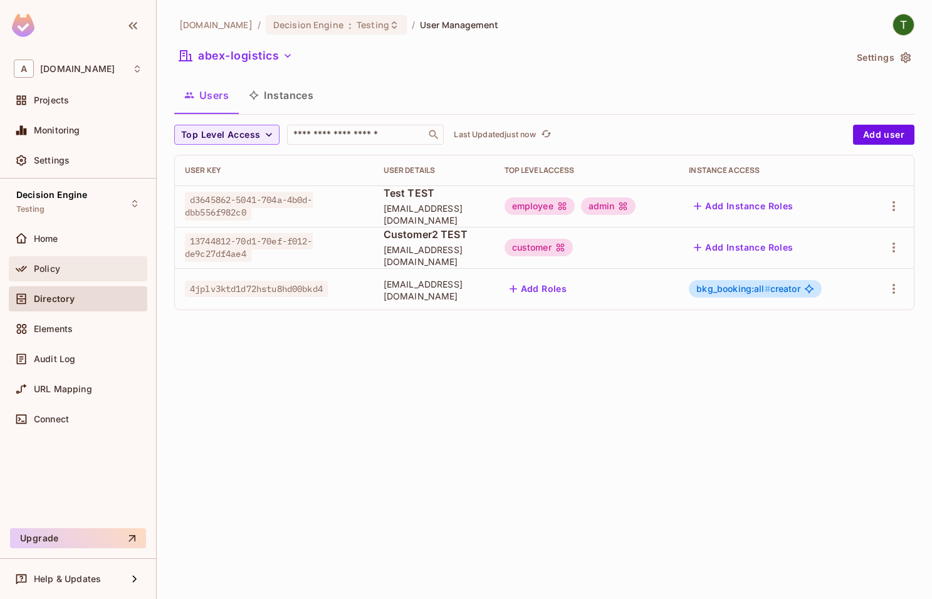
click at [74, 271] on div "Policy" at bounding box center [88, 269] width 108 height 10
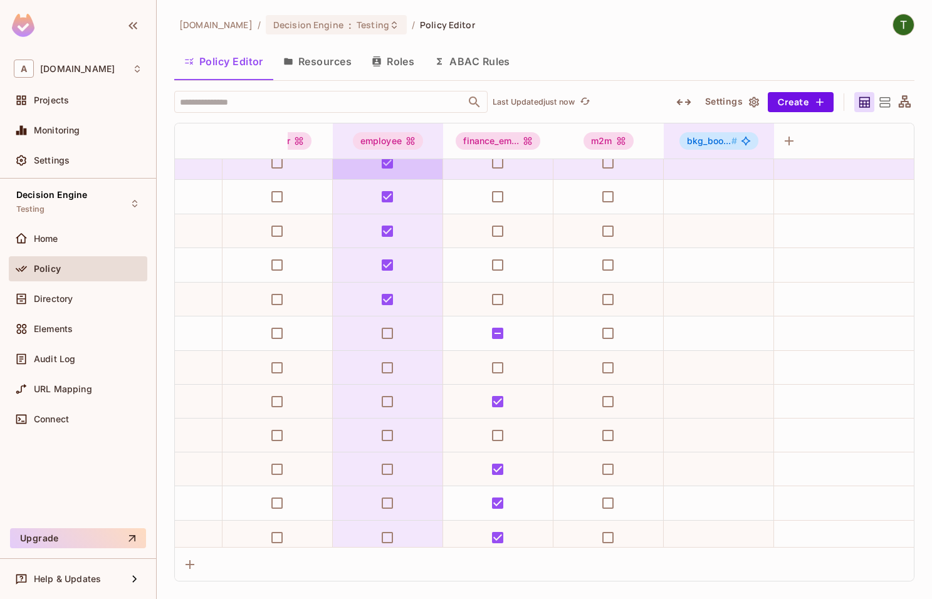
scroll to position [286, 617]
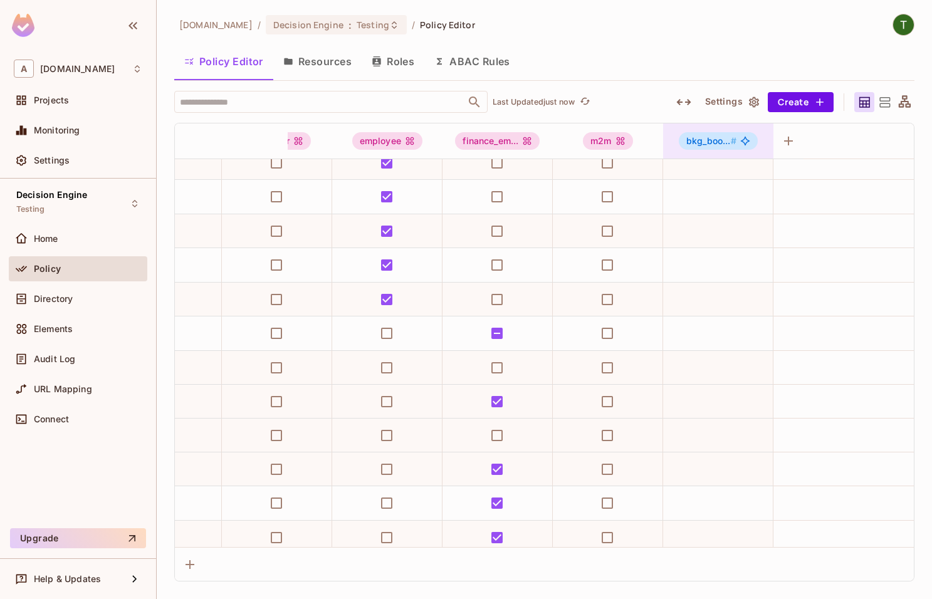
click at [725, 137] on span "bkg_boo... #" at bounding box center [711, 140] width 50 height 11
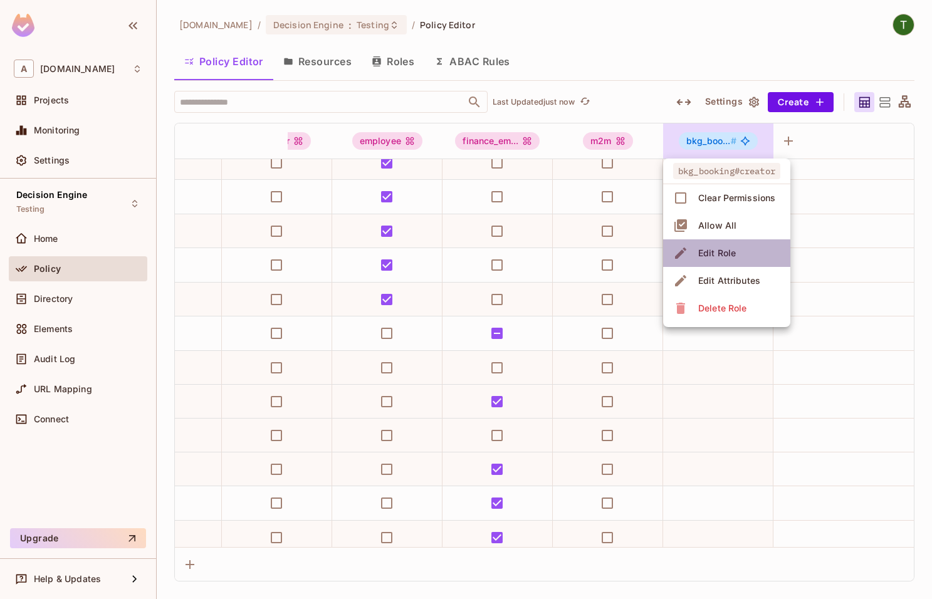
click at [718, 253] on div "Edit Role" at bounding box center [717, 253] width 38 height 13
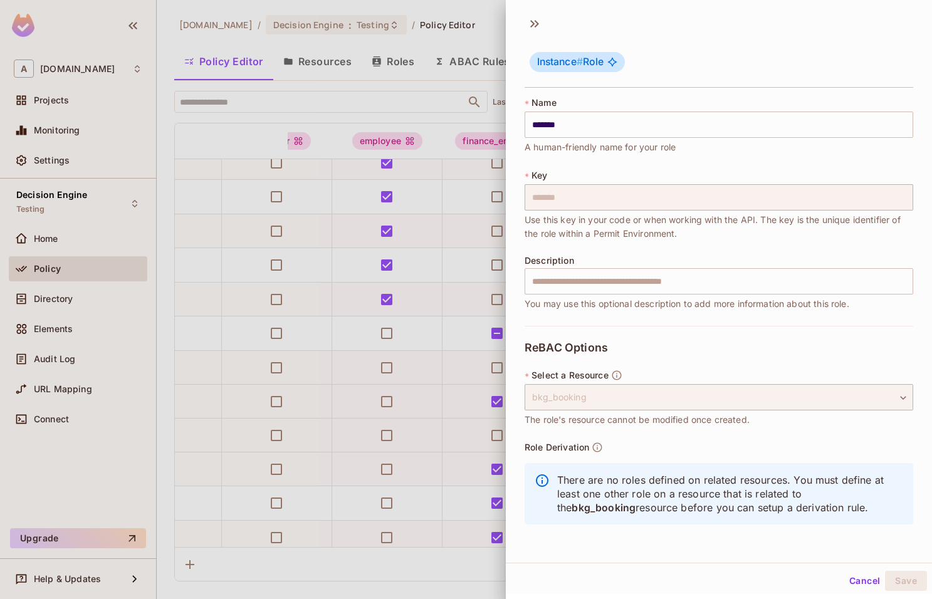
click at [463, 105] on div at bounding box center [466, 299] width 932 height 599
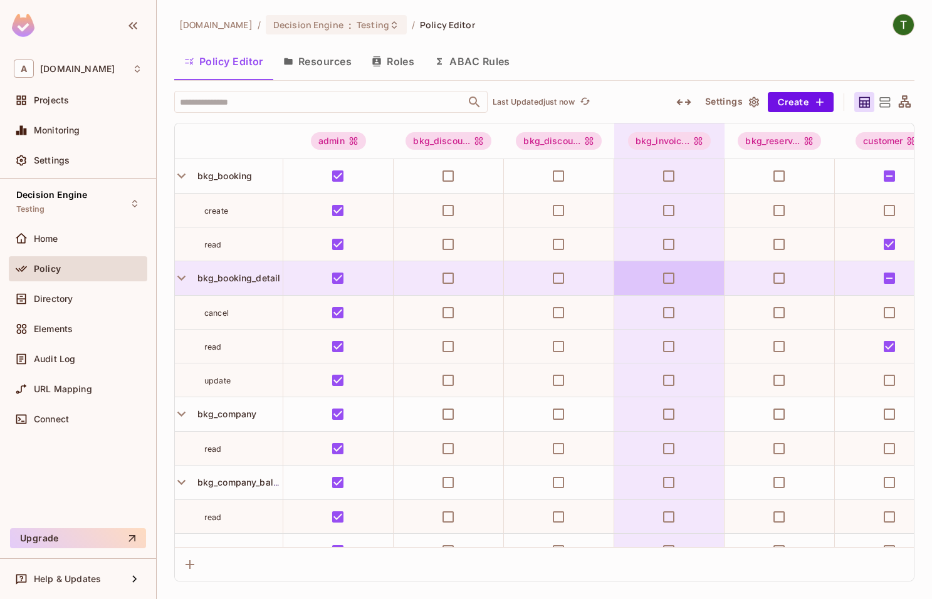
scroll to position [0, 0]
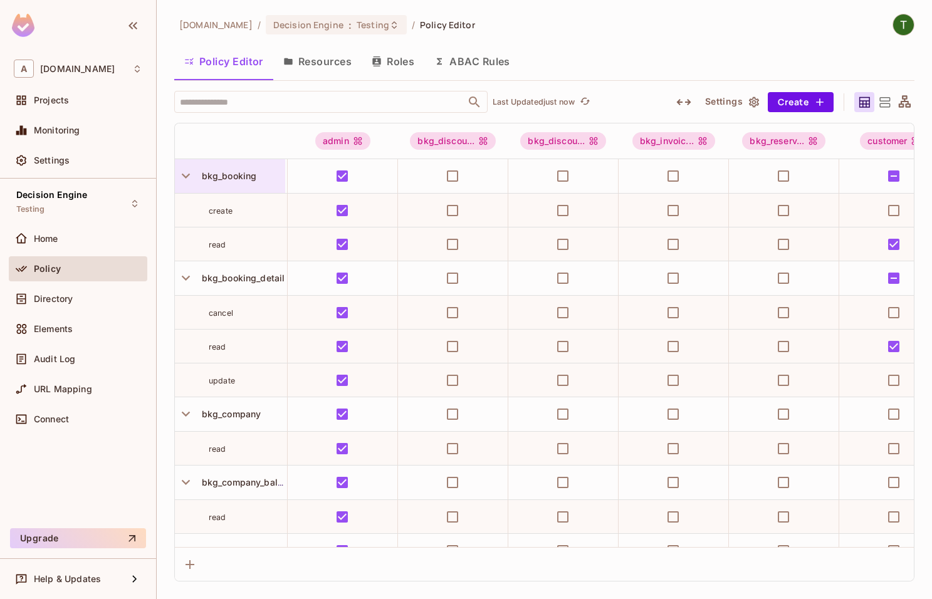
click at [244, 169] on div "bkg_booking" at bounding box center [230, 176] width 110 height 34
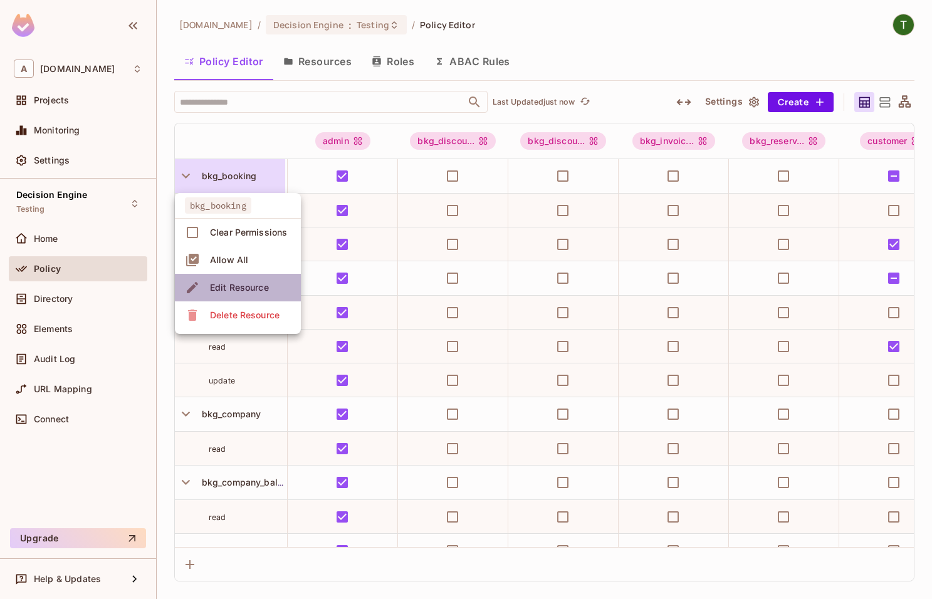
click at [250, 281] on span "Edit Resource" at bounding box center [239, 288] width 66 height 20
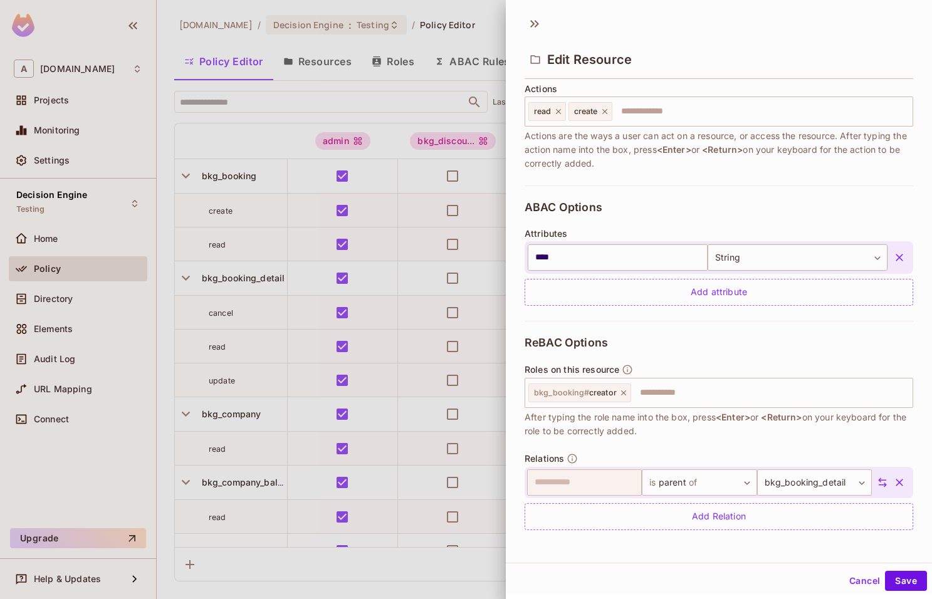
scroll to position [164, 0]
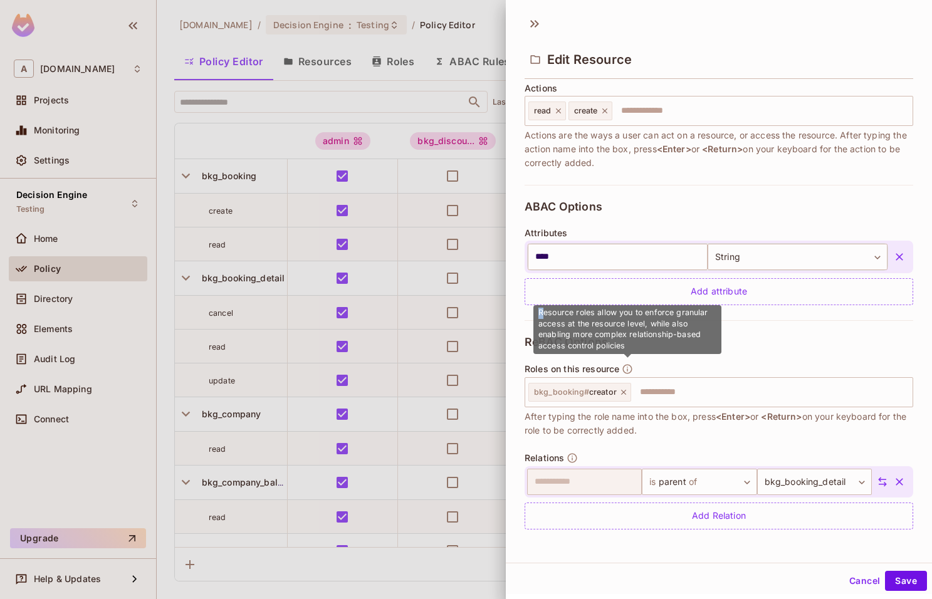
drag, startPoint x: 644, startPoint y: 339, endPoint x: 545, endPoint y: 307, distance: 103.5
click at [545, 307] on div "Resource roles allow you to enforce granular access at the resource level, whil…" at bounding box center [627, 329] width 188 height 49
click at [585, 307] on div "Resource roles allow you to enforce granular access at the resource level, whil…" at bounding box center [627, 329] width 188 height 49
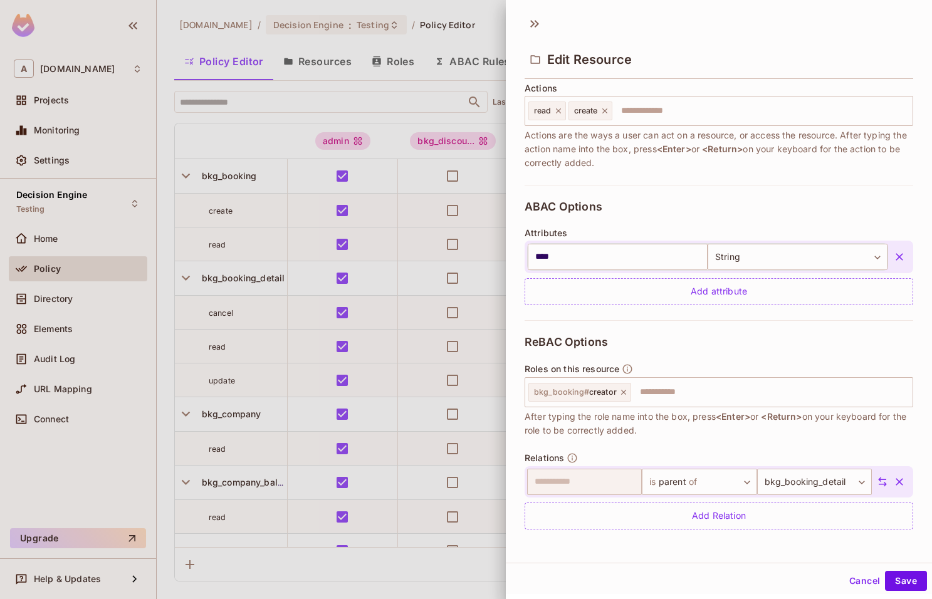
drag, startPoint x: 595, startPoint y: 313, endPoint x: 542, endPoint y: 314, distance: 52.7
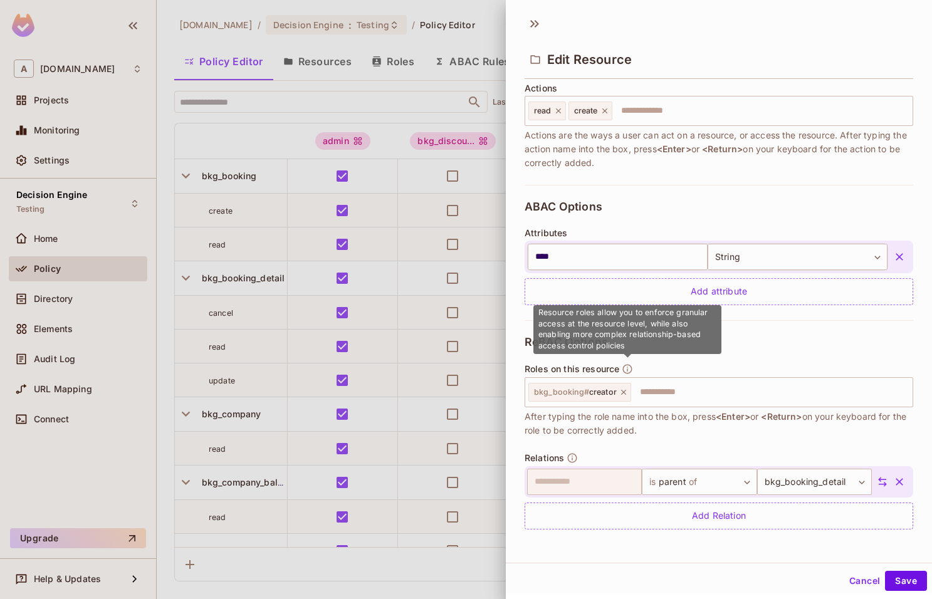
click at [590, 314] on span "Resource roles allow you to enforce granular access at the resource level, whil…" at bounding box center [623, 329] width 170 height 43
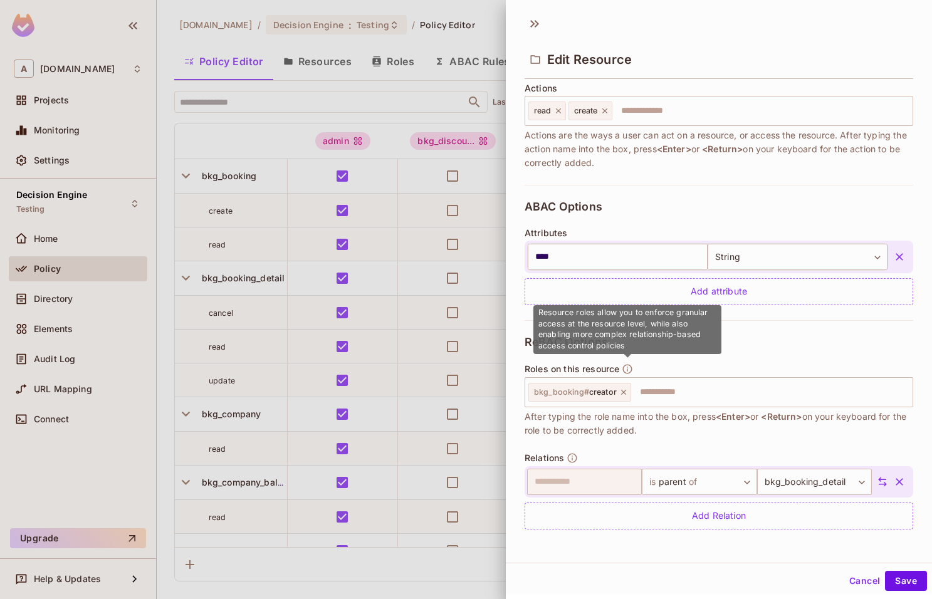
click at [590, 314] on span "Resource roles allow you to enforce granular access at the resource level, whil…" at bounding box center [623, 329] width 170 height 43
drag, startPoint x: 594, startPoint y: 314, endPoint x: 570, endPoint y: 315, distance: 23.9
click at [556, 315] on span "Resource roles allow you to enforce granular access at the resource level, whil…" at bounding box center [623, 329] width 170 height 43
click at [571, 315] on span "Resource roles allow you to enforce granular access at the resource level, whil…" at bounding box center [623, 329] width 170 height 43
drag, startPoint x: 575, startPoint y: 315, endPoint x: 543, endPoint y: 315, distance: 32.0
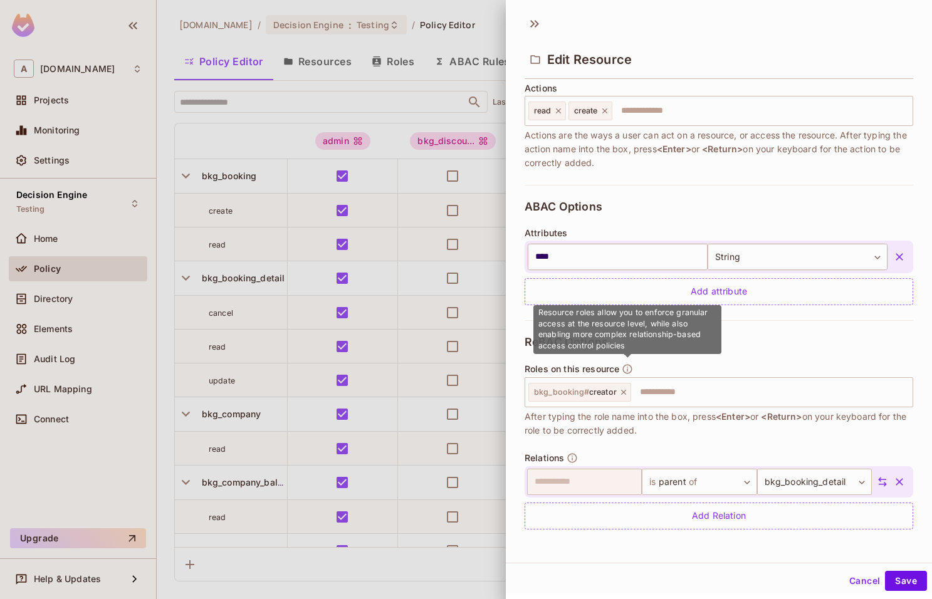
click at [574, 315] on span "Resource roles allow you to enforce granular access at the resource level, whil…" at bounding box center [623, 329] width 170 height 43
click at [539, 314] on span "Resource roles allow you to enforce granular access at the resource level, whil…" at bounding box center [623, 329] width 170 height 43
drag, startPoint x: 538, startPoint y: 314, endPoint x: 592, endPoint y: 314, distance: 53.9
click at [592, 314] on span "Resource roles allow you to enforce granular access at the resource level, whil…" at bounding box center [623, 329] width 170 height 43
copy span "Resource roles"
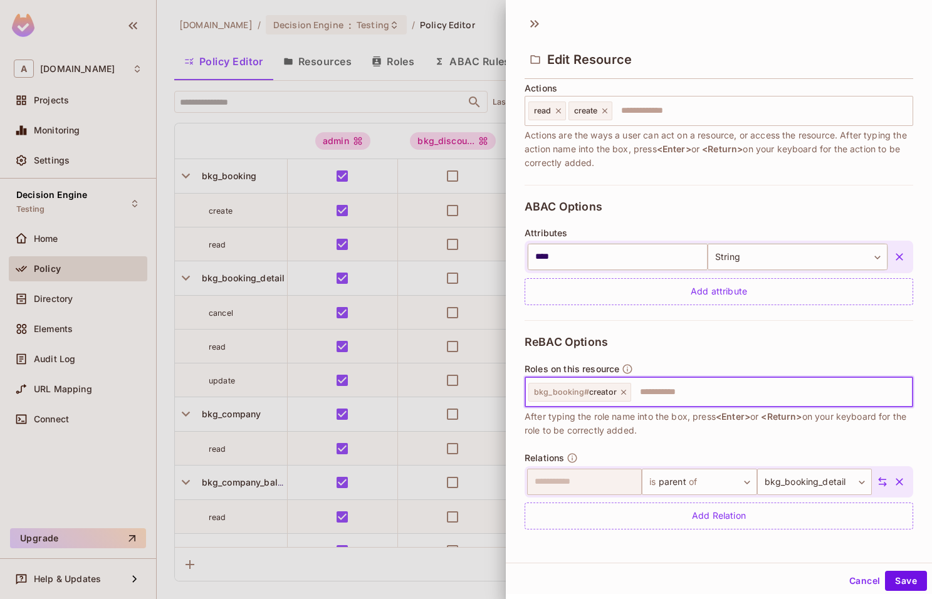
drag, startPoint x: 703, startPoint y: 399, endPoint x: 564, endPoint y: 387, distance: 139.6
click at [632, 395] on input "text" at bounding box center [769, 392] width 275 height 25
click at [527, 392] on div "bkg_booking # creator ​" at bounding box center [719, 392] width 389 height 30
click at [535, 392] on span "bkg_booking #" at bounding box center [561, 391] width 55 height 9
click at [536, 392] on span "bkg_booking #" at bounding box center [561, 391] width 55 height 9
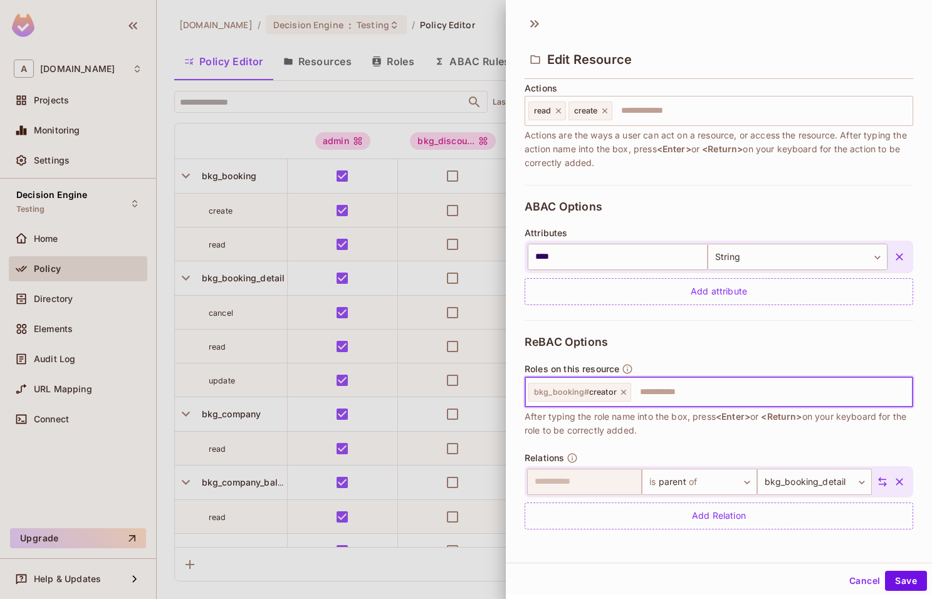
click at [536, 392] on span "bkg_booking #" at bounding box center [561, 391] width 55 height 9
drag, startPoint x: 535, startPoint y: 392, endPoint x: 605, endPoint y: 392, distance: 69.6
click at [605, 392] on span "bkg_booking # creator" at bounding box center [575, 392] width 83 height 10
click at [318, 109] on div at bounding box center [466, 299] width 932 height 599
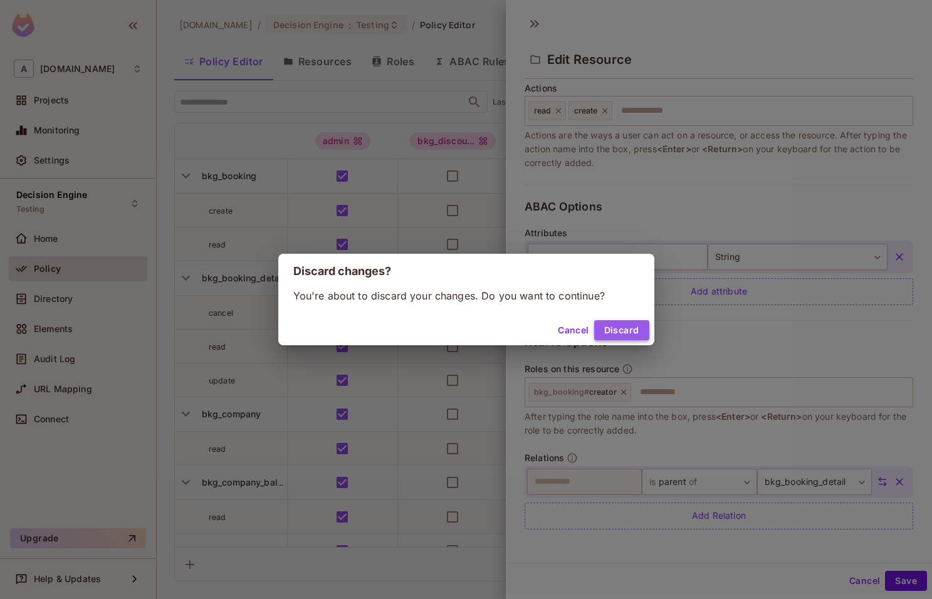
click at [608, 338] on button "Discard" at bounding box center [621, 330] width 55 height 20
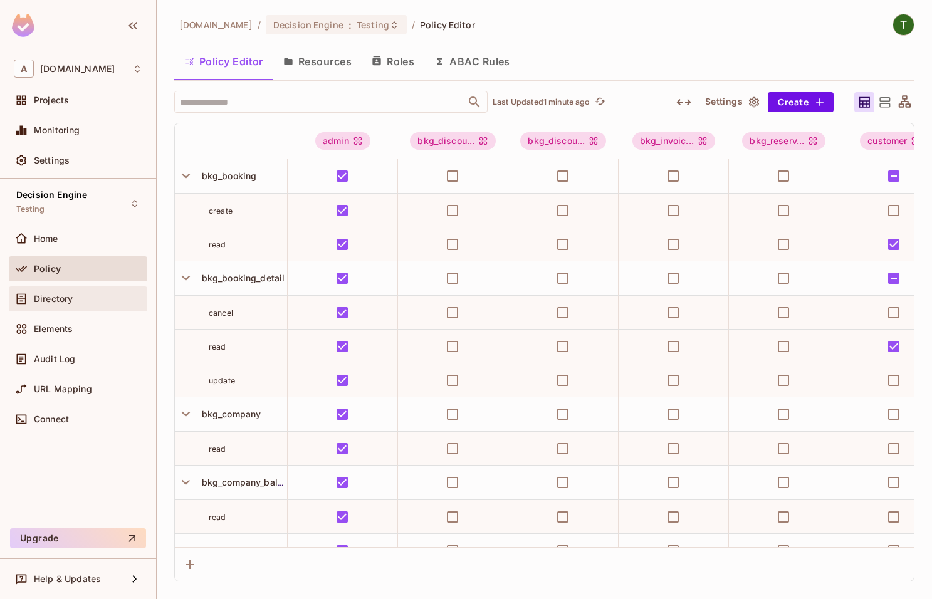
click at [77, 300] on div "Directory" at bounding box center [88, 299] width 108 height 10
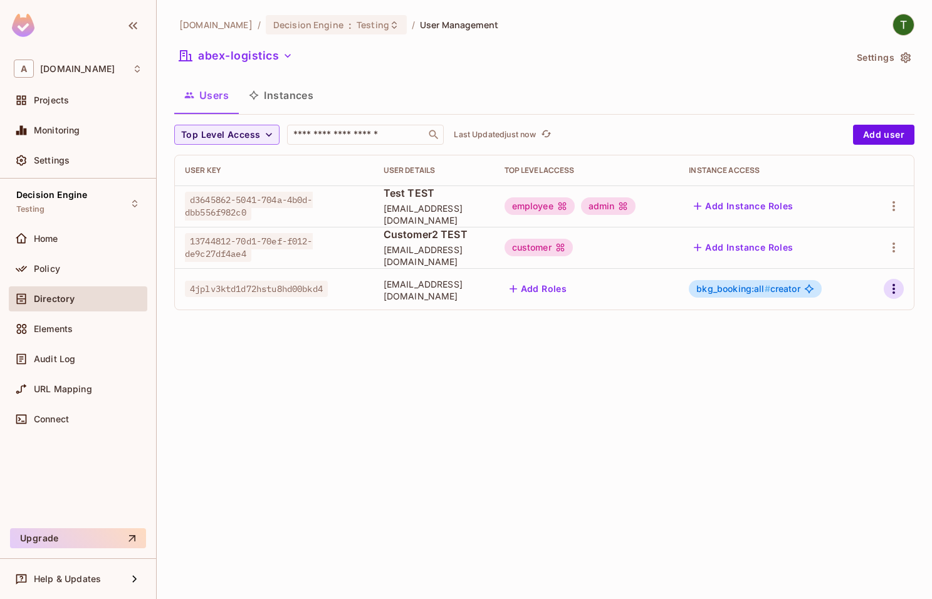
click at [899, 287] on icon "button" at bounding box center [893, 288] width 15 height 15
click at [849, 322] on li "Edit" at bounding box center [839, 318] width 111 height 28
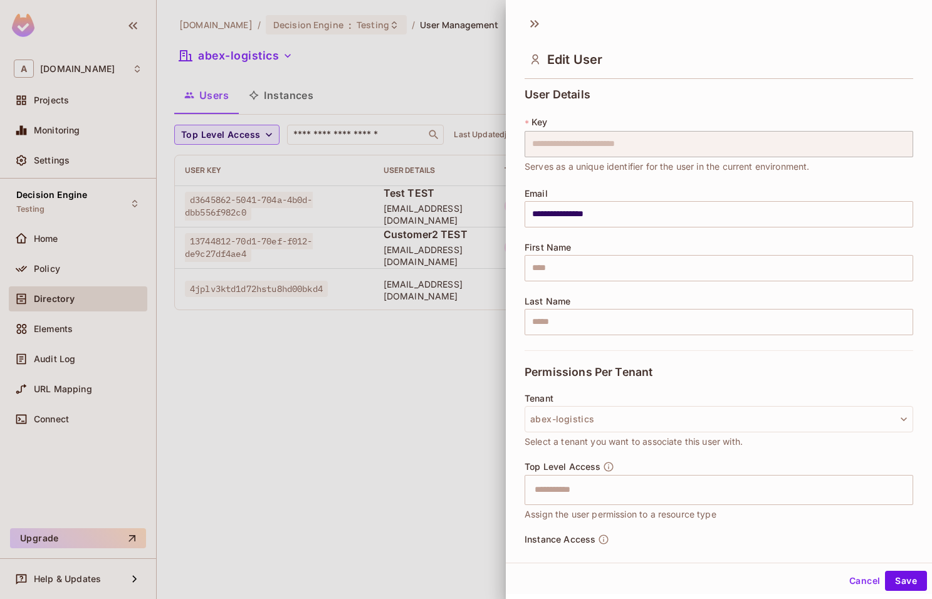
click at [443, 319] on div at bounding box center [466, 299] width 932 height 599
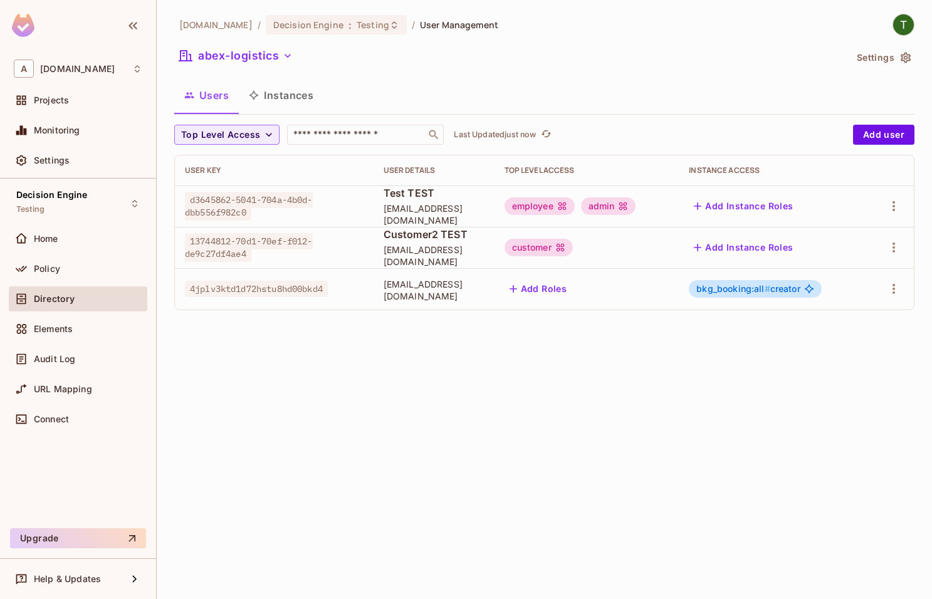
click at [753, 174] on div "Instance Access" at bounding box center [772, 170] width 166 height 10
click at [891, 290] on icon "button" at bounding box center [893, 288] width 15 height 15
click at [859, 342] on div "Edit Attributes" at bounding box center [850, 345] width 62 height 13
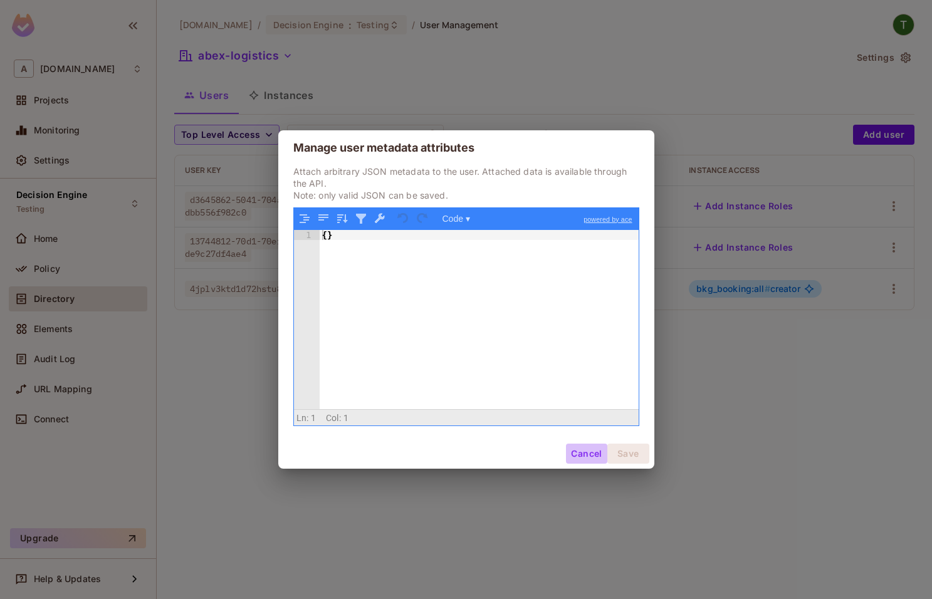
drag, startPoint x: 572, startPoint y: 447, endPoint x: 754, endPoint y: 397, distance: 188.4
click at [573, 447] on button "Cancel" at bounding box center [586, 454] width 41 height 20
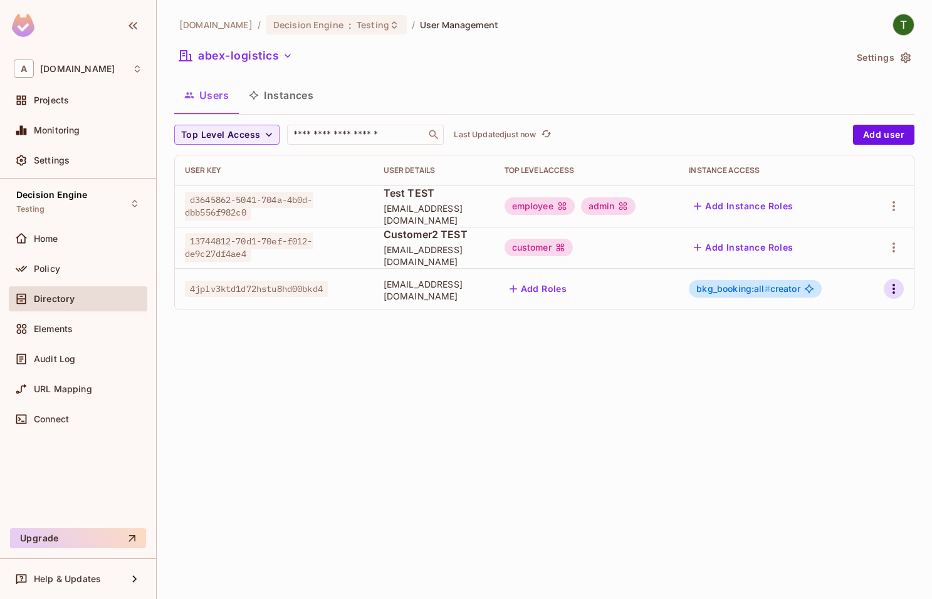
click at [895, 287] on icon "button" at bounding box center [893, 288] width 15 height 15
click at [843, 316] on li "Edit" at bounding box center [839, 318] width 111 height 28
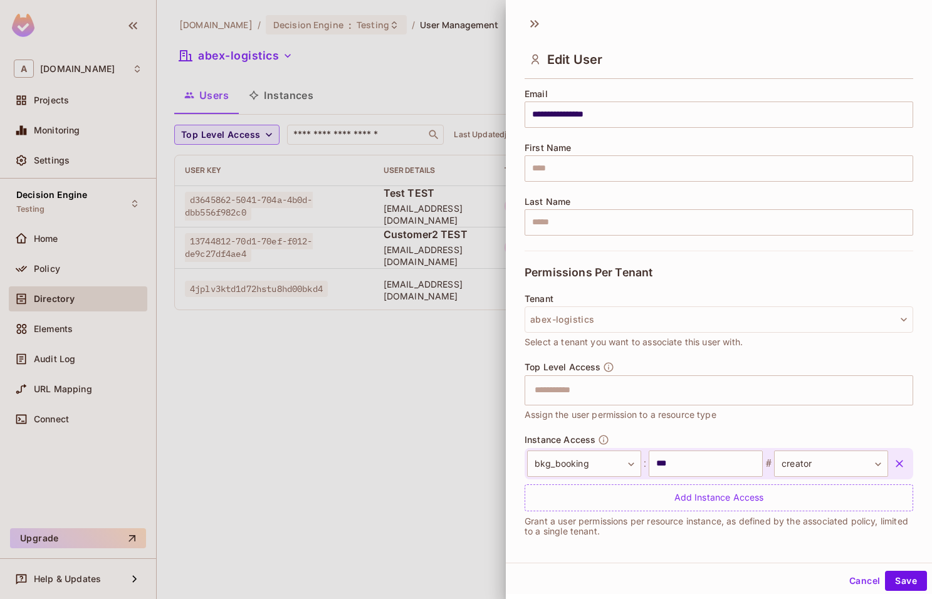
scroll to position [104, 0]
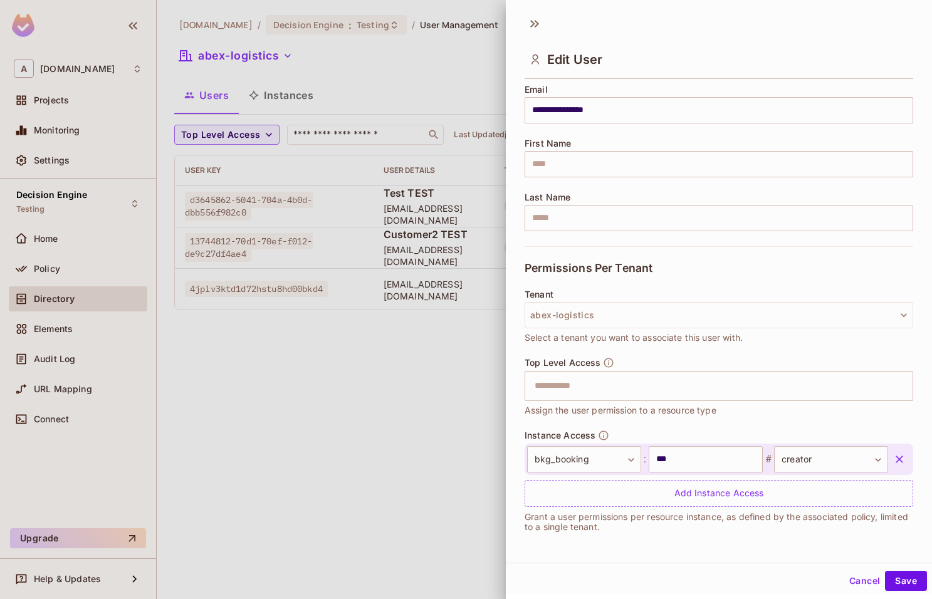
click at [899, 460] on icon "button" at bounding box center [900, 460] width 8 height 8
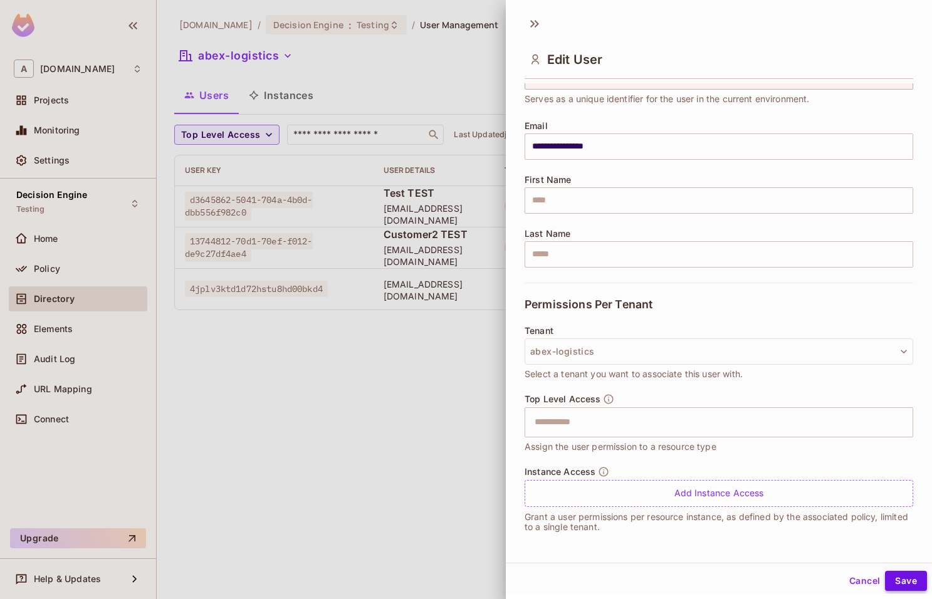
click at [903, 572] on button "Save" at bounding box center [906, 581] width 42 height 20
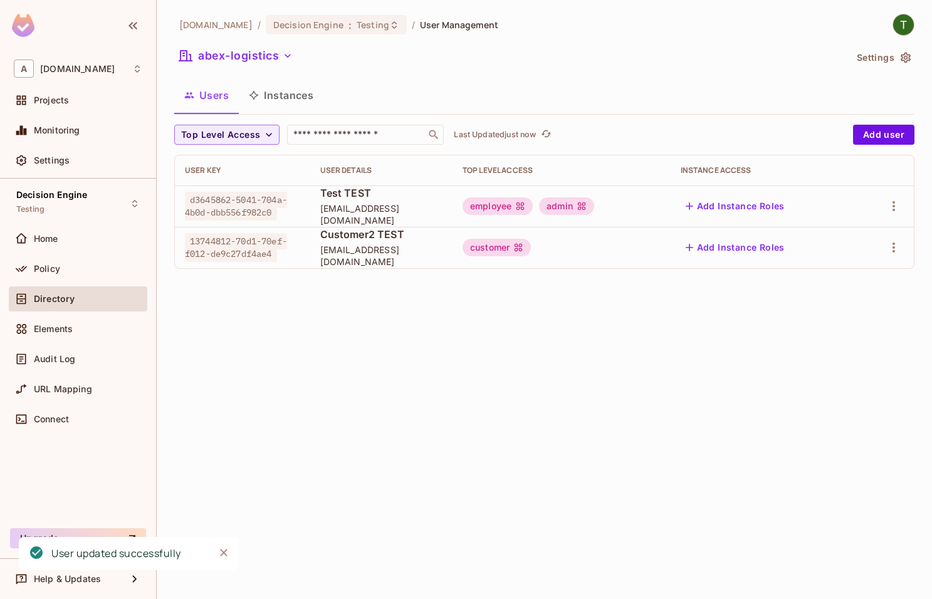
click at [490, 279] on div "Top Level Access ​ Last Updated just now Add user User Key User Details Top Lev…" at bounding box center [544, 202] width 740 height 154
click at [869, 139] on button "Add user" at bounding box center [883, 135] width 61 height 20
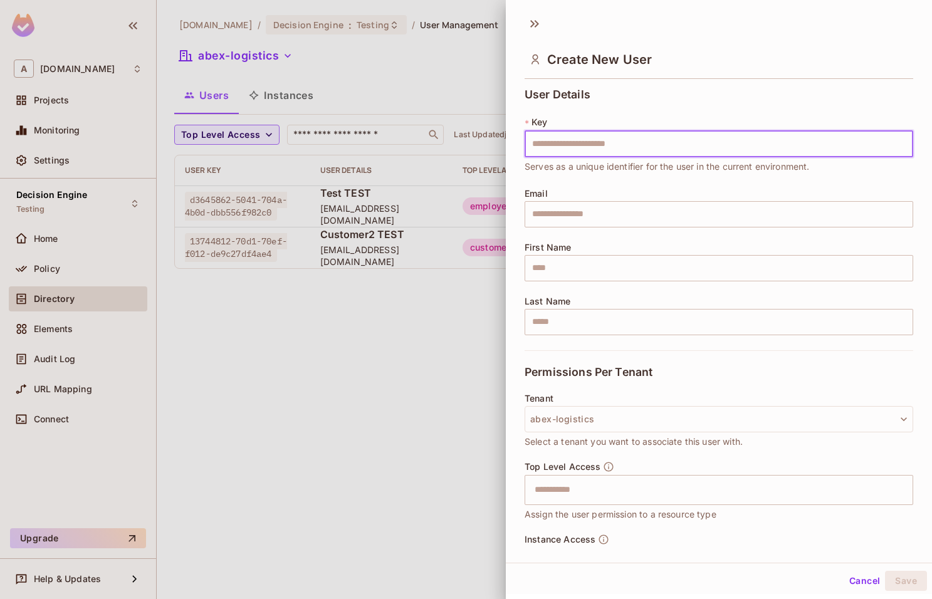
click at [622, 149] on input "text" at bounding box center [719, 144] width 389 height 26
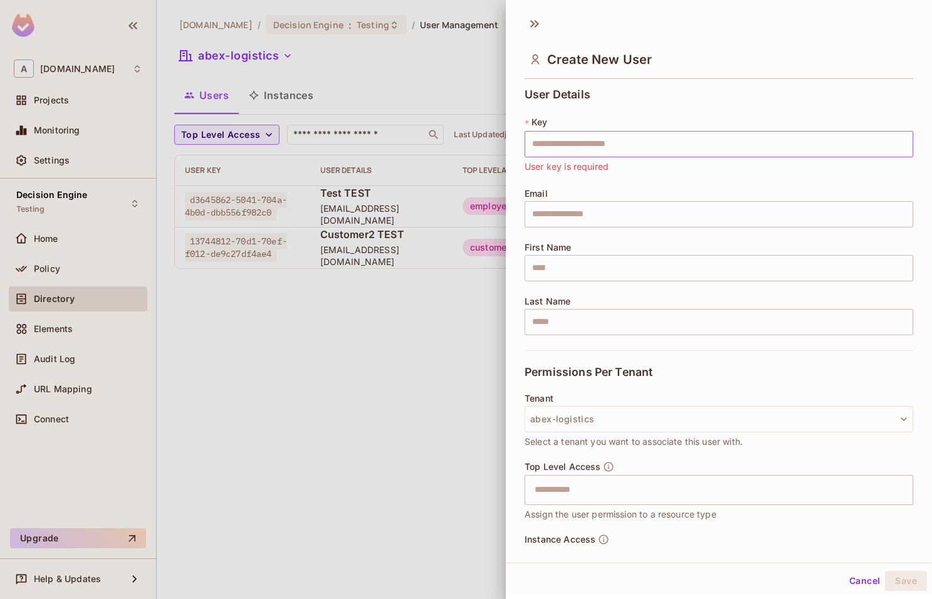
click at [655, 135] on input "text" at bounding box center [719, 144] width 389 height 26
paste input "**********"
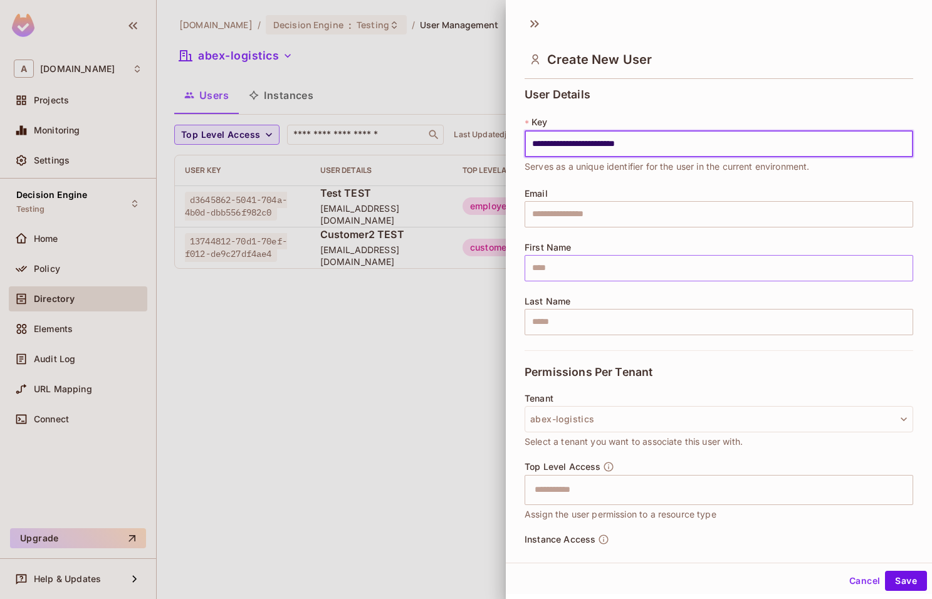
type input "**********"
click at [632, 256] on input "text" at bounding box center [719, 268] width 389 height 26
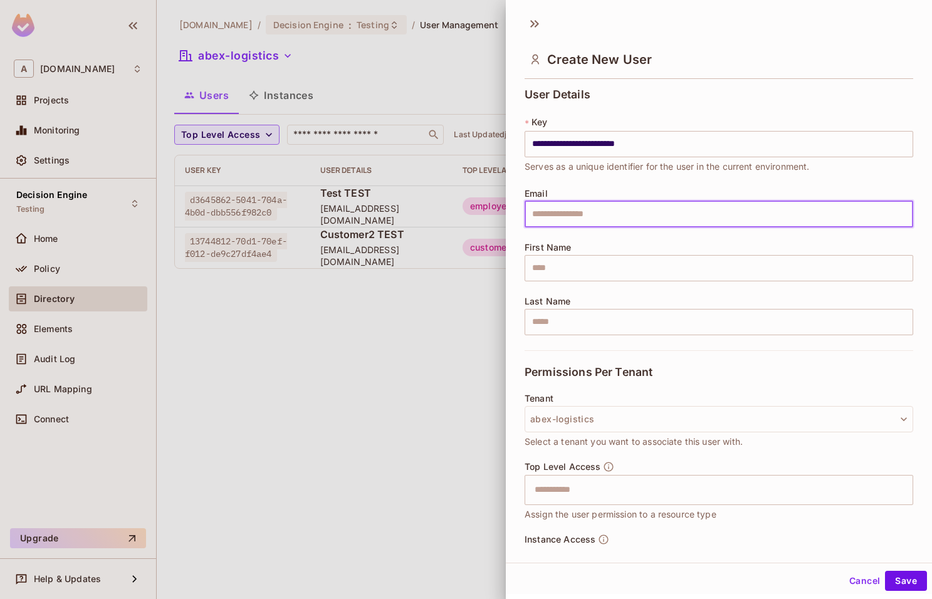
click at [643, 209] on input "text" at bounding box center [719, 214] width 389 height 26
type input "**********"
click at [664, 235] on div "**********" at bounding box center [719, 219] width 389 height 262
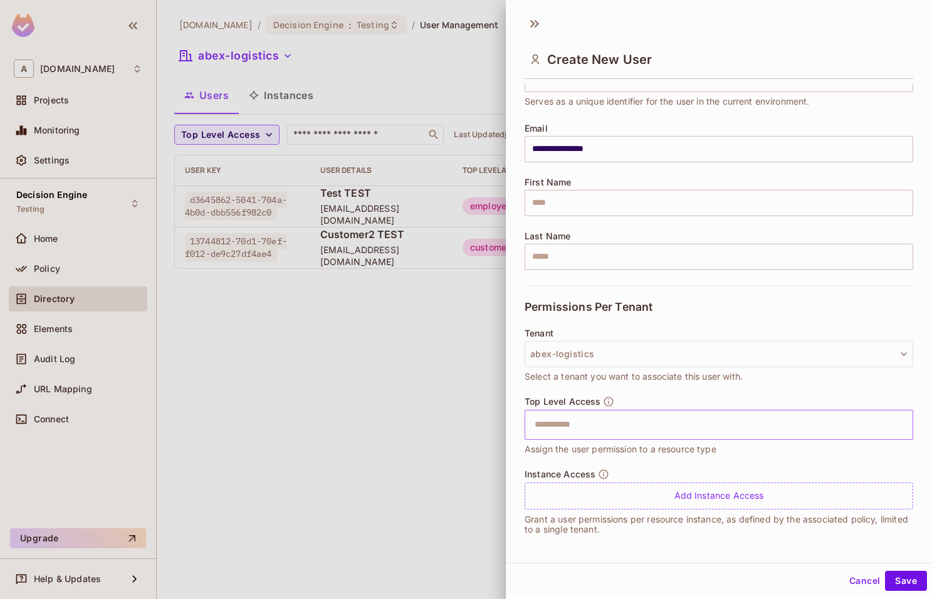
scroll to position [68, 0]
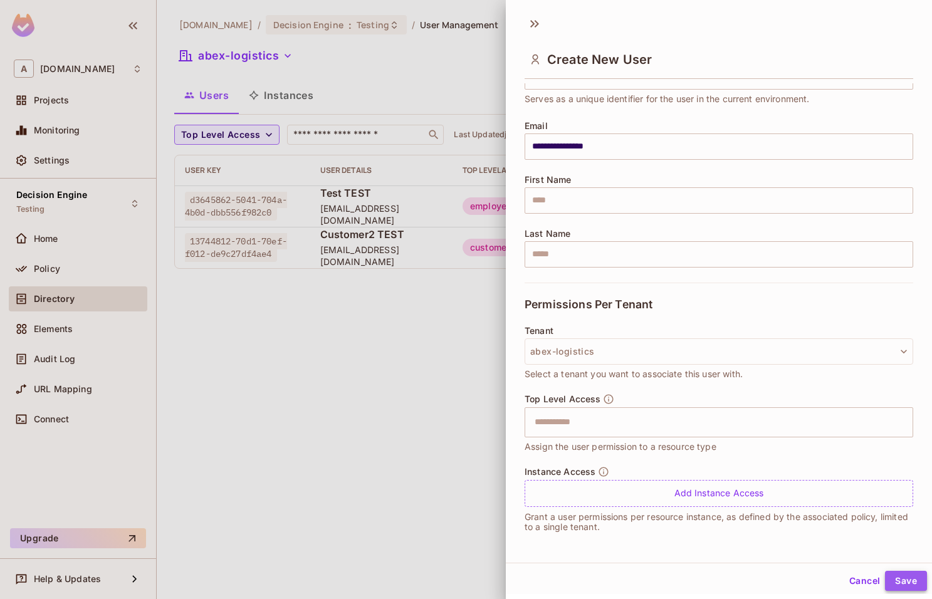
click at [903, 580] on button "Save" at bounding box center [906, 581] width 42 height 20
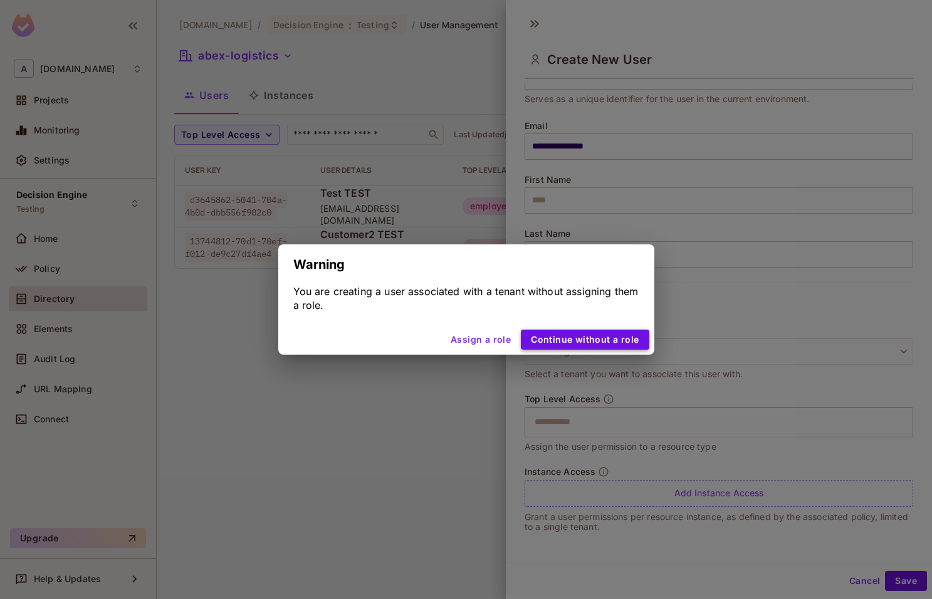
click at [571, 337] on button "Continue without a role" at bounding box center [585, 340] width 128 height 20
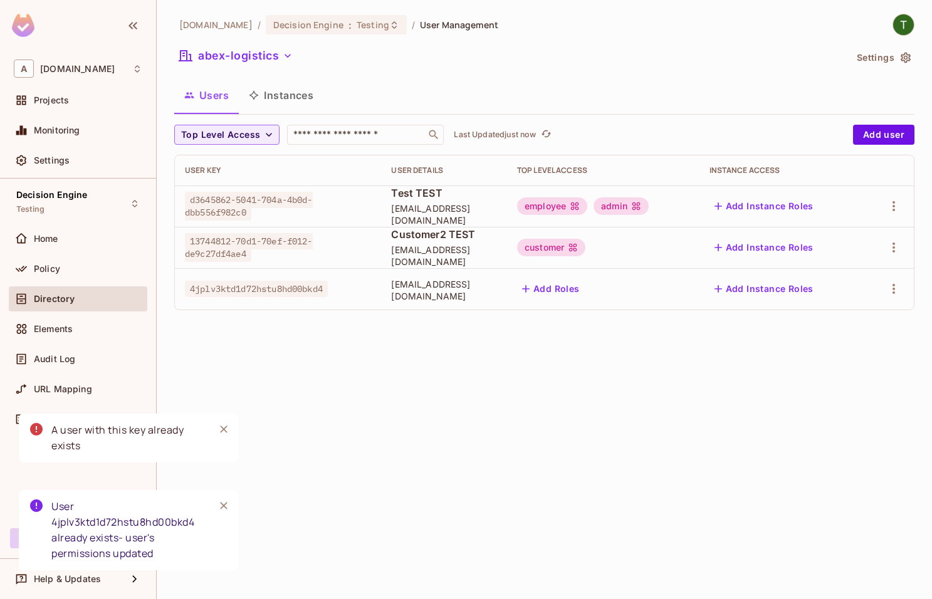
click at [570, 338] on div "[DOMAIN_NAME] / Decision Engine : Testing / User Management abex-logistics Sett…" at bounding box center [544, 299] width 775 height 599
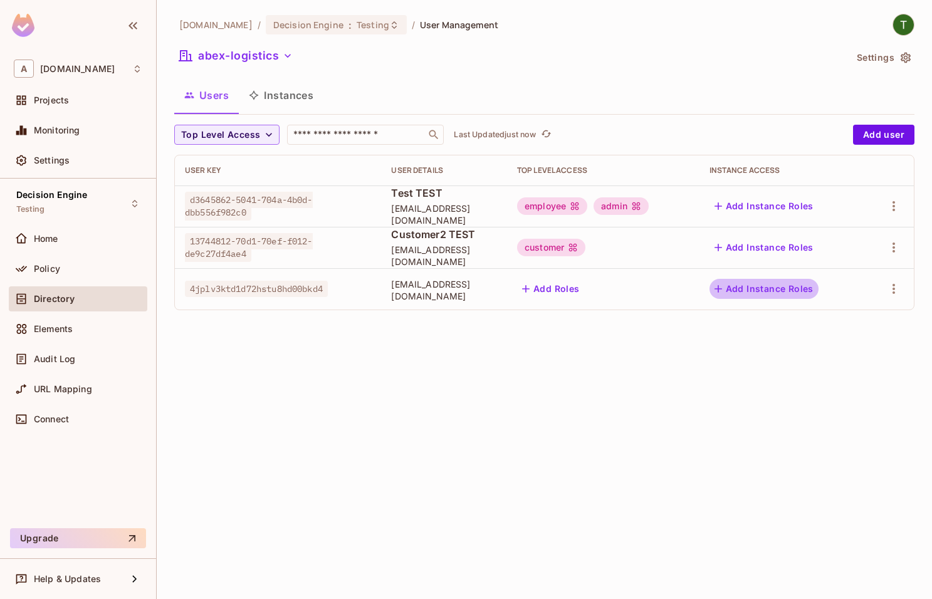
click at [819, 285] on button "Add Instance Roles" at bounding box center [764, 289] width 109 height 20
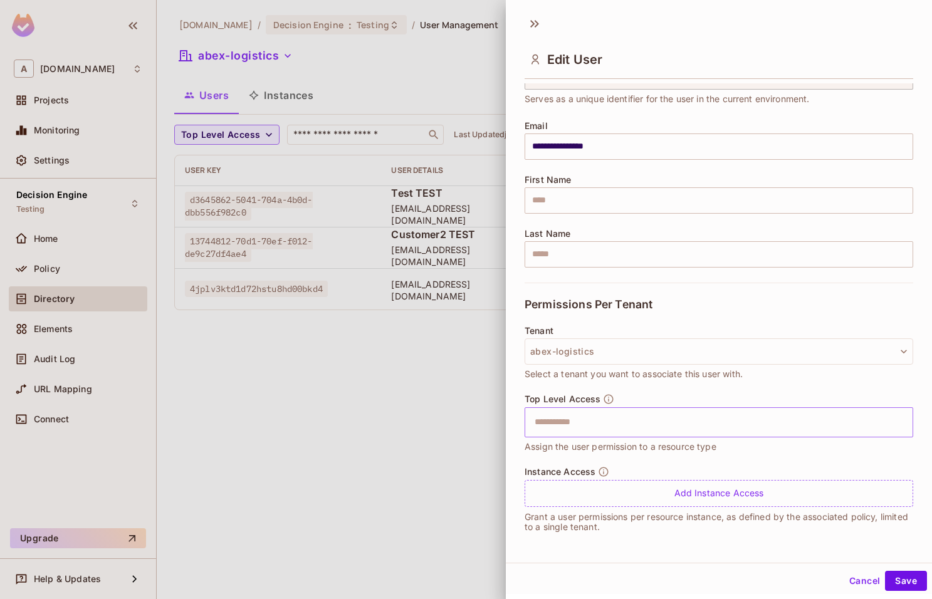
click at [619, 430] on input "text" at bounding box center [708, 422] width 362 height 25
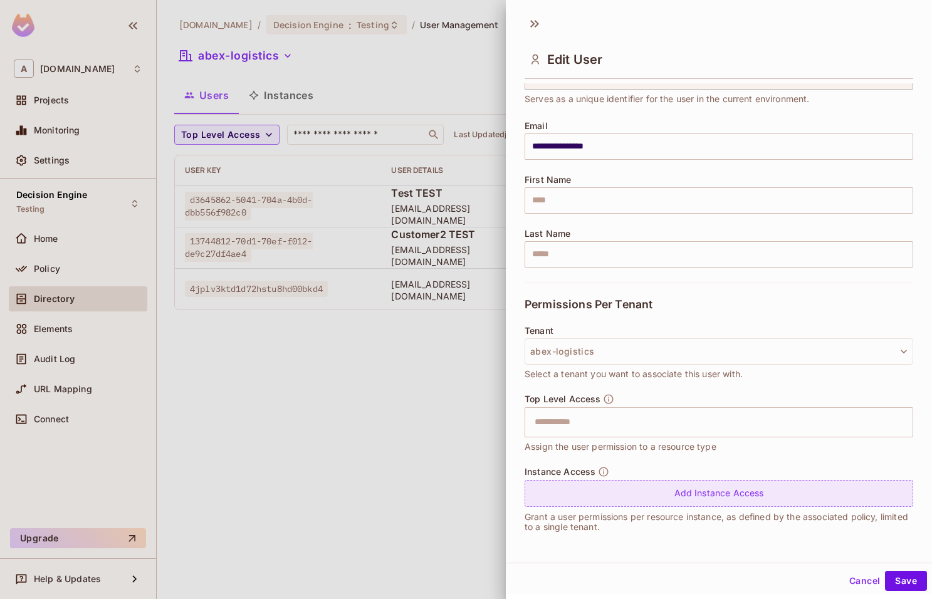
click at [644, 480] on div "Add Instance Access" at bounding box center [719, 493] width 389 height 27
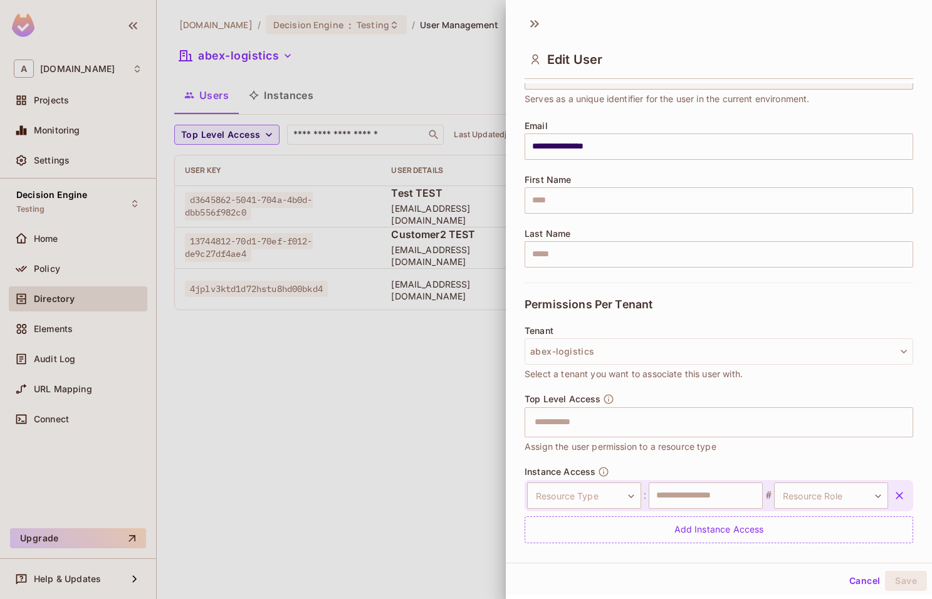
click at [649, 463] on div "Top Level Access ​ Assign the user permission to a resource type" at bounding box center [719, 430] width 389 height 73
click at [616, 463] on div "Top Level Access ​ Assign the user permission to a resource type" at bounding box center [719, 430] width 389 height 73
click at [569, 469] on span "Instance Access" at bounding box center [560, 472] width 71 height 10
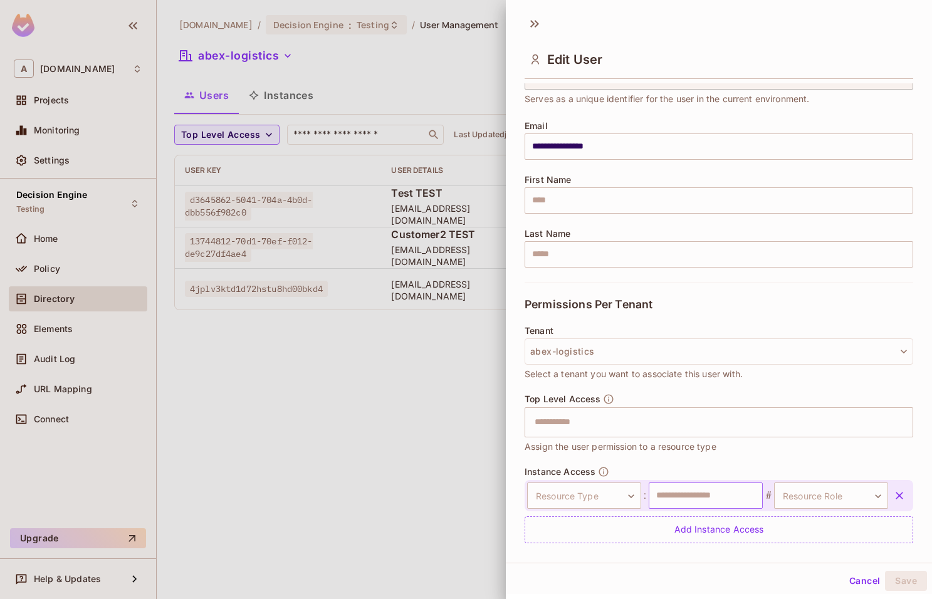
click at [721, 495] on input "text" at bounding box center [706, 496] width 114 height 26
click at [606, 503] on body "**********" at bounding box center [466, 299] width 932 height 599
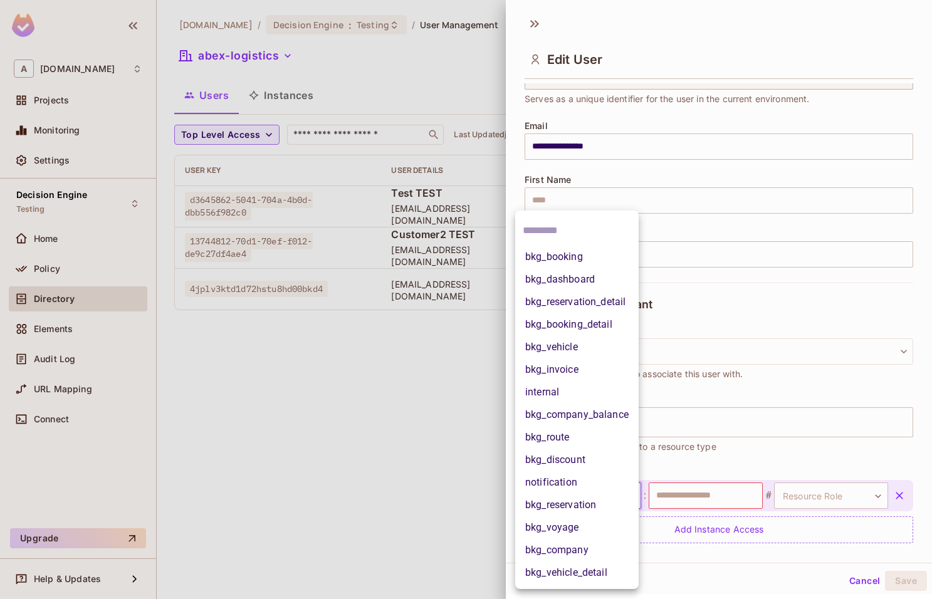
click at [576, 261] on li "bkg_booking" at bounding box center [576, 257] width 123 height 23
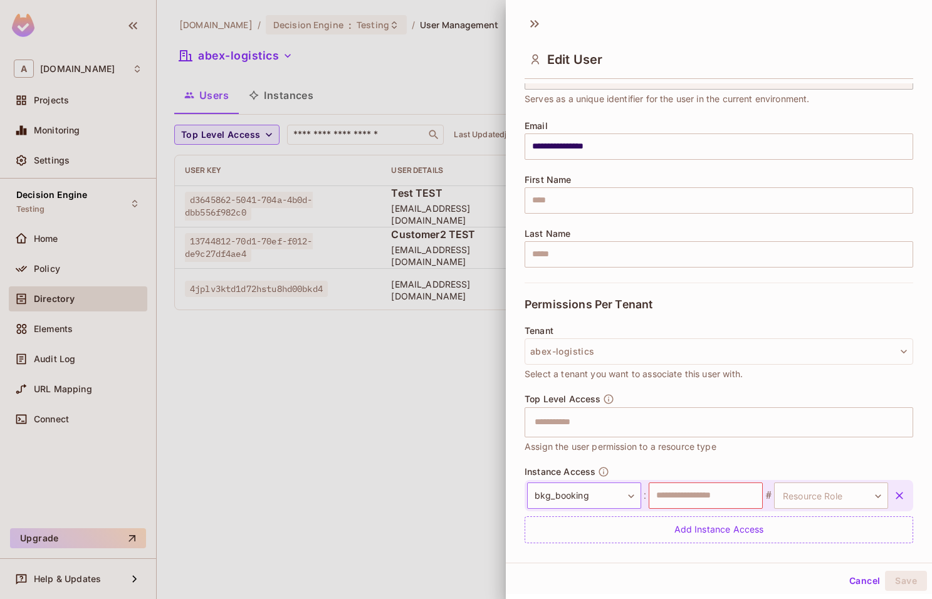
click at [603, 493] on body "**********" at bounding box center [466, 299] width 932 height 599
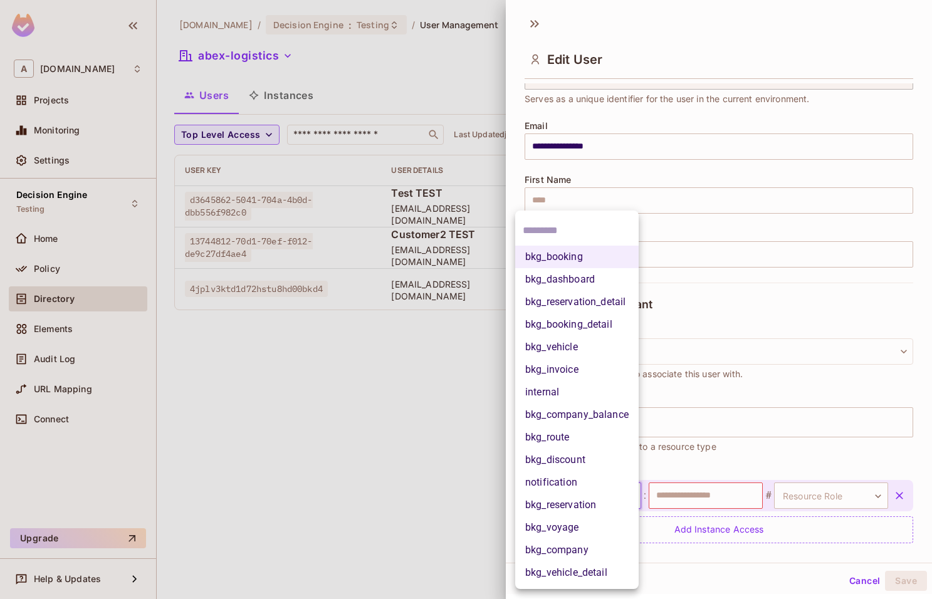
click at [723, 409] on div at bounding box center [466, 299] width 932 height 599
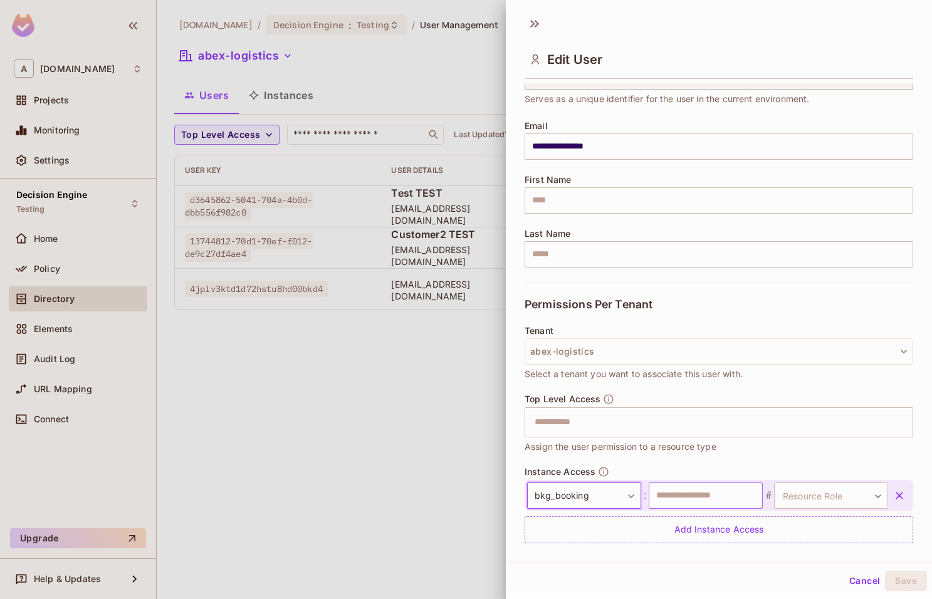
click at [710, 498] on input "text" at bounding box center [706, 496] width 114 height 26
click at [830, 499] on body "**********" at bounding box center [466, 299] width 932 height 599
click at [802, 559] on li "creator" at bounding box center [820, 554] width 115 height 23
type input "*******"
click at [901, 496] on icon "button" at bounding box center [899, 496] width 13 height 13
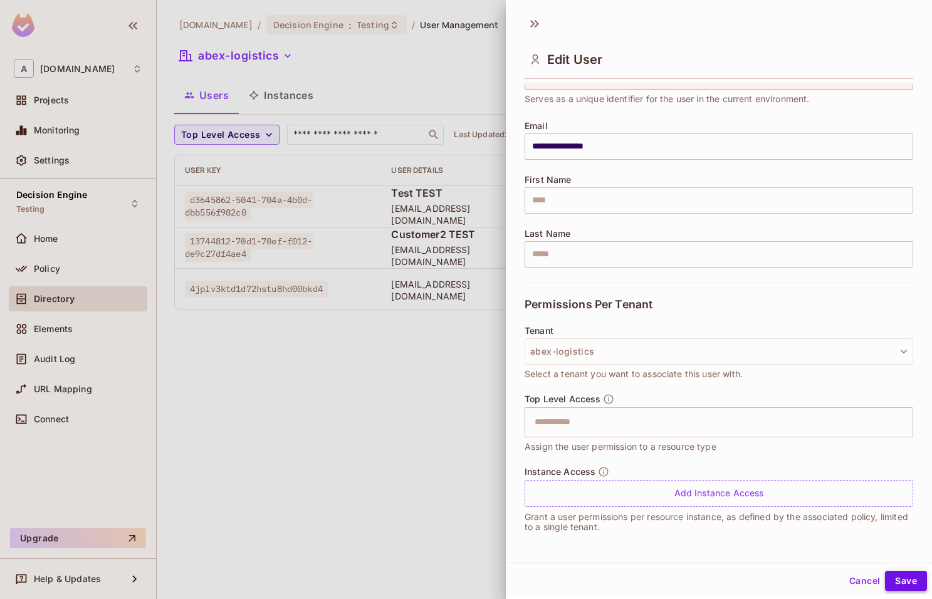
click at [910, 588] on button "Save" at bounding box center [906, 581] width 42 height 20
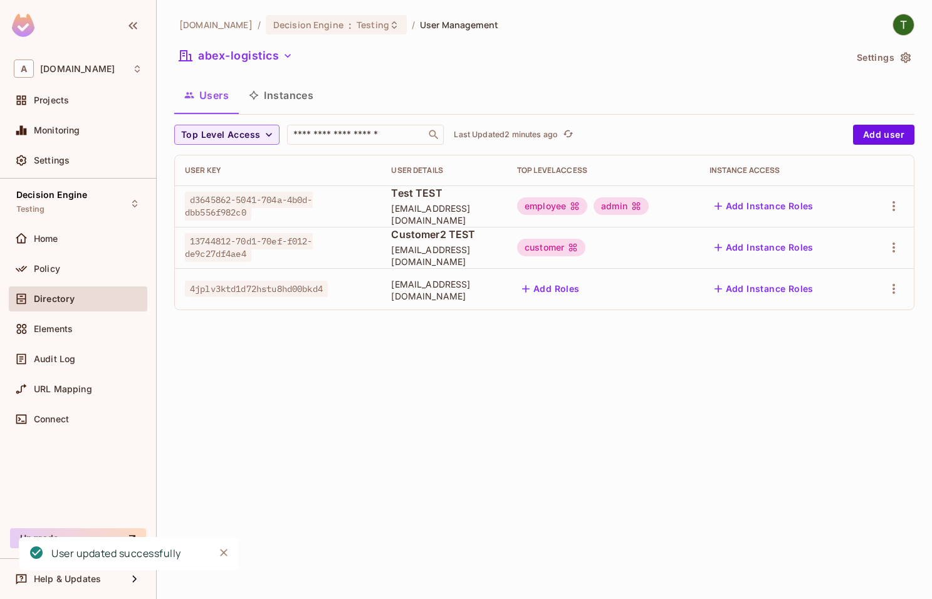
click at [579, 280] on button "Add Roles" at bounding box center [551, 289] width 68 height 20
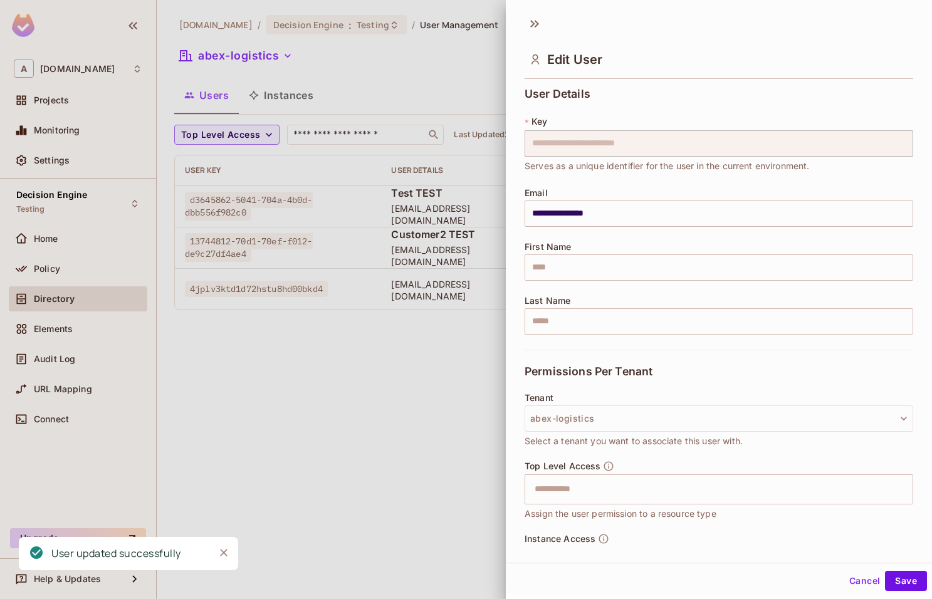
scroll to position [0, 0]
click at [431, 358] on div at bounding box center [466, 299] width 932 height 599
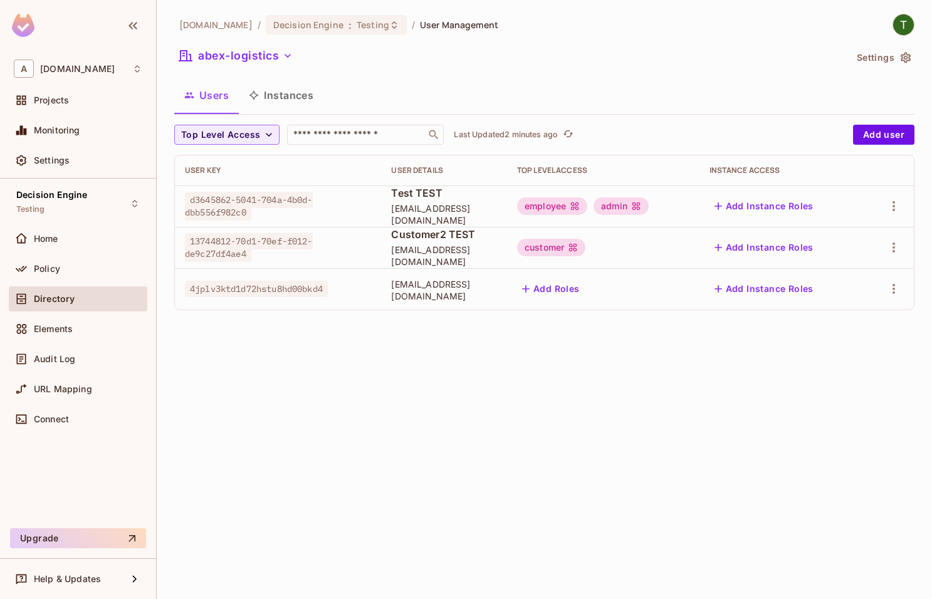
click at [585, 292] on button "Add Roles" at bounding box center [551, 289] width 68 height 20
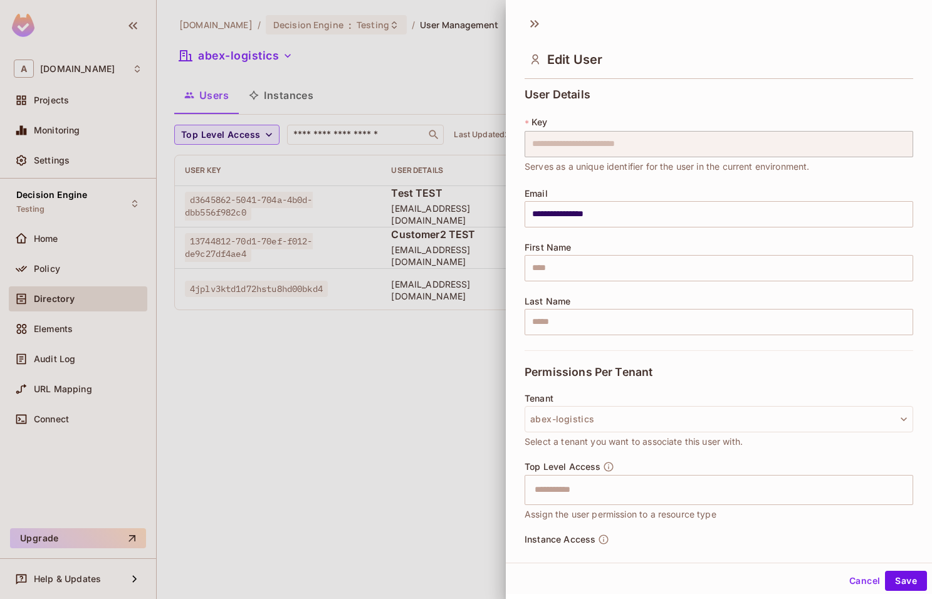
click at [458, 310] on div at bounding box center [466, 299] width 932 height 599
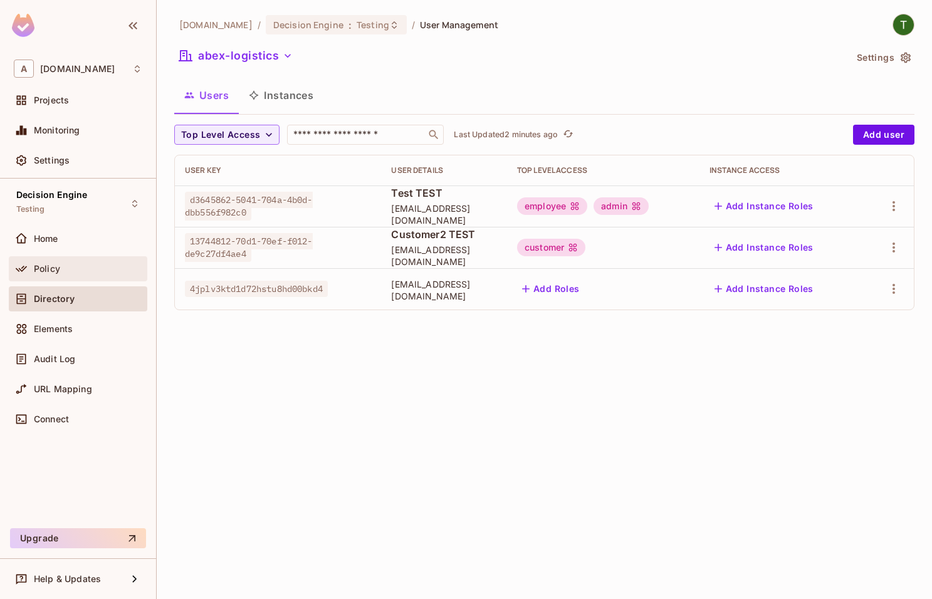
click at [65, 268] on div "Policy" at bounding box center [88, 269] width 108 height 10
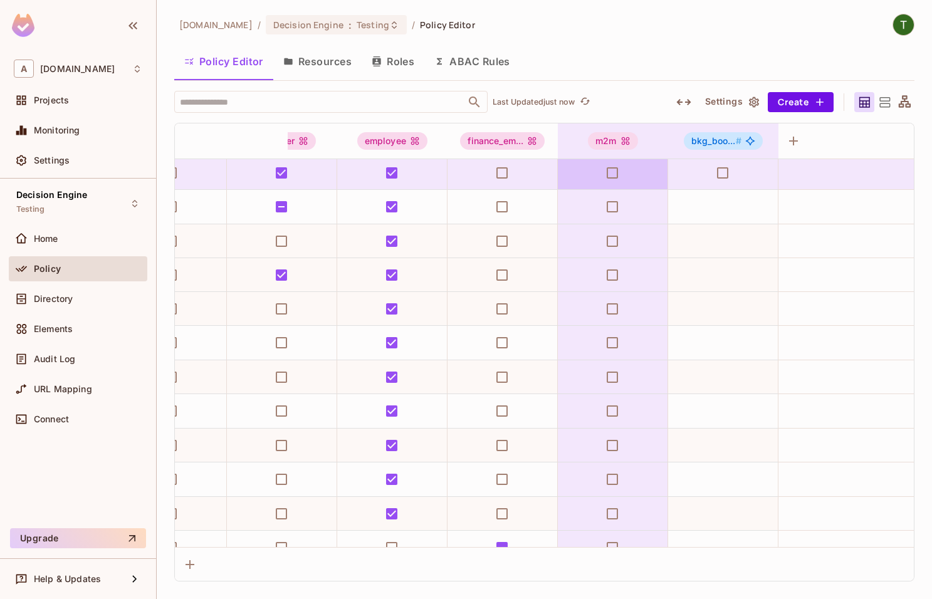
scroll to position [71, 617]
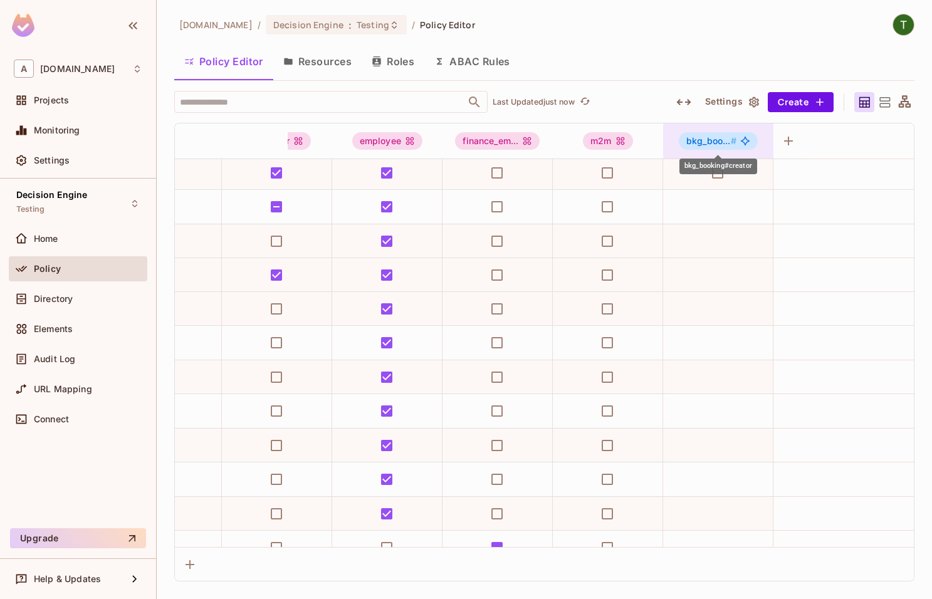
click at [728, 140] on span "bkg_boo... #" at bounding box center [711, 140] width 50 height 11
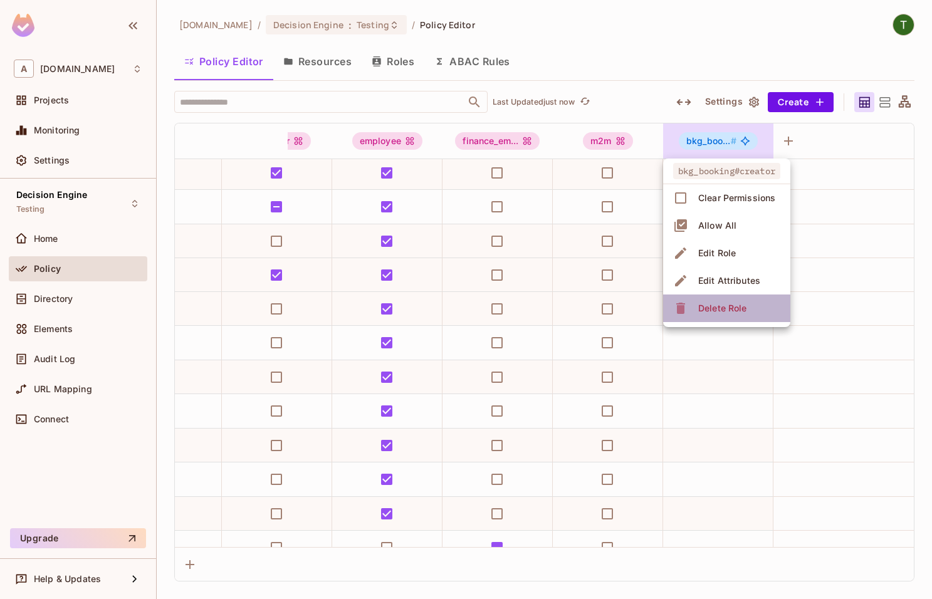
click at [728, 303] on div "Delete Role" at bounding box center [722, 308] width 48 height 13
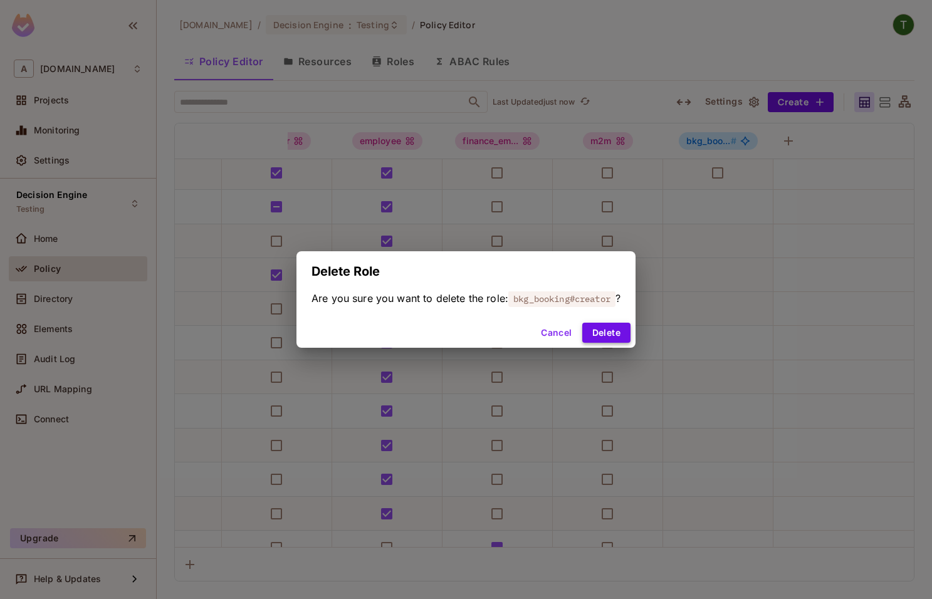
click at [617, 331] on button "Delete" at bounding box center [606, 333] width 48 height 20
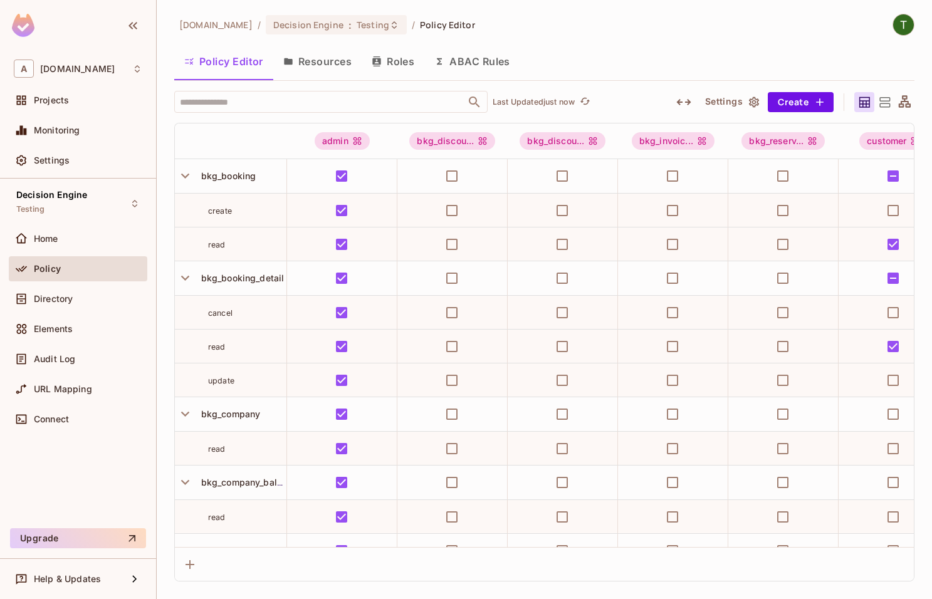
scroll to position [0, 0]
click at [56, 236] on span "Home" at bounding box center [46, 239] width 24 height 10
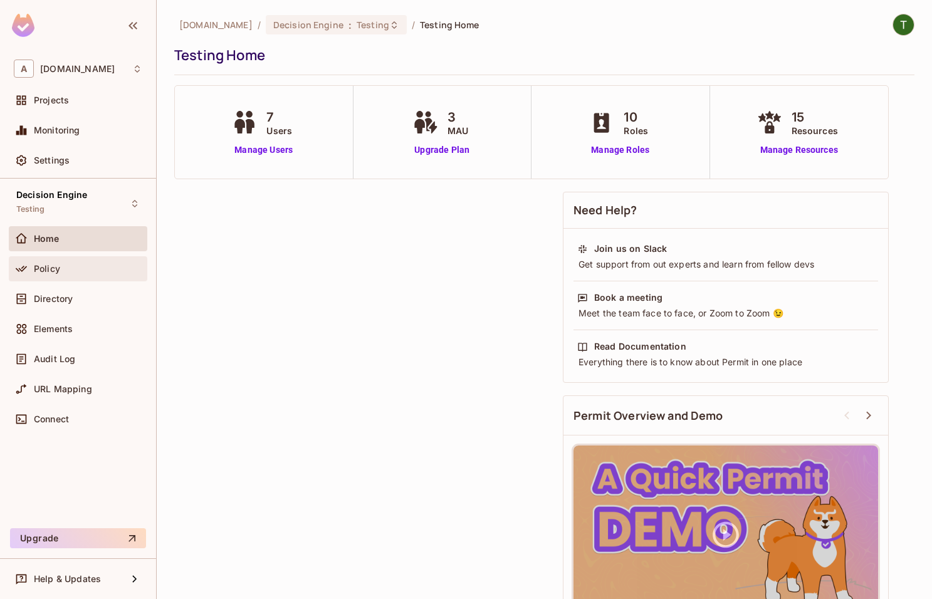
click at [67, 268] on div "Policy" at bounding box center [88, 269] width 108 height 10
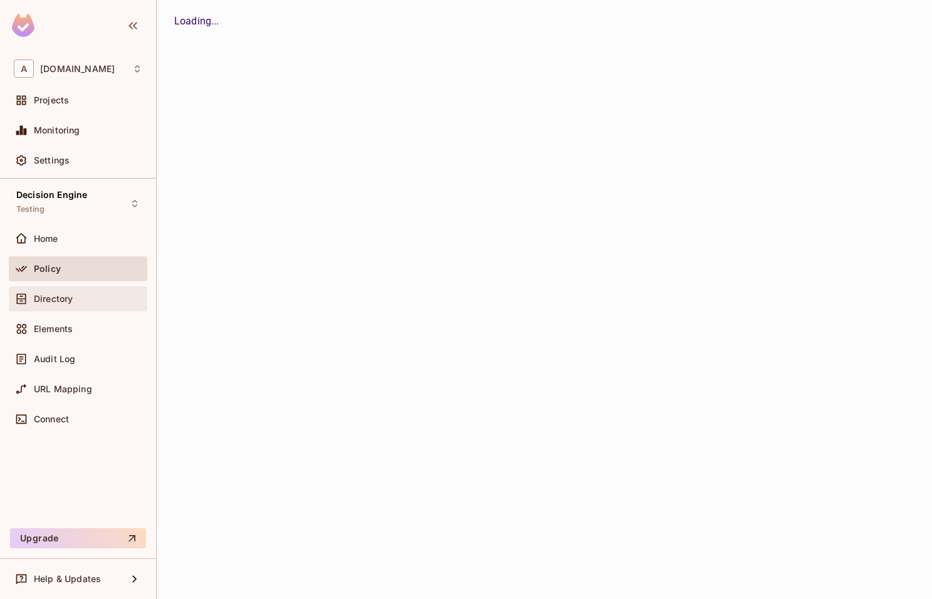
click at [73, 291] on div "Directory" at bounding box center [78, 298] width 139 height 25
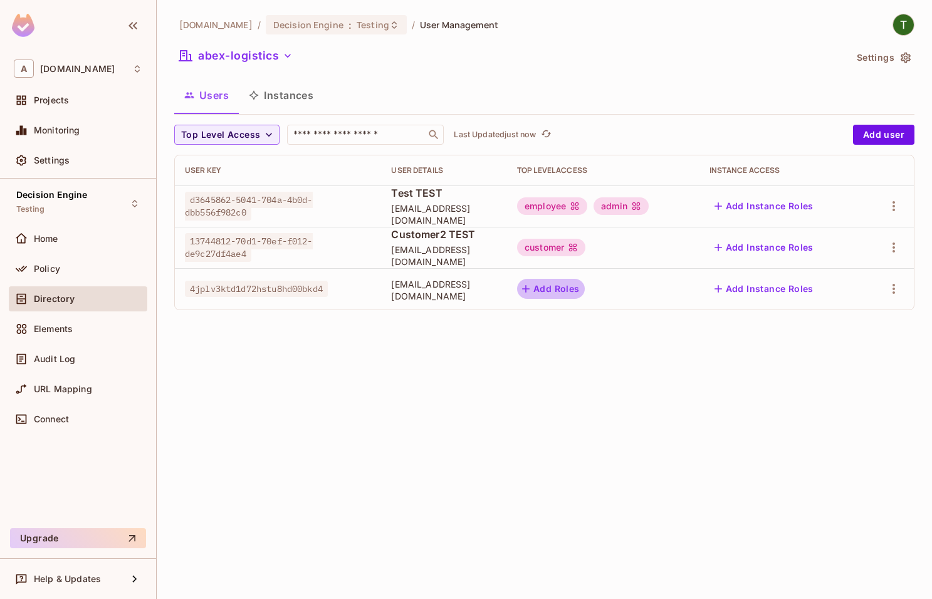
click at [570, 288] on button "Add Roles" at bounding box center [551, 289] width 68 height 20
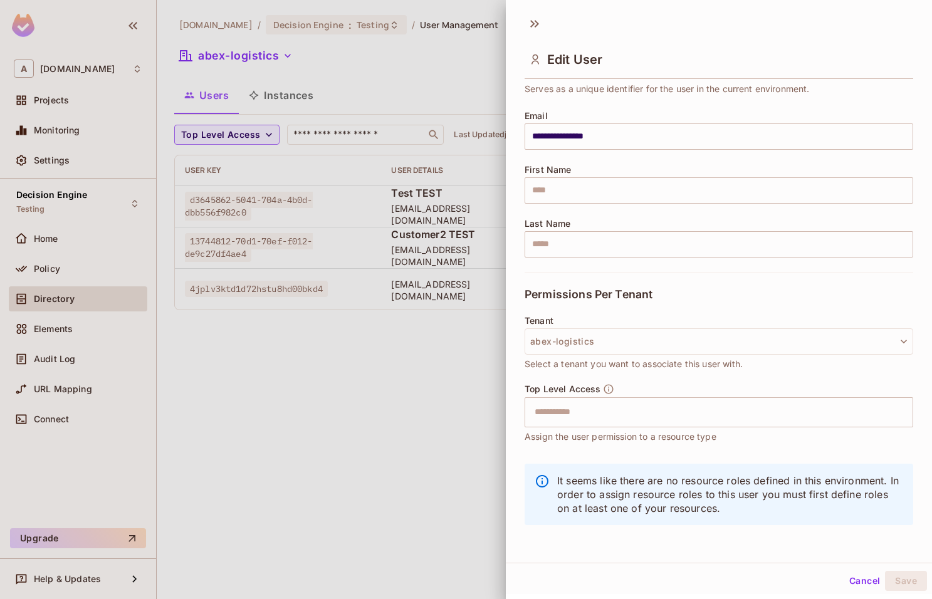
scroll to position [78, 0]
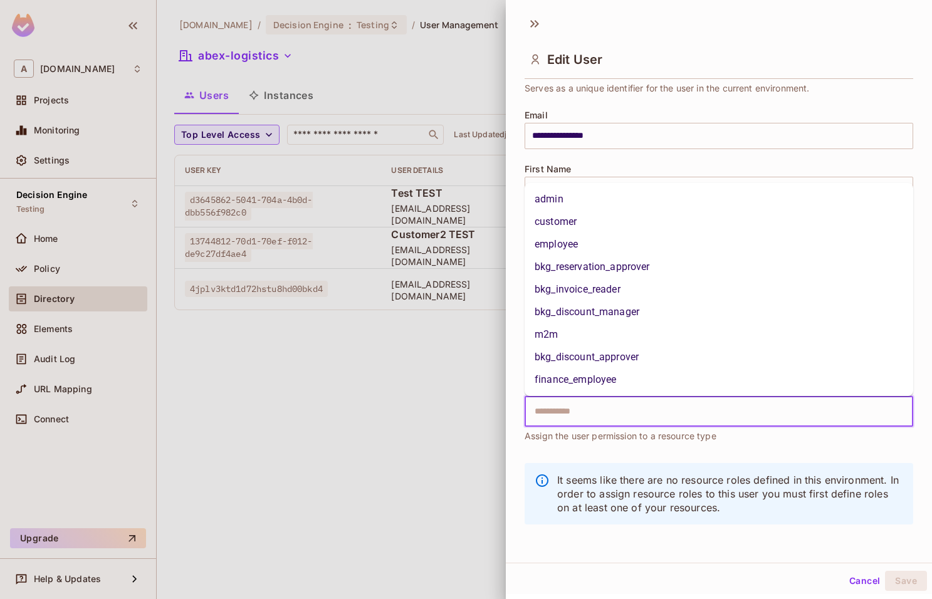
click at [574, 404] on input "text" at bounding box center [708, 411] width 362 height 25
click at [568, 333] on li "m2m" at bounding box center [719, 334] width 389 height 23
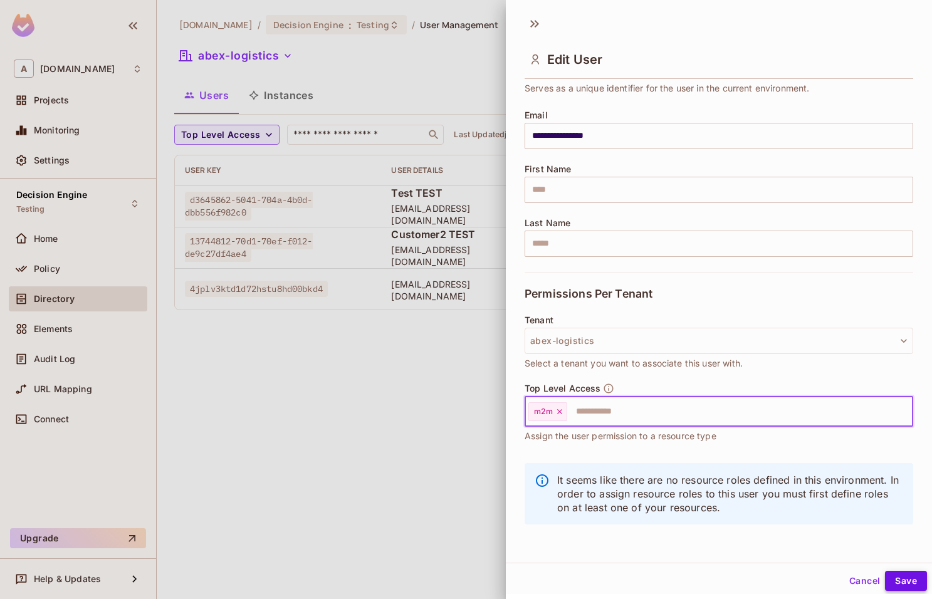
click at [909, 572] on div "Cancel Save" at bounding box center [719, 581] width 426 height 30
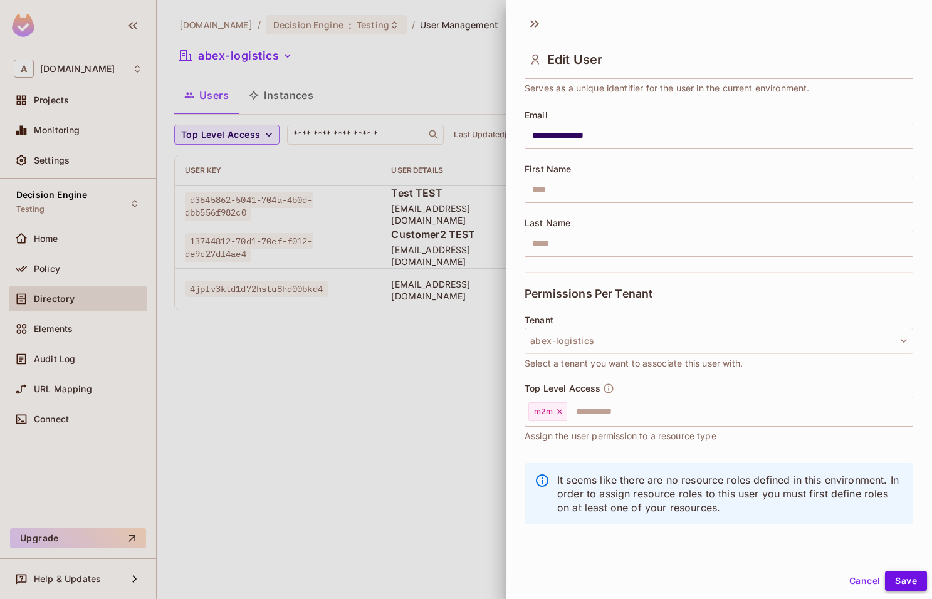
click at [911, 574] on button "Save" at bounding box center [906, 581] width 42 height 20
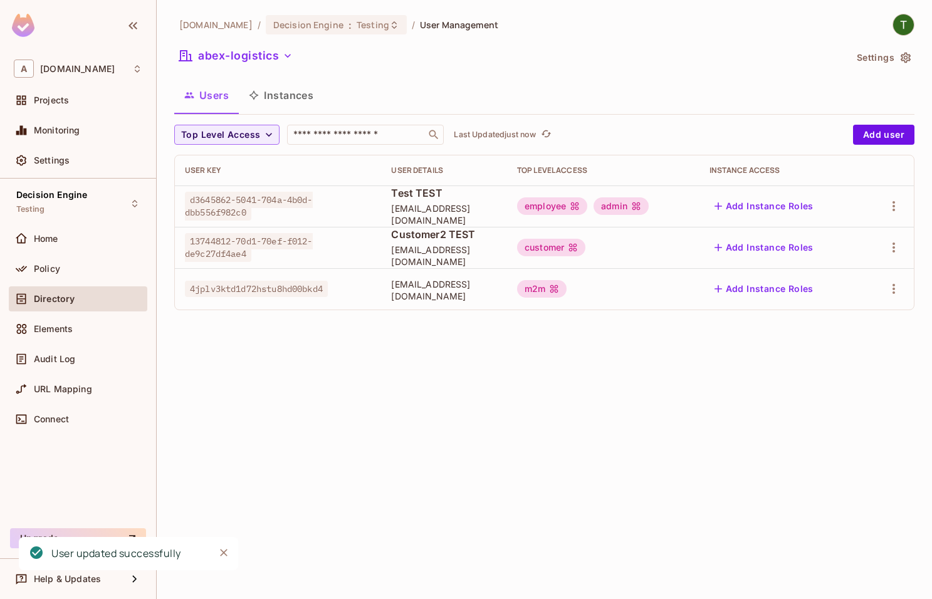
click at [567, 288] on div "m2m" at bounding box center [542, 289] width 50 height 18
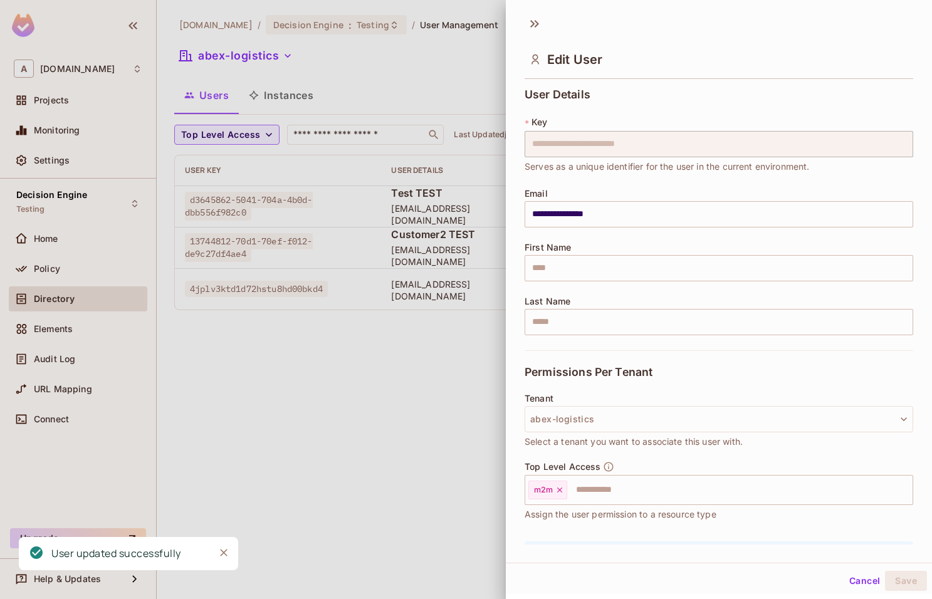
click at [572, 288] on div "**********" at bounding box center [719, 219] width 389 height 262
click at [308, 348] on div at bounding box center [466, 299] width 932 height 599
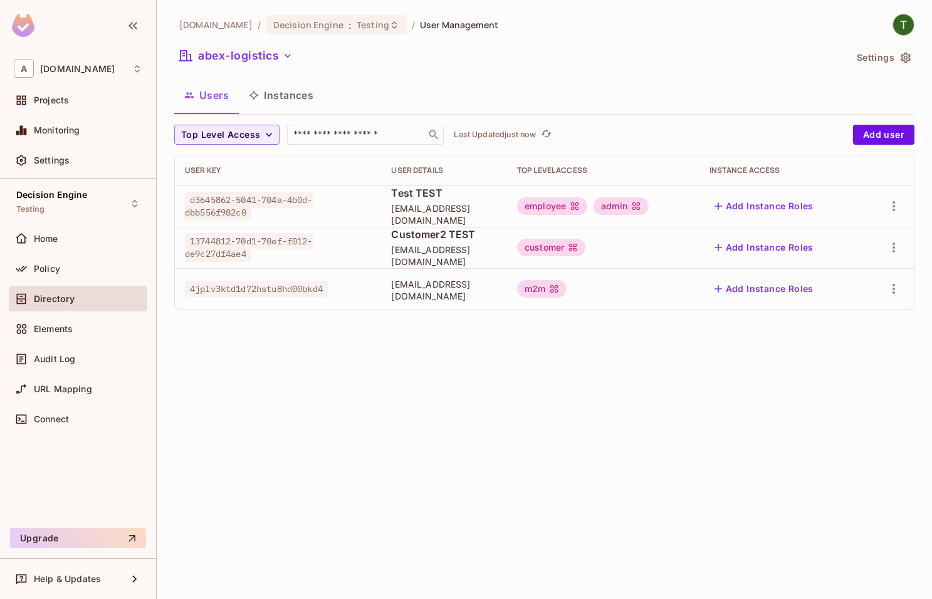
click at [424, 295] on span "[EMAIL_ADDRESS][DOMAIN_NAME]" at bounding box center [444, 290] width 106 height 24
click at [429, 310] on td "[EMAIL_ADDRESS][DOMAIN_NAME]" at bounding box center [444, 288] width 126 height 41
click at [282, 286] on span "4jplv3ktd1d72hstu8hd00bkd4" at bounding box center [256, 289] width 143 height 16
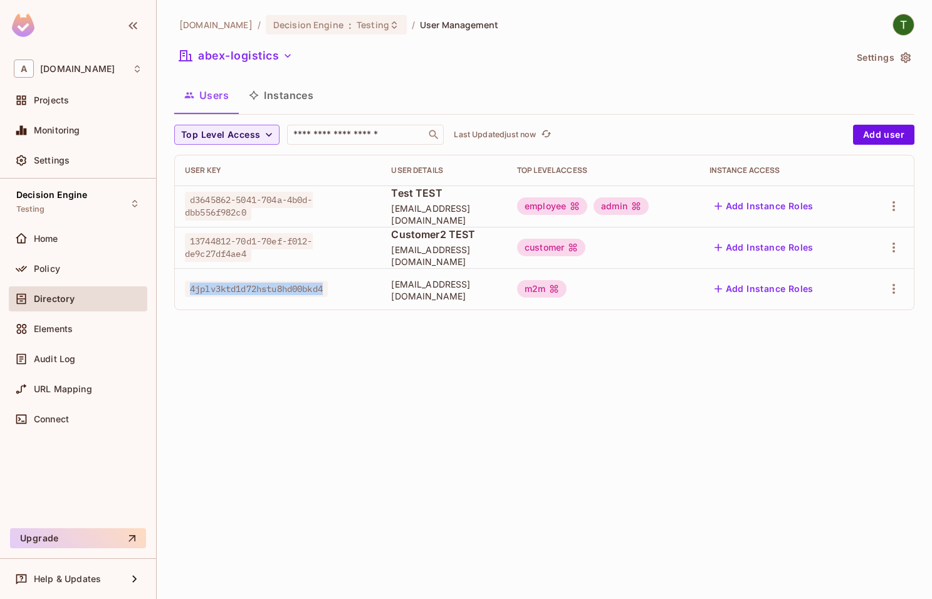
click at [282, 286] on span "4jplv3ktd1d72hstu8hd00bkd4" at bounding box center [256, 289] width 143 height 16
copy span "4jplv3ktd1d72hstu8hd00bkd4"
click at [374, 316] on div "Top Level Access ​ Last Updated just now Add user User Key User Details Top Lev…" at bounding box center [544, 223] width 740 height 196
drag, startPoint x: 503, startPoint y: 349, endPoint x: 337, endPoint y: 92, distance: 305.7
click at [503, 349] on div "[DOMAIN_NAME] / Decision Engine : Testing / User Management abex-logistics Sett…" at bounding box center [544, 299] width 775 height 599
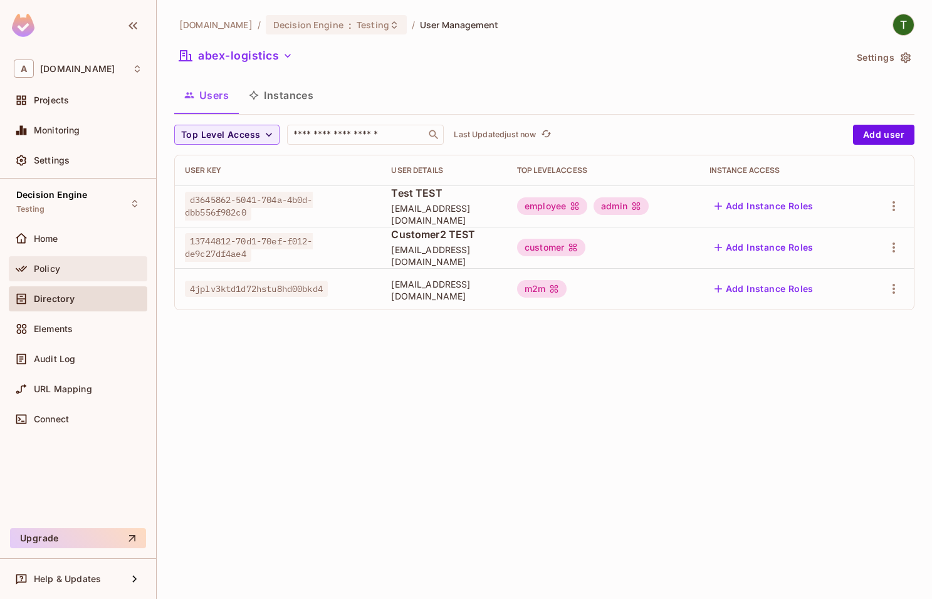
click at [36, 265] on span "Policy" at bounding box center [47, 269] width 26 height 10
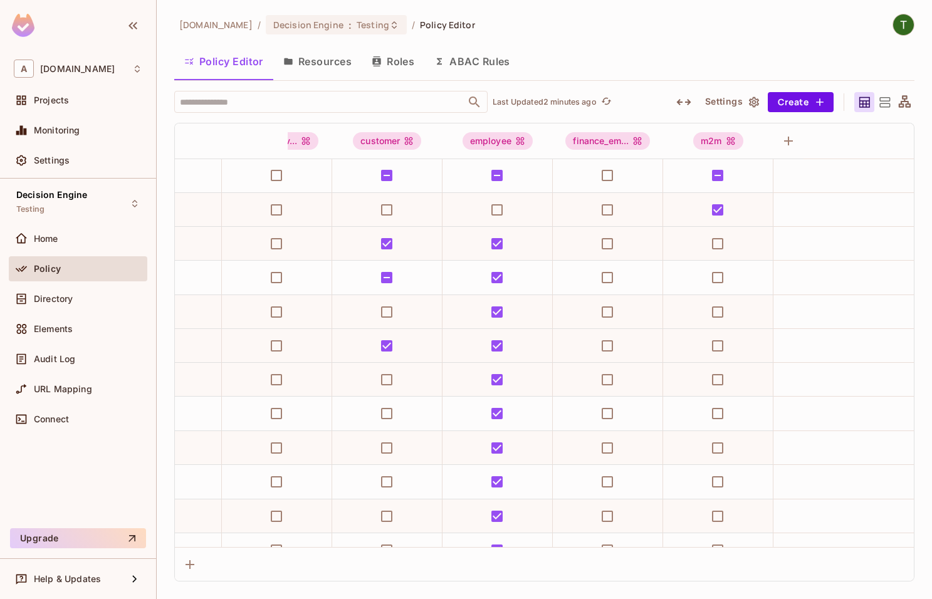
scroll to position [0, 507]
click at [772, 31] on div "[DOMAIN_NAME] / Decision Engine : Testing / Policy Editor" at bounding box center [544, 25] width 740 height 22
click at [649, 61] on div "Policy Editor Resources Roles ABAC Rules" at bounding box center [544, 61] width 740 height 31
click at [328, 60] on button "Resources" at bounding box center [317, 61] width 88 height 31
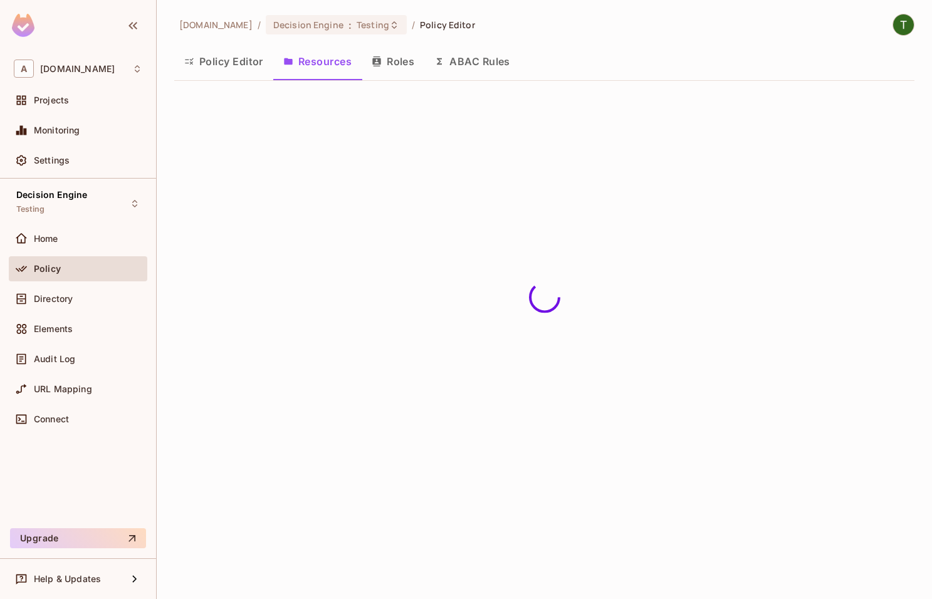
click at [404, 65] on button "Roles" at bounding box center [393, 61] width 63 height 31
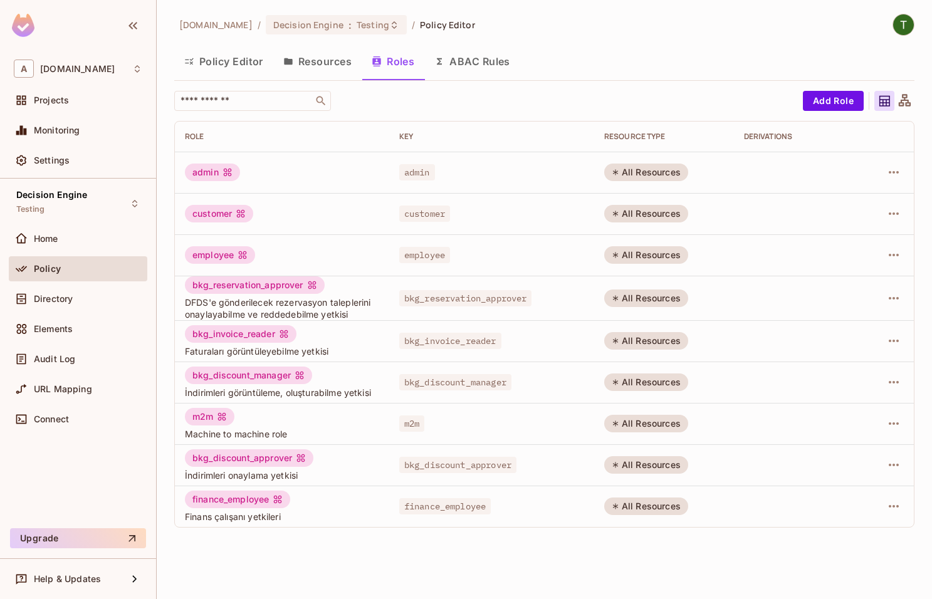
click at [476, 68] on button "ABAC Rules" at bounding box center [472, 61] width 96 height 31
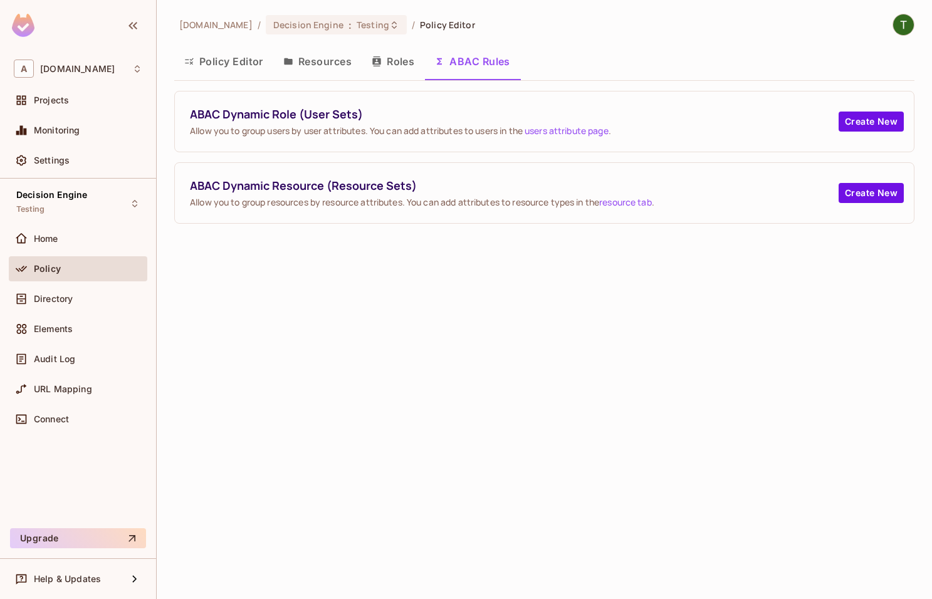
click at [305, 66] on button "Resources" at bounding box center [317, 61] width 88 height 31
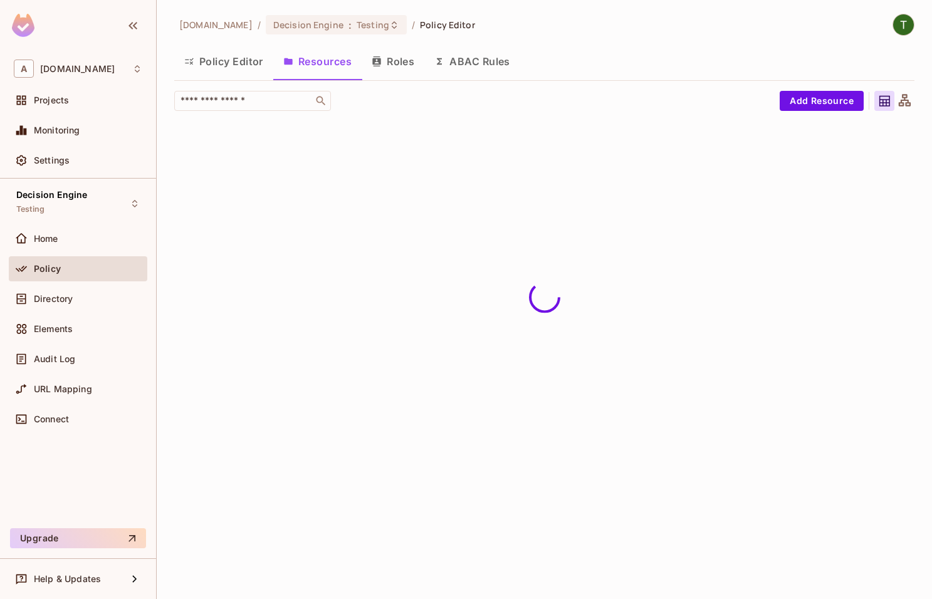
click at [261, 62] on button "Policy Editor" at bounding box center [223, 61] width 99 height 31
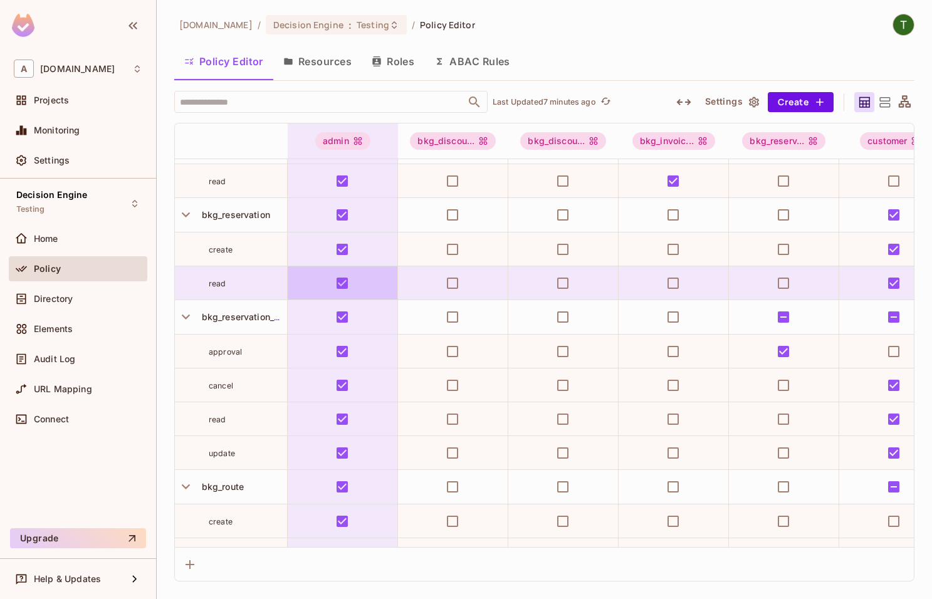
scroll to position [643, 0]
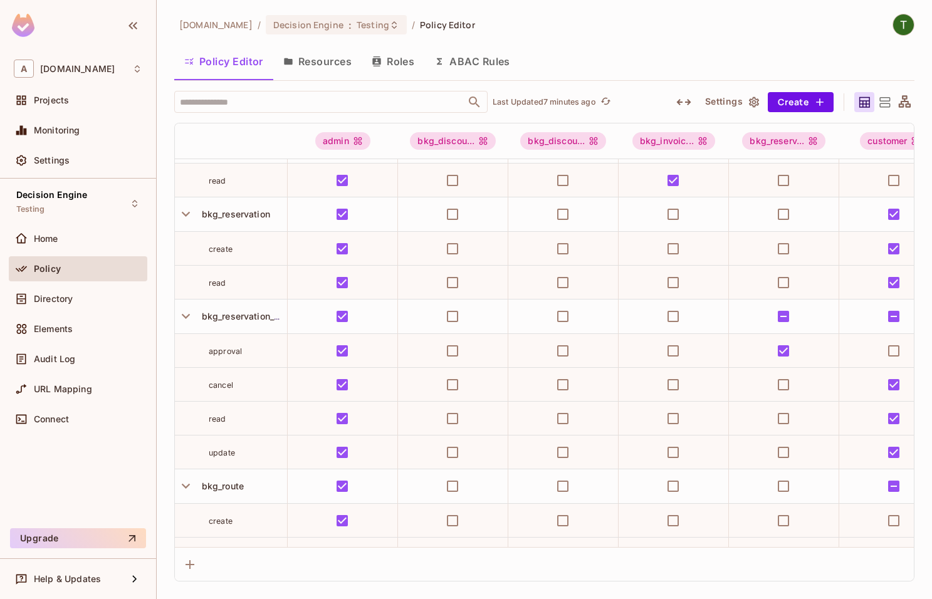
click at [230, 352] on span "approval" at bounding box center [225, 351] width 33 height 9
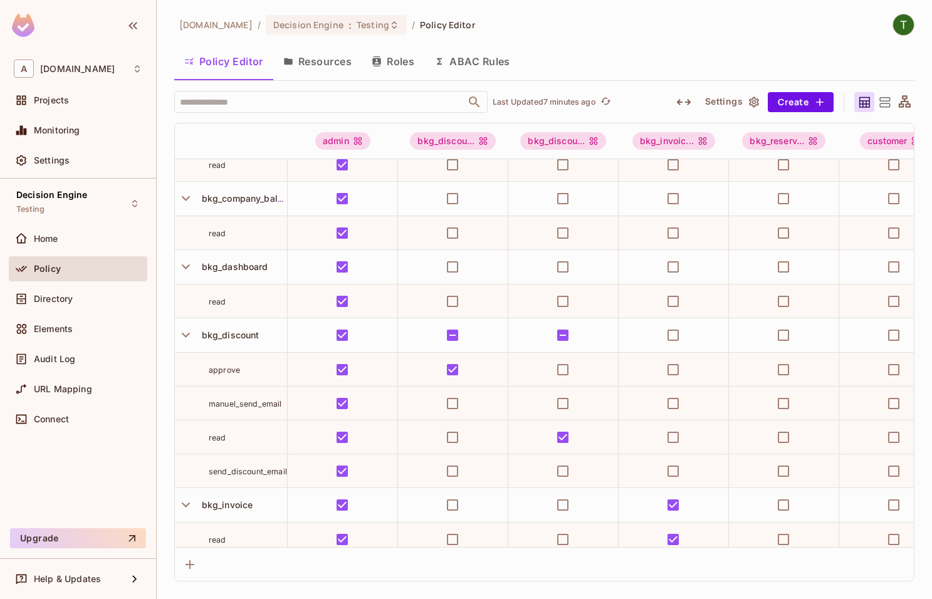
scroll to position [286, 0]
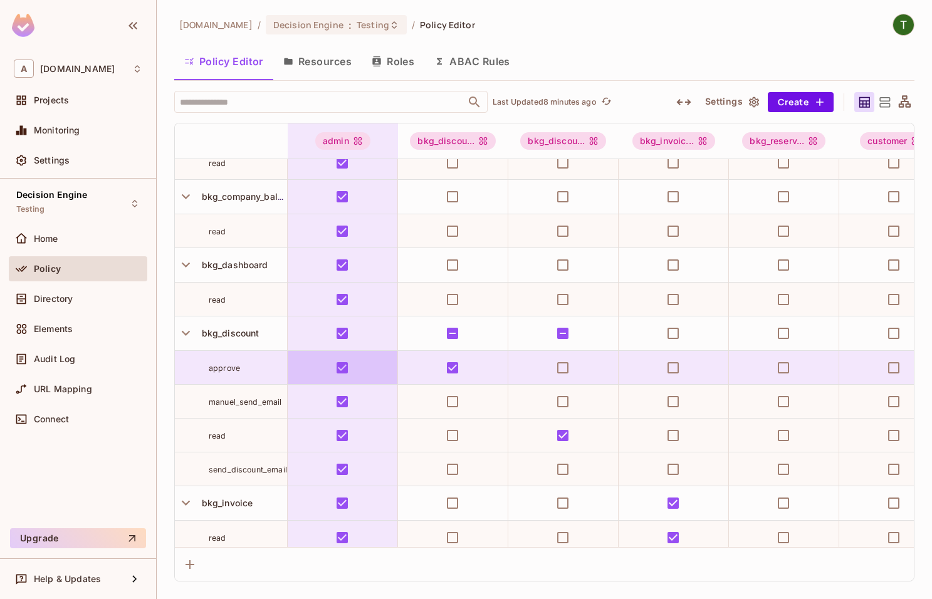
click at [279, 367] on div "approve" at bounding box center [248, 368] width 78 height 13
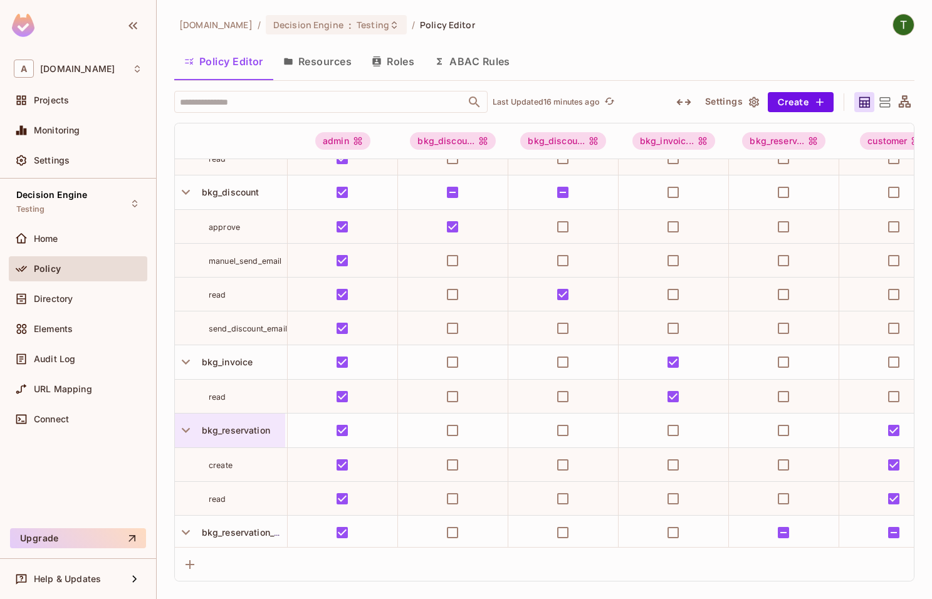
scroll to position [426, 0]
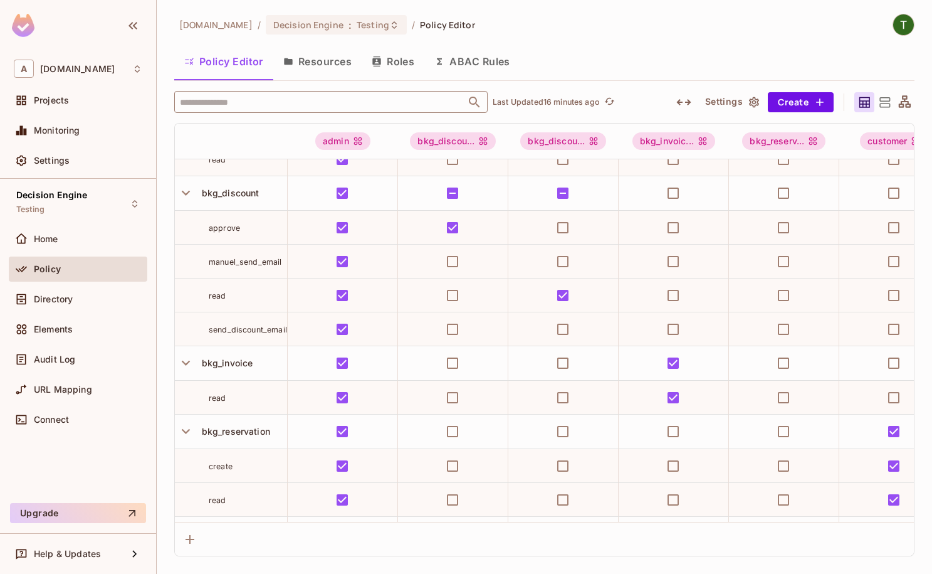
click at [273, 108] on input "text" at bounding box center [320, 102] width 286 height 22
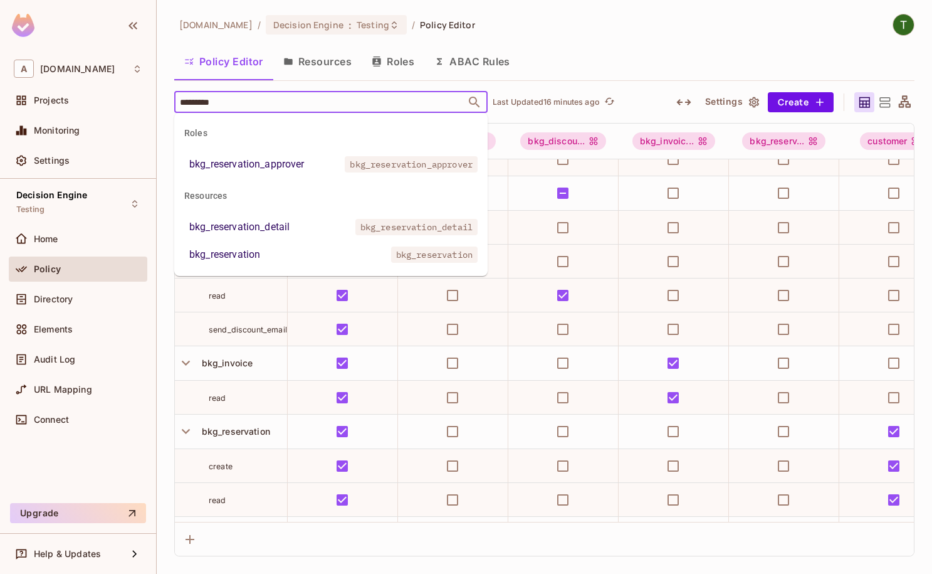
type input "*********"
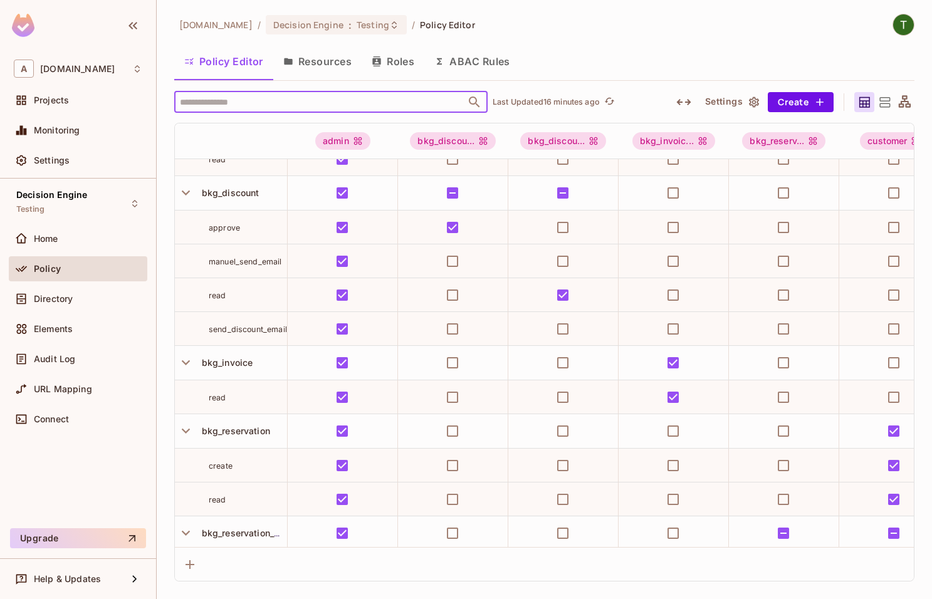
click at [275, 107] on input "text" at bounding box center [320, 102] width 286 height 22
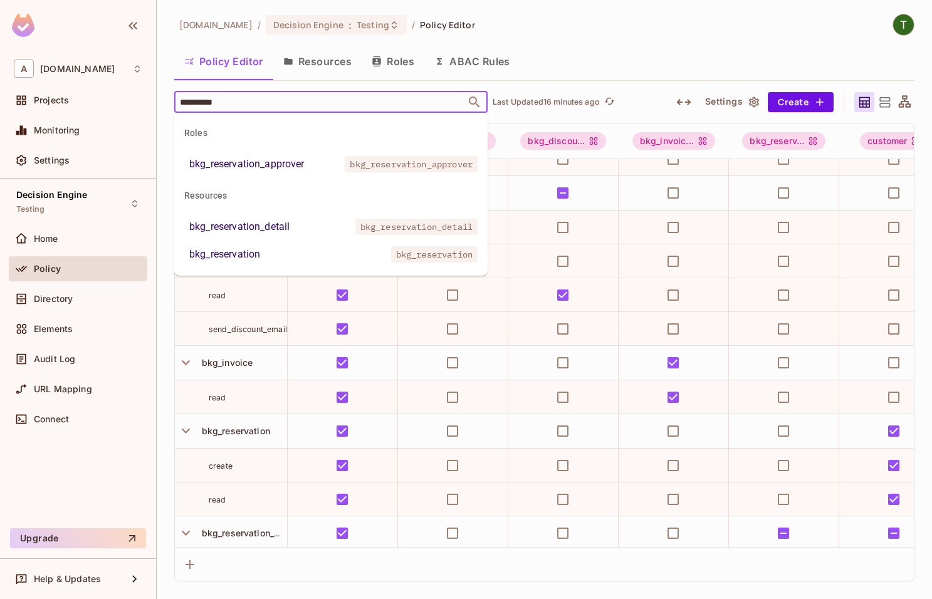
type input "**********"
click at [333, 224] on li "bkg_reservation_detail bkg_reservation_detail" at bounding box center [330, 227] width 313 height 23
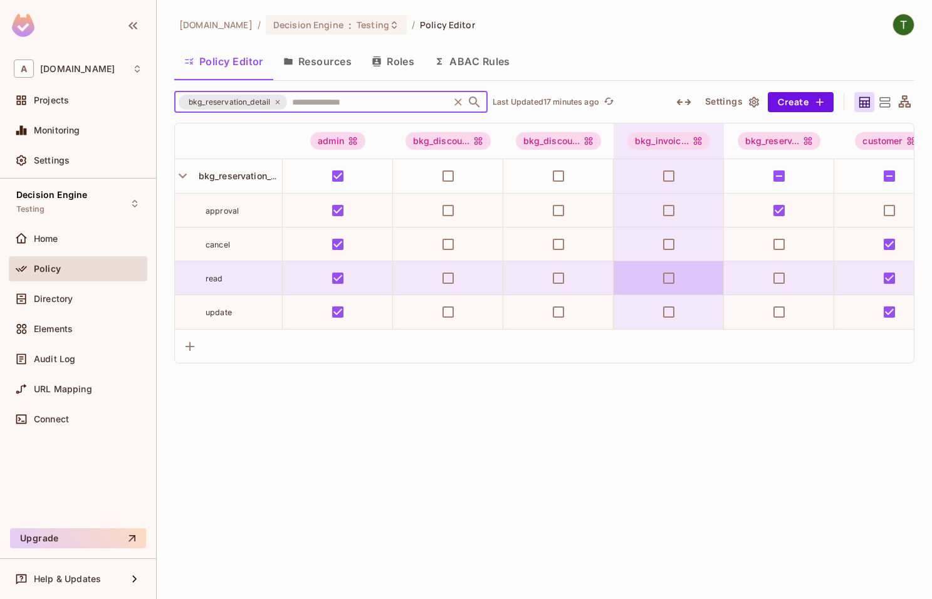
scroll to position [0, 0]
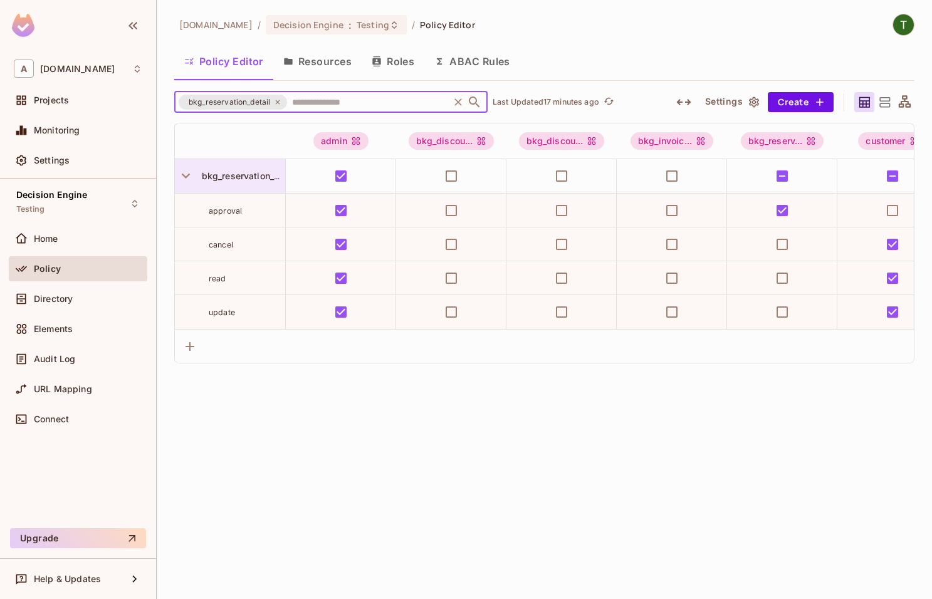
click at [256, 179] on span "bkg_reservation_detail" at bounding box center [248, 176] width 102 height 11
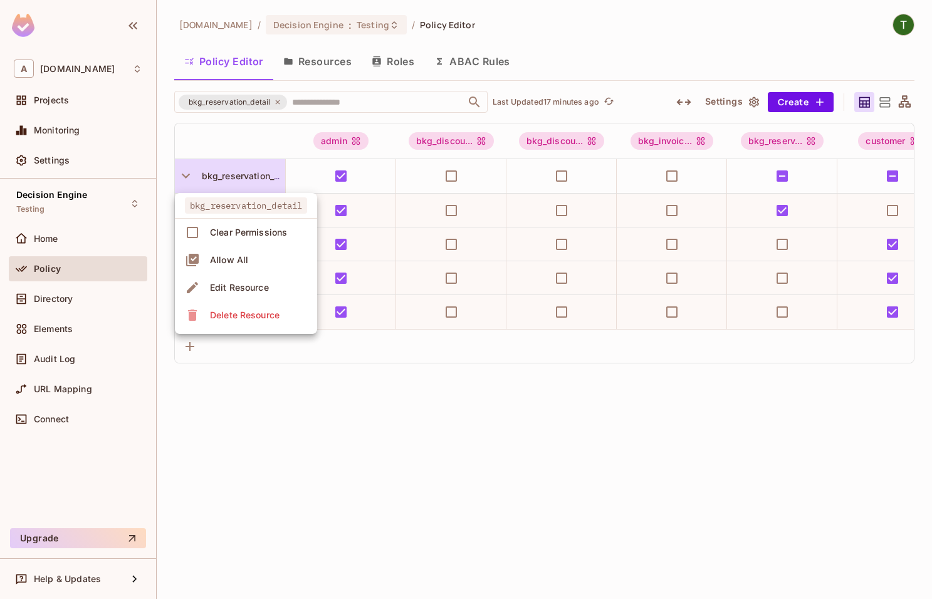
click at [251, 205] on span "bkg_reservation_detail" at bounding box center [246, 205] width 122 height 16
drag, startPoint x: 188, startPoint y: 211, endPoint x: 283, endPoint y: 209, distance: 95.3
click at [283, 209] on span "bkg_reservation_detail" at bounding box center [246, 205] width 122 height 16
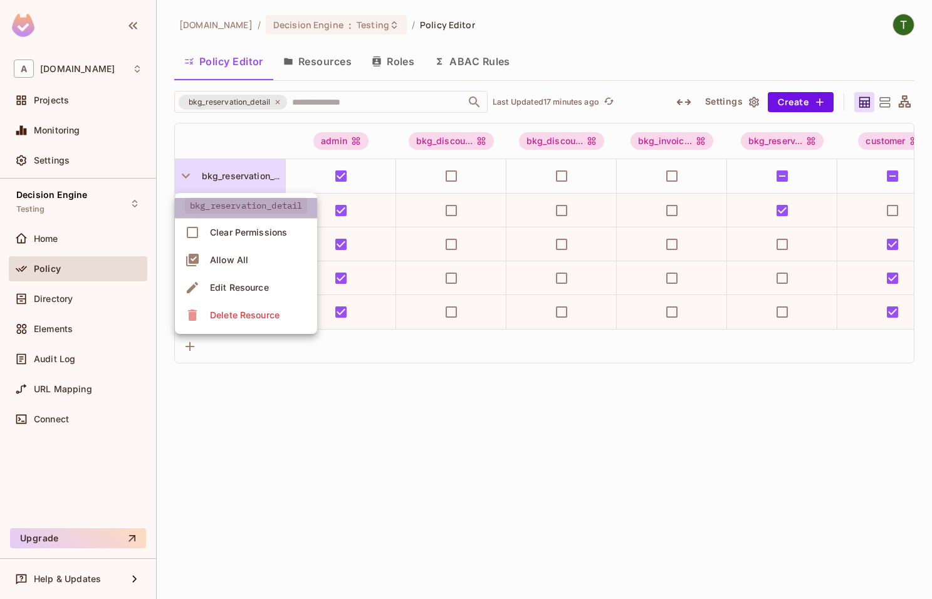
drag, startPoint x: 221, startPoint y: 202, endPoint x: 290, endPoint y: 202, distance: 69.0
click at [290, 202] on span "bkg_reservation_detail" at bounding box center [246, 205] width 122 height 16
click at [280, 407] on div at bounding box center [466, 299] width 932 height 599
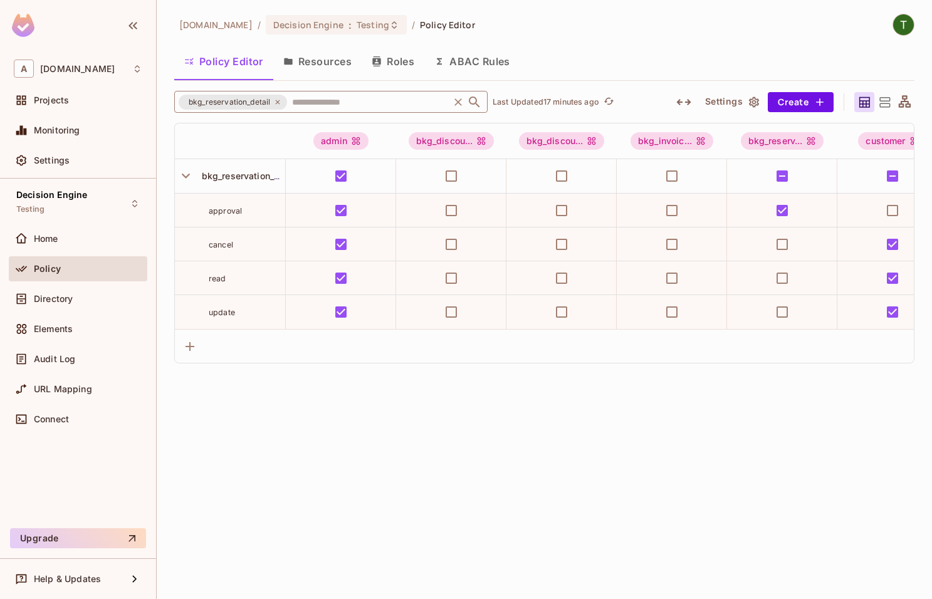
click at [369, 95] on input "text" at bounding box center [368, 102] width 158 height 22
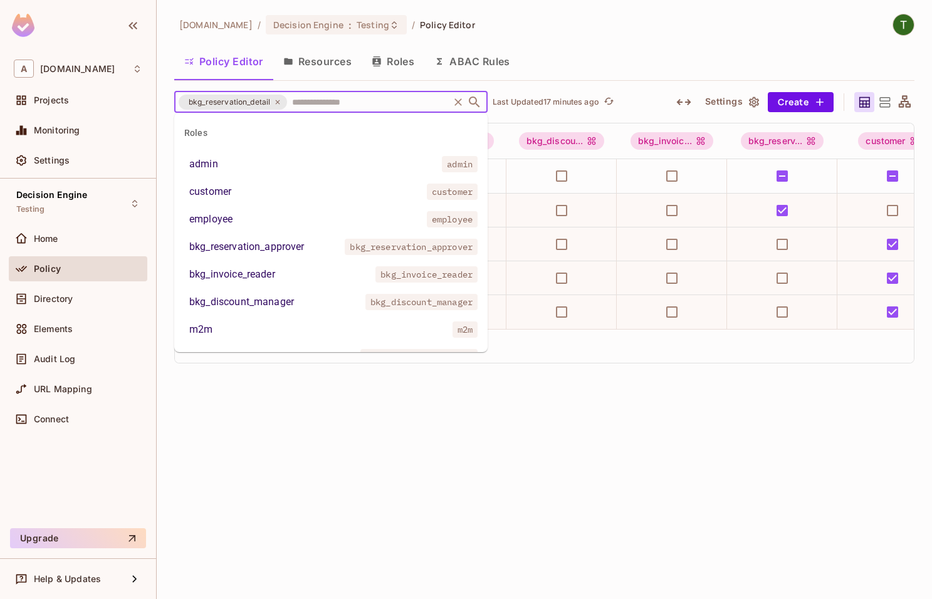
click at [369, 95] on input "text" at bounding box center [368, 102] width 158 height 22
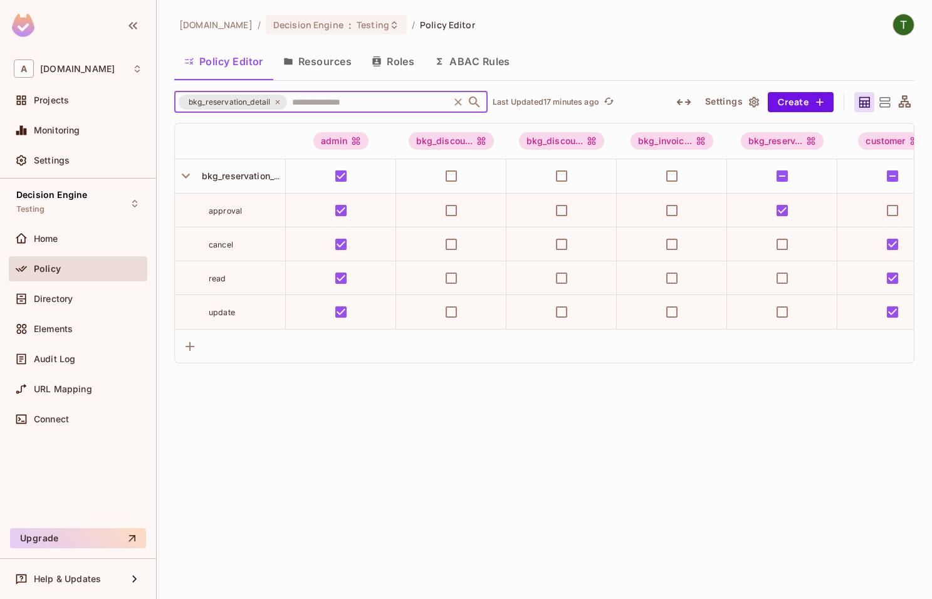
click at [278, 104] on icon at bounding box center [278, 102] width 8 height 8
paste input "**********"
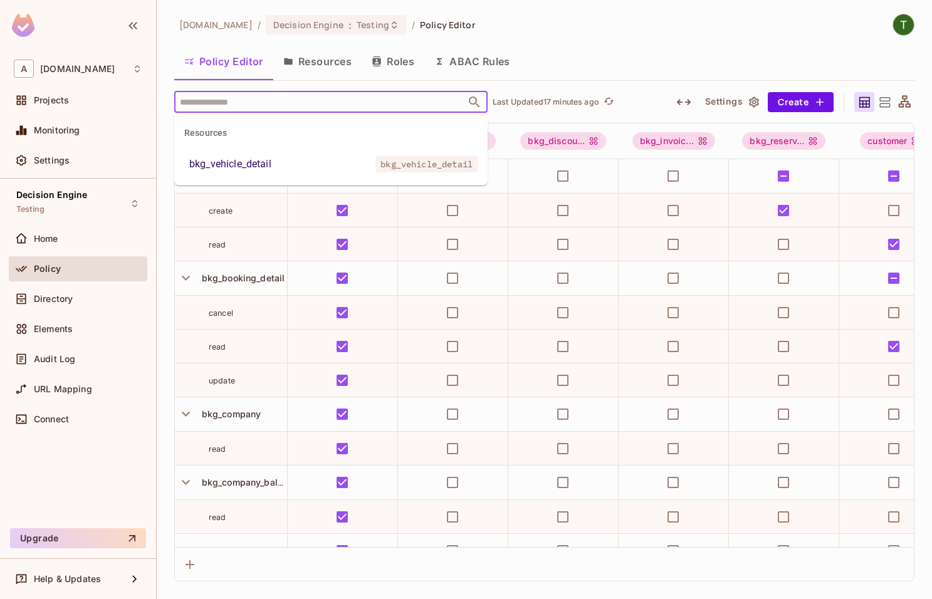
type input "**********"
click at [255, 170] on div "bkg_vehicle_detail" at bounding box center [230, 164] width 82 height 15
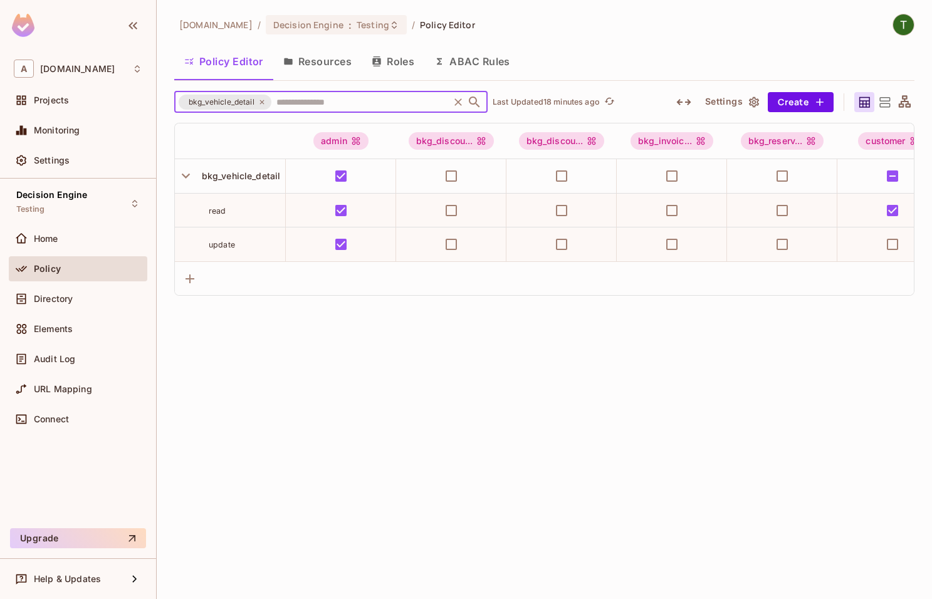
click at [264, 100] on icon at bounding box center [262, 102] width 4 height 4
click at [273, 100] on input "text" at bounding box center [360, 102] width 174 height 22
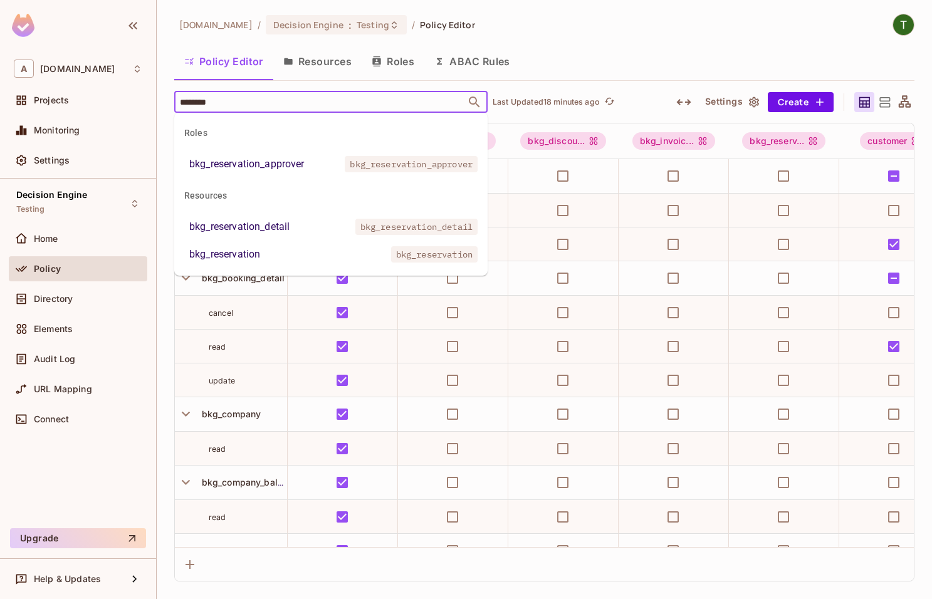
type input "*********"
click at [270, 254] on li "bkg_reservation bkg_reservation" at bounding box center [330, 254] width 313 height 23
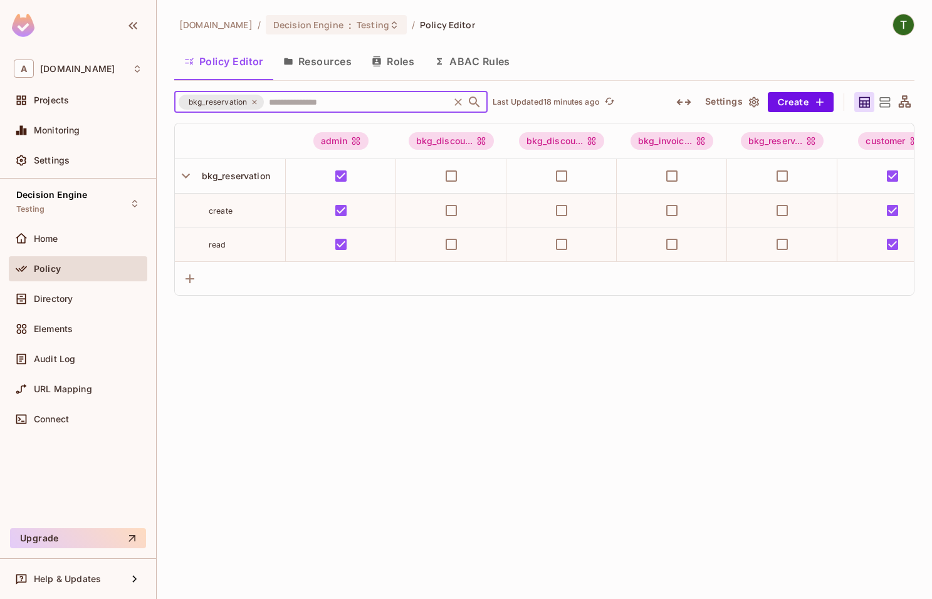
click at [889, 100] on icon at bounding box center [885, 103] width 16 height 16
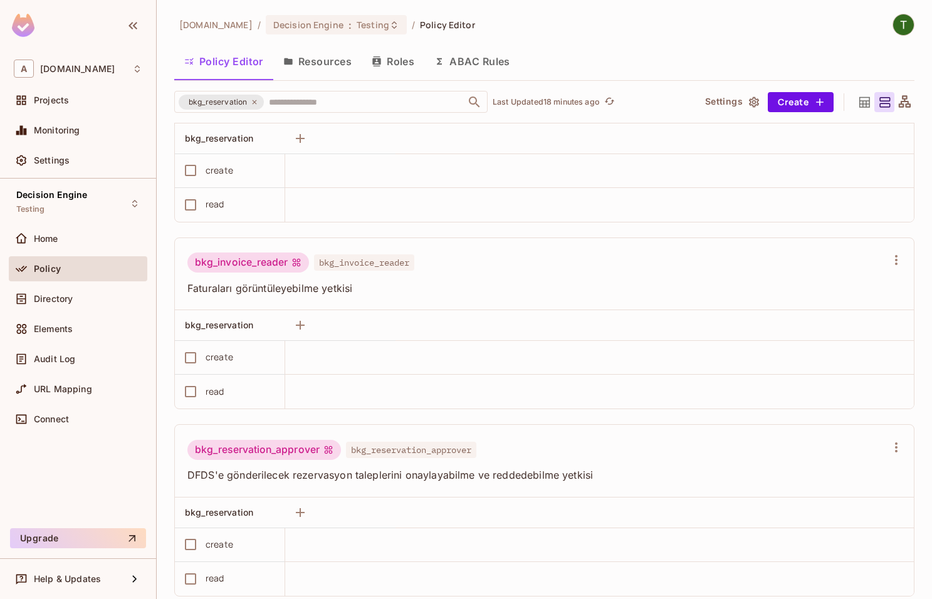
scroll to position [429, 0]
click at [287, 95] on input "text" at bounding box center [356, 102] width 181 height 22
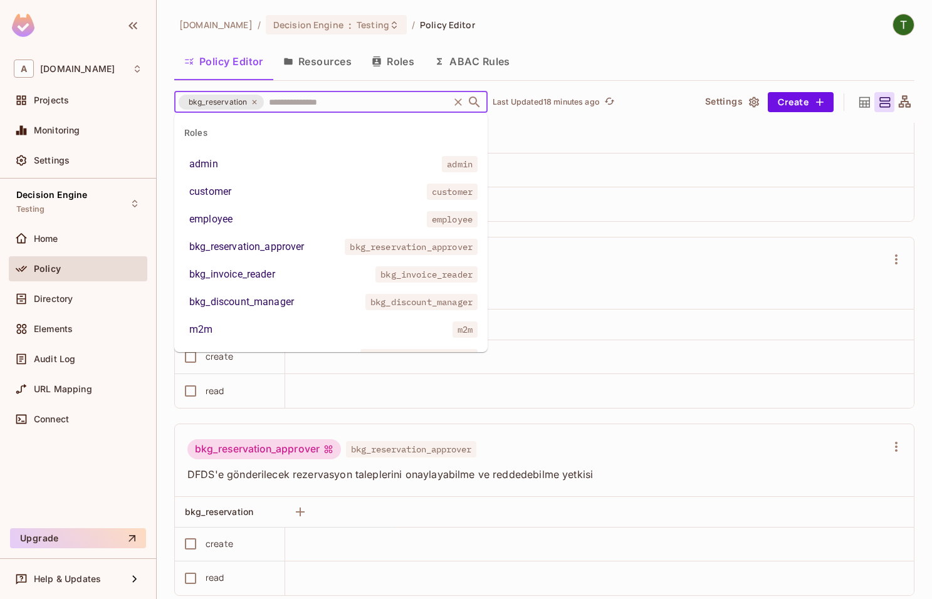
scroll to position [410, 0]
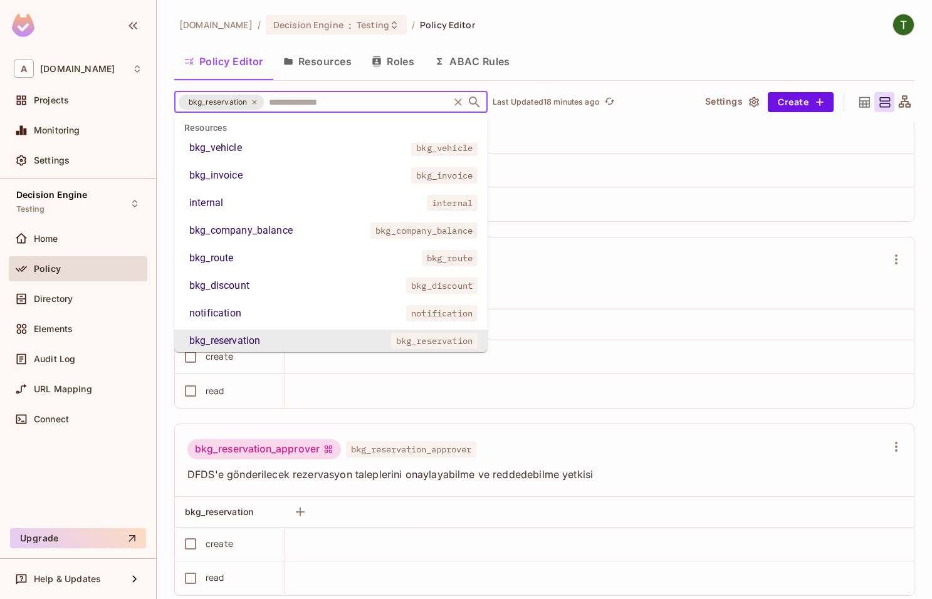
click at [272, 340] on li "bkg_reservation bkg_reservation" at bounding box center [330, 341] width 313 height 23
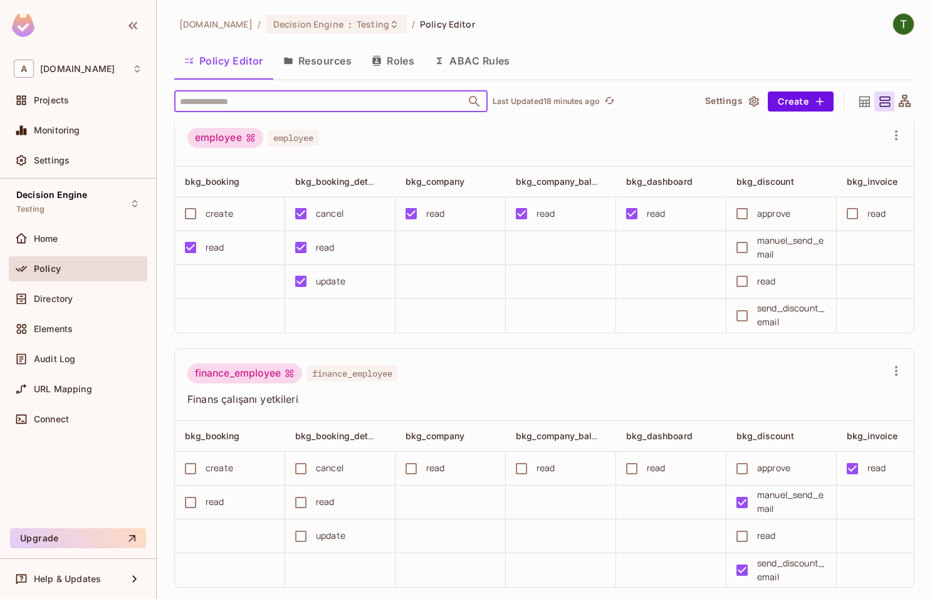
scroll to position [1501, 0]
click at [80, 238] on div "Home" at bounding box center [88, 239] width 108 height 10
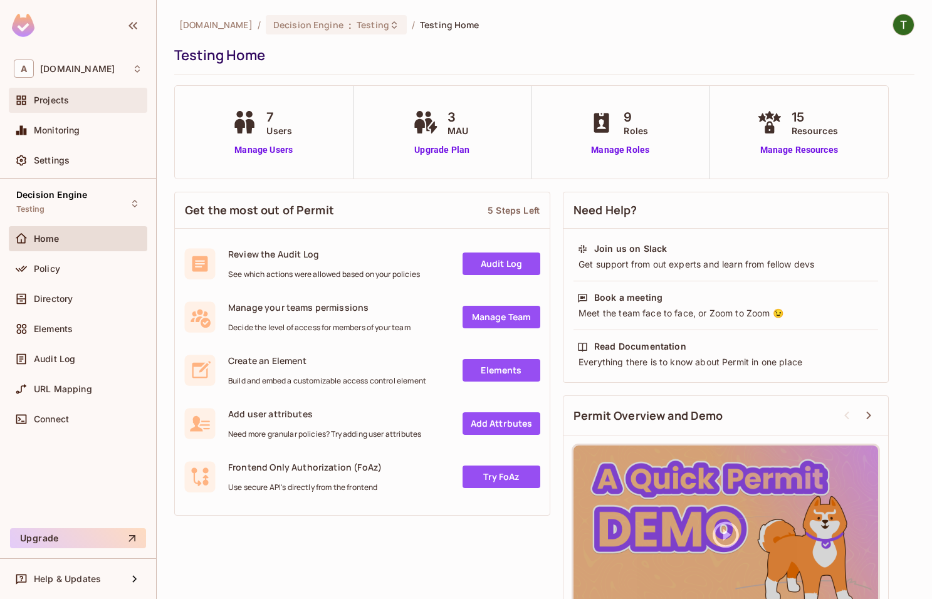
click at [65, 107] on div "Projects" at bounding box center [78, 100] width 129 height 15
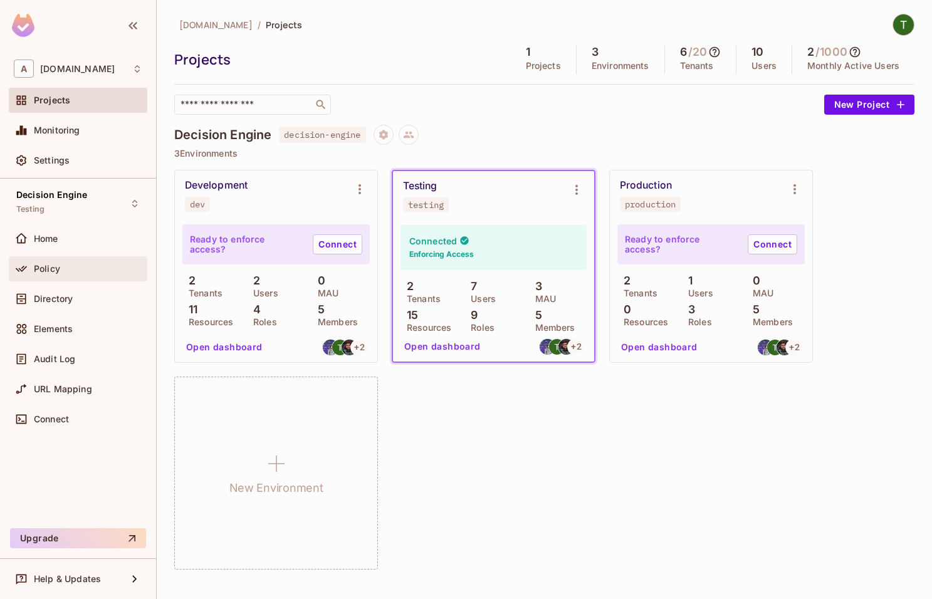
click at [61, 268] on div "Policy" at bounding box center [88, 269] width 108 height 10
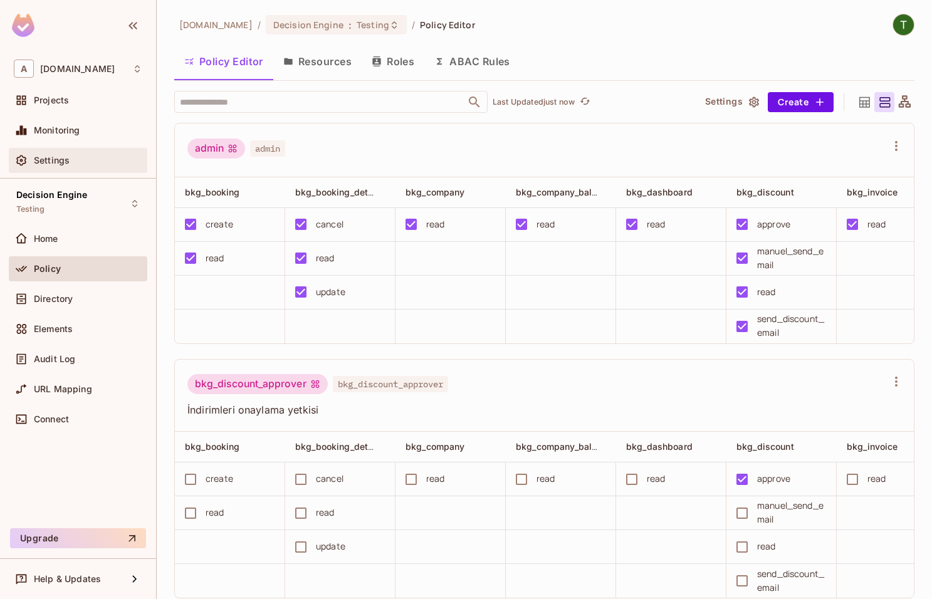
scroll to position [1501, 0]
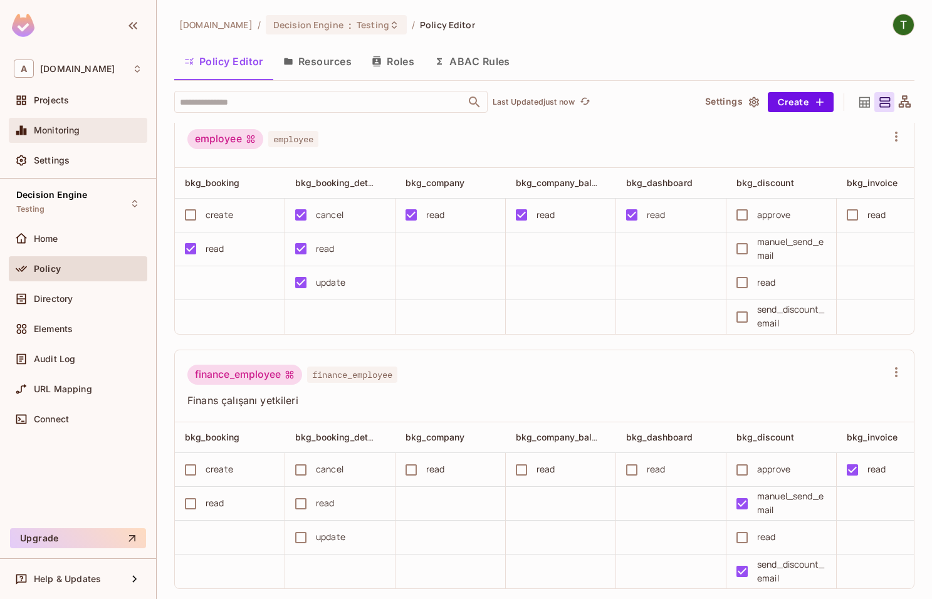
click at [44, 132] on span "Monitoring" at bounding box center [57, 130] width 46 height 10
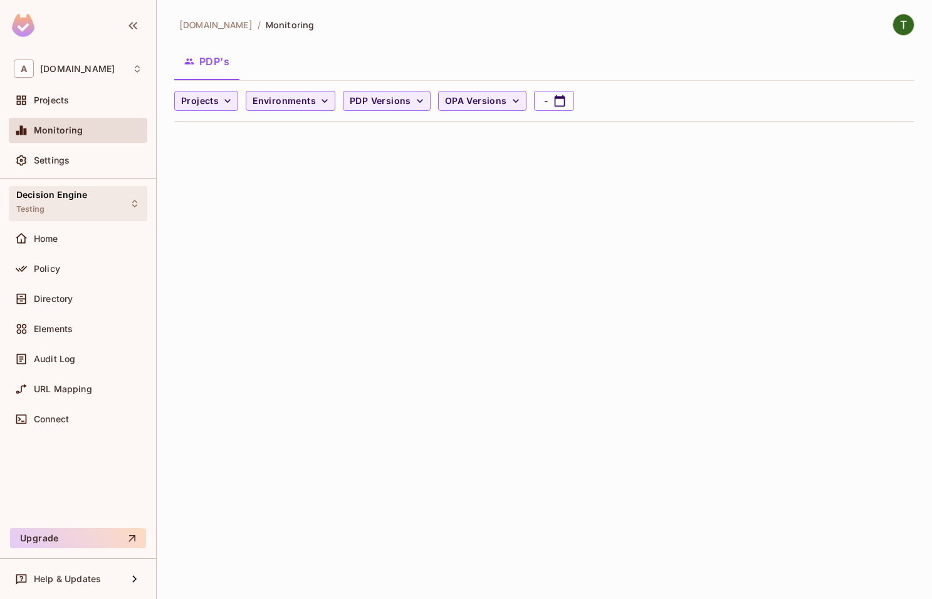
click at [66, 218] on div "Decision Engine Testing" at bounding box center [78, 203] width 139 height 34
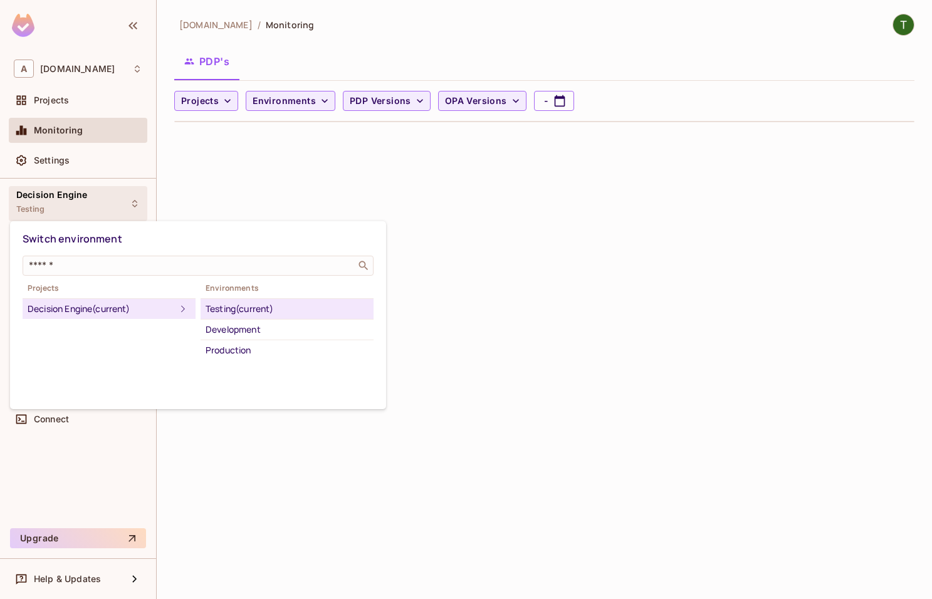
click at [428, 166] on div at bounding box center [466, 299] width 932 height 599
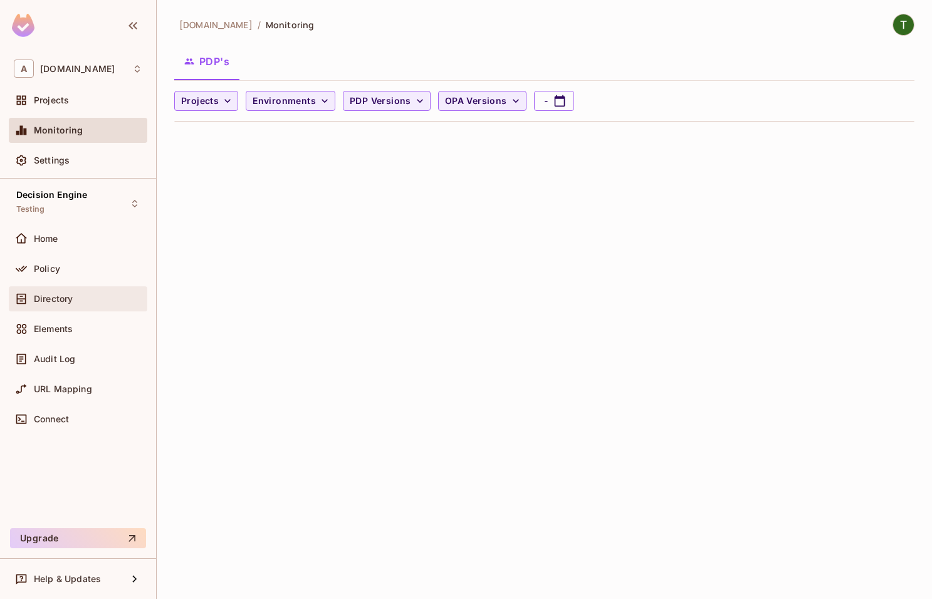
click at [80, 309] on div "Directory" at bounding box center [78, 298] width 139 height 25
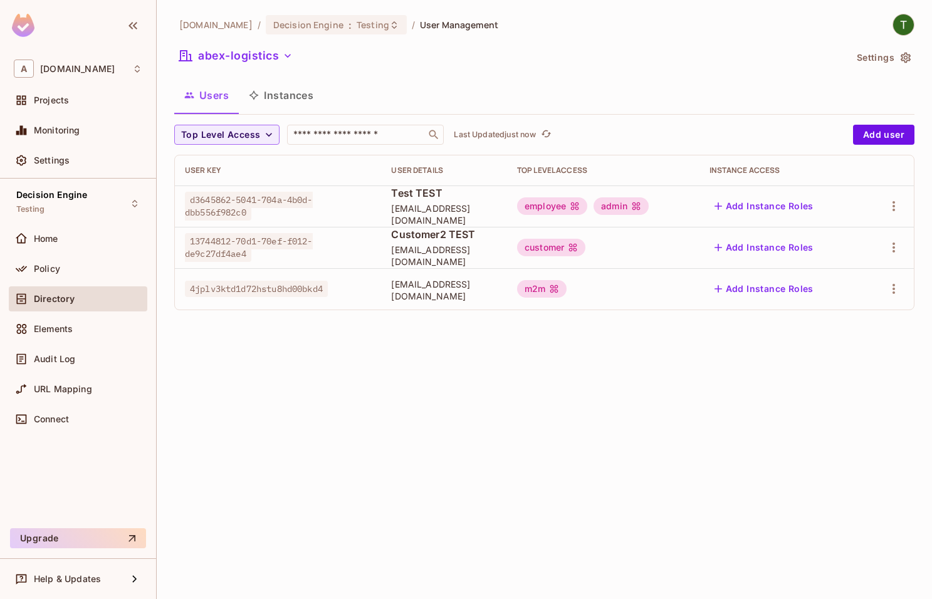
click at [641, 206] on icon at bounding box center [636, 206] width 10 height 10
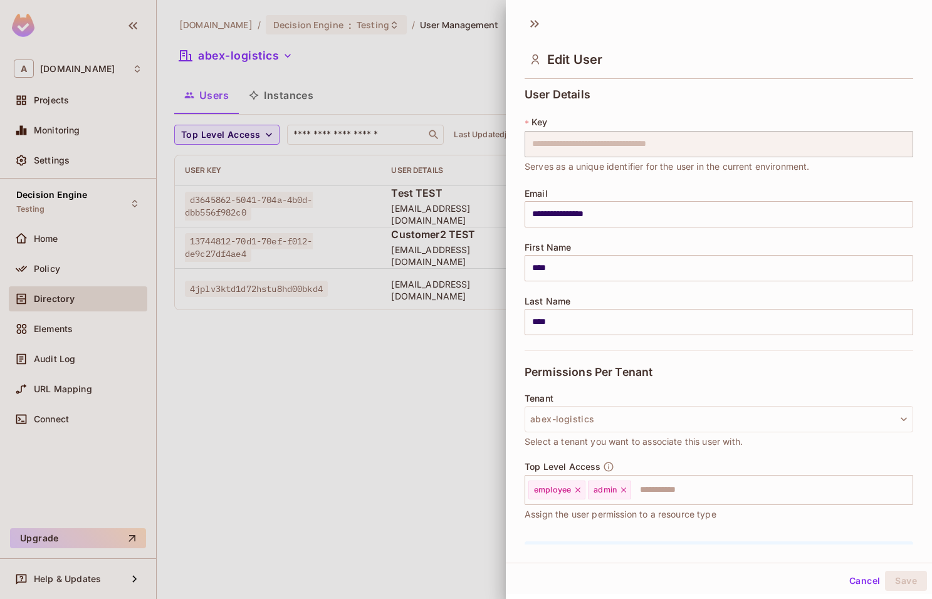
click at [392, 360] on div at bounding box center [466, 299] width 932 height 599
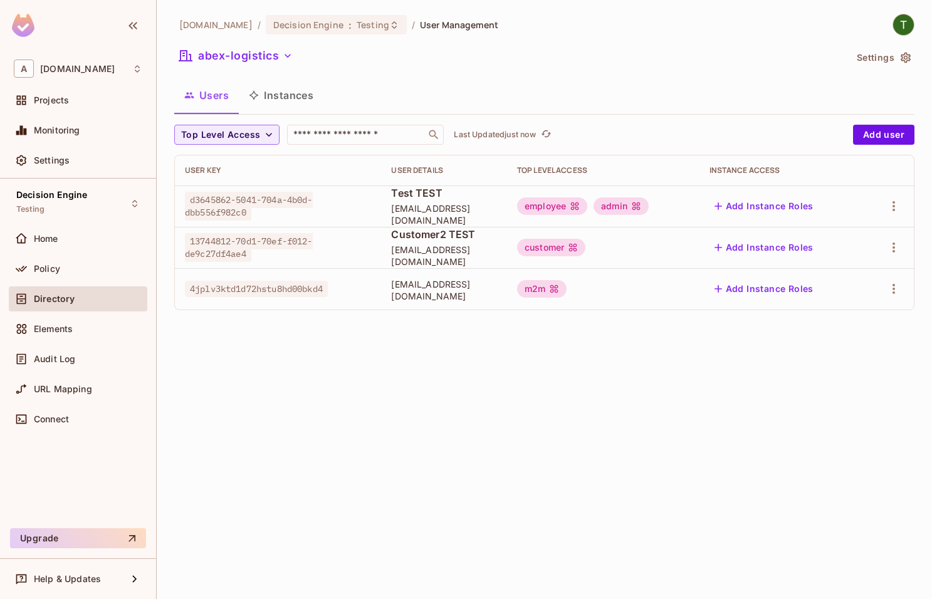
click at [649, 201] on div "admin" at bounding box center [621, 206] width 55 height 18
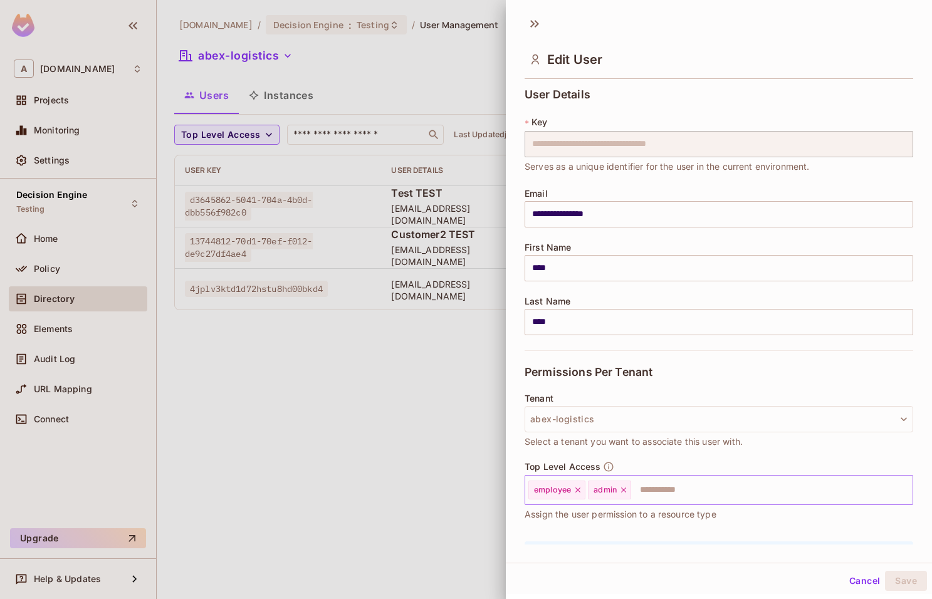
click at [622, 490] on icon at bounding box center [623, 490] width 9 height 9
drag, startPoint x: 901, startPoint y: 581, endPoint x: 896, endPoint y: 572, distance: 10.7
click at [902, 580] on button "Save" at bounding box center [906, 581] width 42 height 20
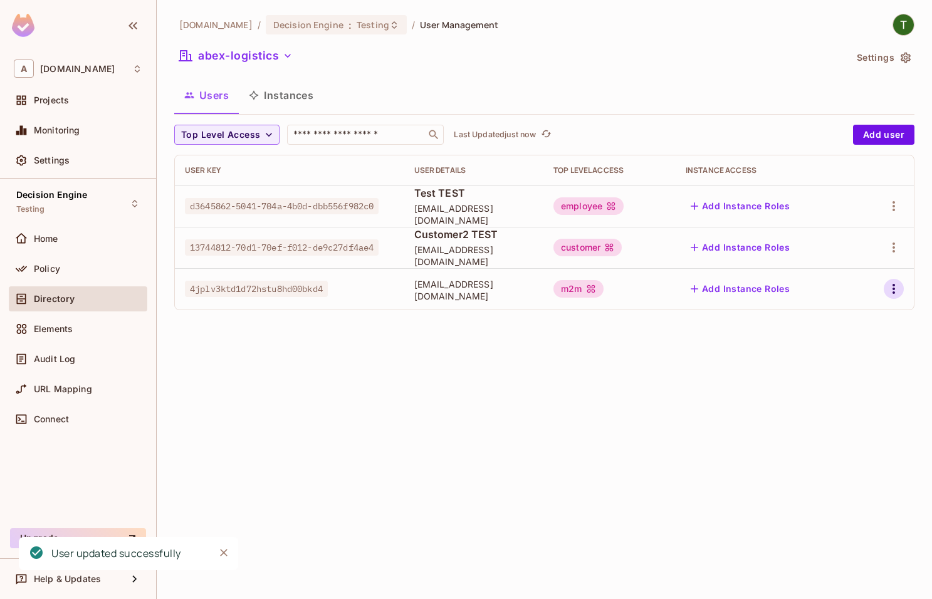
click at [900, 285] on icon "button" at bounding box center [893, 288] width 15 height 15
click at [840, 342] on div "Edit Attributes" at bounding box center [850, 345] width 62 height 13
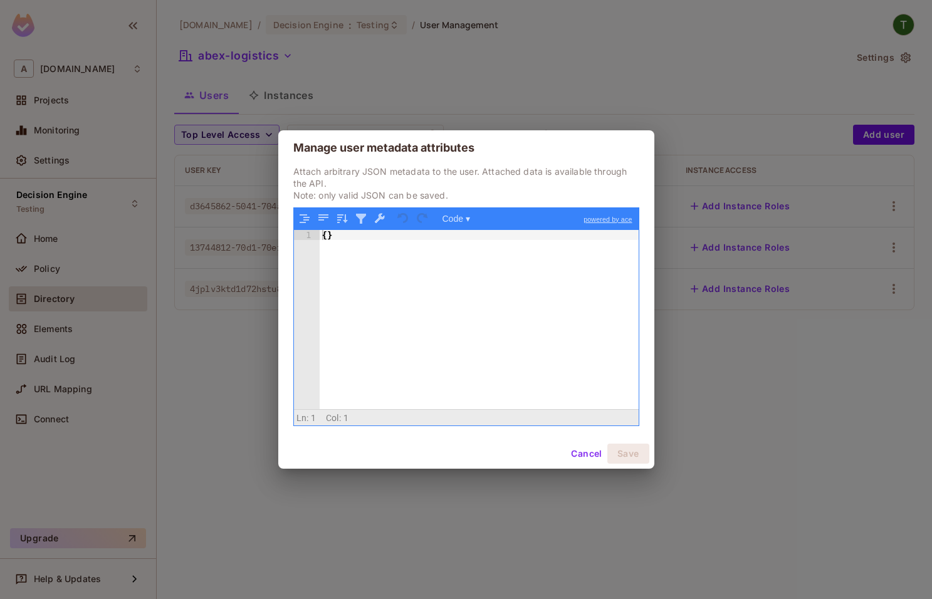
click at [584, 465] on div "Cancel Save" at bounding box center [466, 454] width 376 height 30
click at [584, 461] on button "Cancel" at bounding box center [586, 454] width 41 height 20
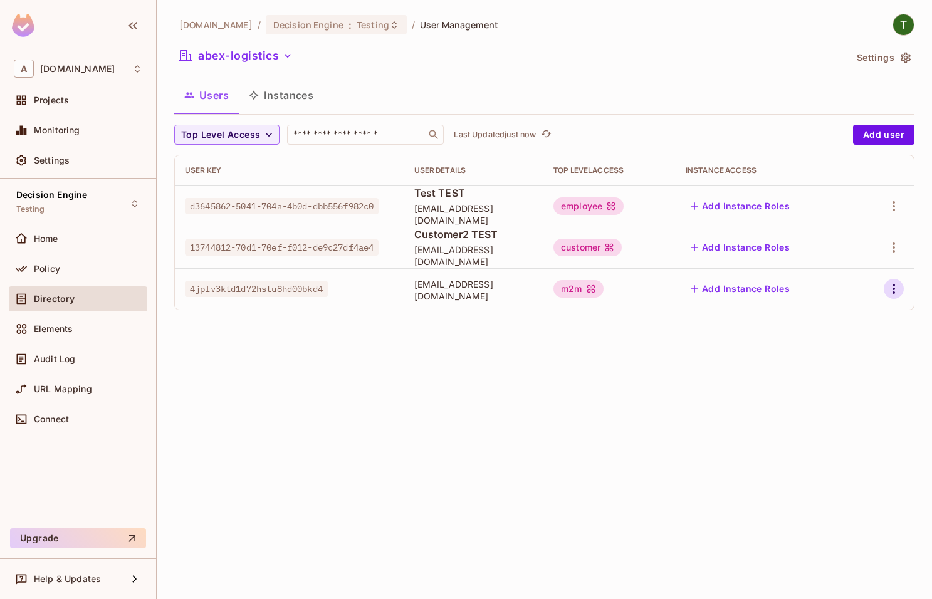
click at [890, 286] on icon "button" at bounding box center [893, 288] width 15 height 15
click at [863, 320] on li "Edit" at bounding box center [839, 318] width 111 height 28
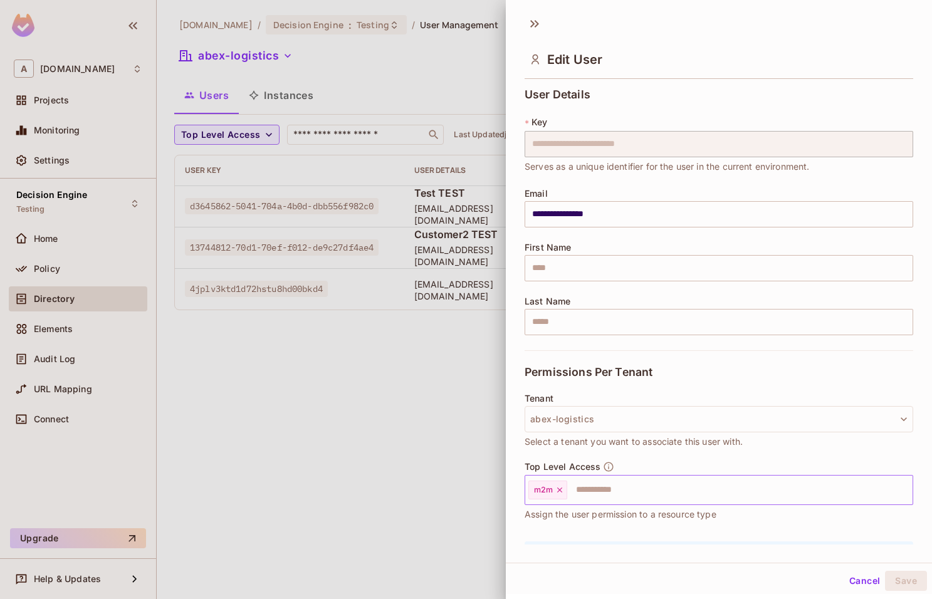
click at [626, 482] on input "text" at bounding box center [729, 490] width 320 height 25
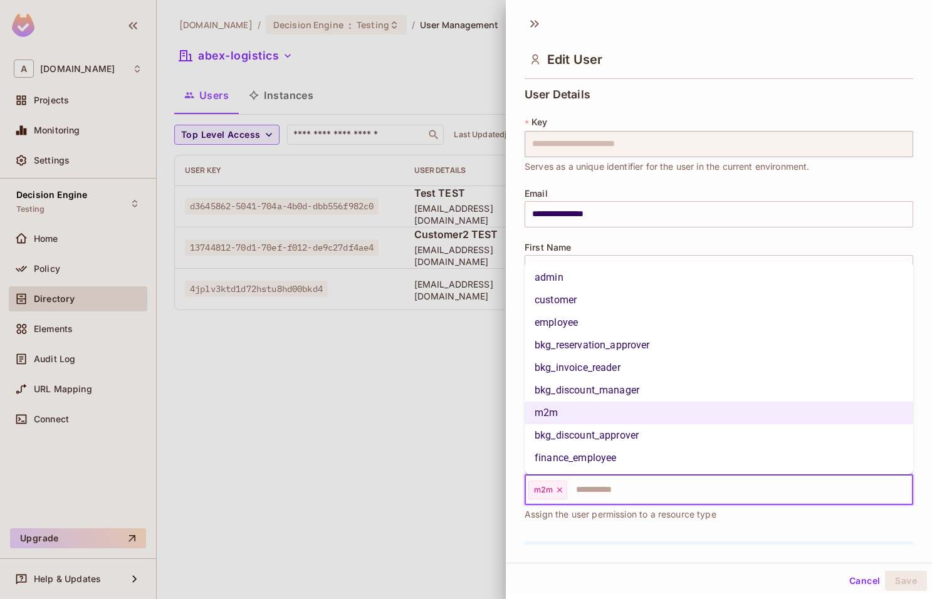
click at [400, 351] on div at bounding box center [466, 299] width 932 height 599
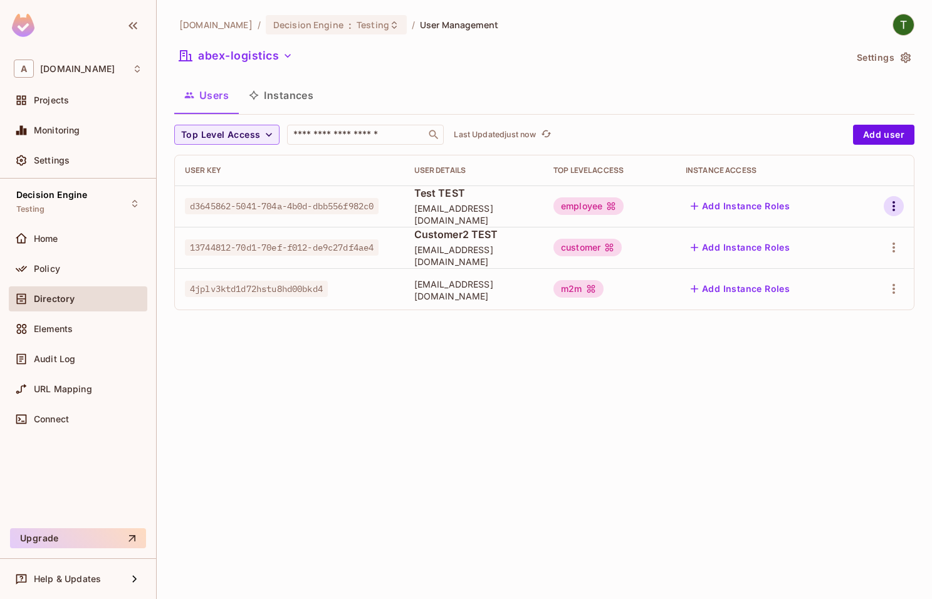
click at [895, 206] on icon "button" at bounding box center [894, 206] width 3 height 10
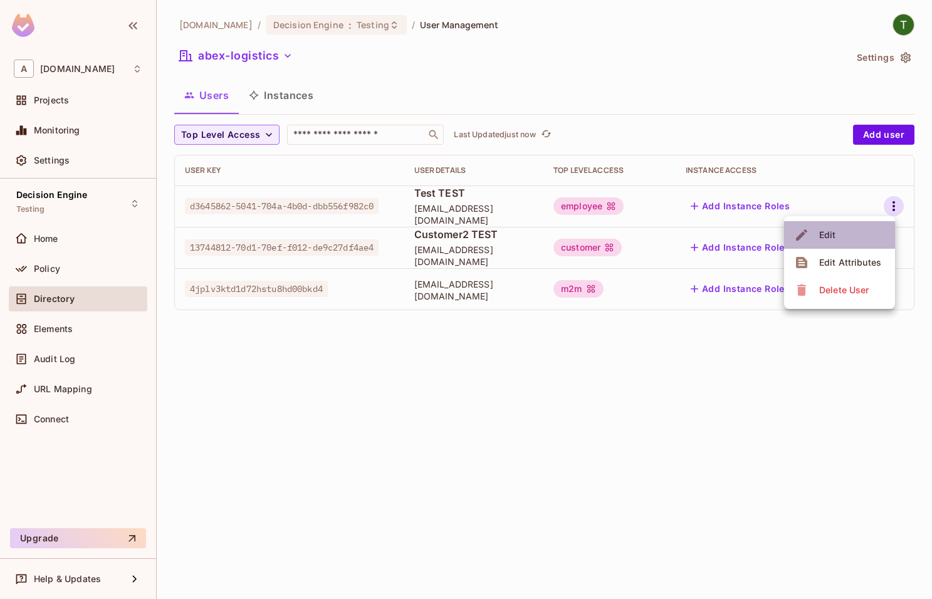
click at [844, 228] on li "Edit" at bounding box center [839, 235] width 111 height 28
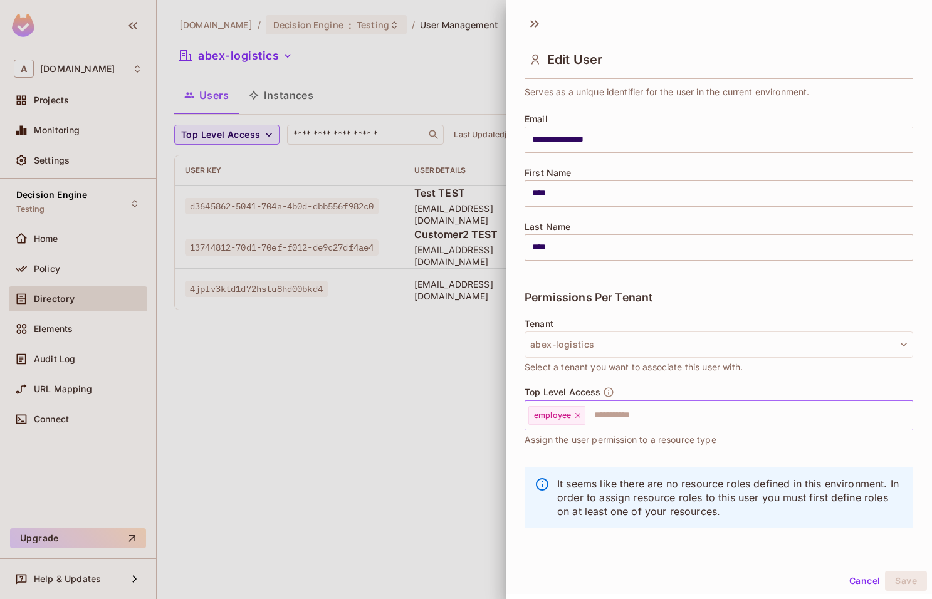
scroll to position [78, 0]
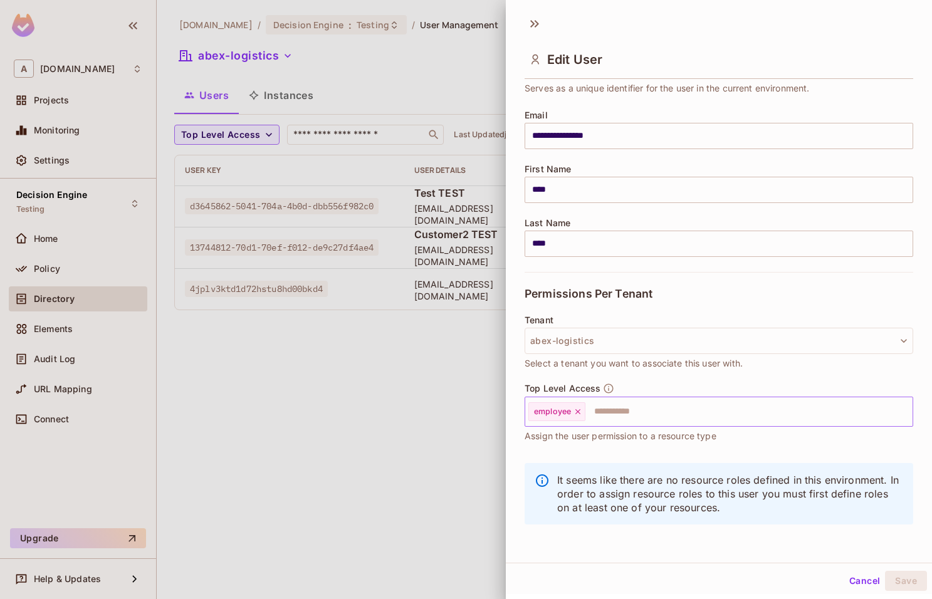
click at [624, 421] on input "text" at bounding box center [738, 411] width 302 height 25
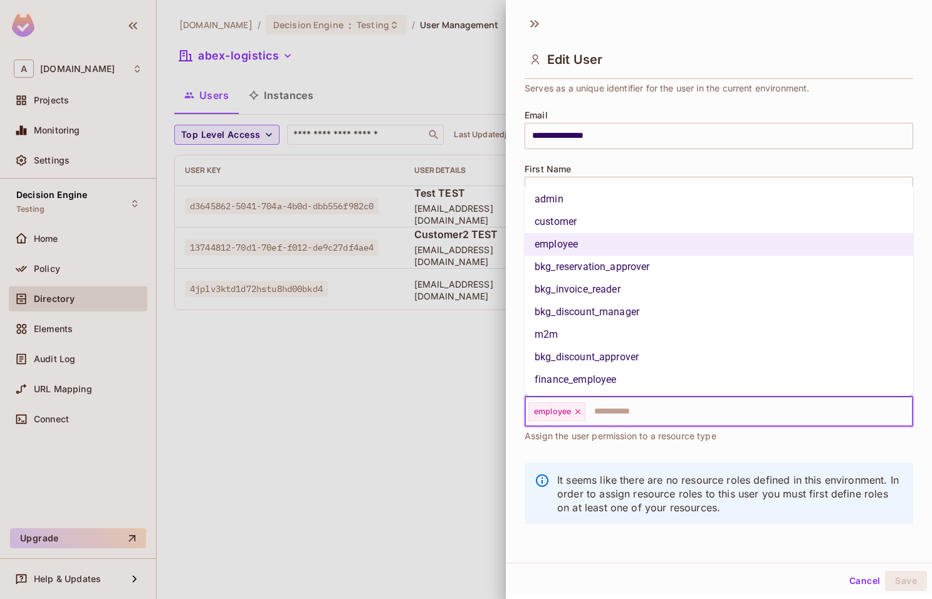
click at [575, 204] on li "admin" at bounding box center [719, 199] width 389 height 23
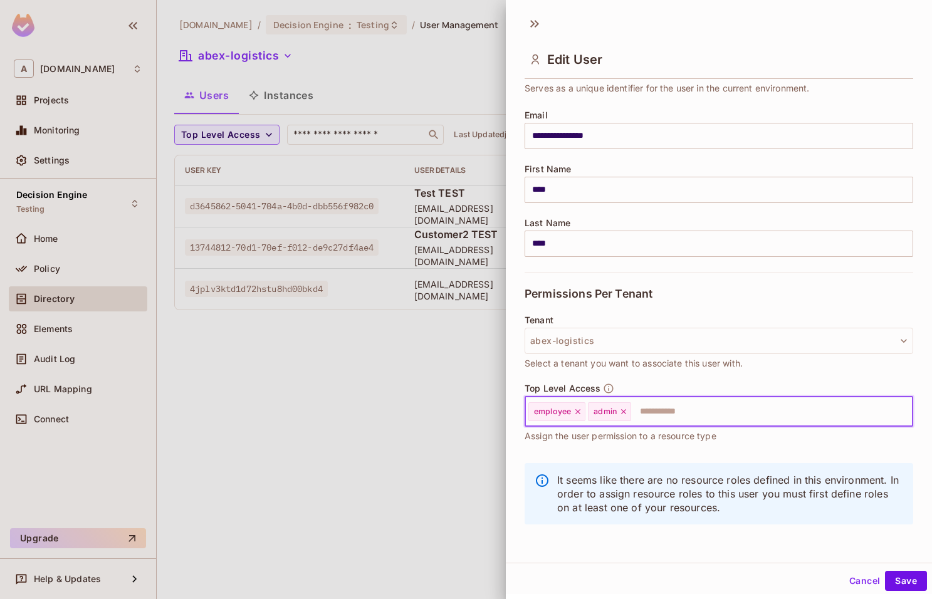
click at [396, 384] on div at bounding box center [466, 299] width 932 height 599
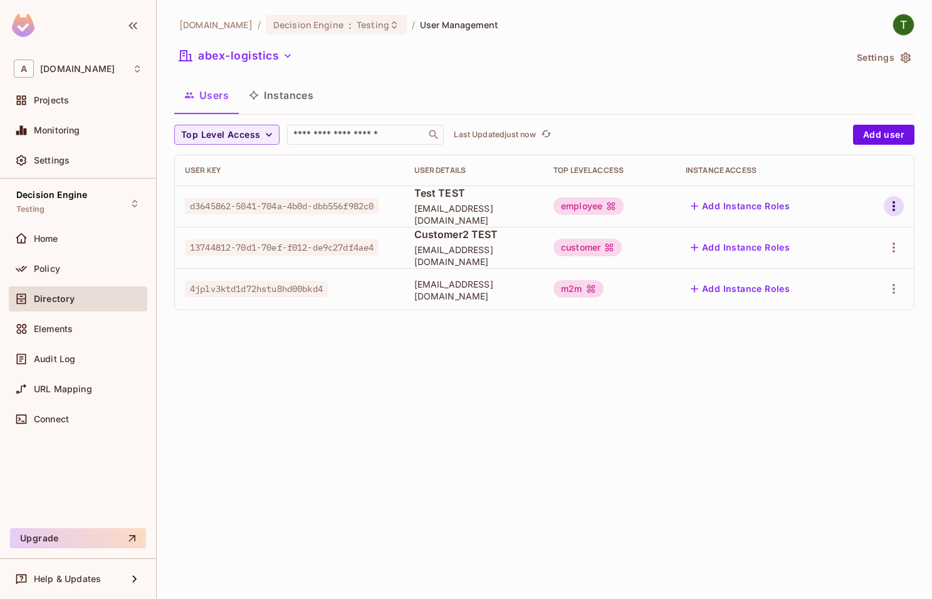
click at [896, 203] on icon "button" at bounding box center [893, 206] width 15 height 15
click at [831, 233] on div "Edit" at bounding box center [827, 235] width 17 height 13
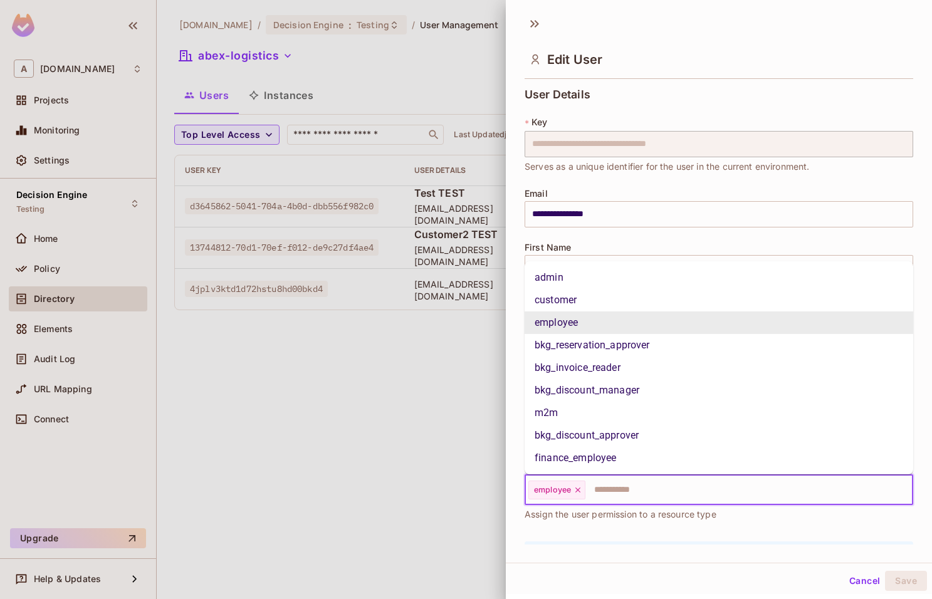
click at [632, 479] on input "text" at bounding box center [738, 490] width 302 height 25
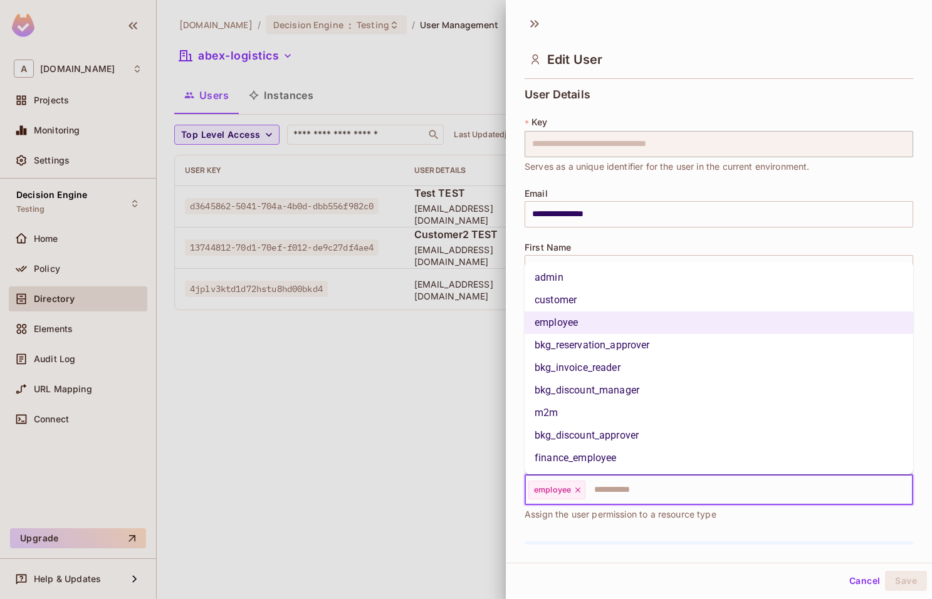
click at [587, 275] on li "admin" at bounding box center [719, 277] width 389 height 23
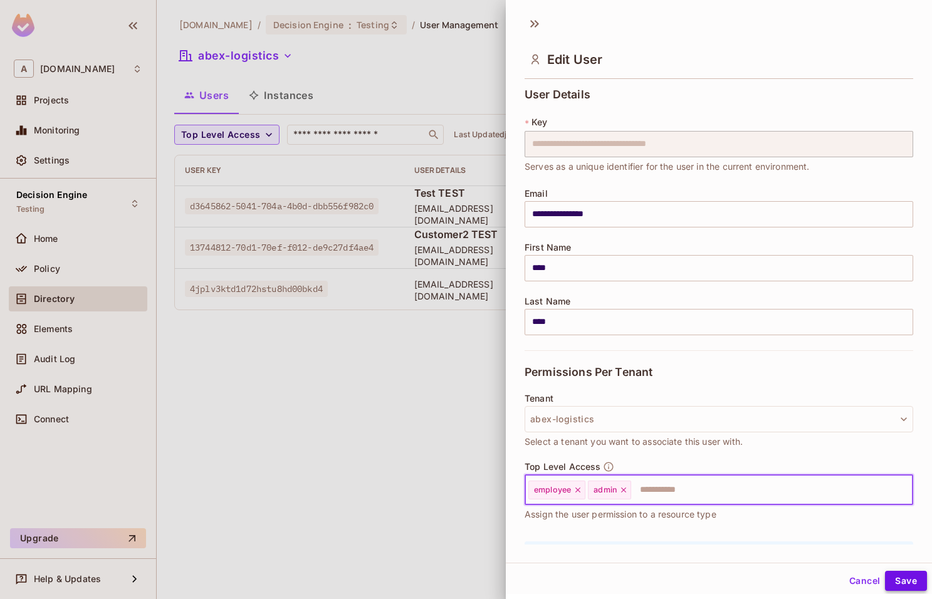
click at [899, 577] on button "Save" at bounding box center [906, 581] width 42 height 20
